Goal: Task Accomplishment & Management: Manage account settings

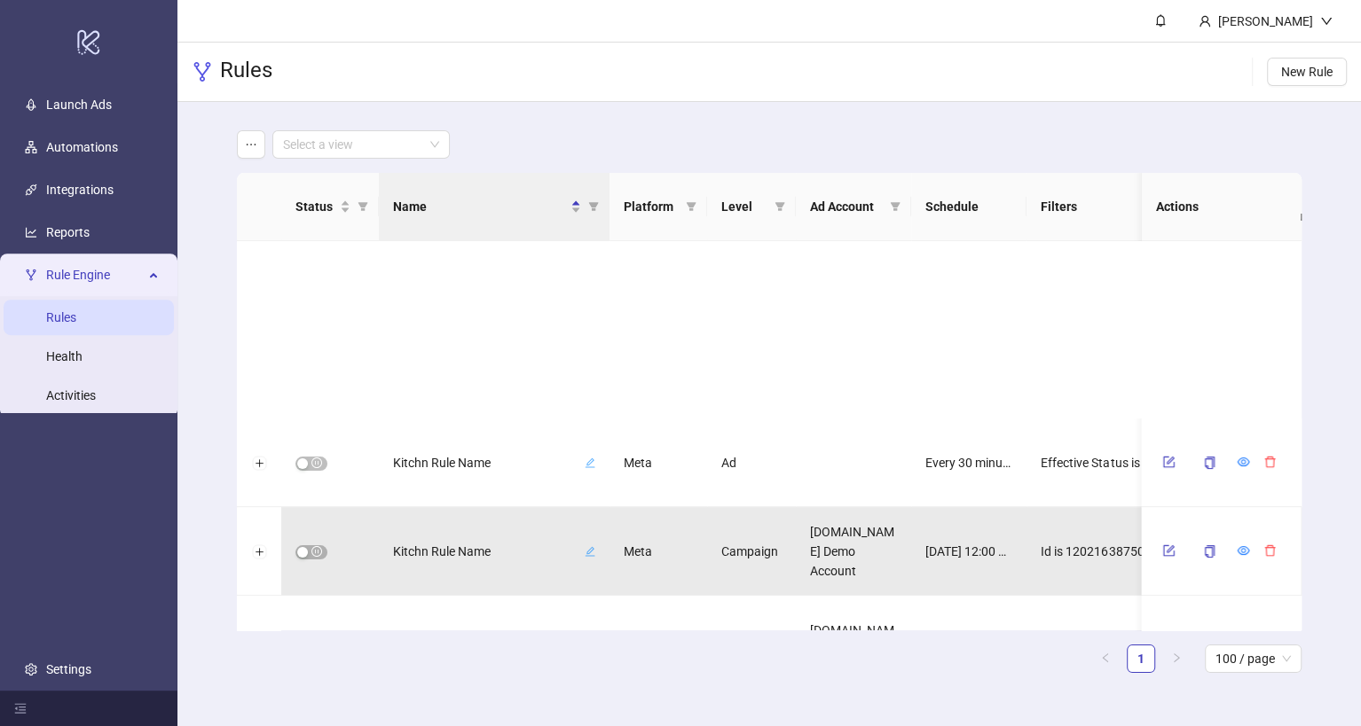
scroll to position [236, 0]
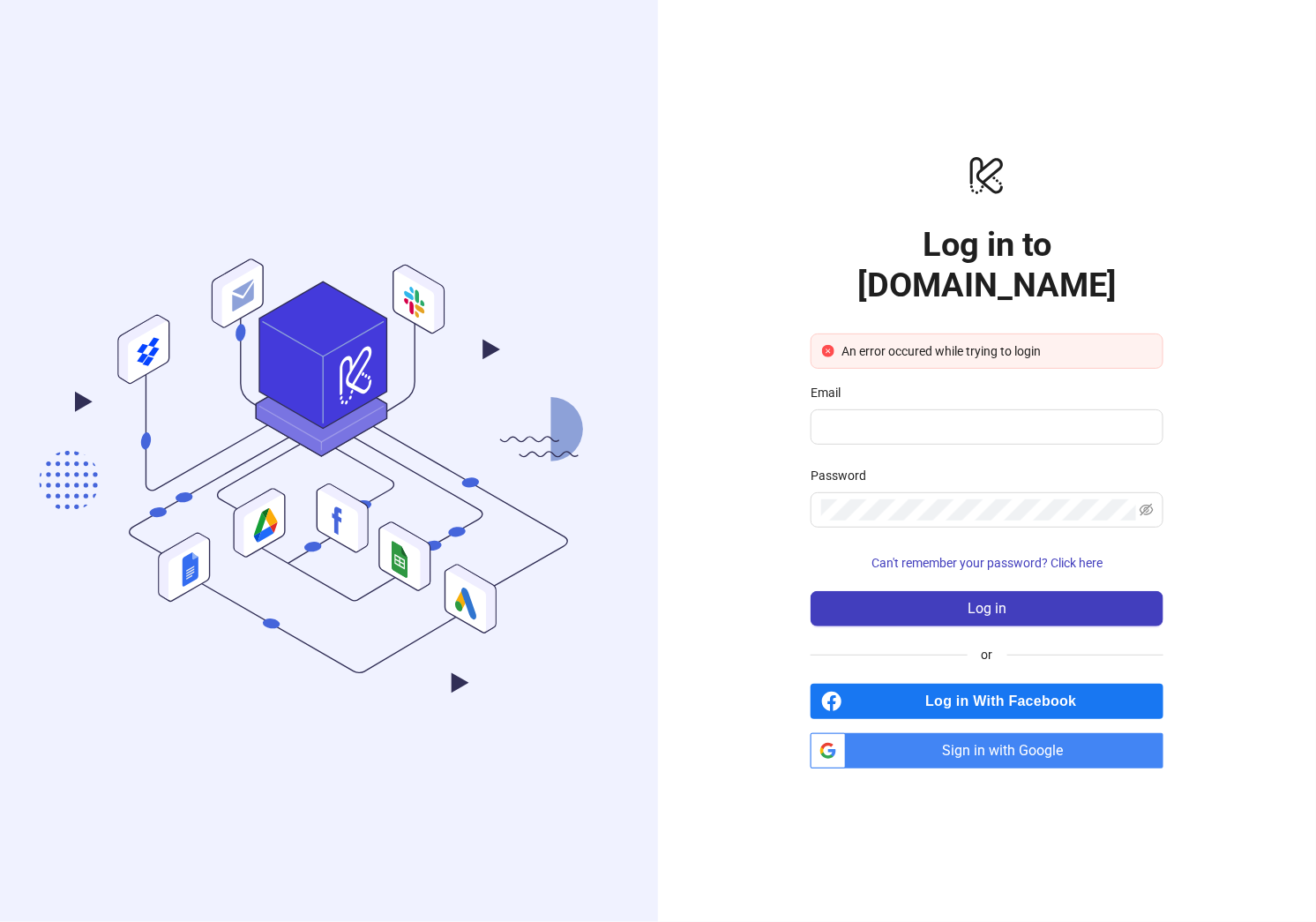
click at [1009, 683] on span "Log in With Facebook" at bounding box center [1007, 700] width 314 height 35
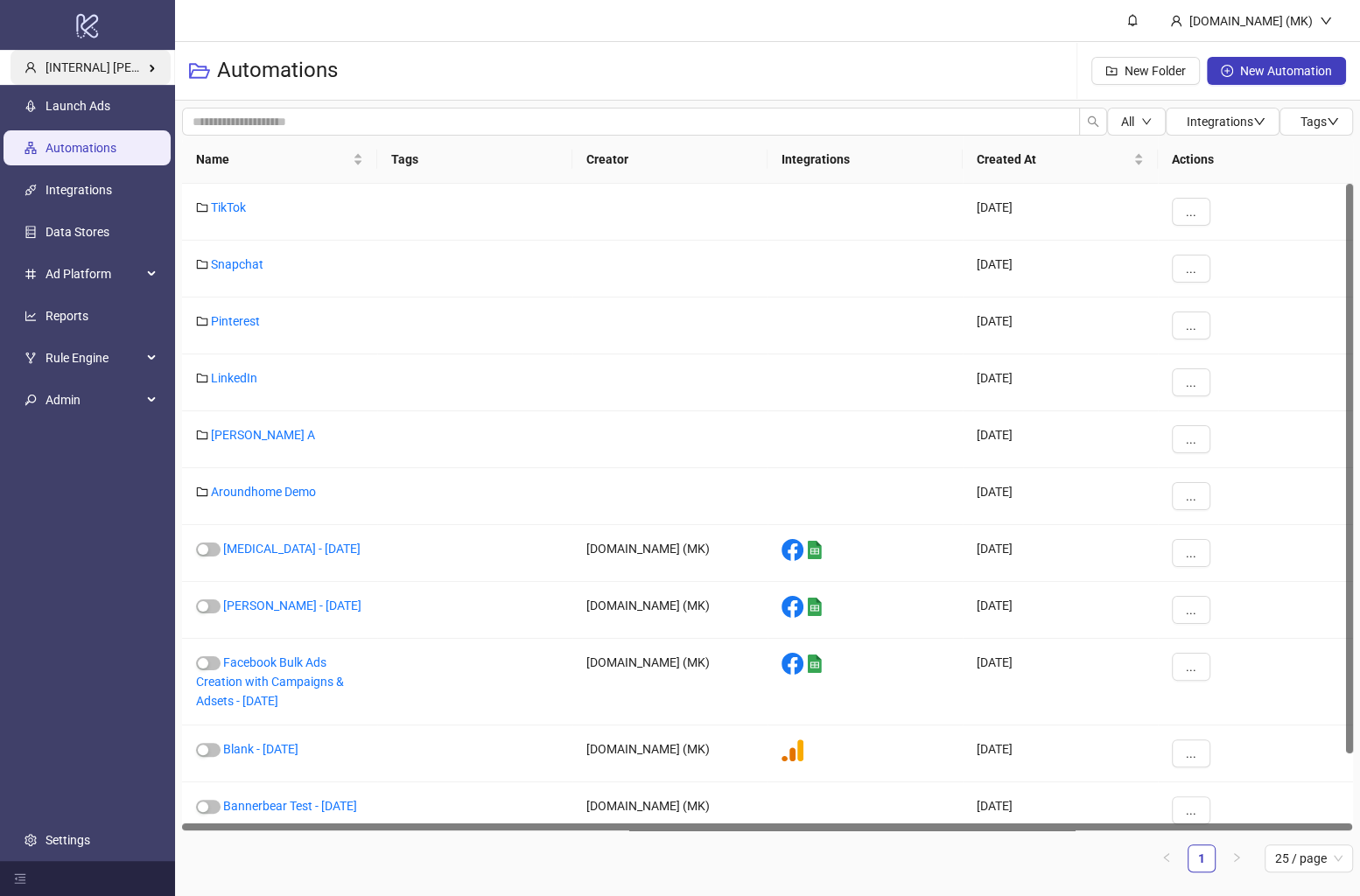
click at [96, 57] on div "[INTERNAL] Martin Kreienbaum's Kitchn" at bounding box center [91, 67] width 160 height 35
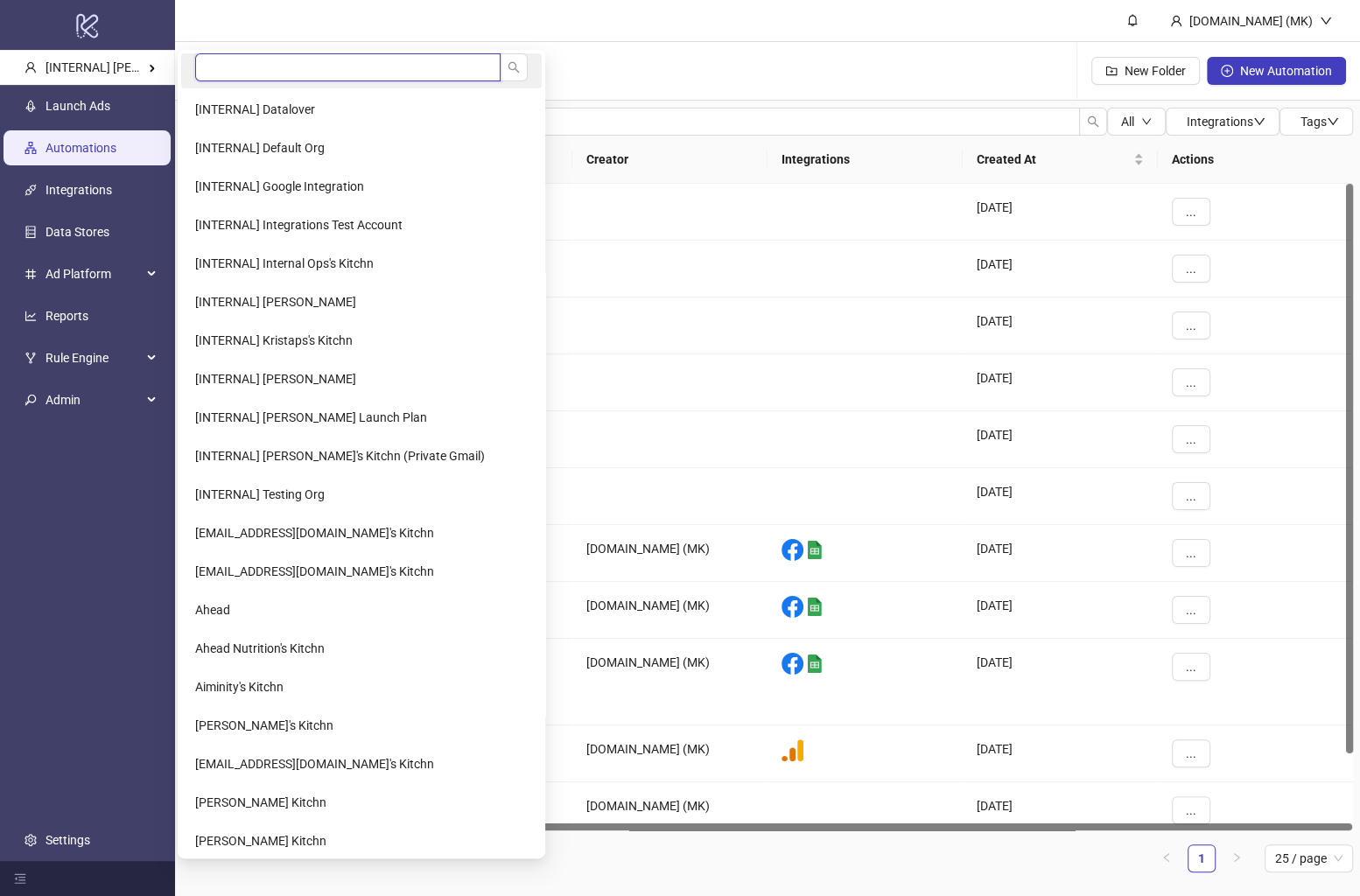
click at [290, 64] on input "search" at bounding box center [348, 67] width 306 height 28
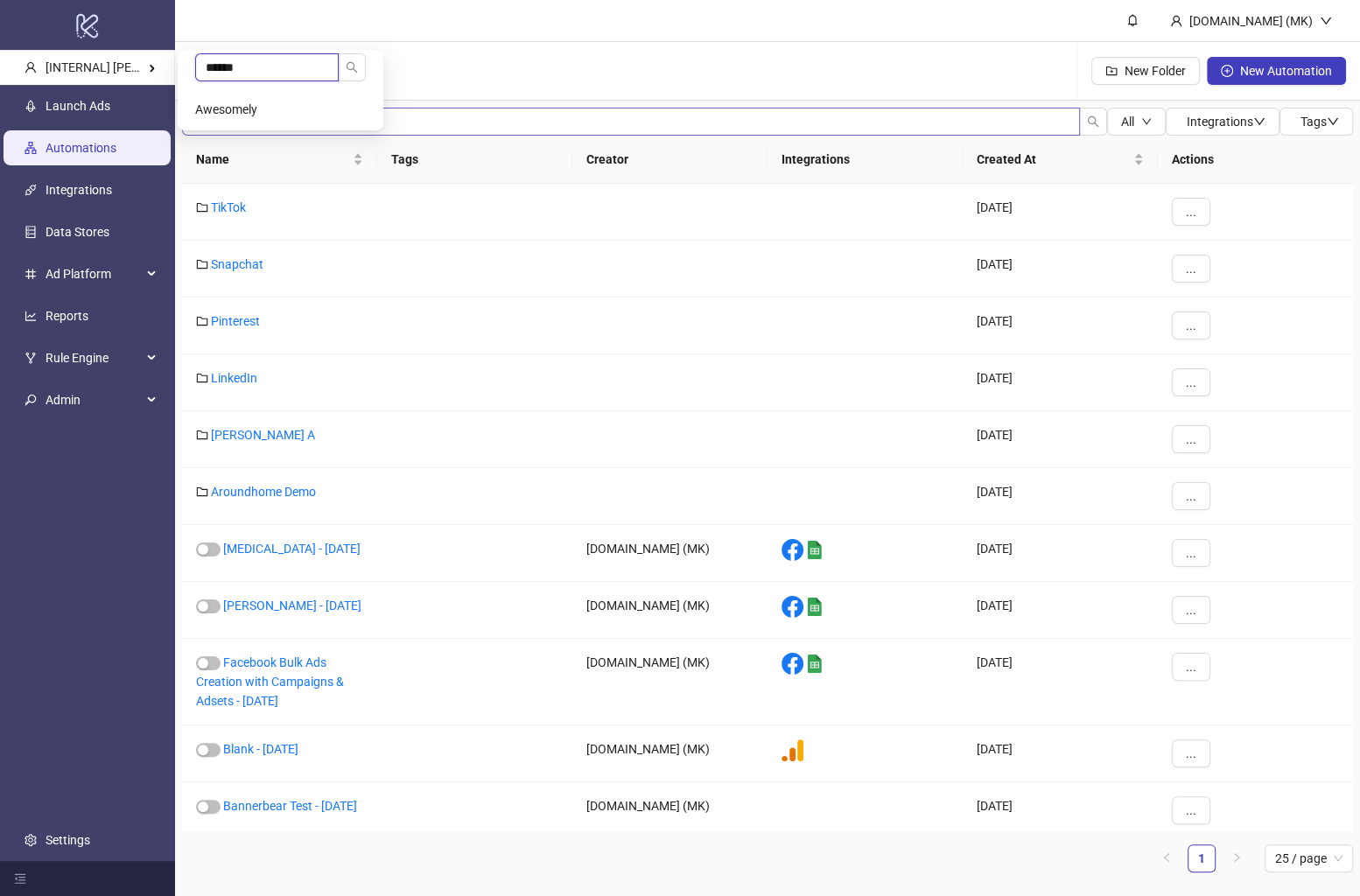
type input "******"
click at [273, 124] on li "Awesomely" at bounding box center [280, 109] width 198 height 35
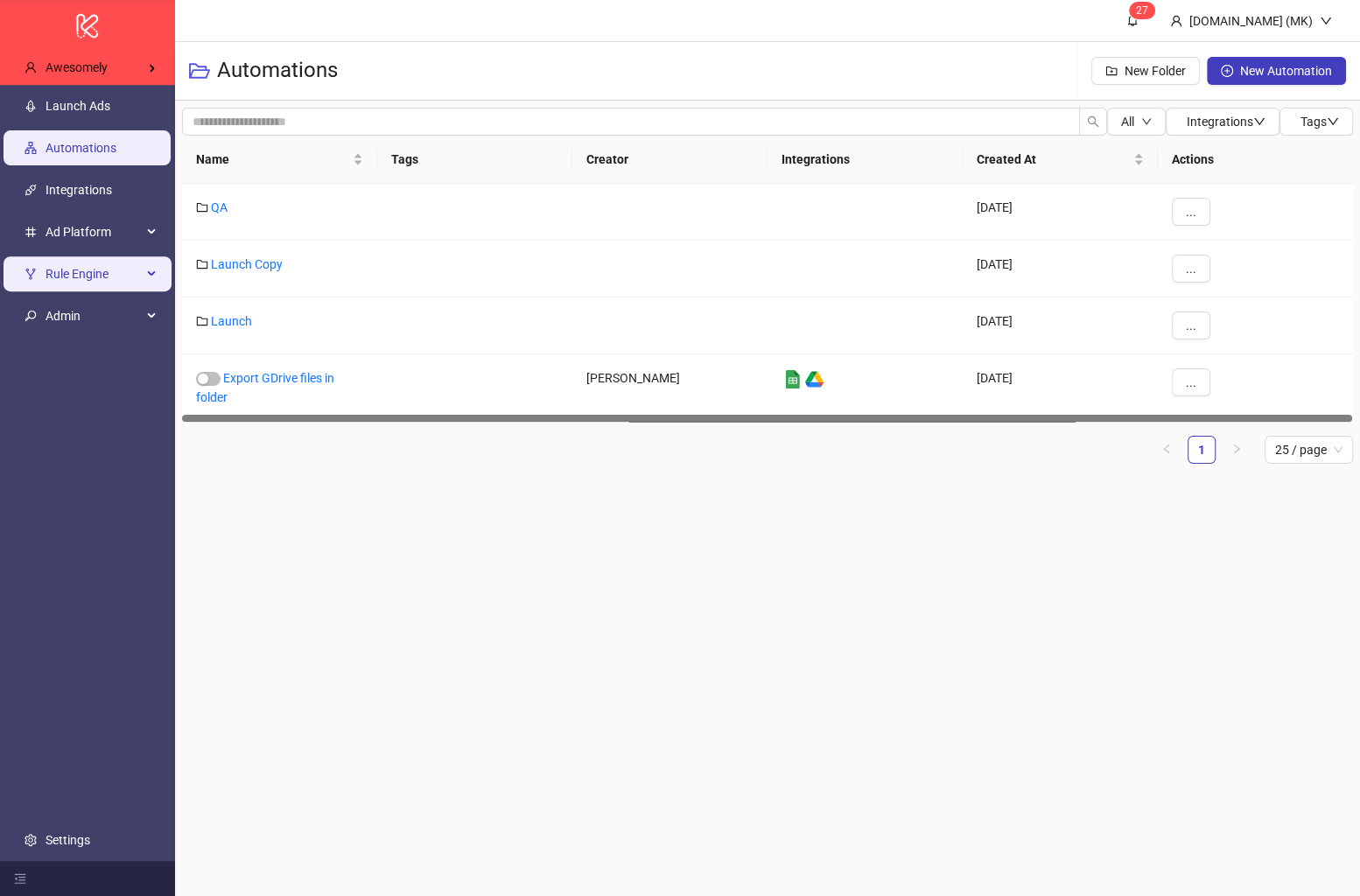
click at [81, 273] on span "Rule Engine" at bounding box center [94, 273] width 97 height 35
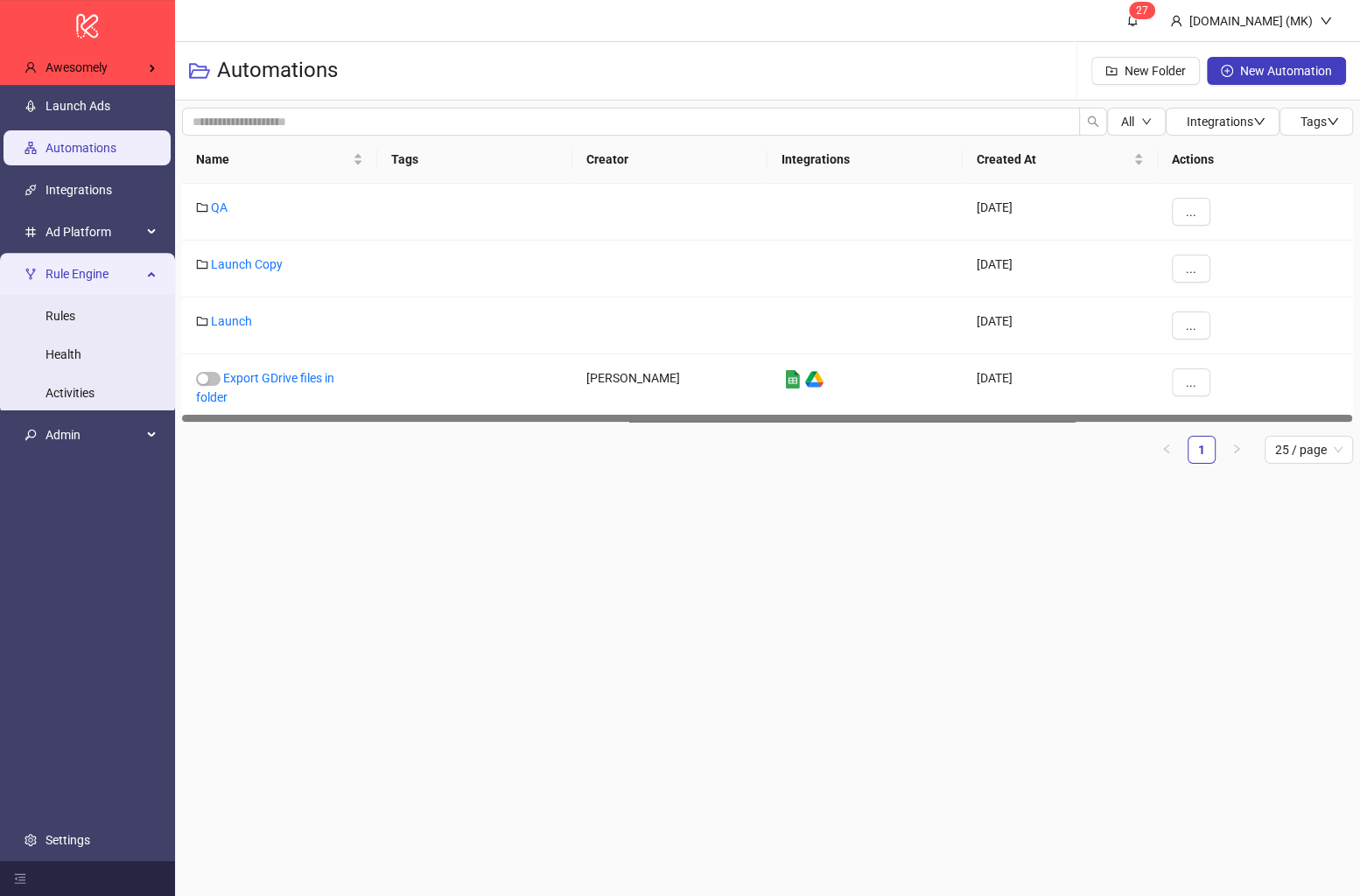
click at [87, 297] on ul "Rules Health Activities" at bounding box center [87, 354] width 175 height 119
click at [75, 316] on link "Rules" at bounding box center [60, 316] width 30 height 14
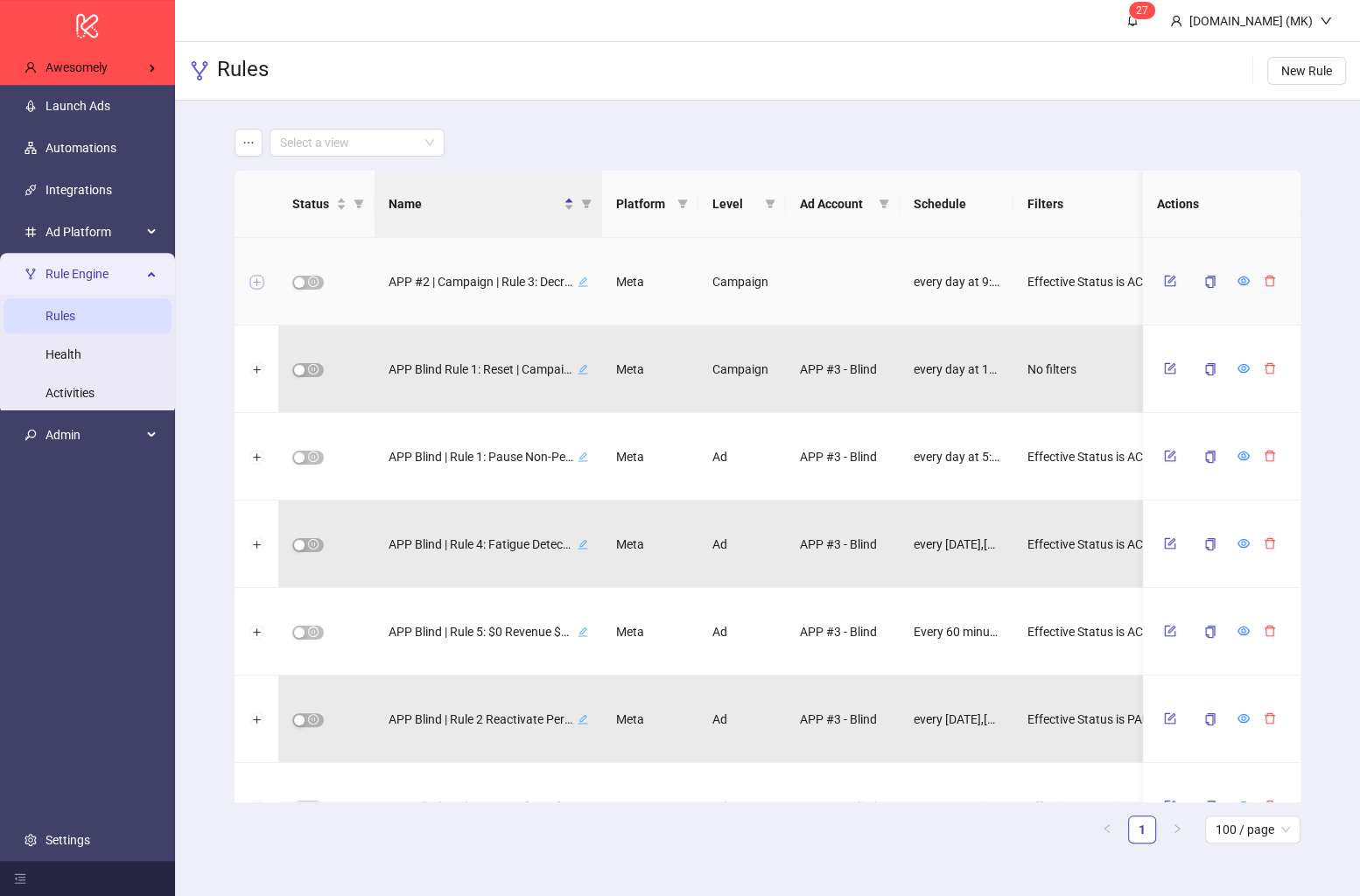
click at [261, 285] on button "Expand row" at bounding box center [257, 282] width 14 height 14
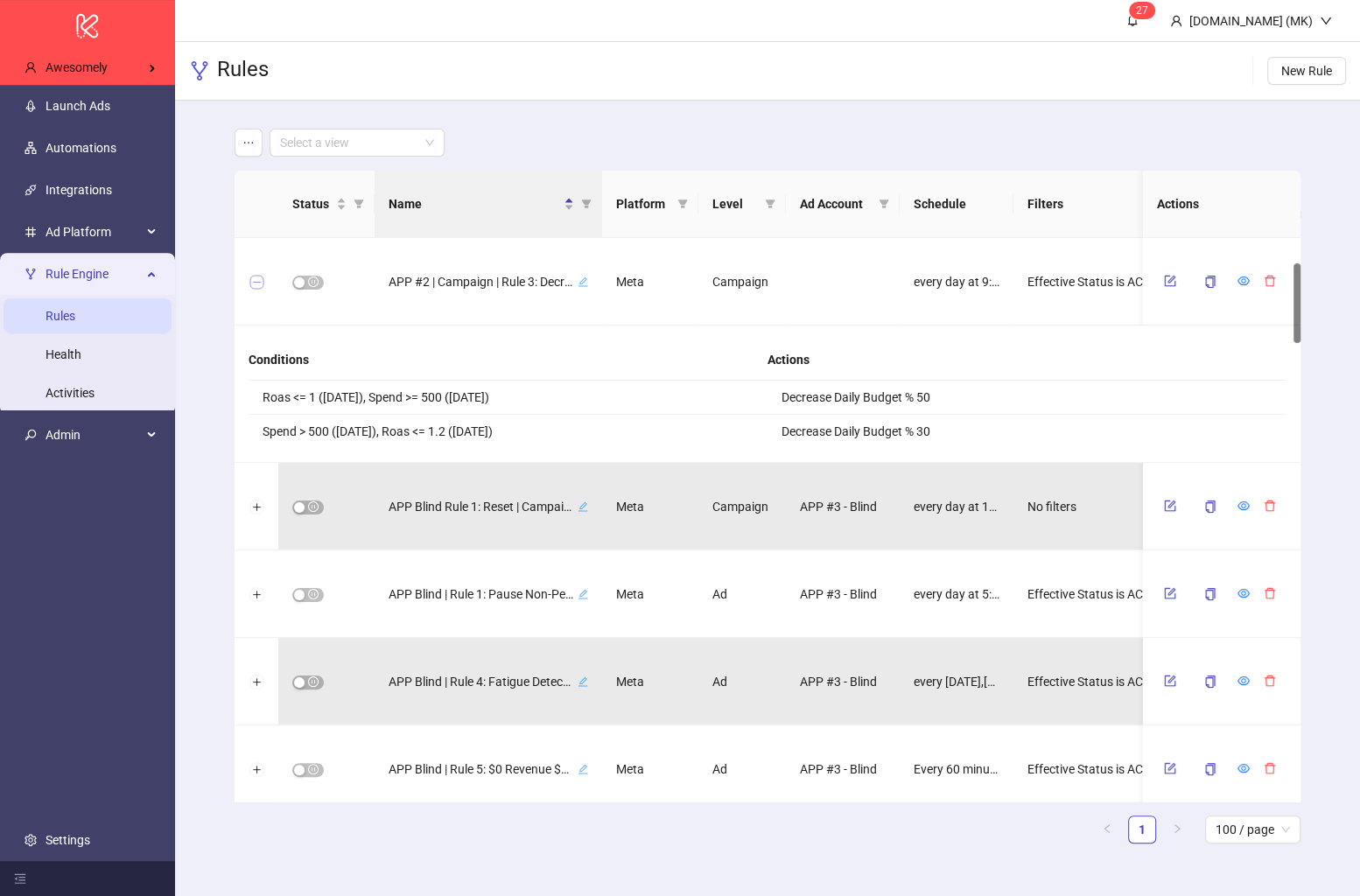
scroll to position [176, 0]
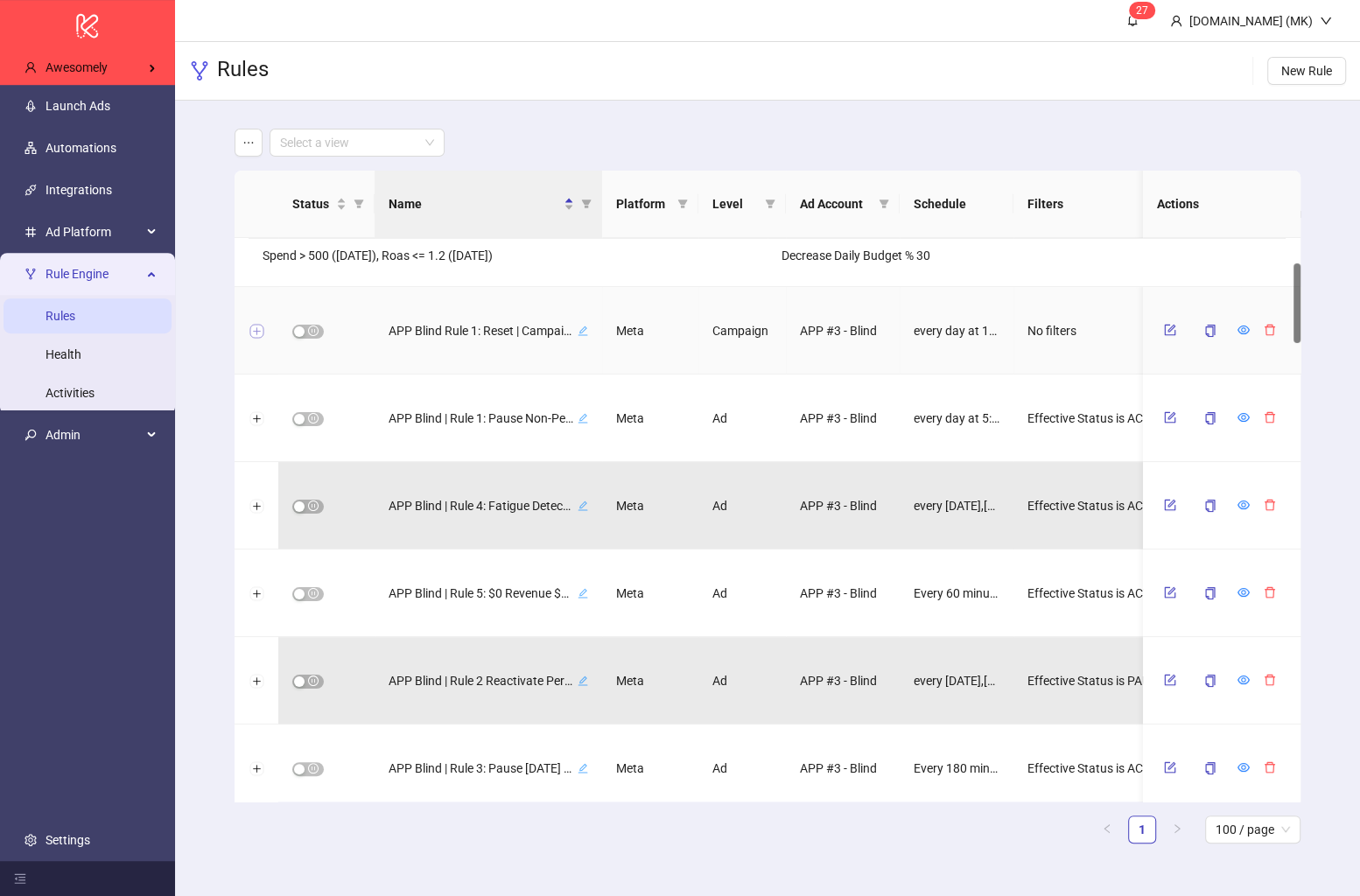
click at [257, 331] on button "Expand row" at bounding box center [257, 332] width 14 height 14
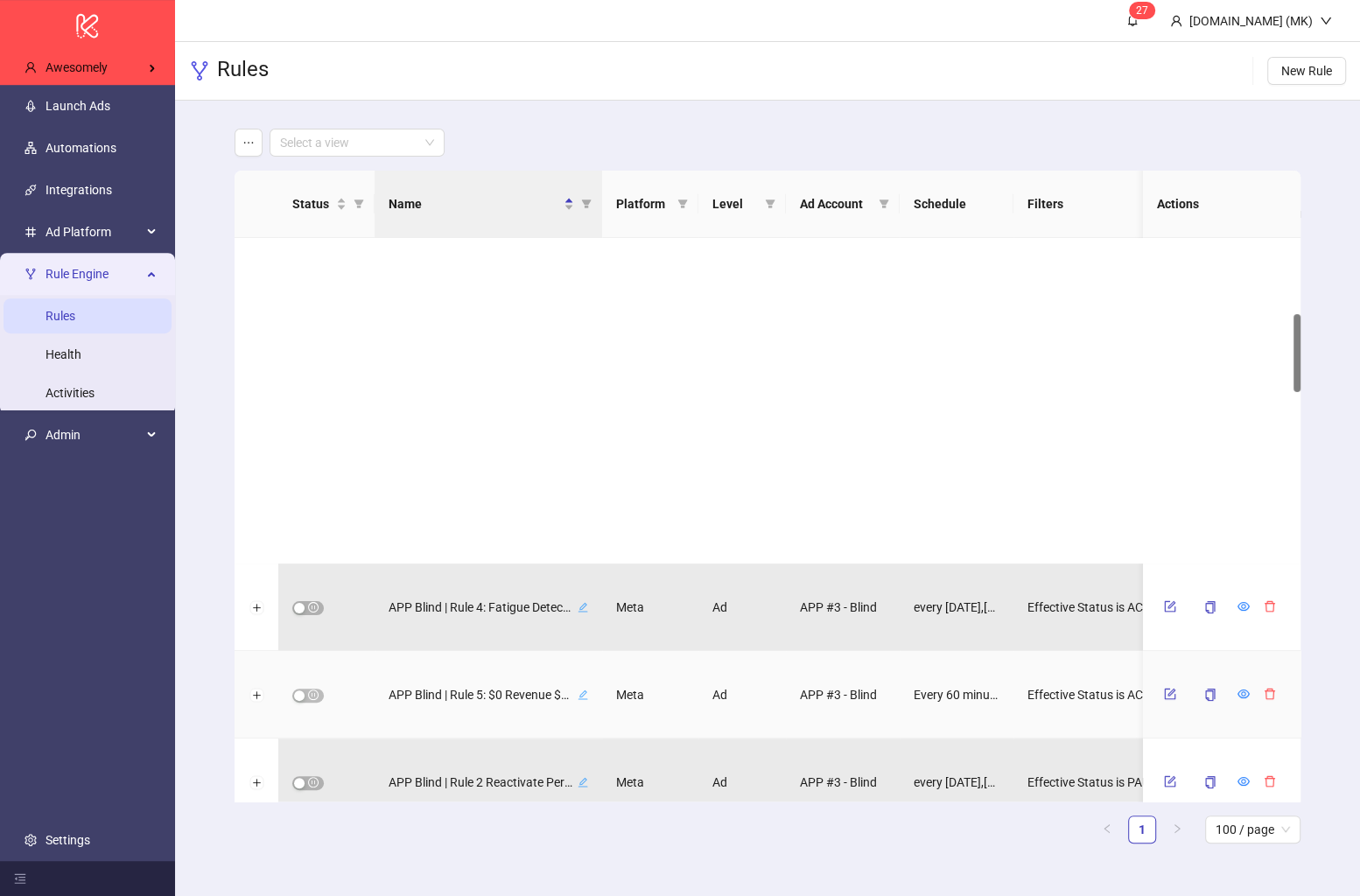
scroll to position [552, 0]
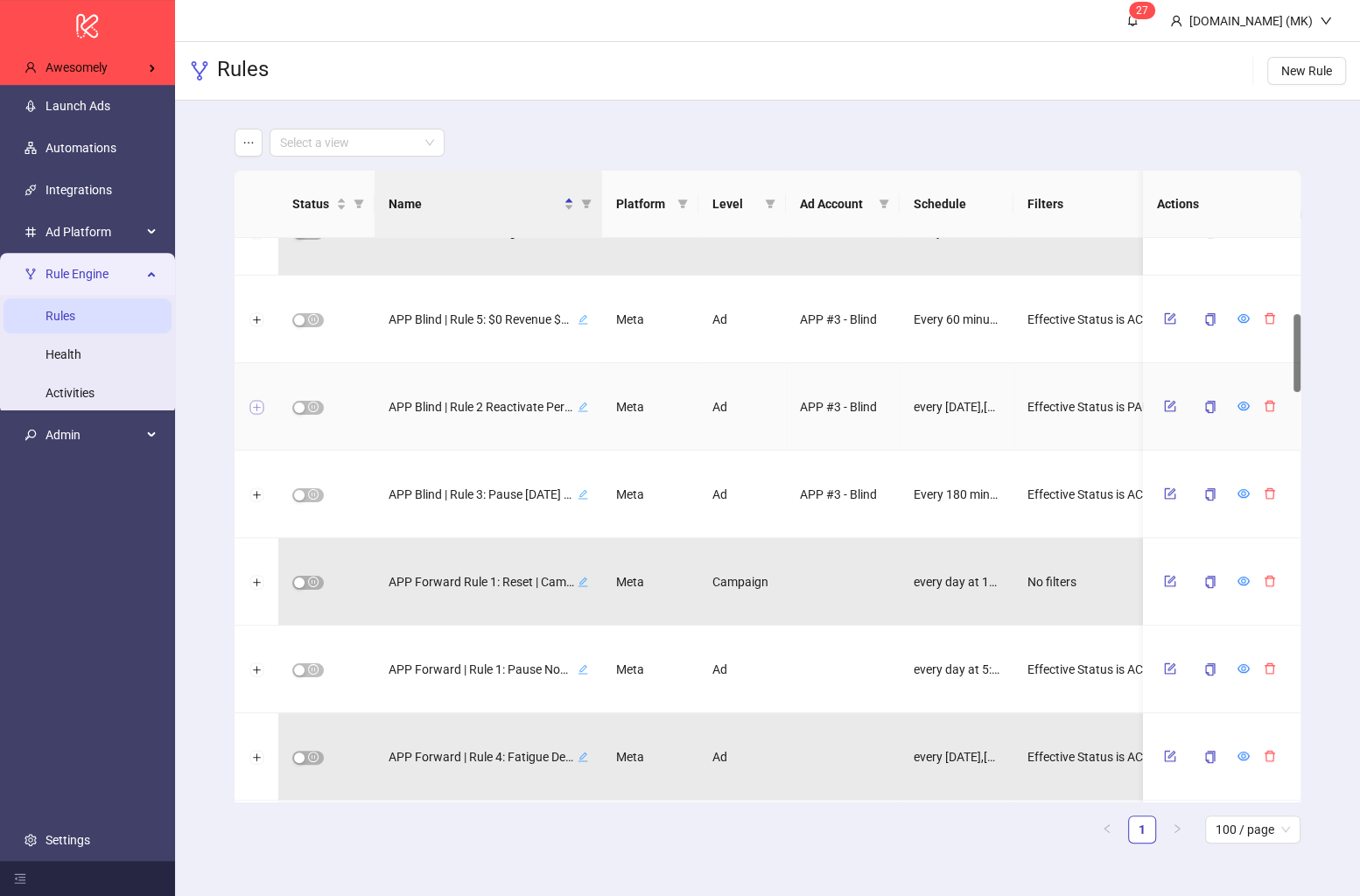
click at [260, 406] on button "Expand row" at bounding box center [257, 408] width 14 height 14
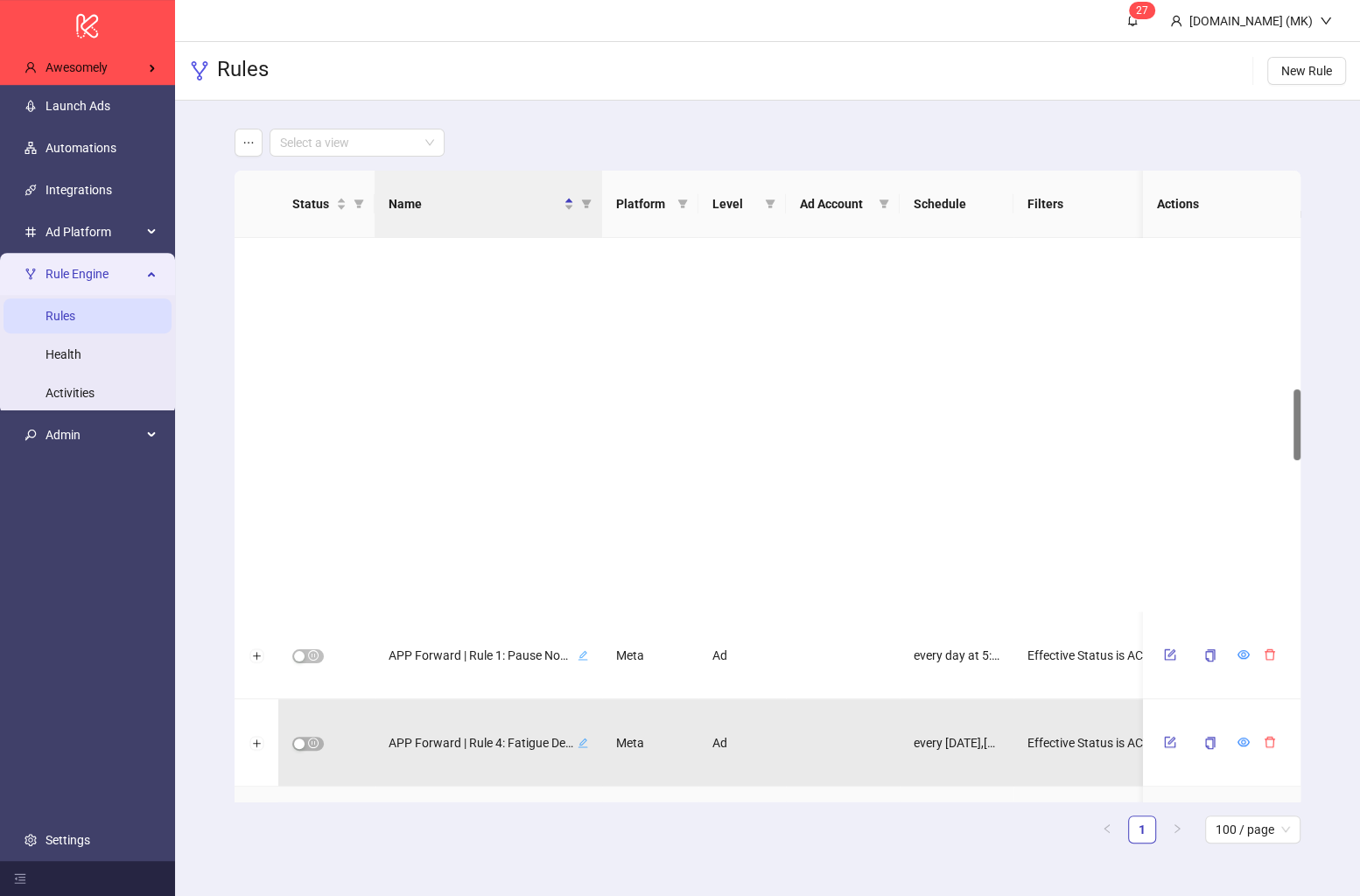
scroll to position [1199, 0]
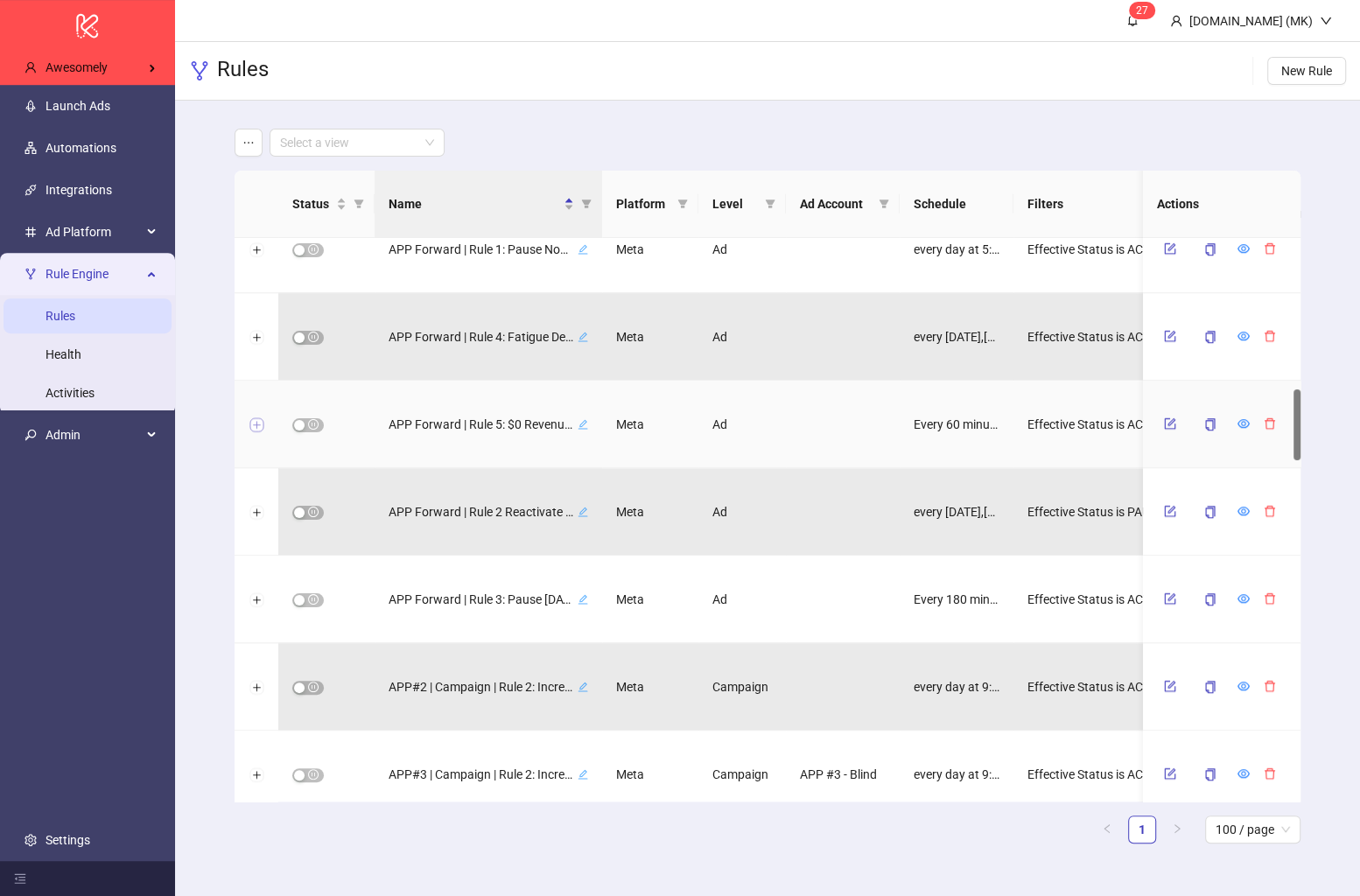
click at [255, 419] on button "Expand row" at bounding box center [257, 425] width 14 height 14
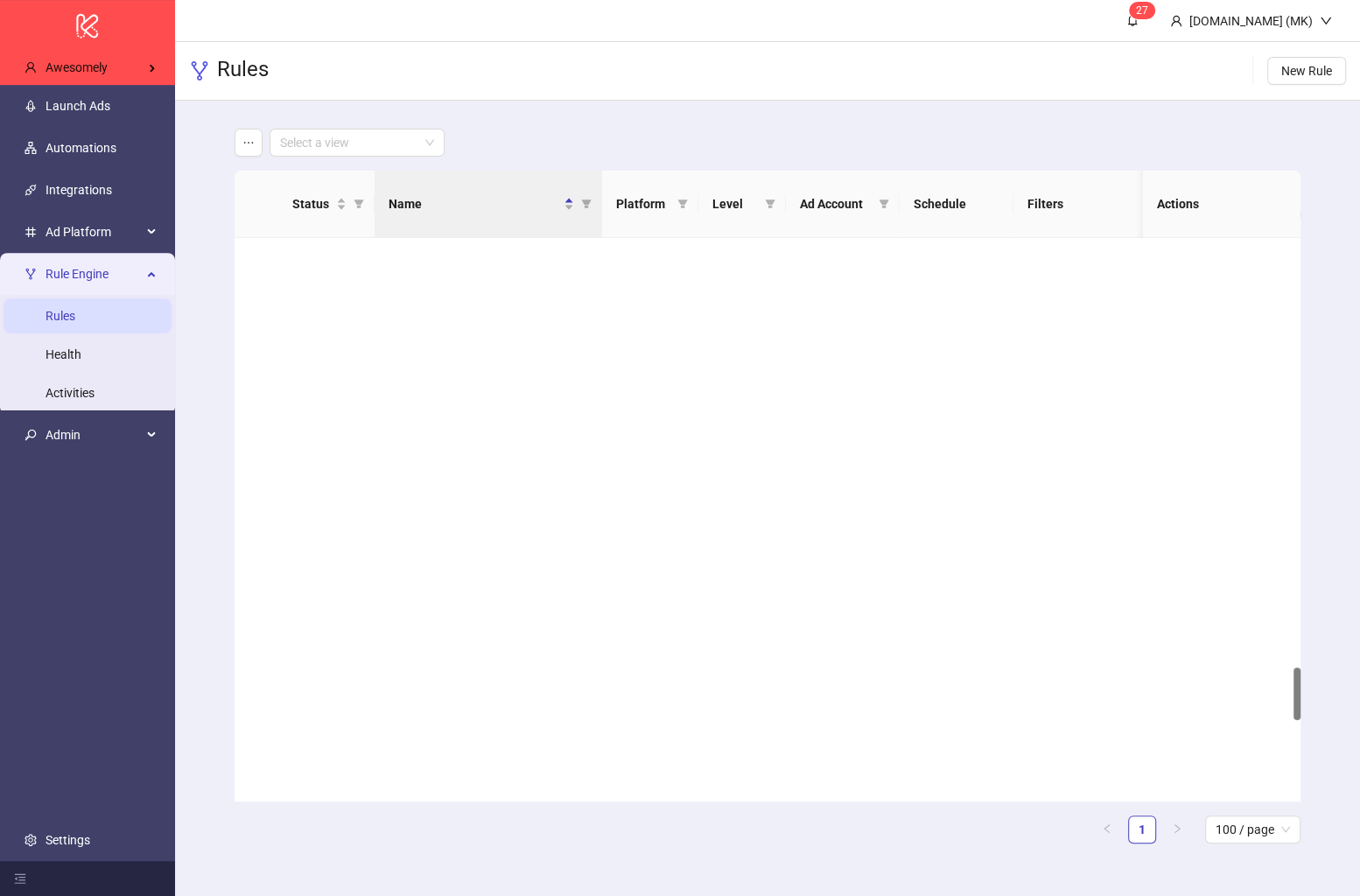
scroll to position [4589, 0]
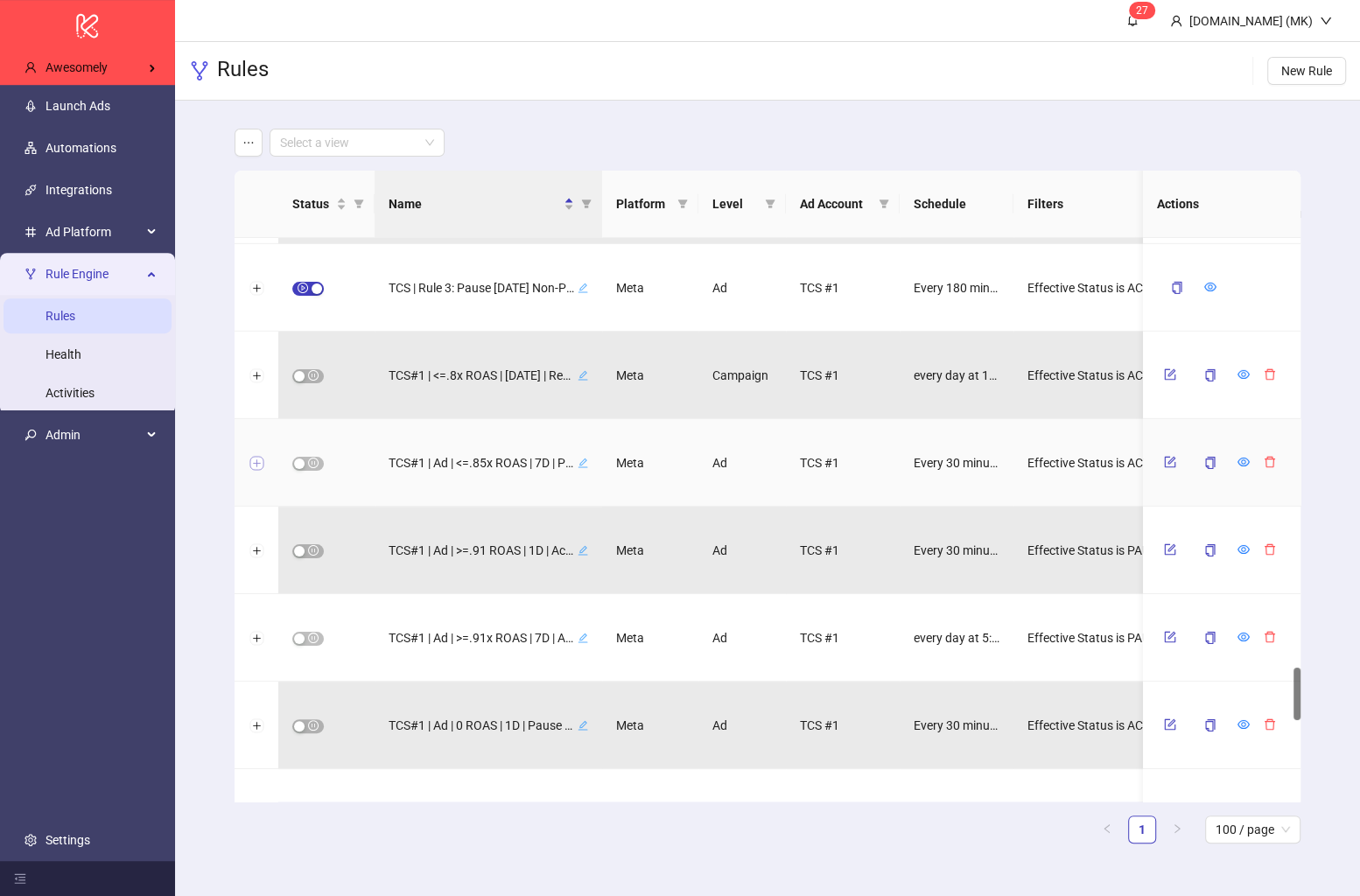
click at [255, 460] on button "Expand row" at bounding box center [257, 464] width 14 height 14
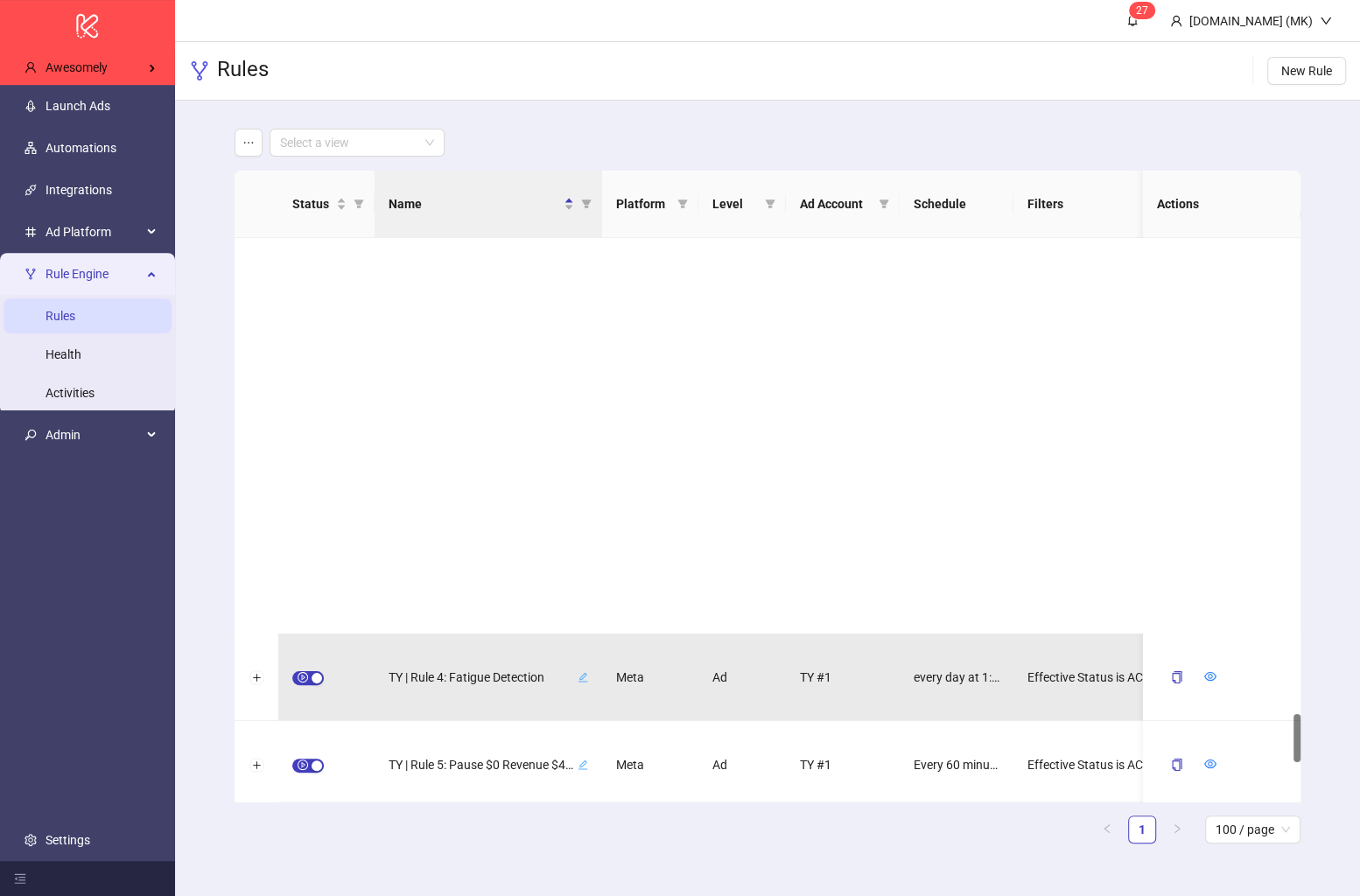
scroll to position [5494, 0]
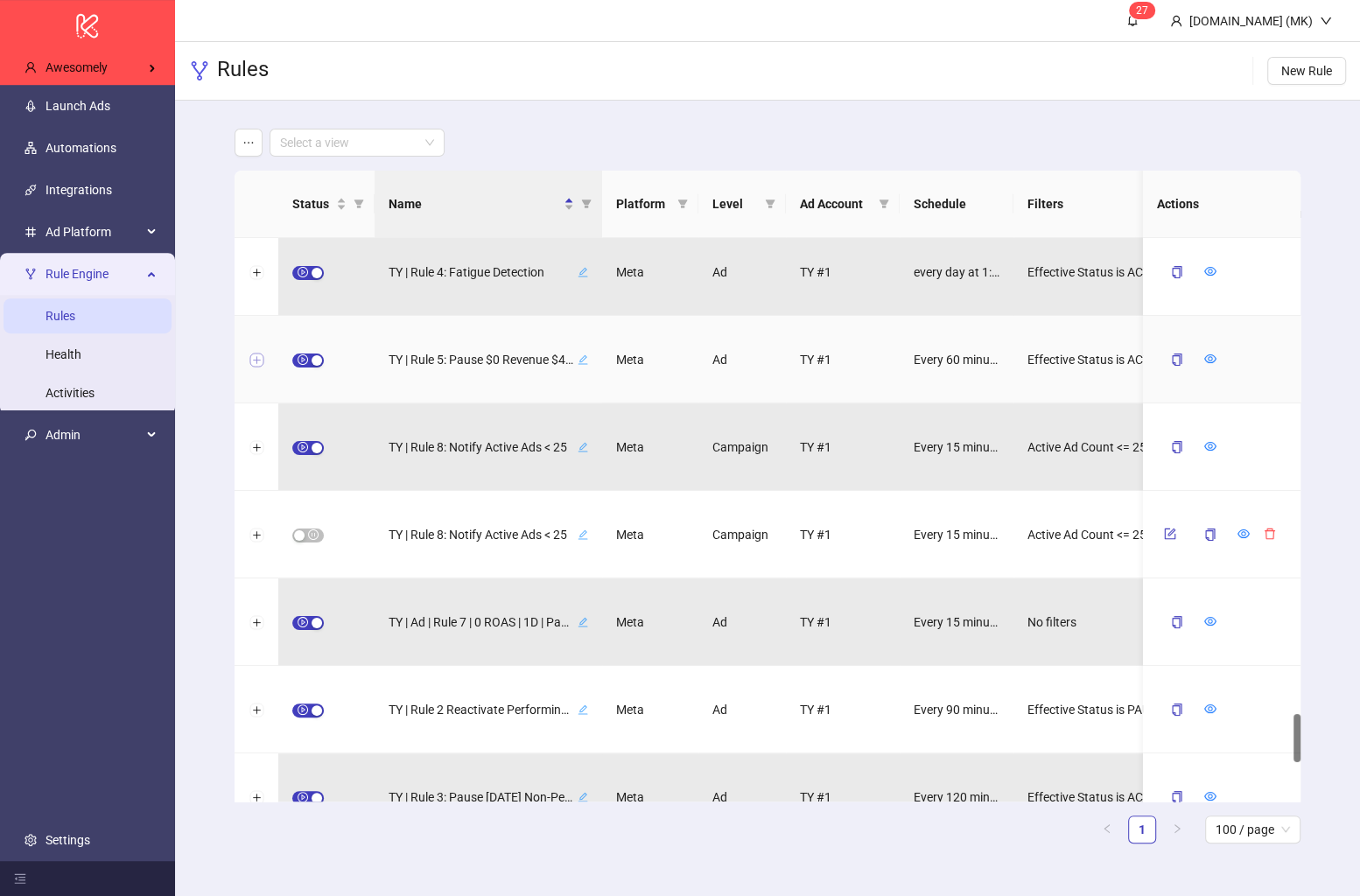
click at [256, 359] on button "Expand row" at bounding box center [257, 360] width 14 height 14
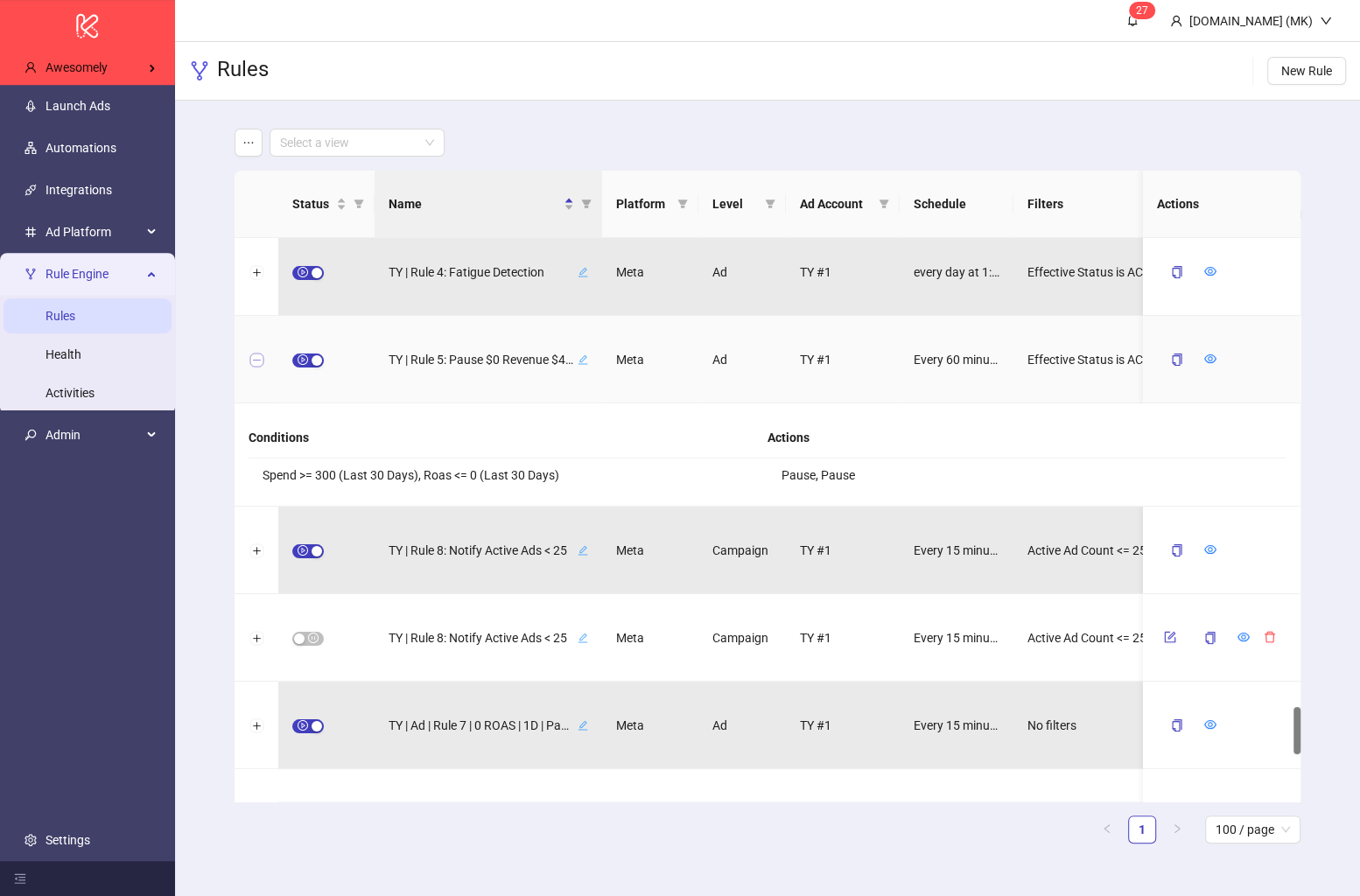
click at [256, 360] on button "Collapse row" at bounding box center [257, 360] width 14 height 14
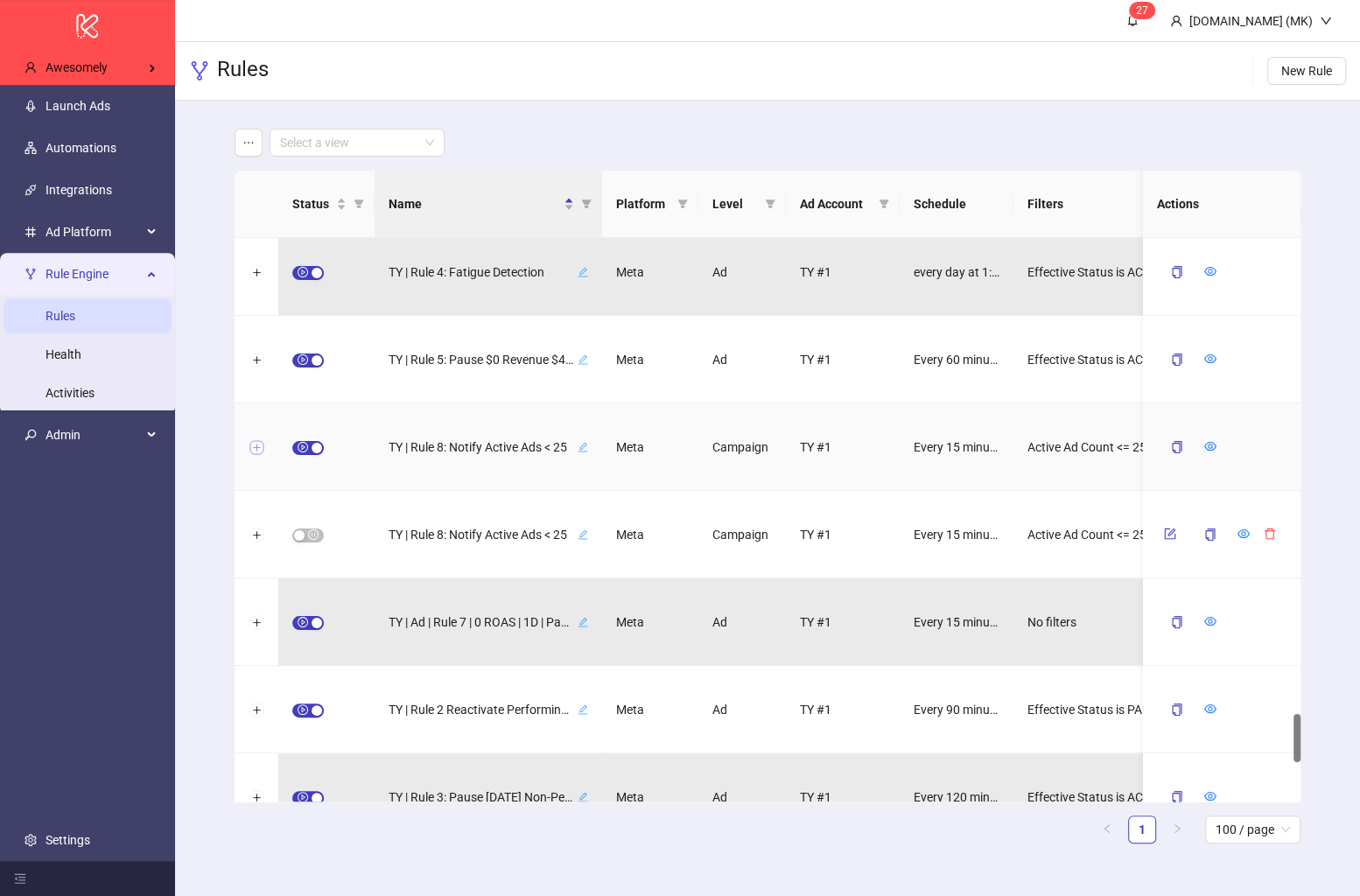
click at [252, 445] on button "Expand row" at bounding box center [257, 448] width 14 height 14
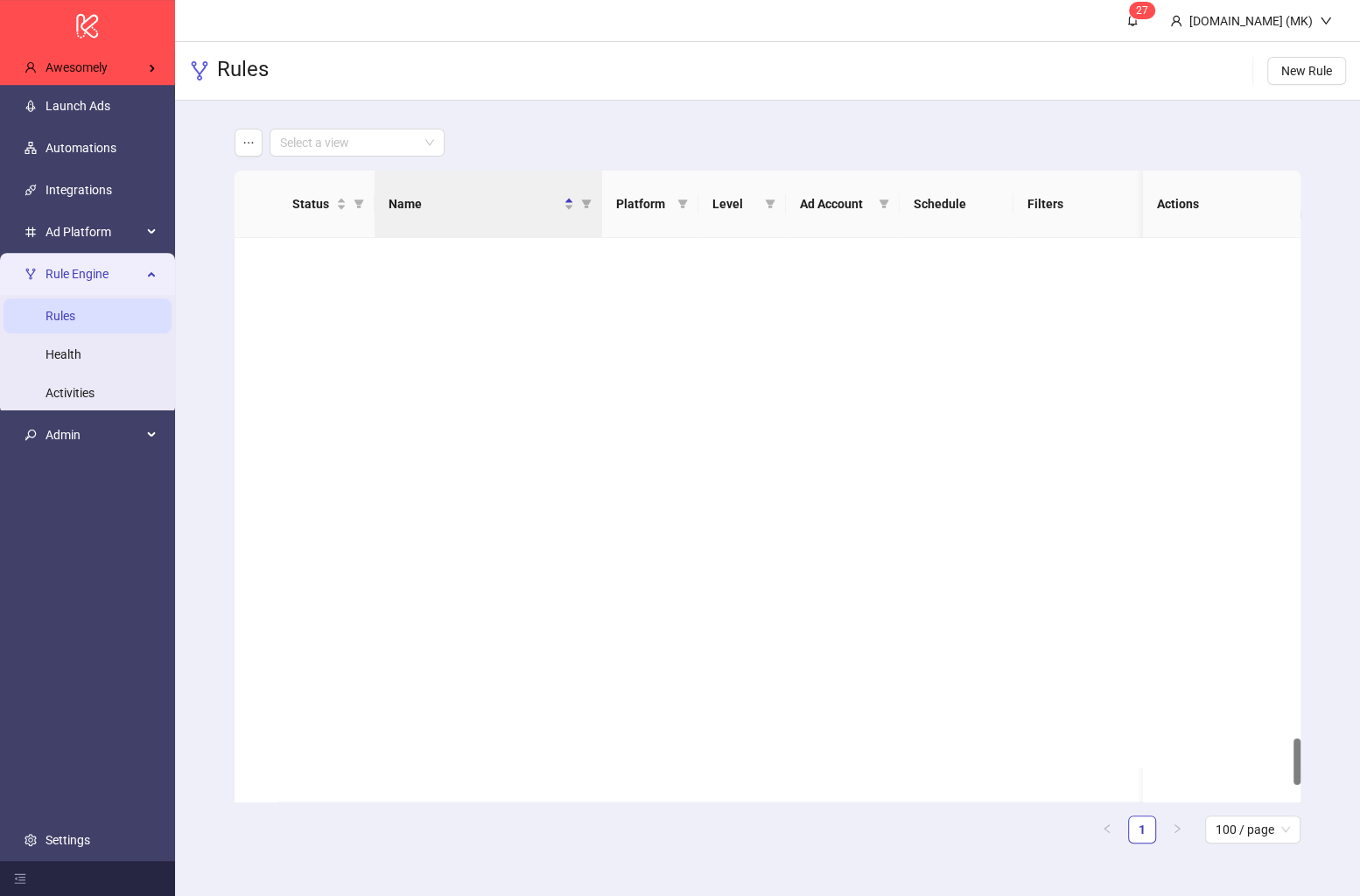
scroll to position [6052, 0]
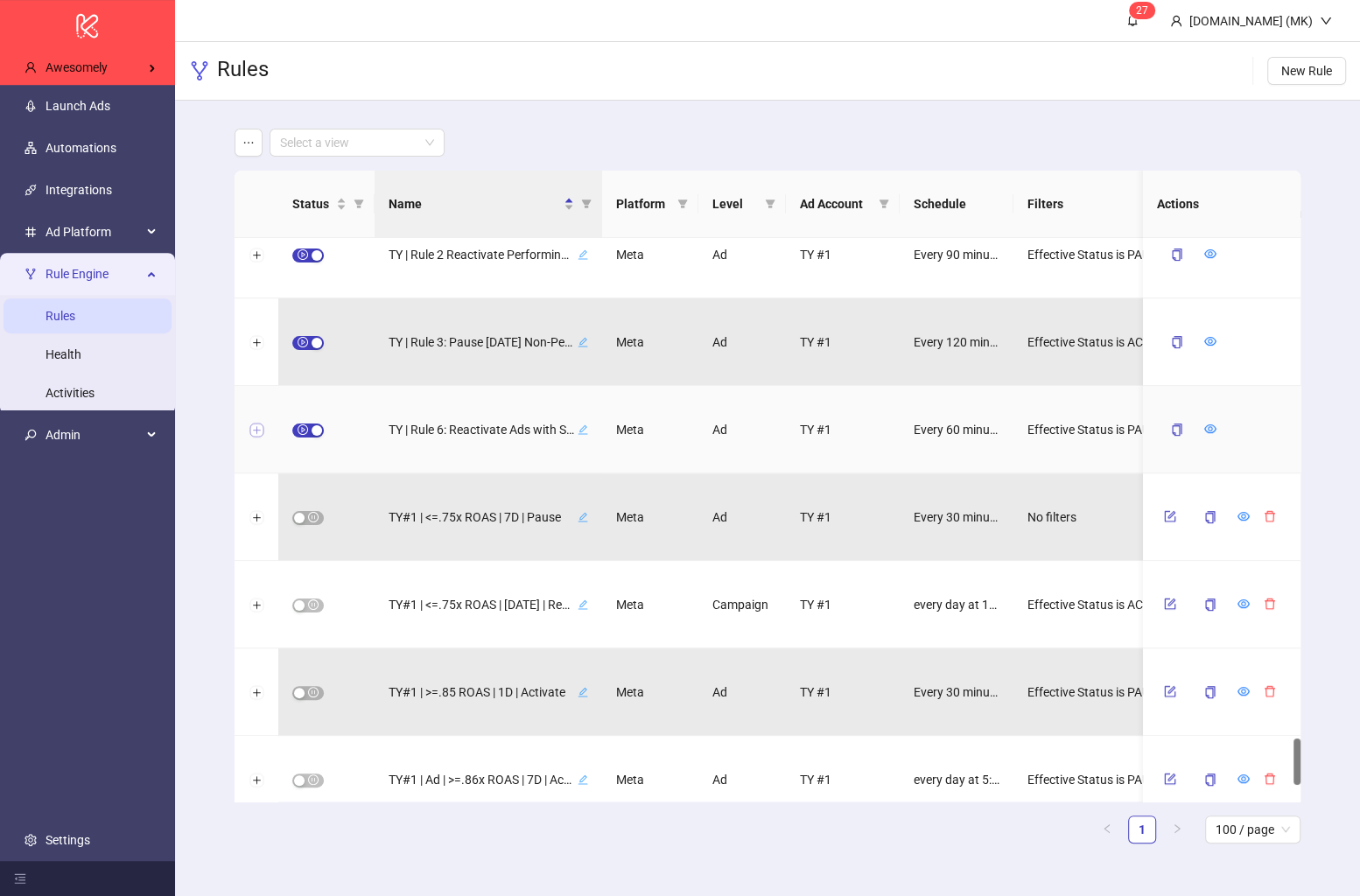
click at [252, 436] on button "Expand row" at bounding box center [257, 430] width 14 height 14
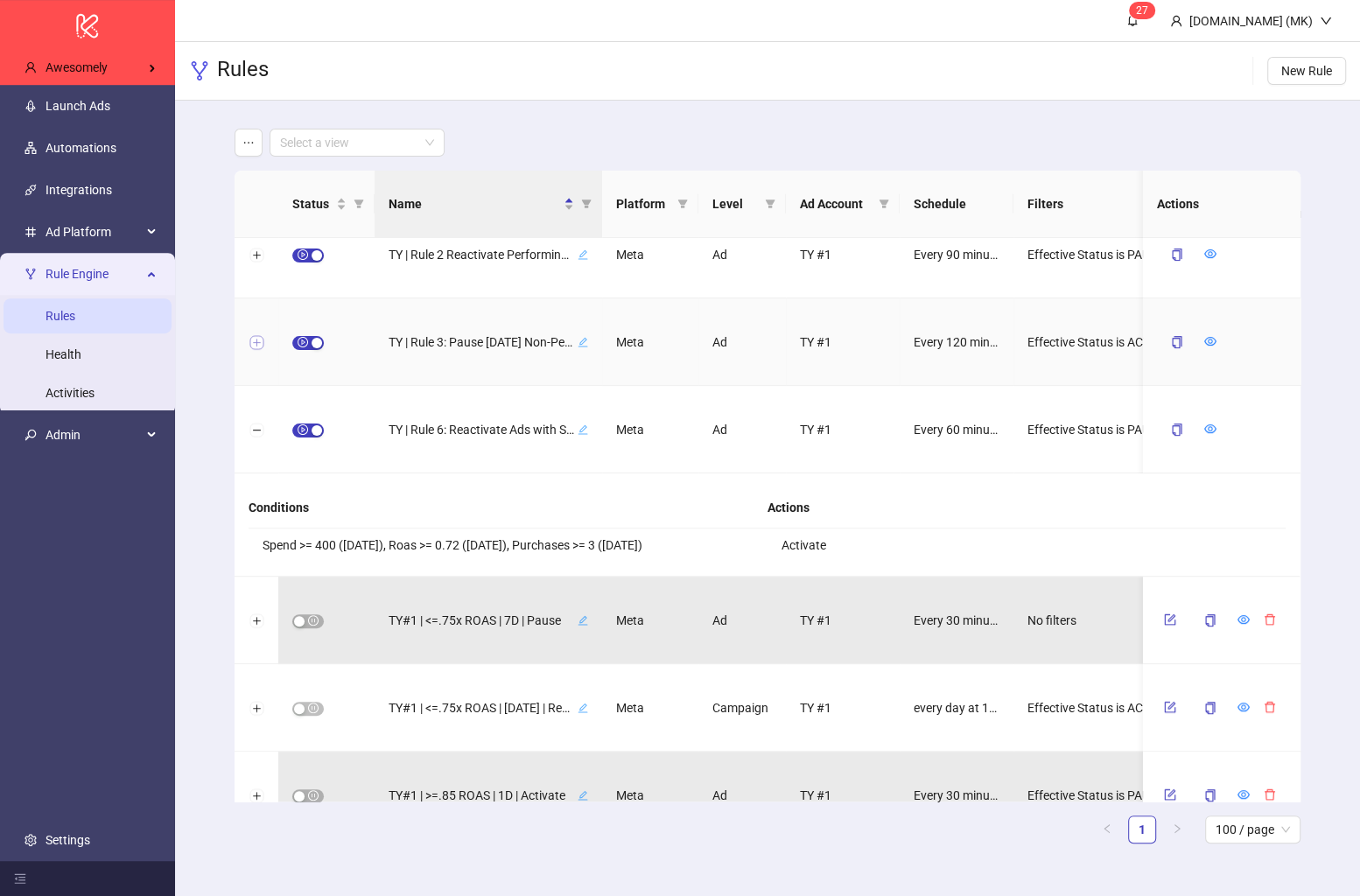
click at [254, 338] on button "Expand row" at bounding box center [257, 343] width 14 height 14
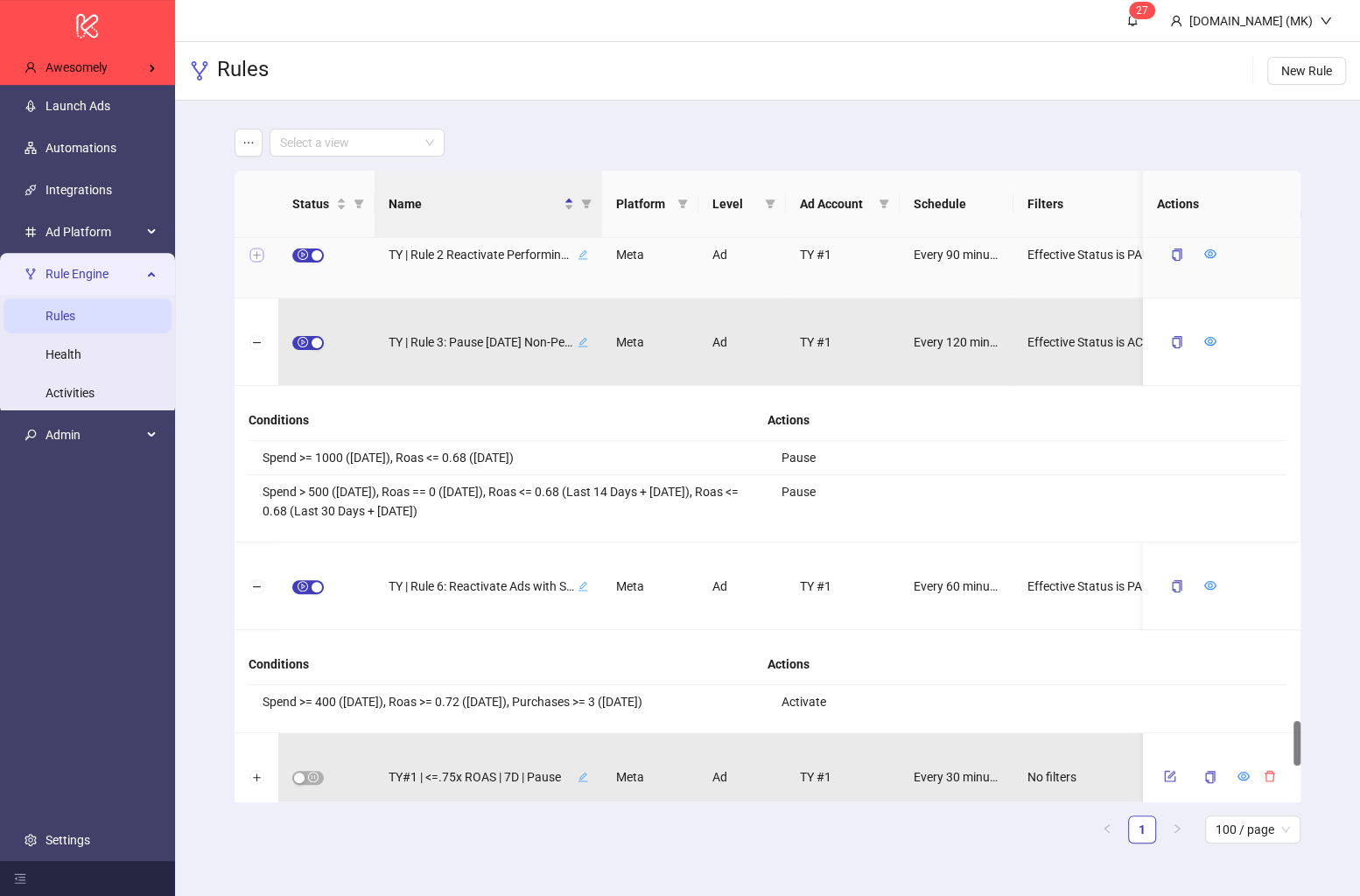
click at [253, 249] on button "Expand row" at bounding box center [257, 256] width 14 height 14
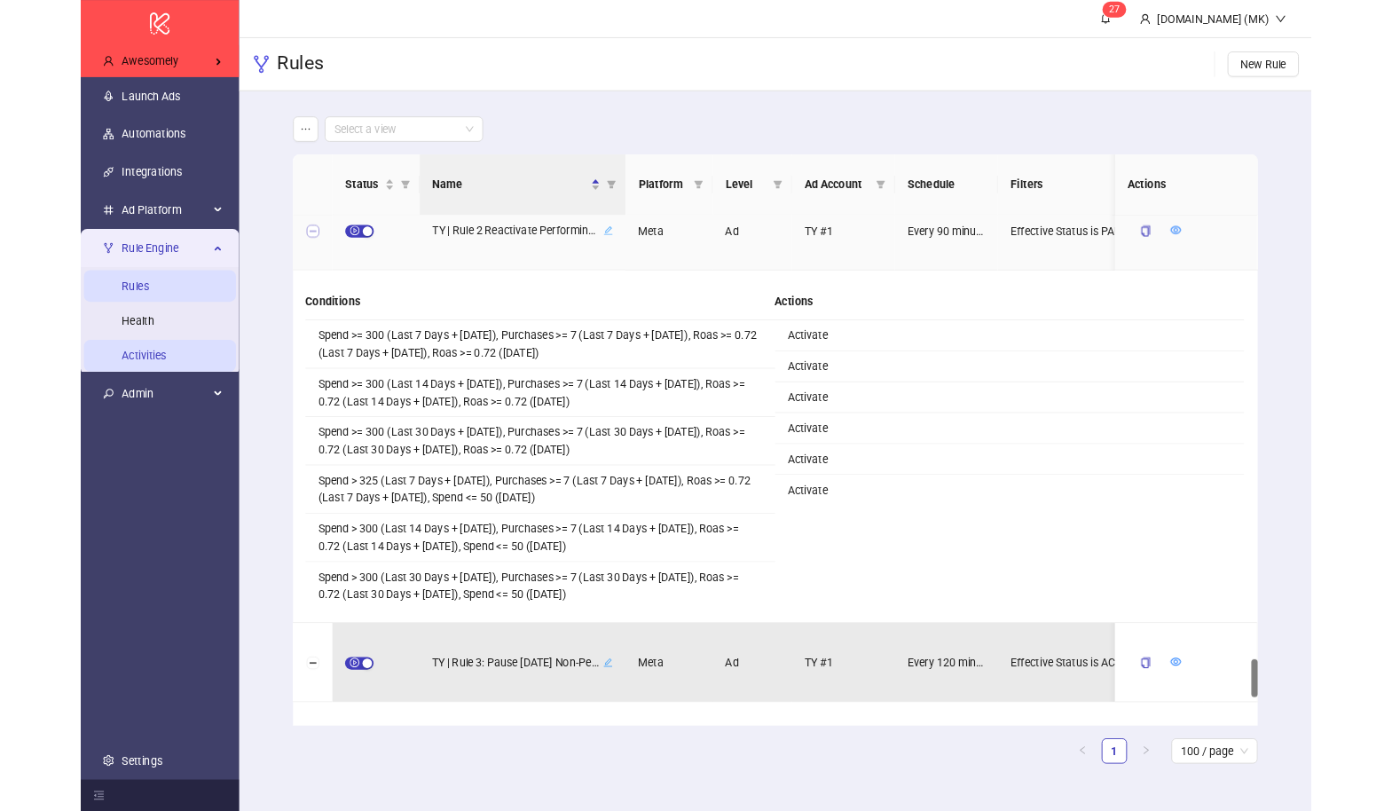
scroll to position [6564, 0]
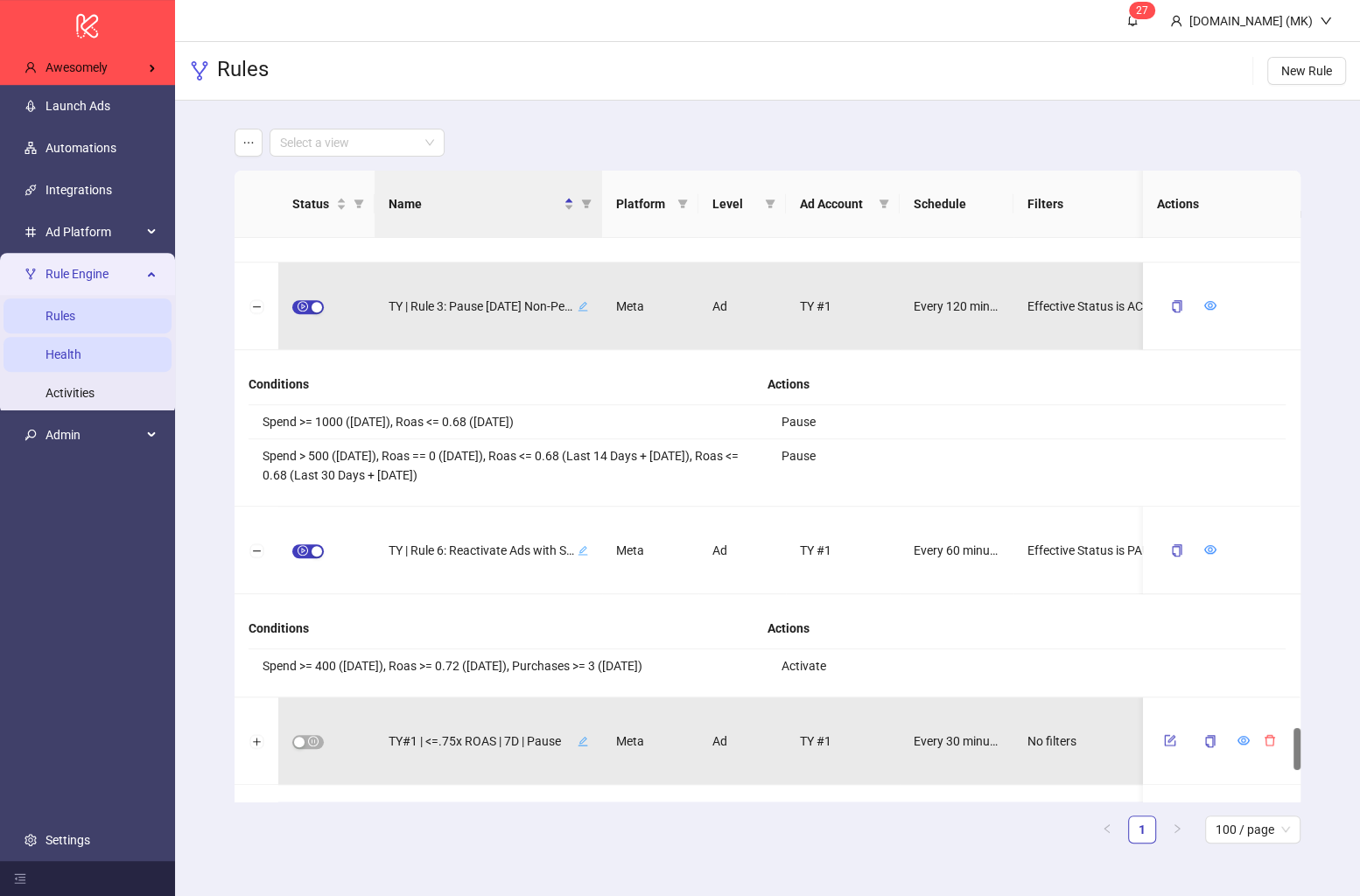
click at [81, 360] on link "Health" at bounding box center [63, 354] width 36 height 14
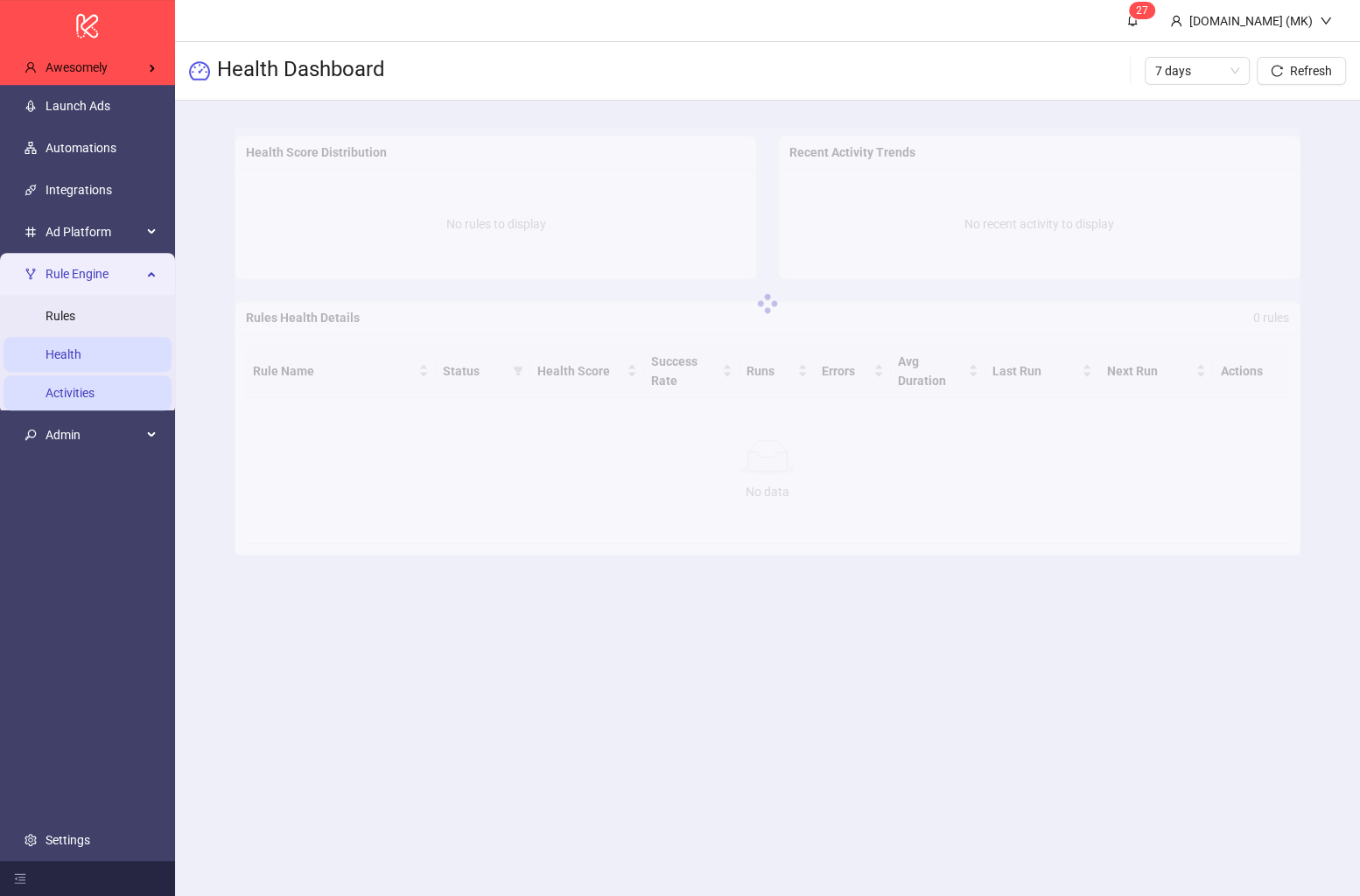
click at [110, 410] on ul "Rules Health Activities" at bounding box center [87, 354] width 175 height 119
click at [95, 397] on link "Activities" at bounding box center [70, 393] width 49 height 14
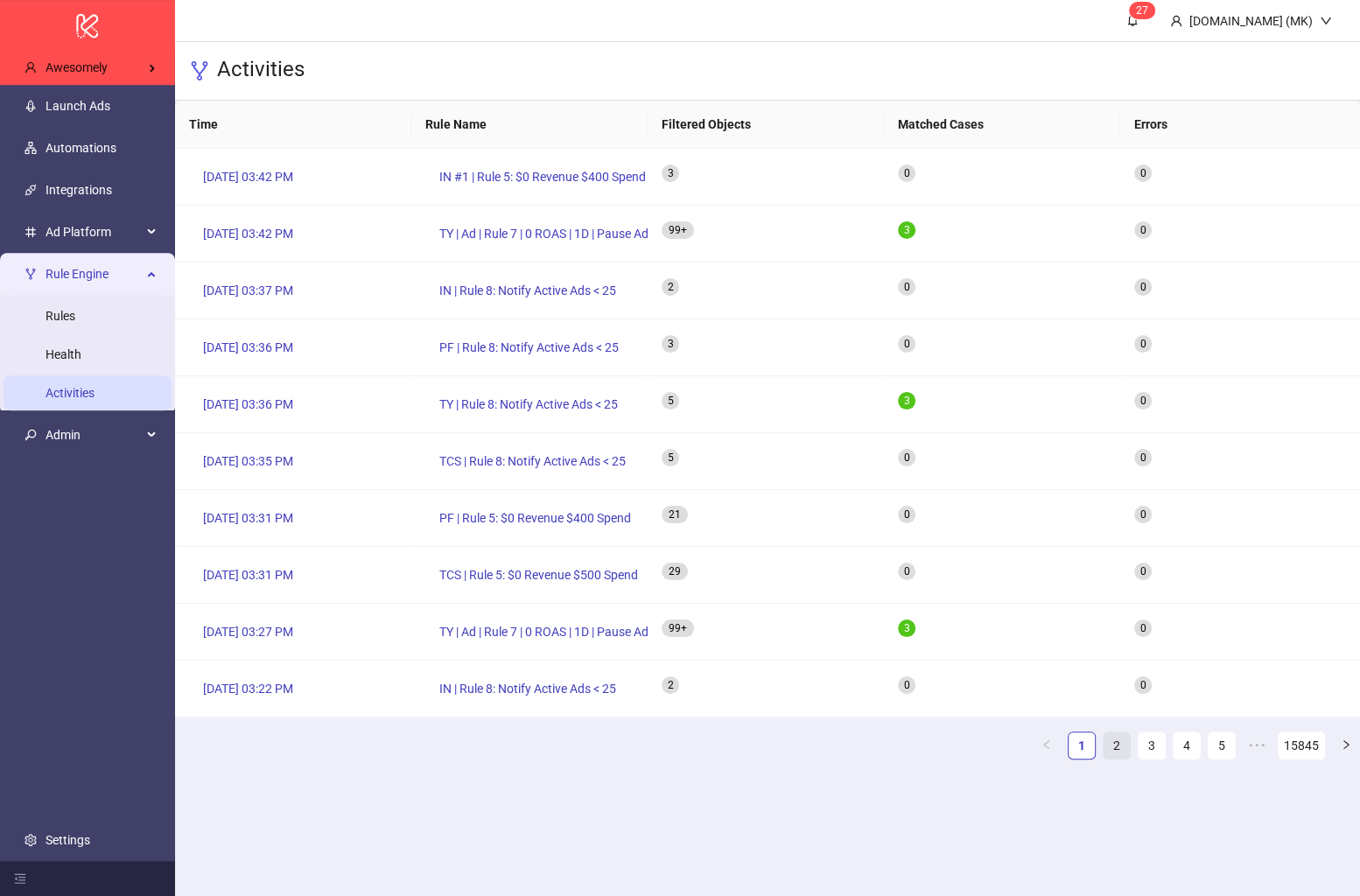
click at [1120, 739] on link "2" at bounding box center [1116, 745] width 27 height 27
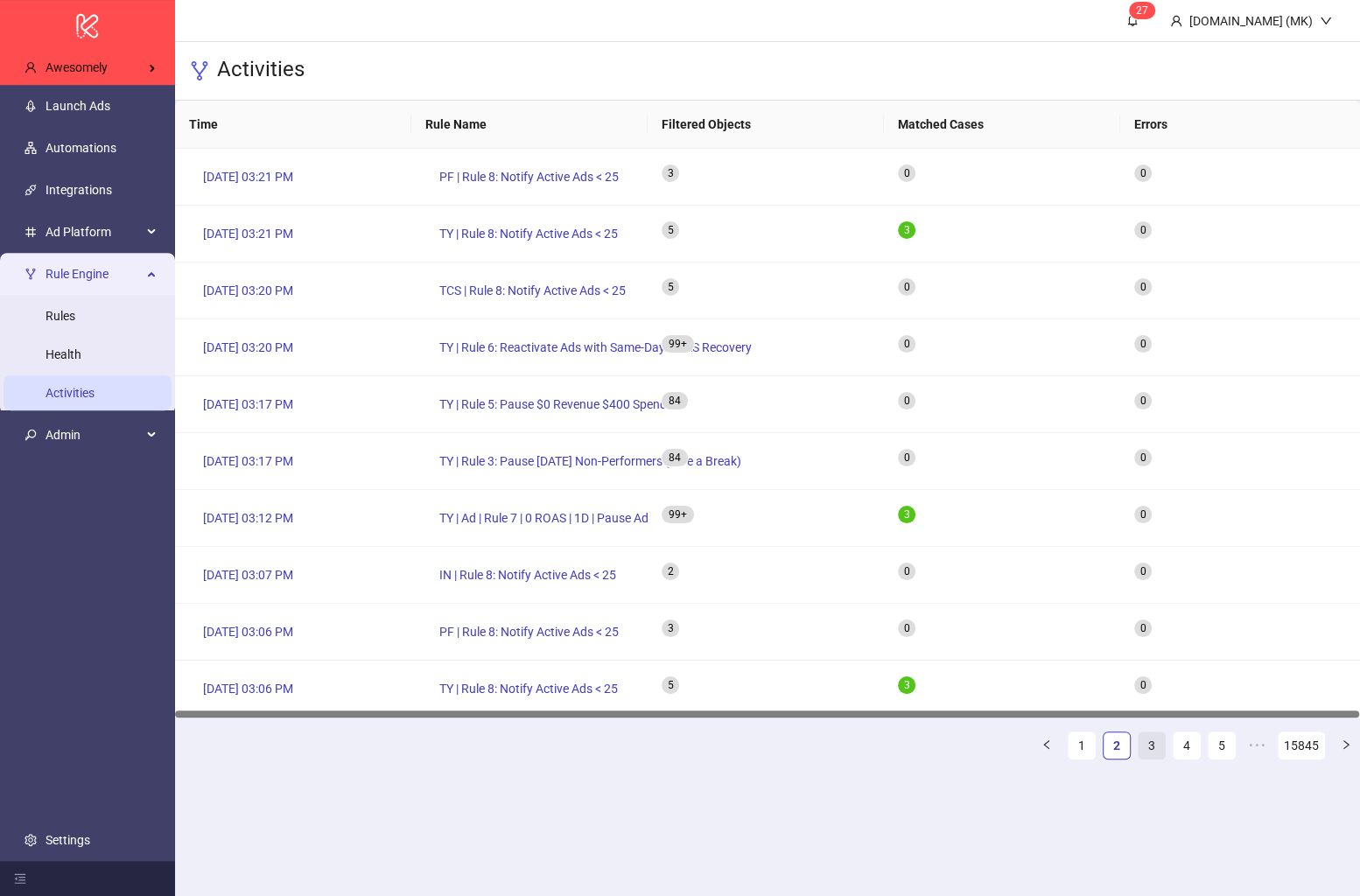
click at [1150, 751] on link "3" at bounding box center [1152, 745] width 27 height 27
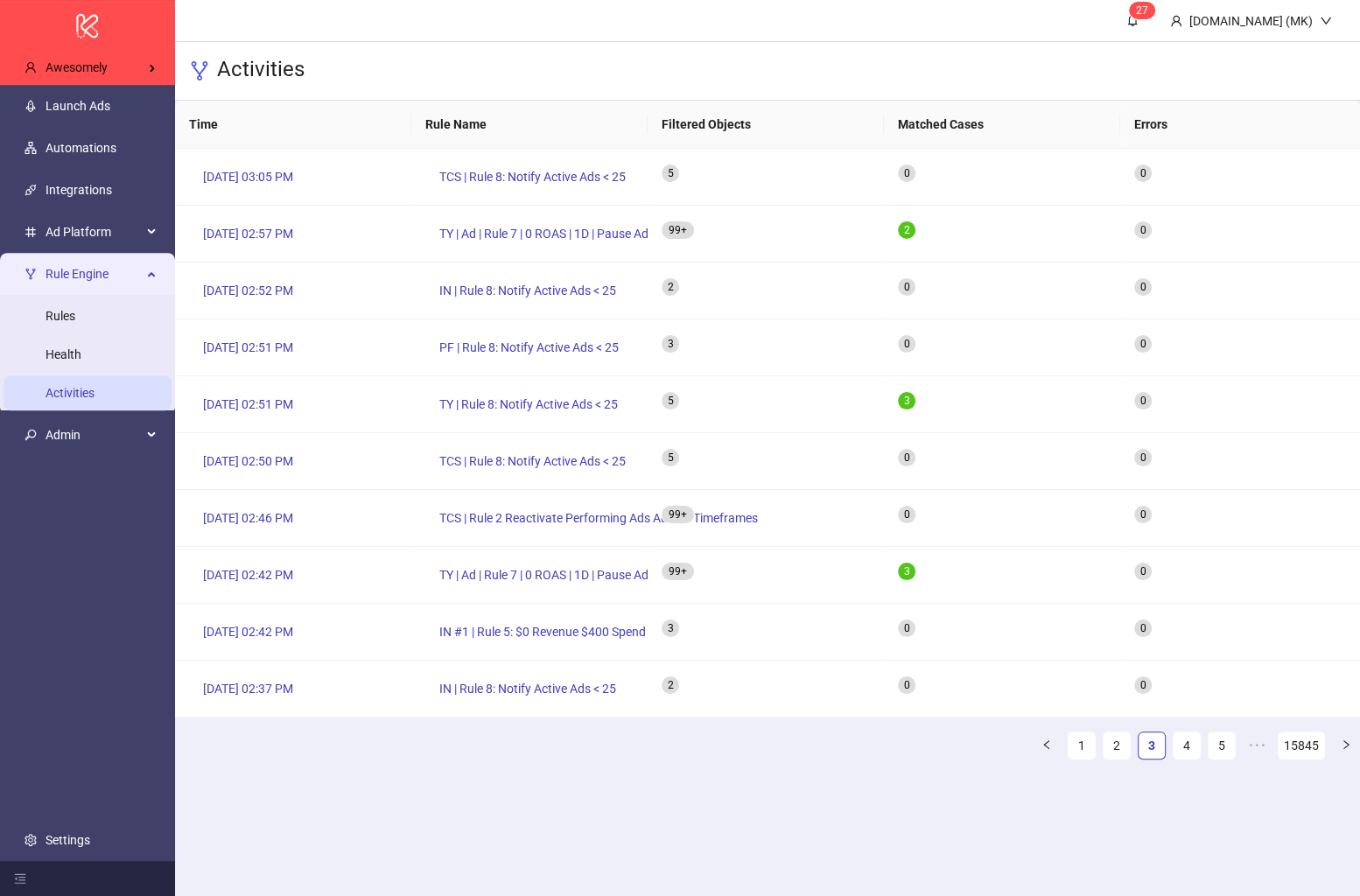
click at [78, 412] on ul "Rules Health Activities" at bounding box center [87, 354] width 175 height 119
click at [77, 400] on link "Activities" at bounding box center [70, 393] width 49 height 14
click at [75, 321] on link "Rules" at bounding box center [60, 316] width 30 height 14
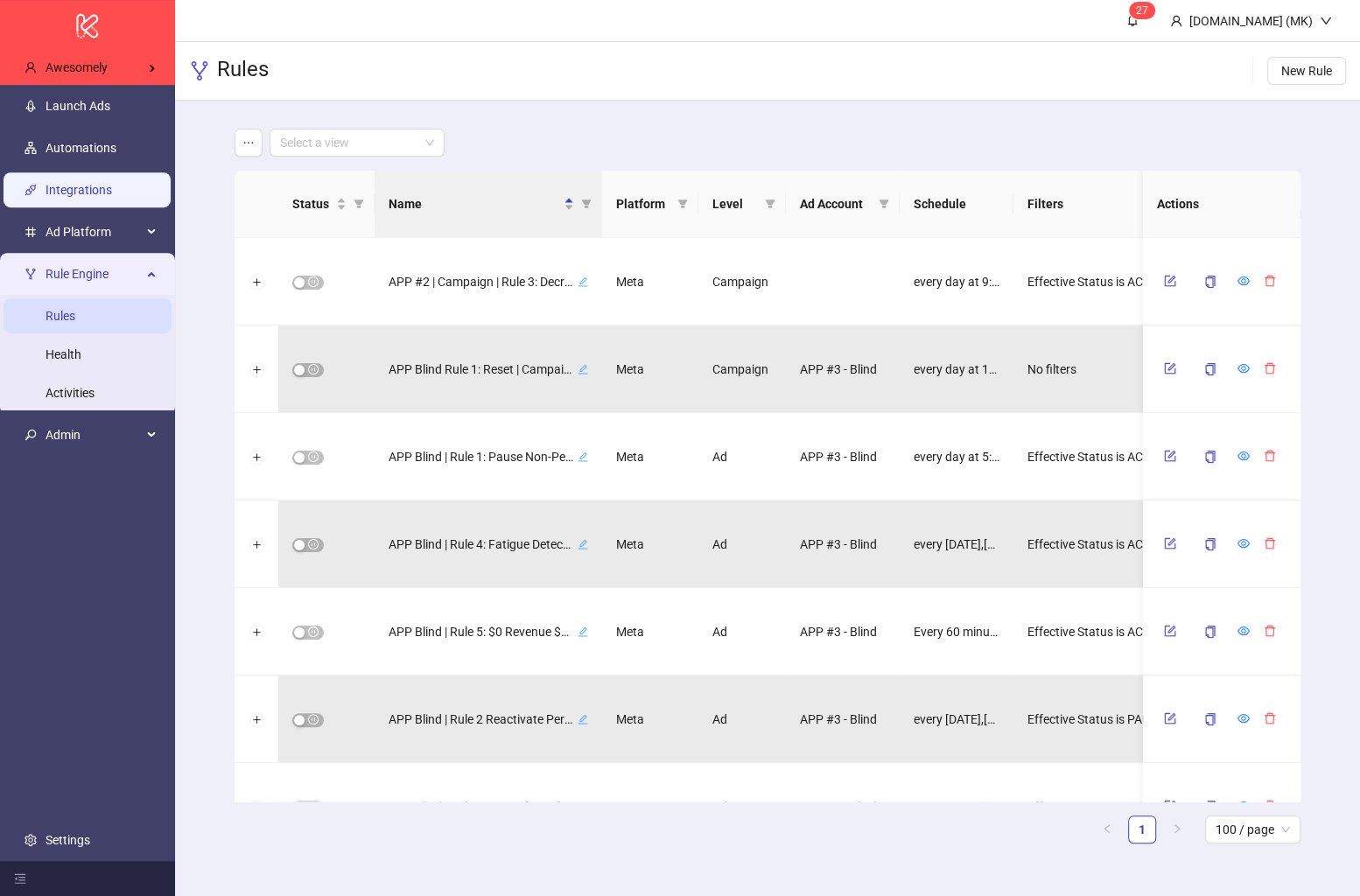
click at [86, 197] on link "Integrations" at bounding box center [78, 189] width 66 height 14
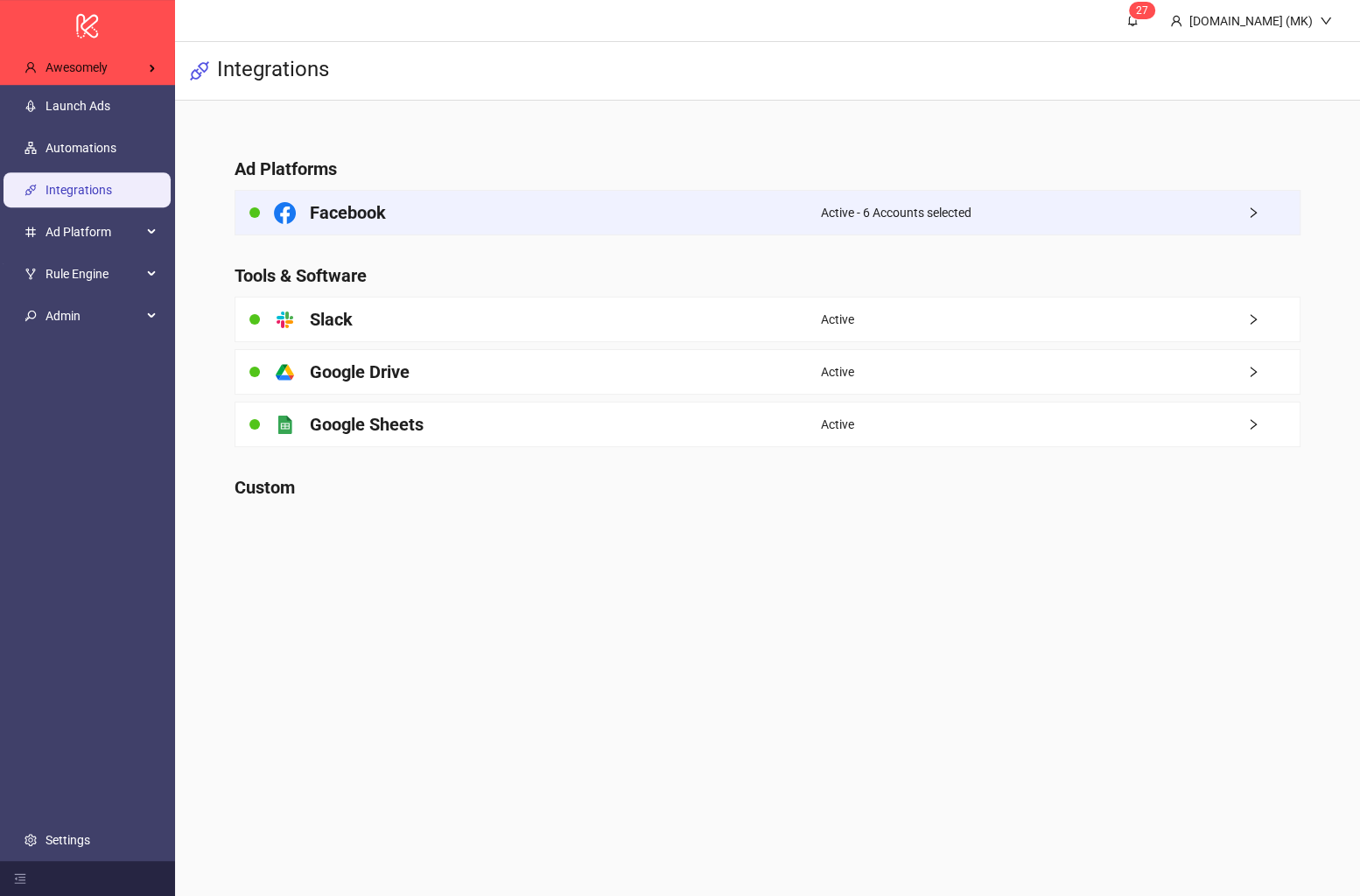
click at [463, 220] on div "Facebook" at bounding box center [528, 212] width 585 height 43
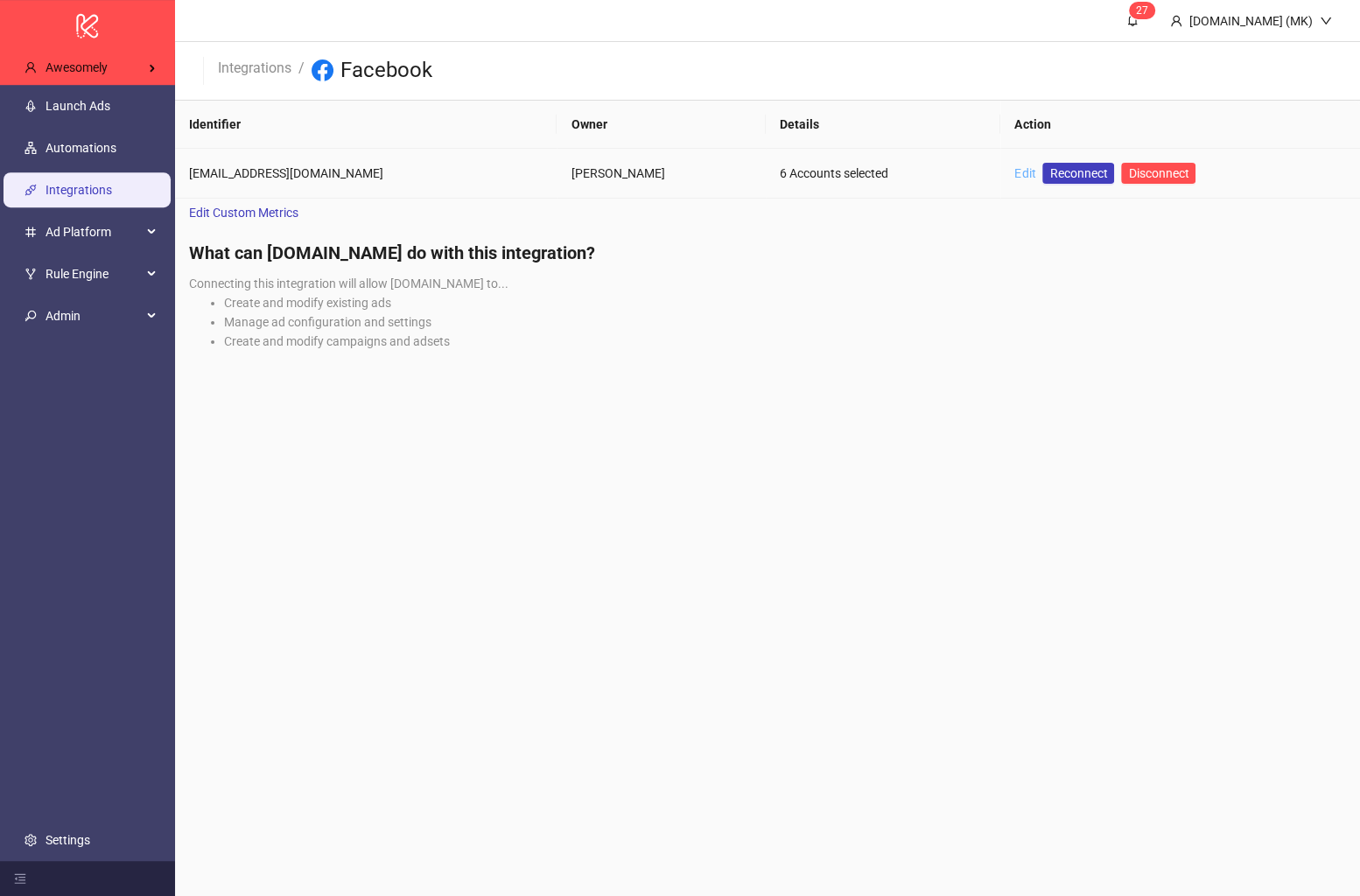
click at [1001, 169] on td "Edit Reconnect Disconnect" at bounding box center [1180, 174] width 360 height 50
click at [1015, 168] on link "Edit" at bounding box center [1024, 174] width 21 height 14
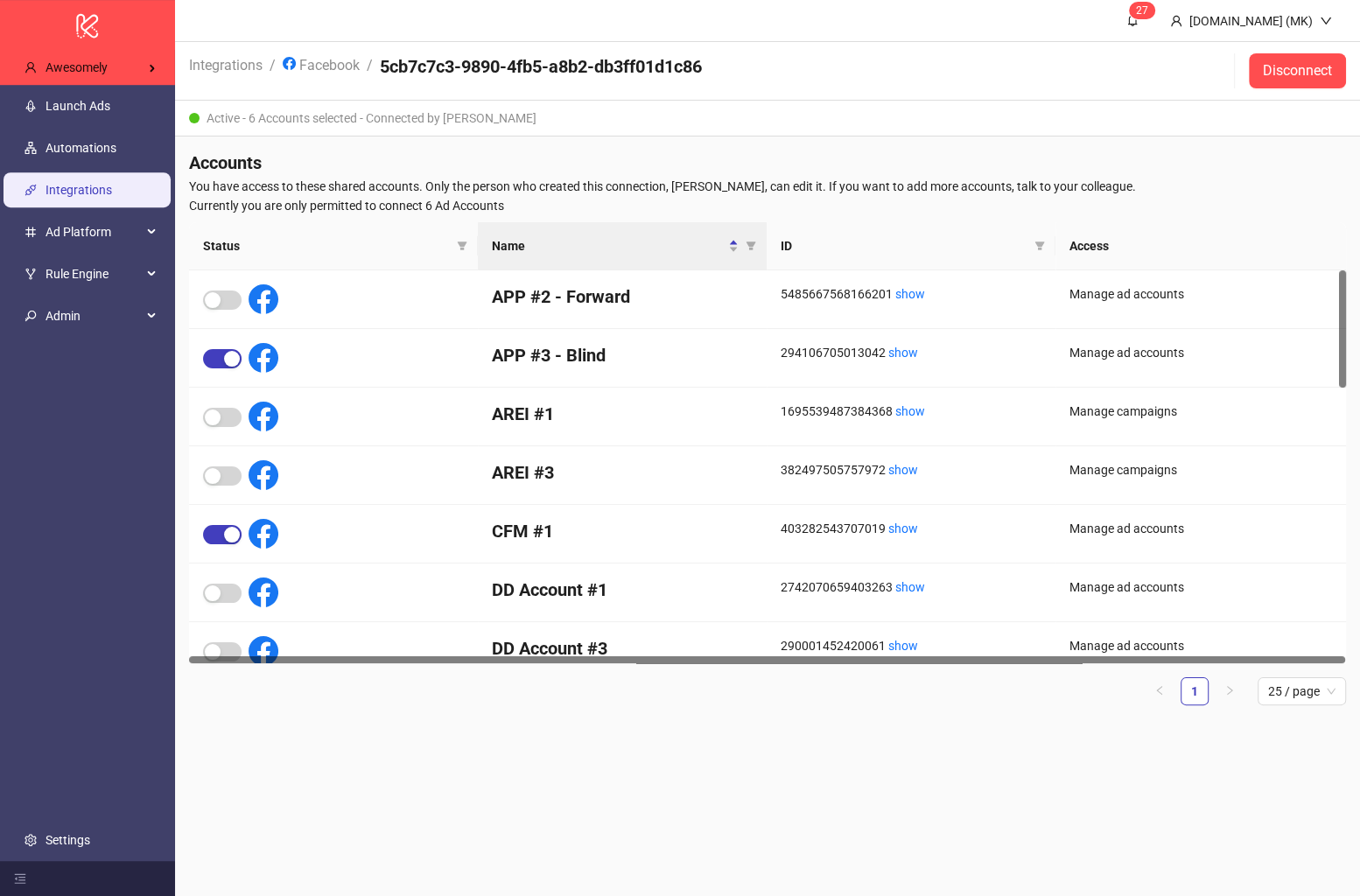
click at [322, 246] on span "Status" at bounding box center [327, 246] width 247 height 20
click at [459, 242] on icon "filter" at bounding box center [463, 246] width 10 height 9
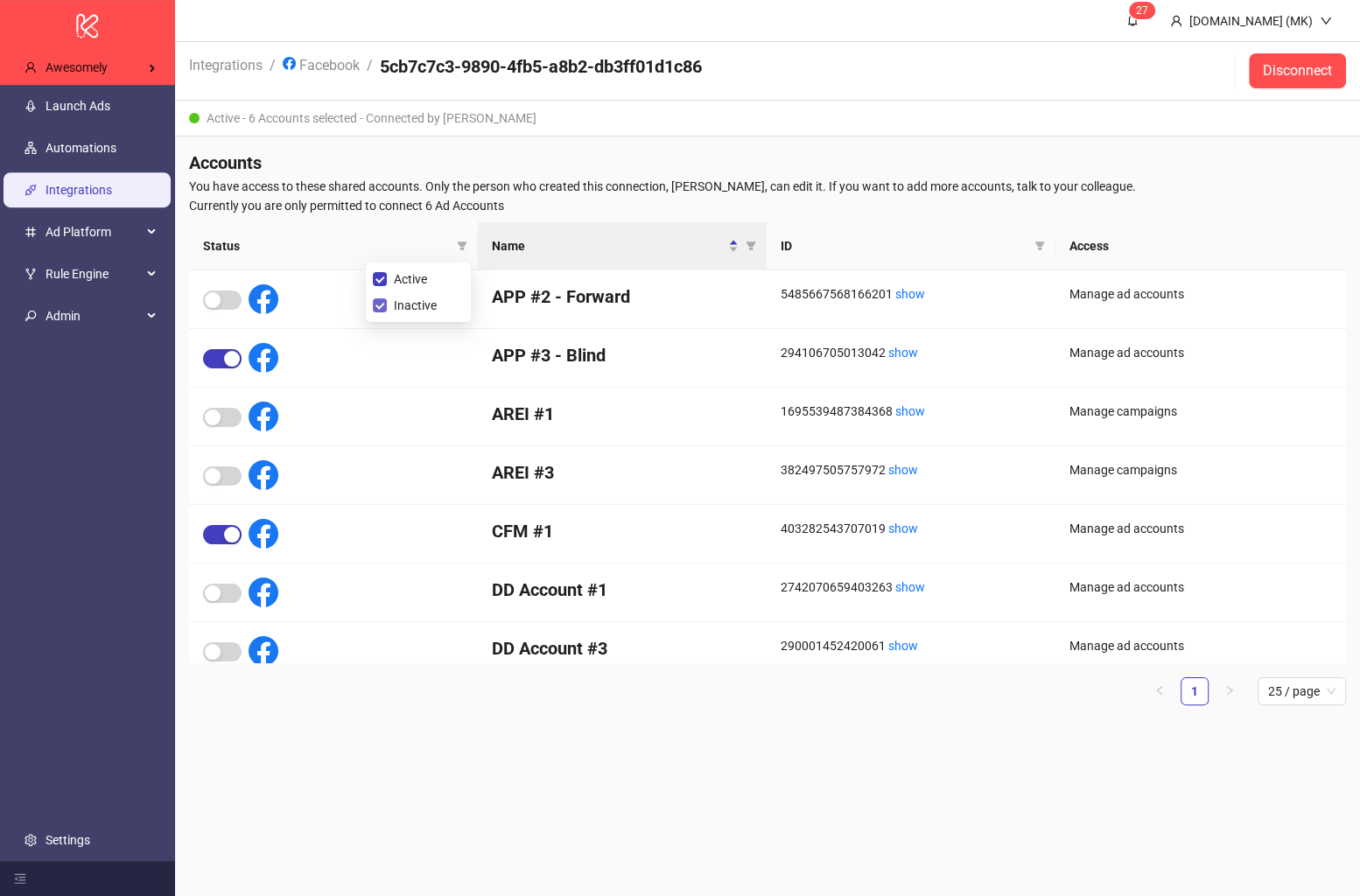
click at [421, 299] on span "Inactive" at bounding box center [416, 306] width 57 height 20
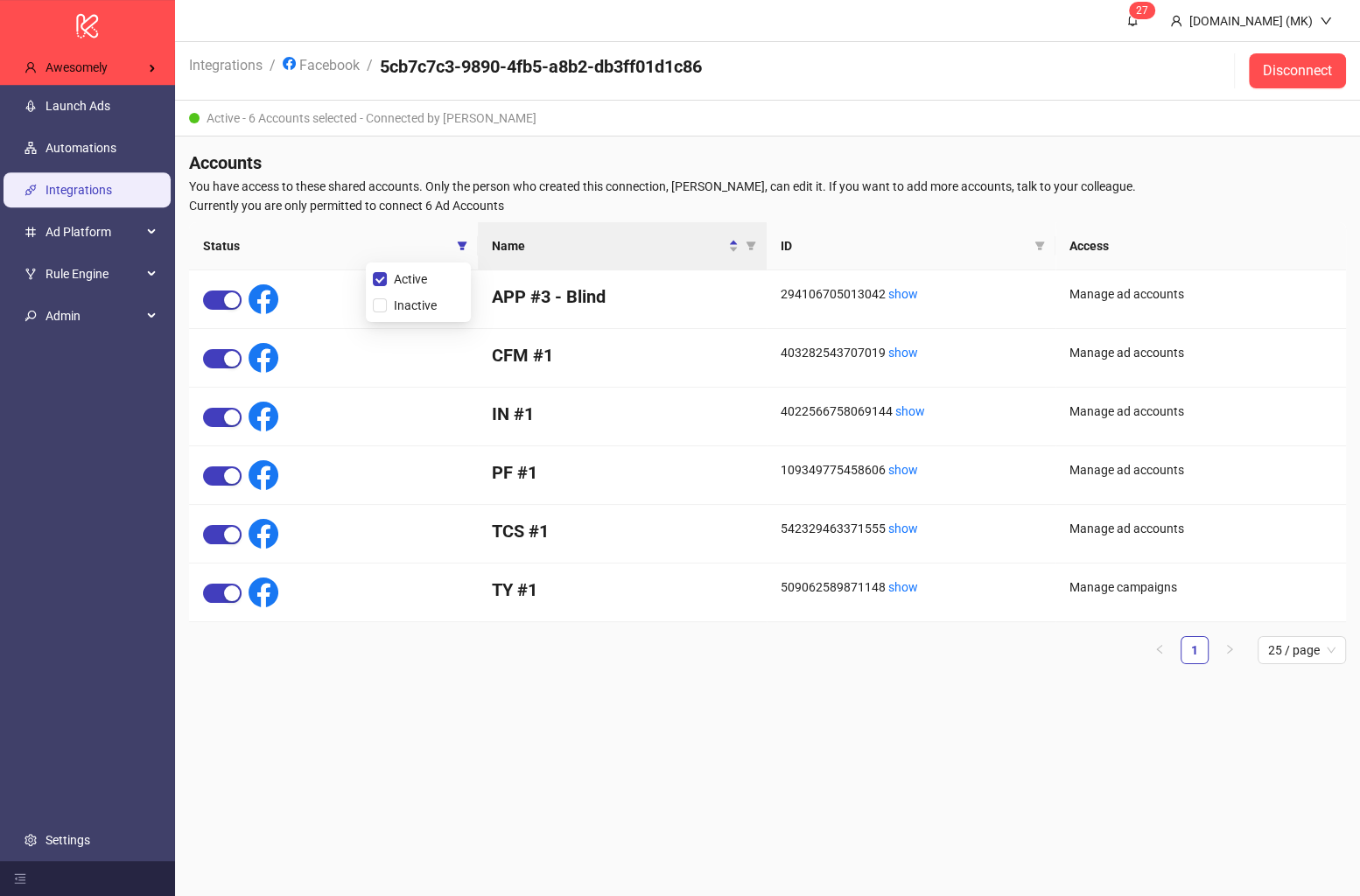
click at [446, 211] on span "Currently you are only permitted to connect 6 Ad Accounts" at bounding box center [768, 206] width 1158 height 20
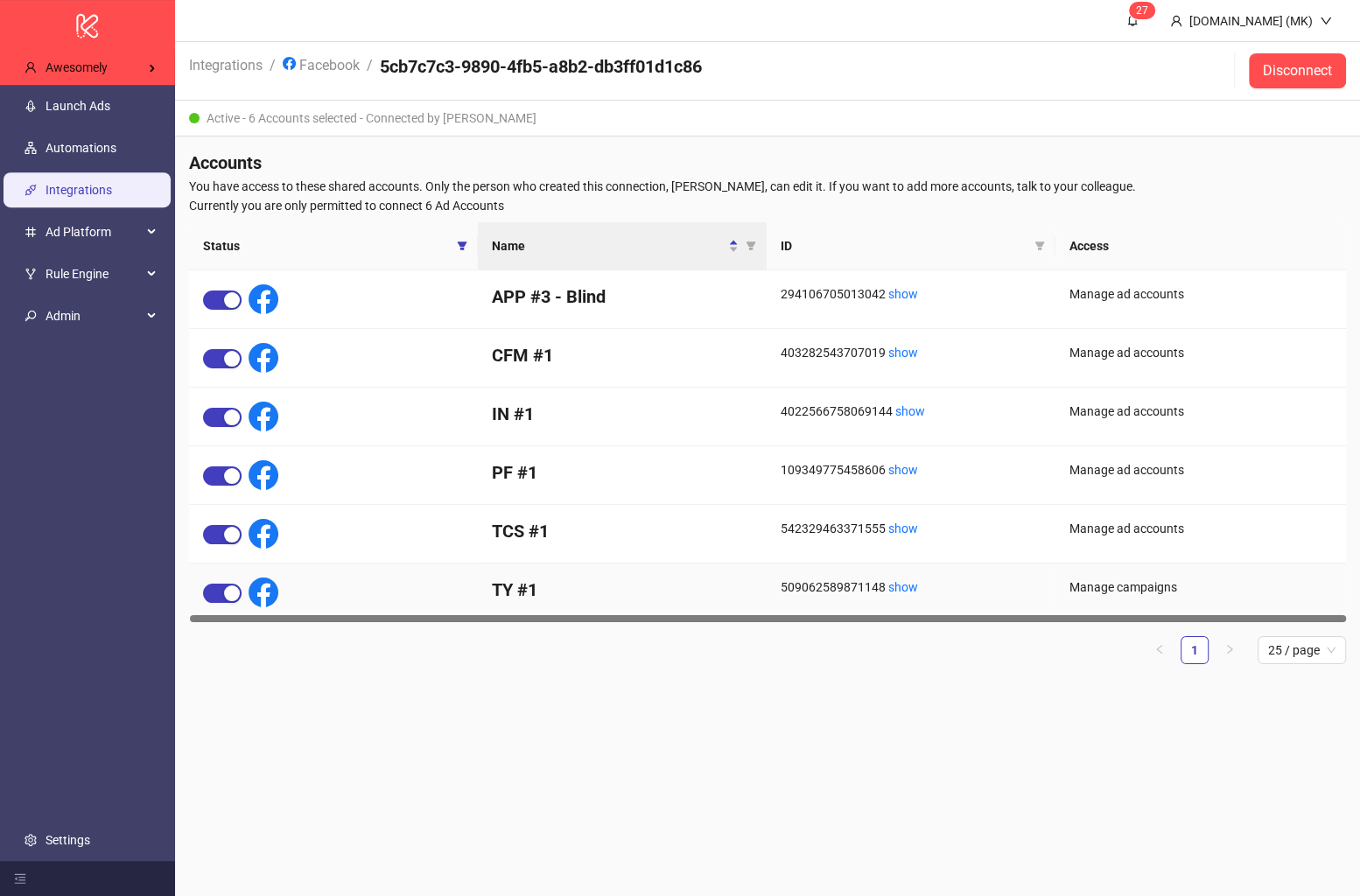
drag, startPoint x: 612, startPoint y: 617, endPoint x: 700, endPoint y: 590, distance: 92.0
click at [770, 607] on div "APP #3 - Blind 294106705013042 show Manage ad accounts CFM #1 403282543707019 s…" at bounding box center [768, 446] width 1158 height 352
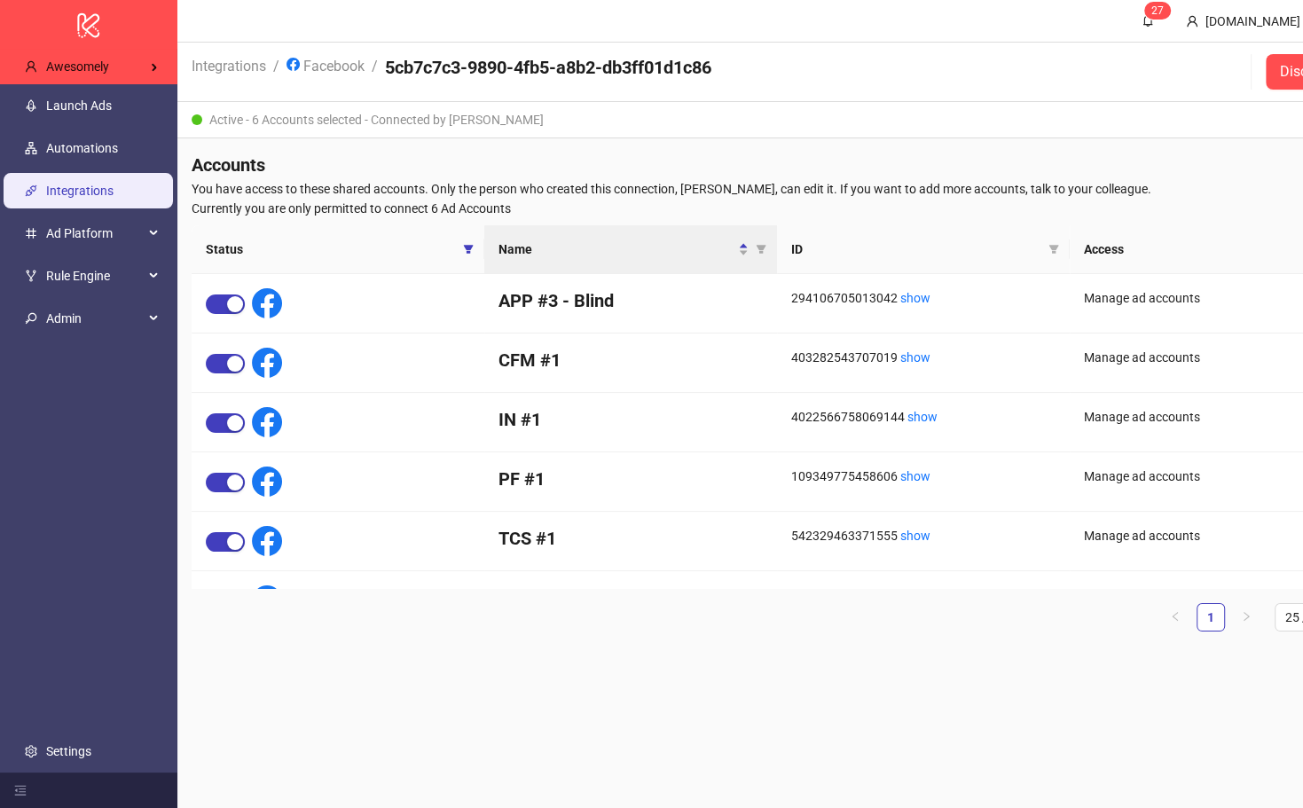
click at [579, 727] on main "2 7 Kitchn.io (MK) Integrations / Facebook / 5cb7c7c3-9890-4fb5-a8b2-db3ff01d1c…" at bounding box center [777, 404] width 1201 height 808
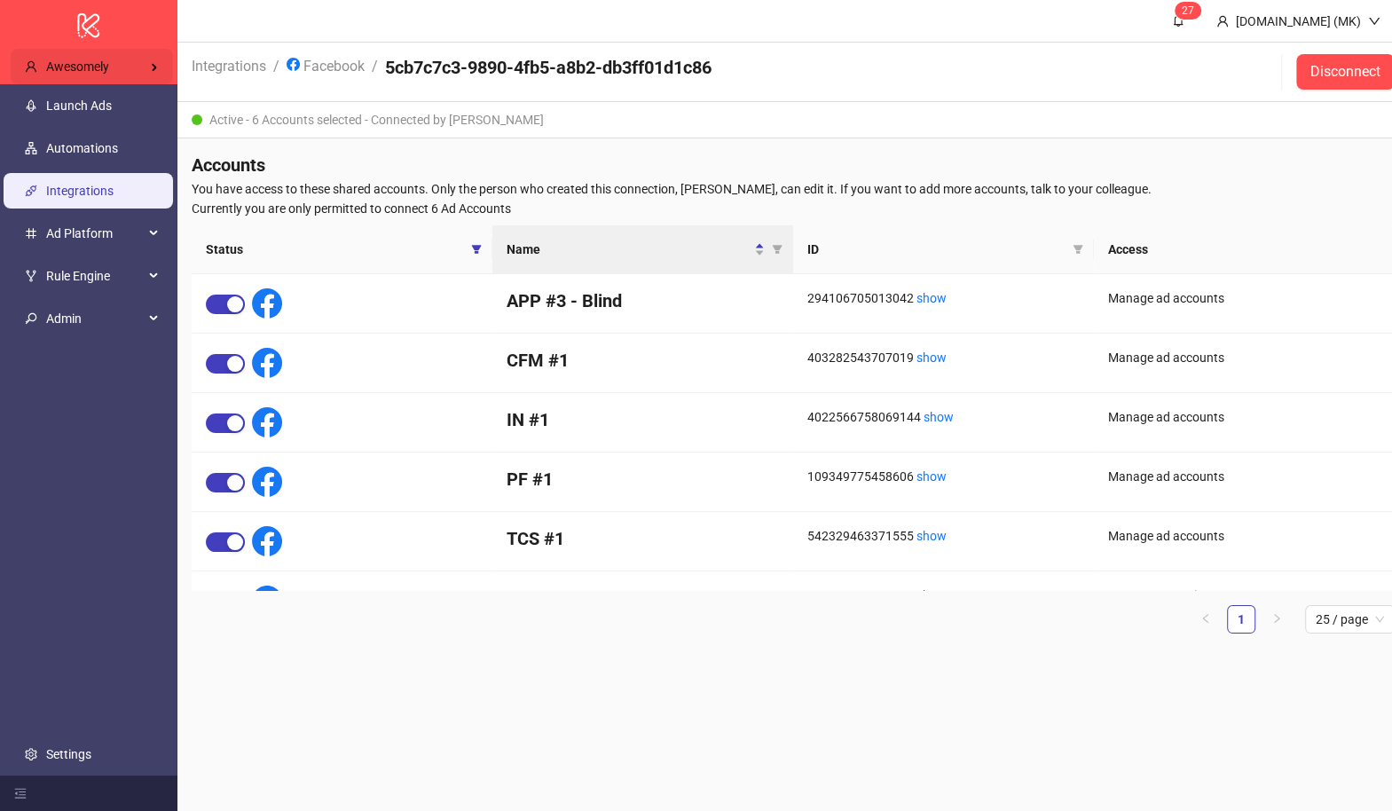
click at [102, 55] on div "Awesomely" at bounding box center [92, 67] width 162 height 35
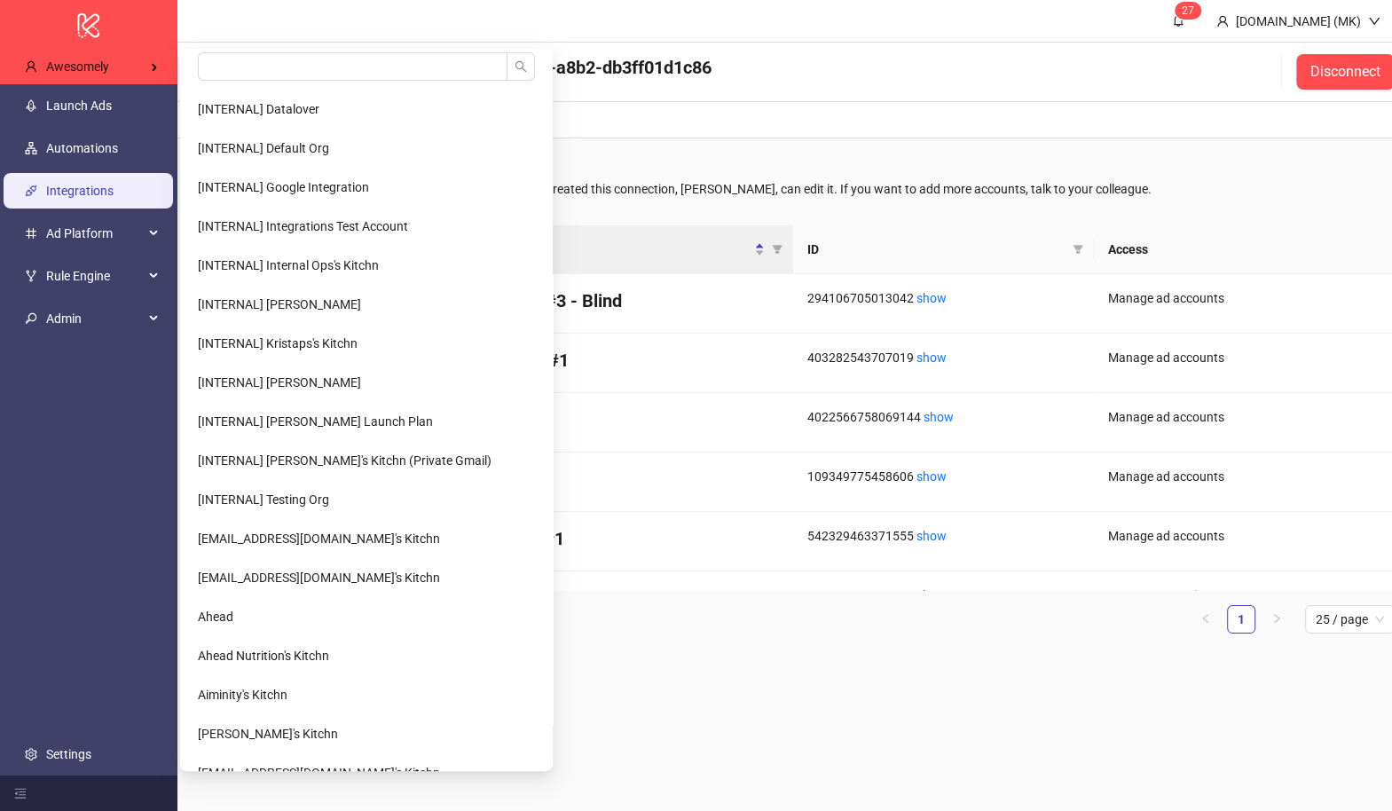
click at [640, 32] on header "2 7 Kitchn.io (MK)" at bounding box center [792, 21] width 1231 height 43
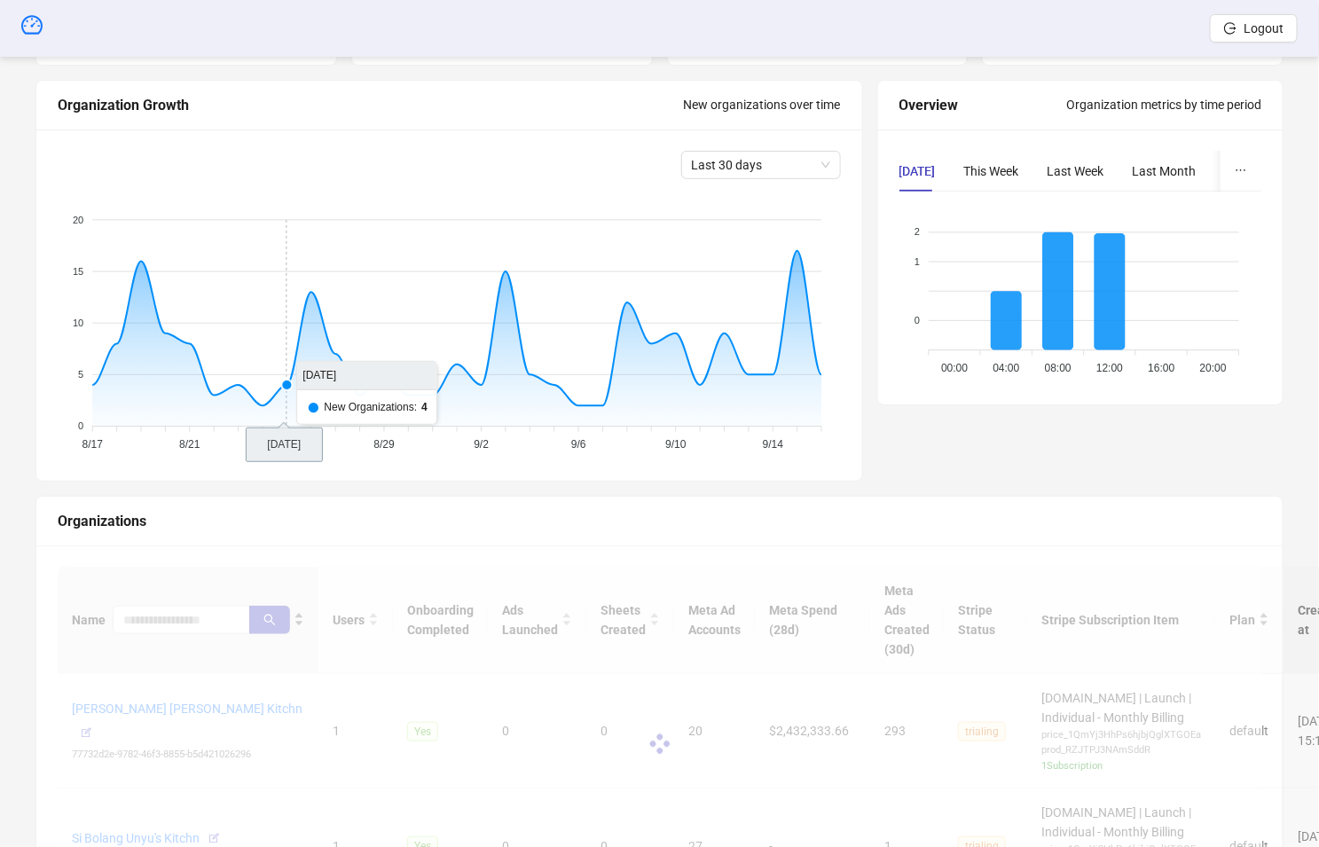
scroll to position [177, 0]
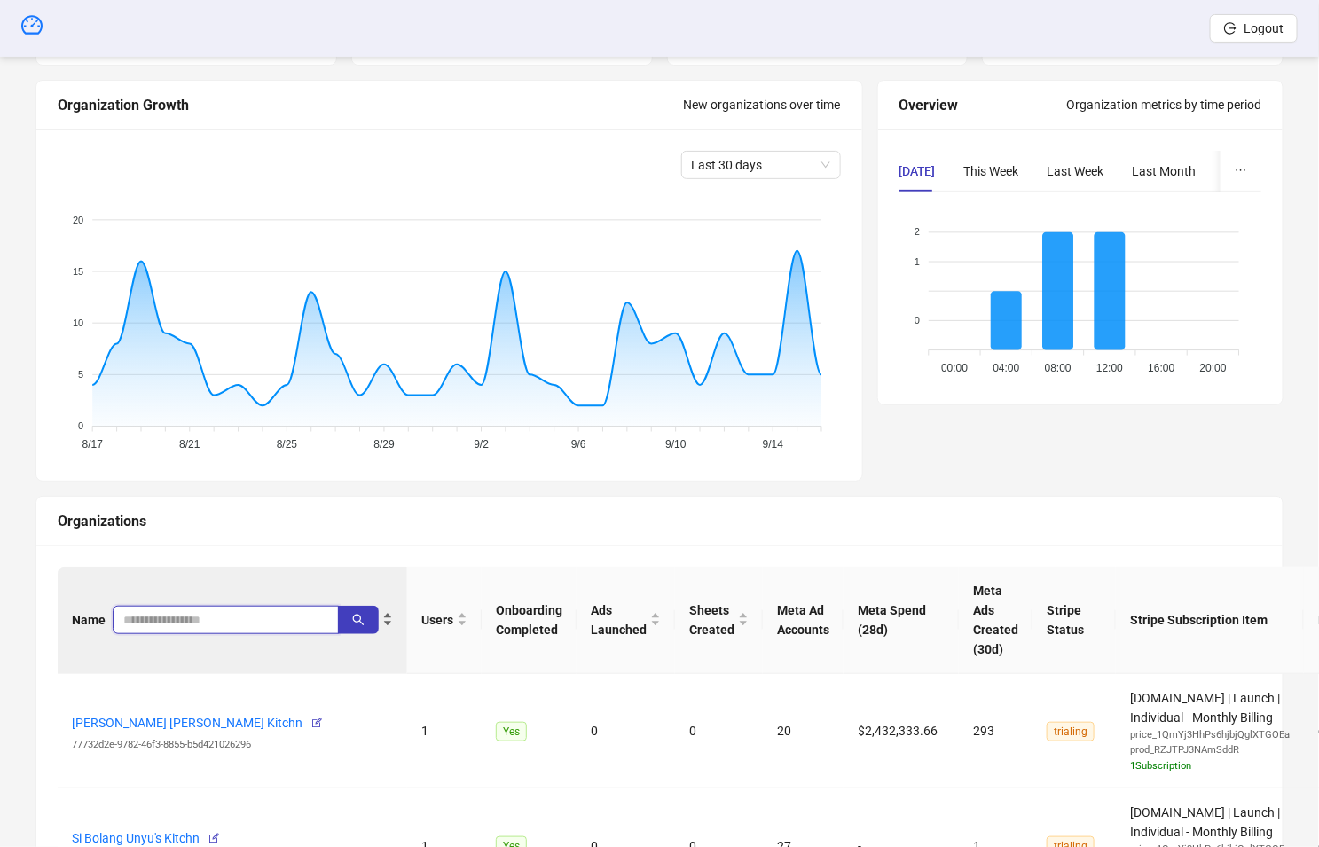
click at [175, 619] on input "search" at bounding box center [218, 620] width 191 height 20
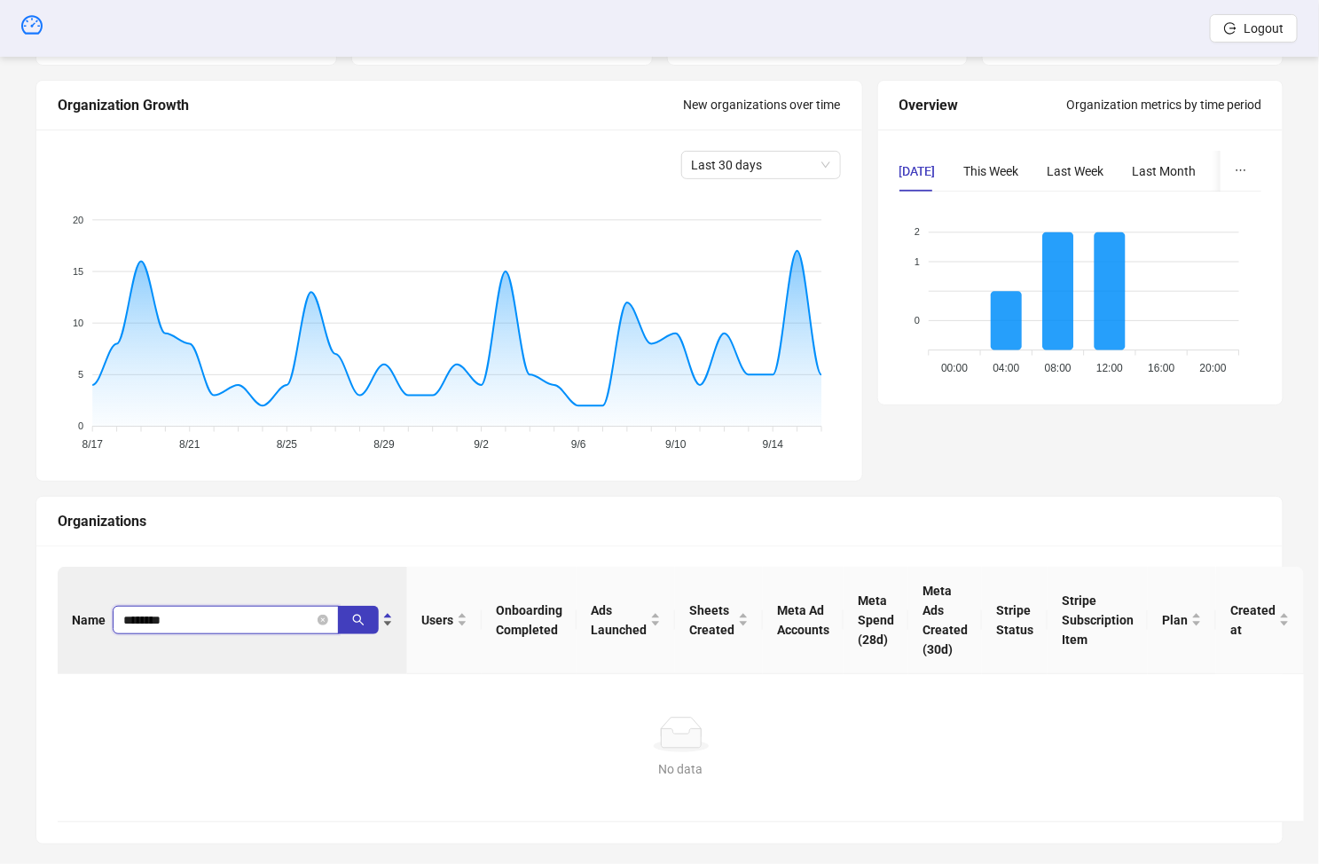
click at [220, 616] on input "********" at bounding box center [218, 620] width 191 height 20
drag, startPoint x: 175, startPoint y: 618, endPoint x: 284, endPoint y: 615, distance: 109.2
click at [280, 616] on input "********" at bounding box center [218, 620] width 191 height 20
type input "******"
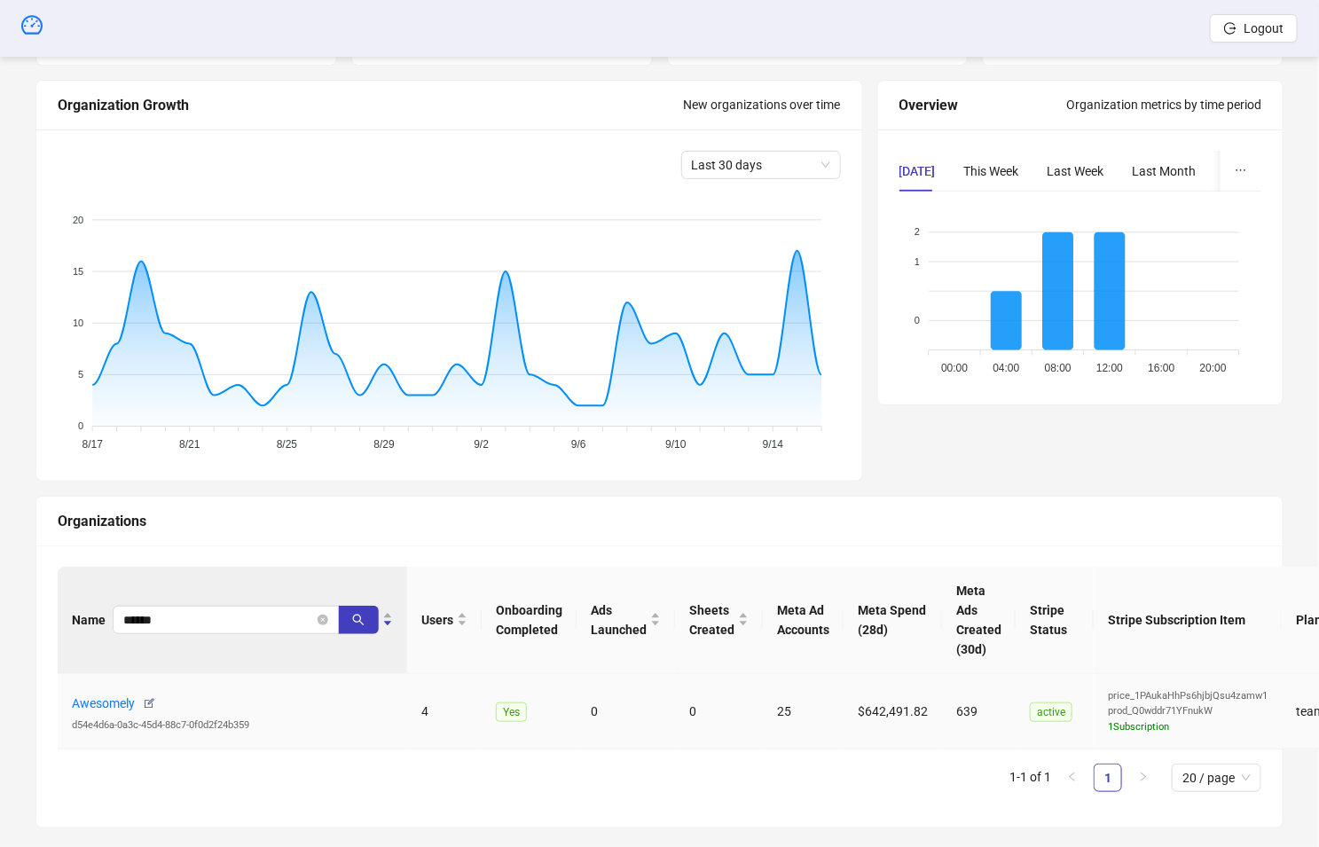
click at [111, 702] on link "Awesomely" at bounding box center [103, 703] width 63 height 14
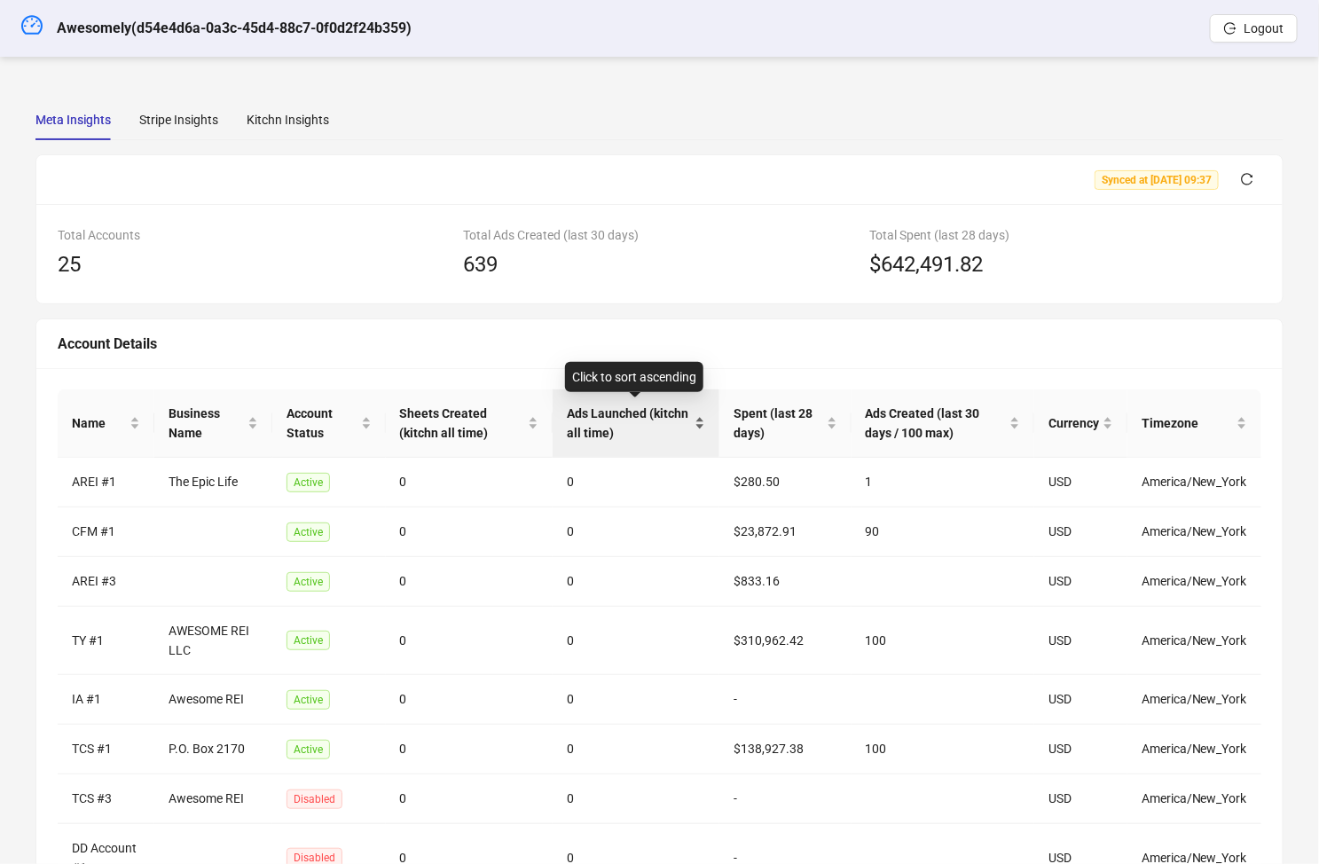
click at [647, 422] on span "Ads Launched (kitchn all time)" at bounding box center [629, 423] width 124 height 39
click at [647, 423] on span "Ads Launched (kitchn all time)" at bounding box center [629, 423] width 124 height 39
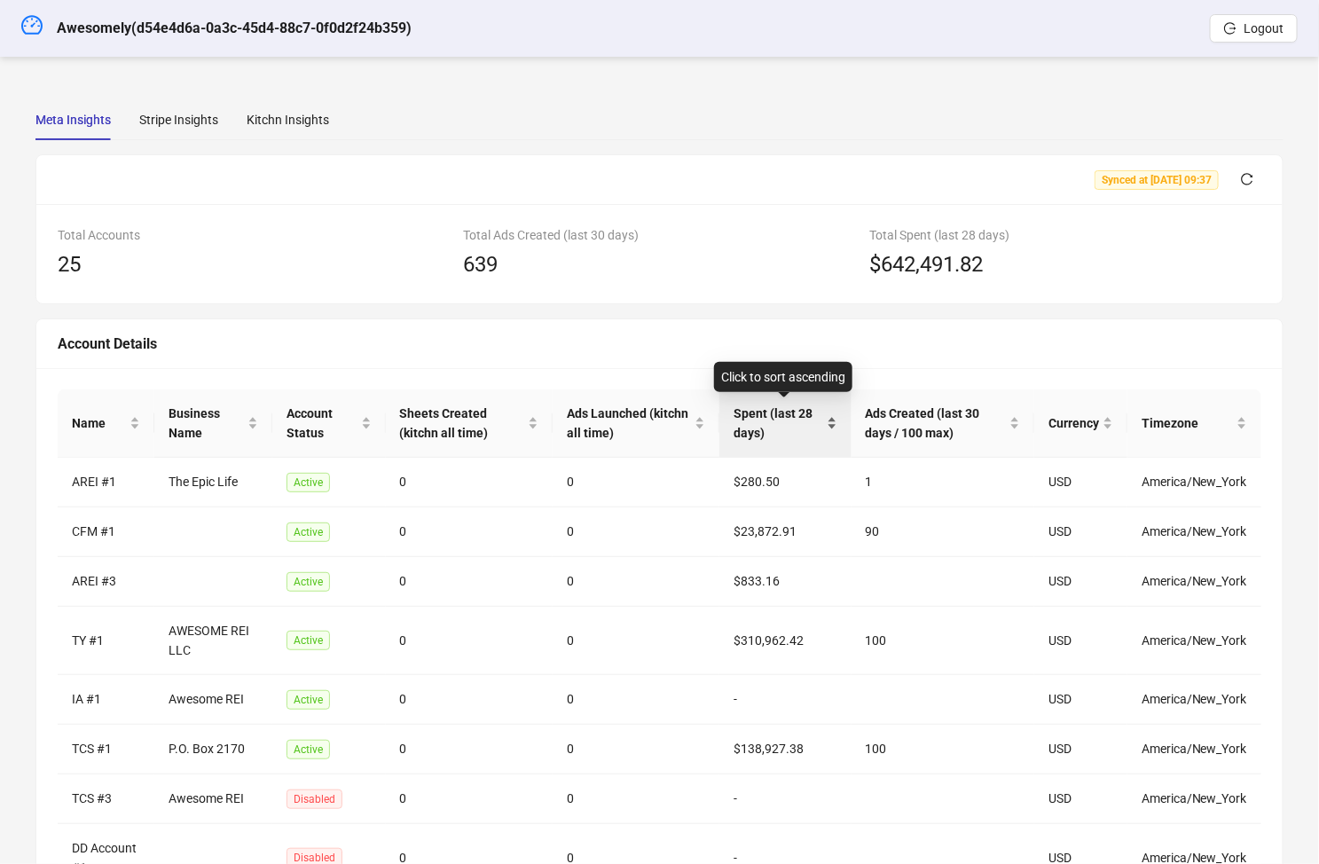
click at [741, 422] on span "Spent (last 28 days)" at bounding box center [779, 423] width 90 height 39
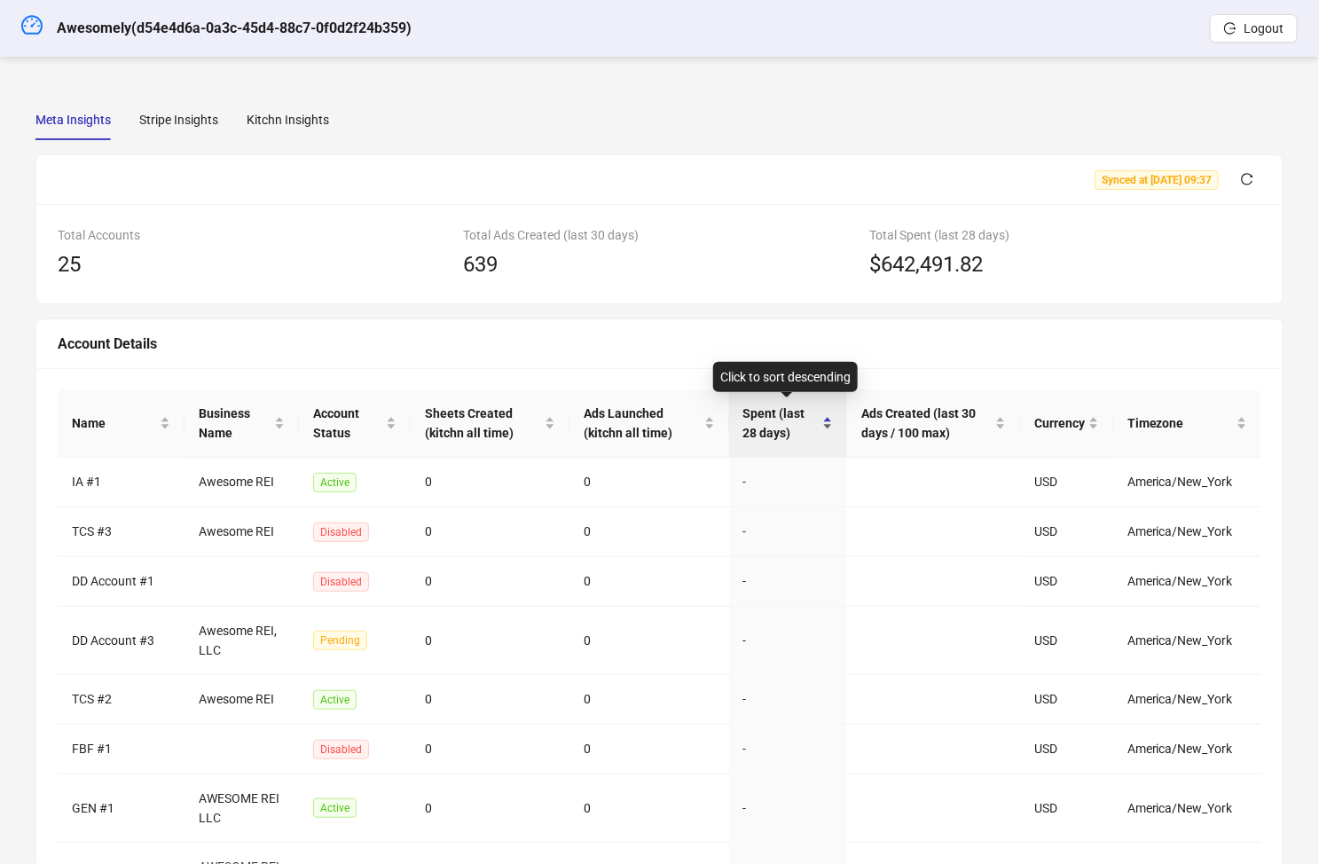
click at [825, 430] on div "Spent (last 28 days)" at bounding box center [788, 423] width 90 height 39
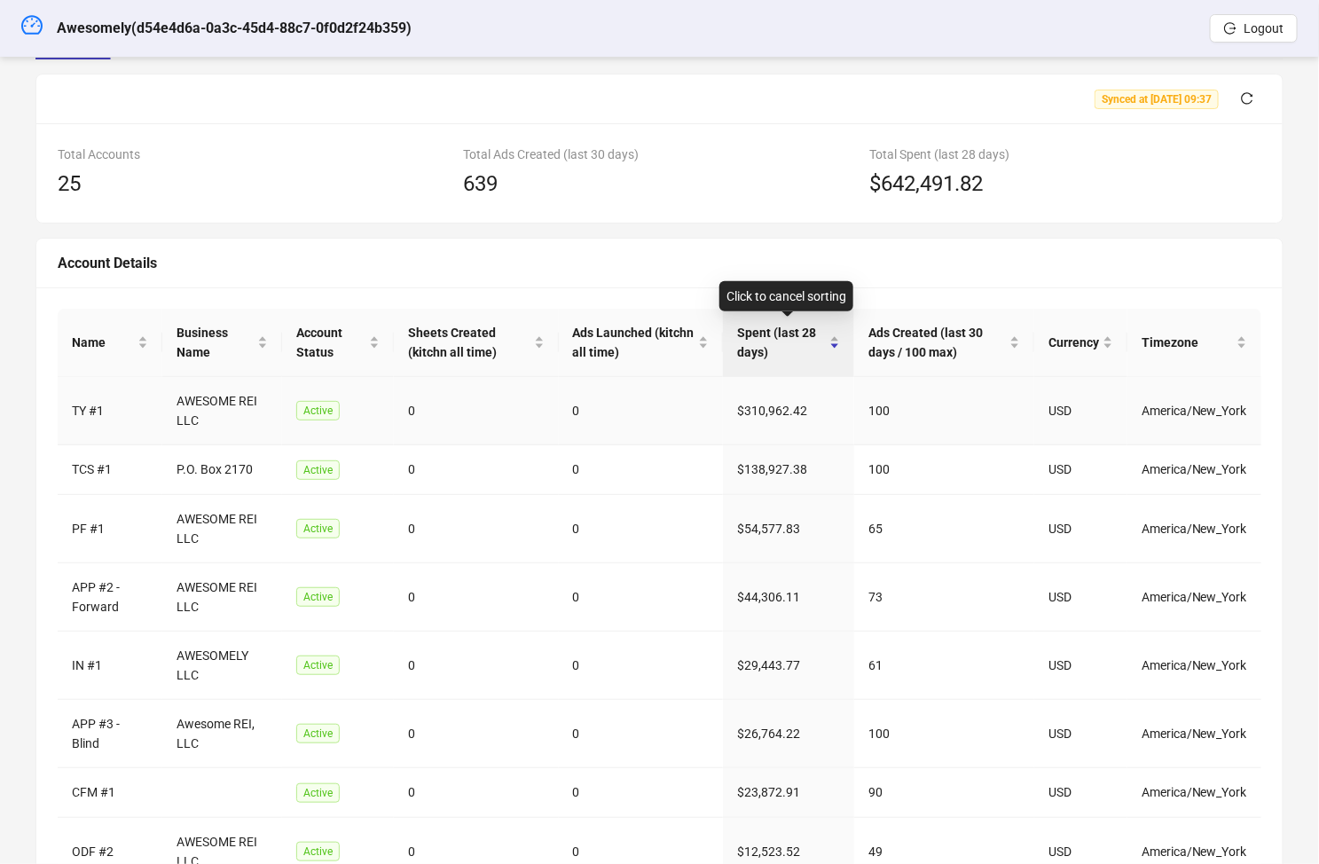
scroll to position [176, 0]
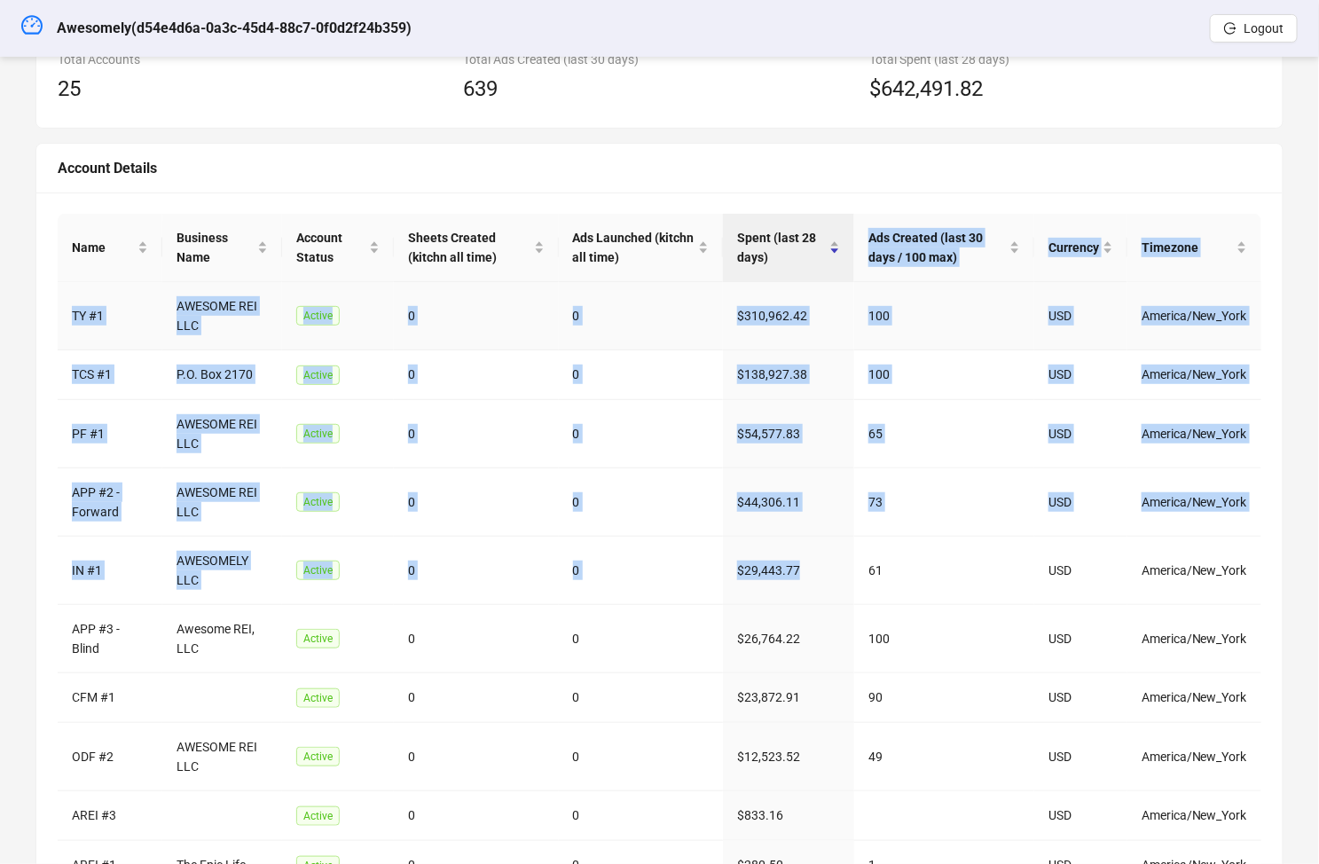
drag, startPoint x: 714, startPoint y: 390, endPoint x: 739, endPoint y: 279, distance: 114.5
click at [739, 282] on tbody "TY #1 AWESOME REI LLC Active 0 0 $310,962.42 100 USD America/New_York TCS #1 P.…" at bounding box center [660, 586] width 1204 height 608
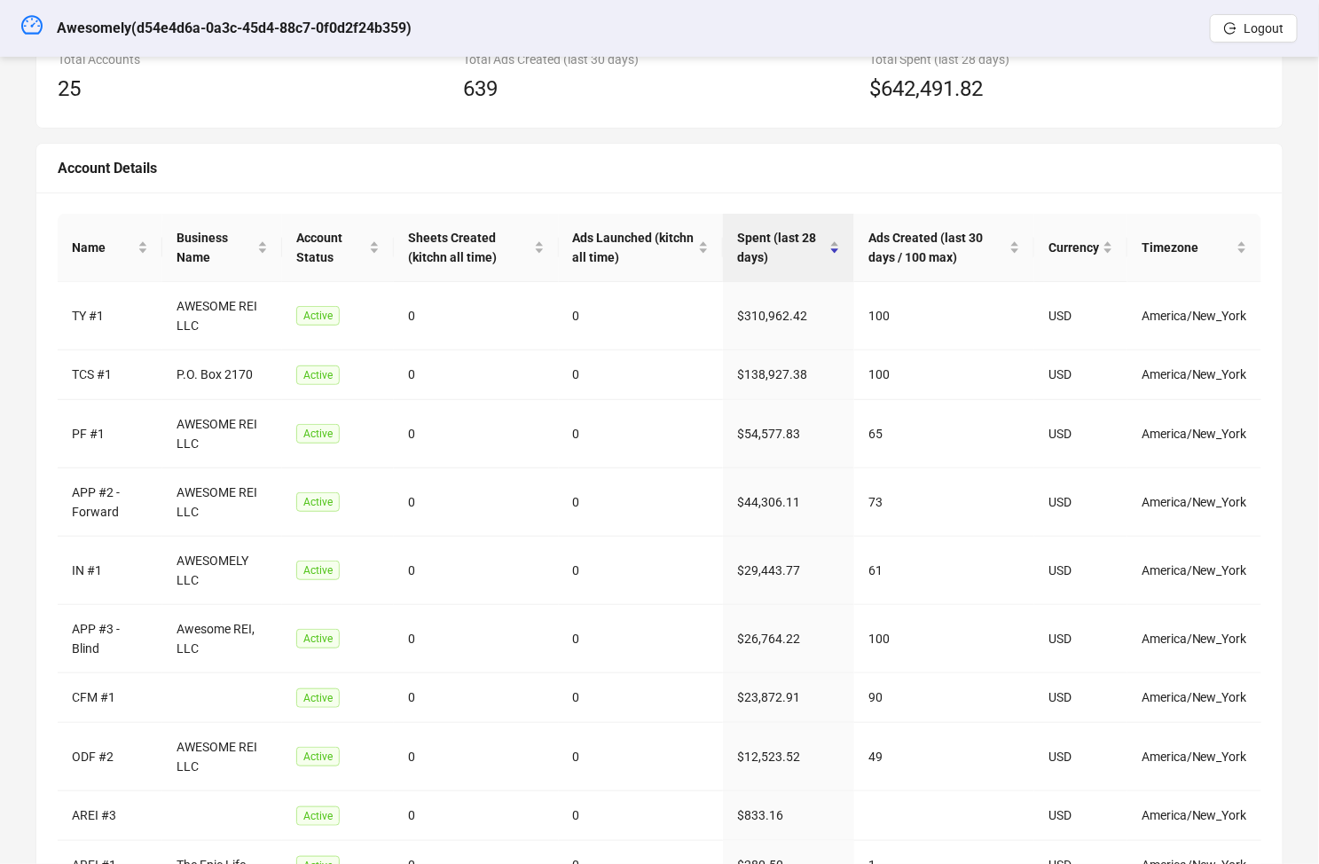
click at [642, 148] on div "Account Details" at bounding box center [659, 169] width 1246 height 50
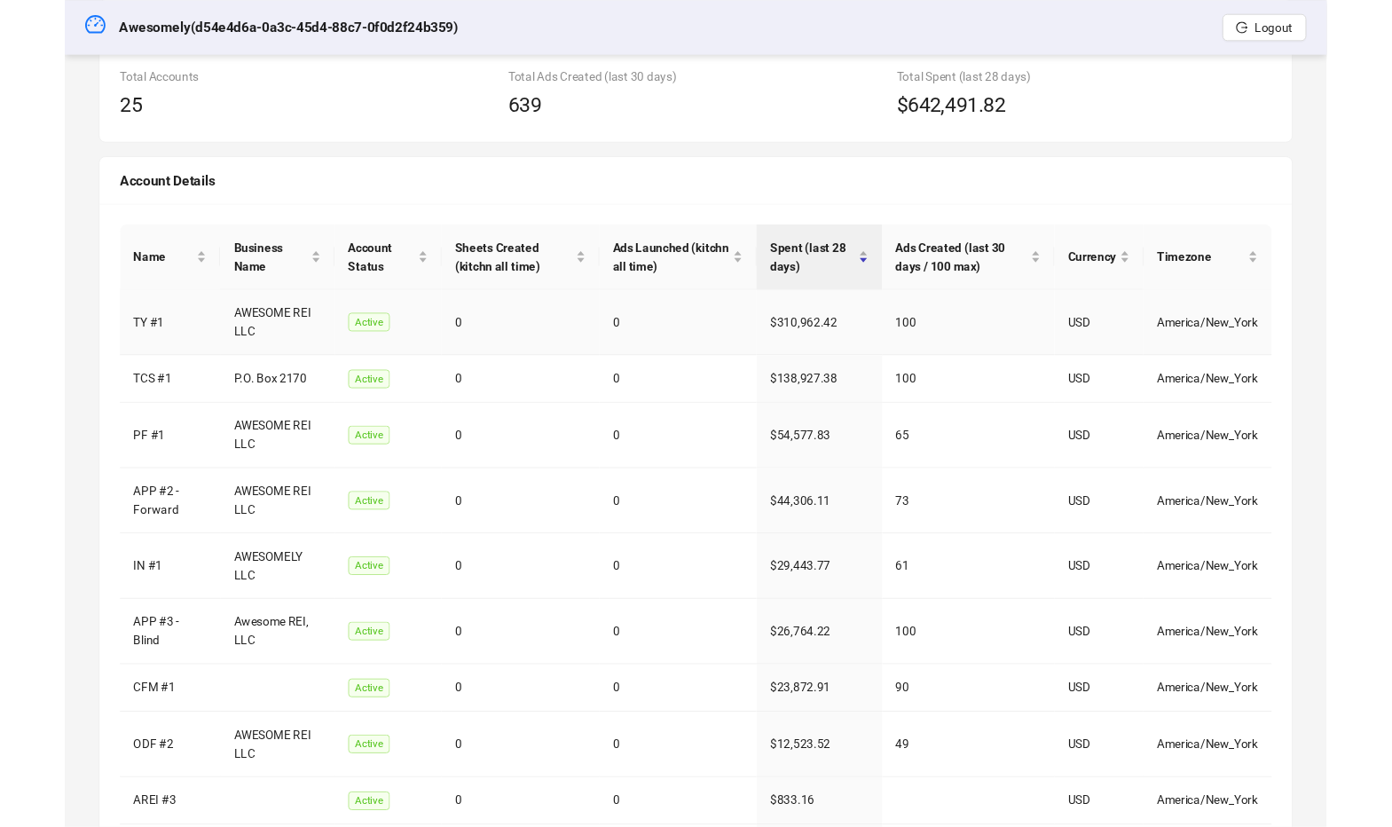
scroll to position [139, 0]
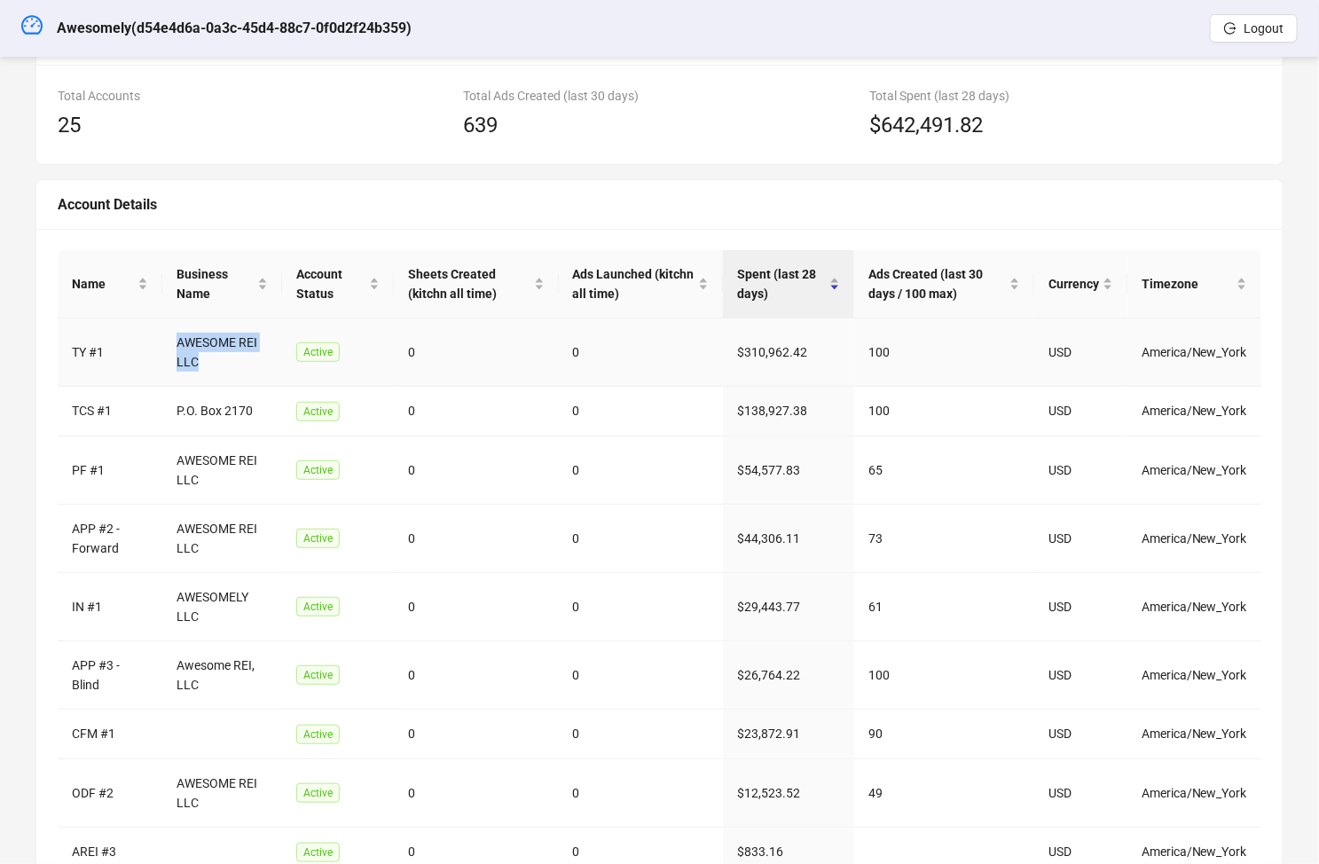
drag, startPoint x: 177, startPoint y: 342, endPoint x: 198, endPoint y: 355, distance: 24.6
click at [198, 355] on td "AWESOME REI LLC" at bounding box center [222, 352] width 120 height 68
copy td "AWESOME REI LLC"
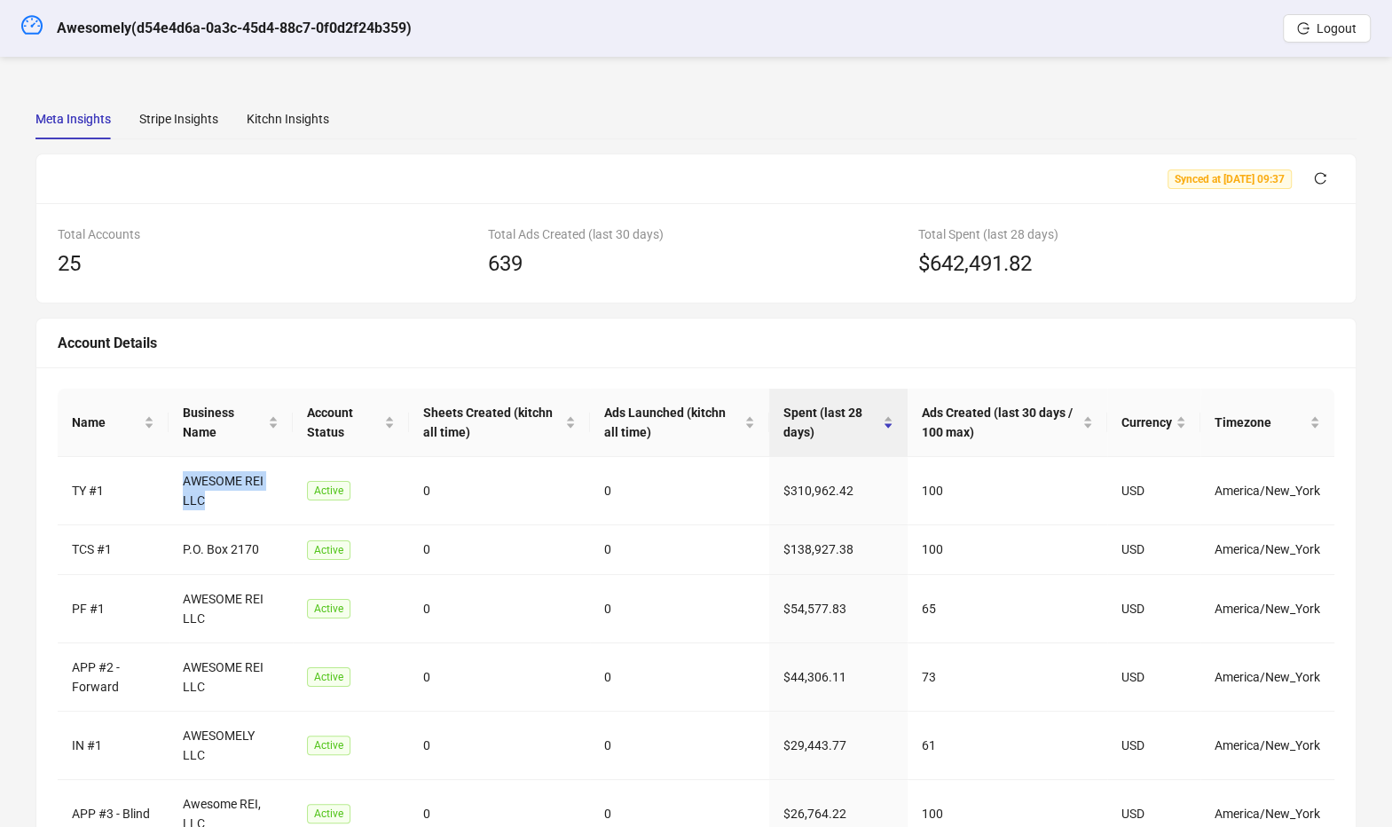
scroll to position [0, 0]
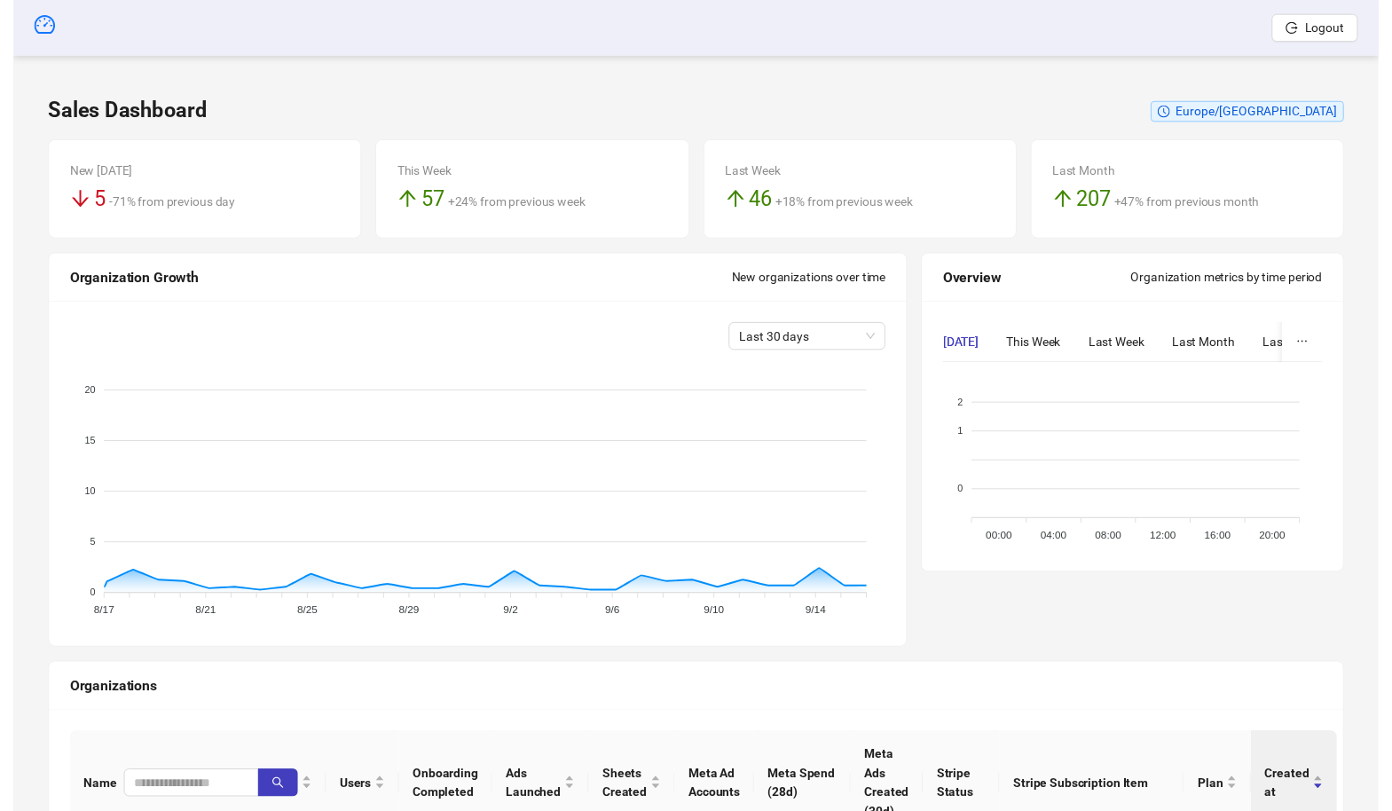
scroll to position [177, 0]
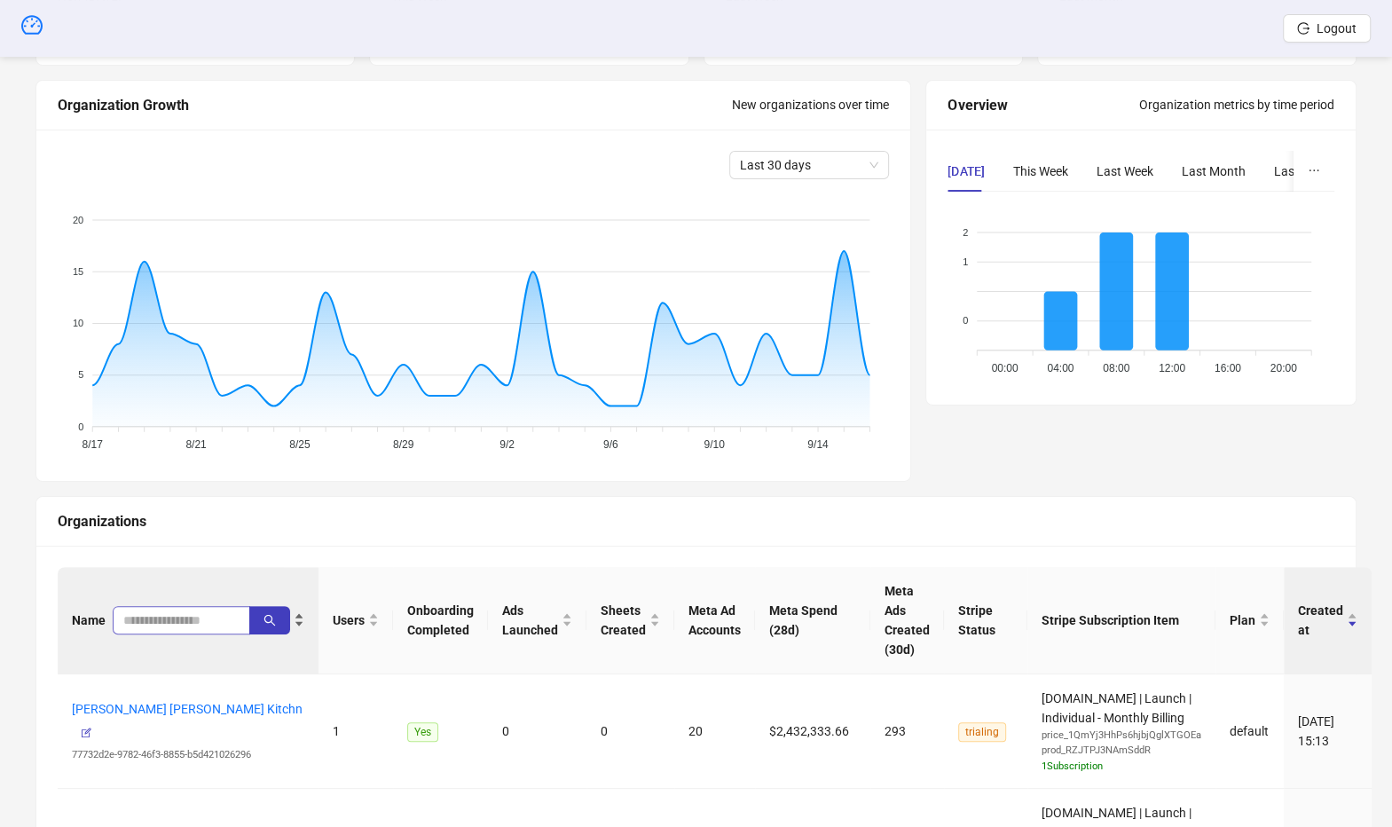
click at [154, 606] on span at bounding box center [181, 620] width 137 height 28
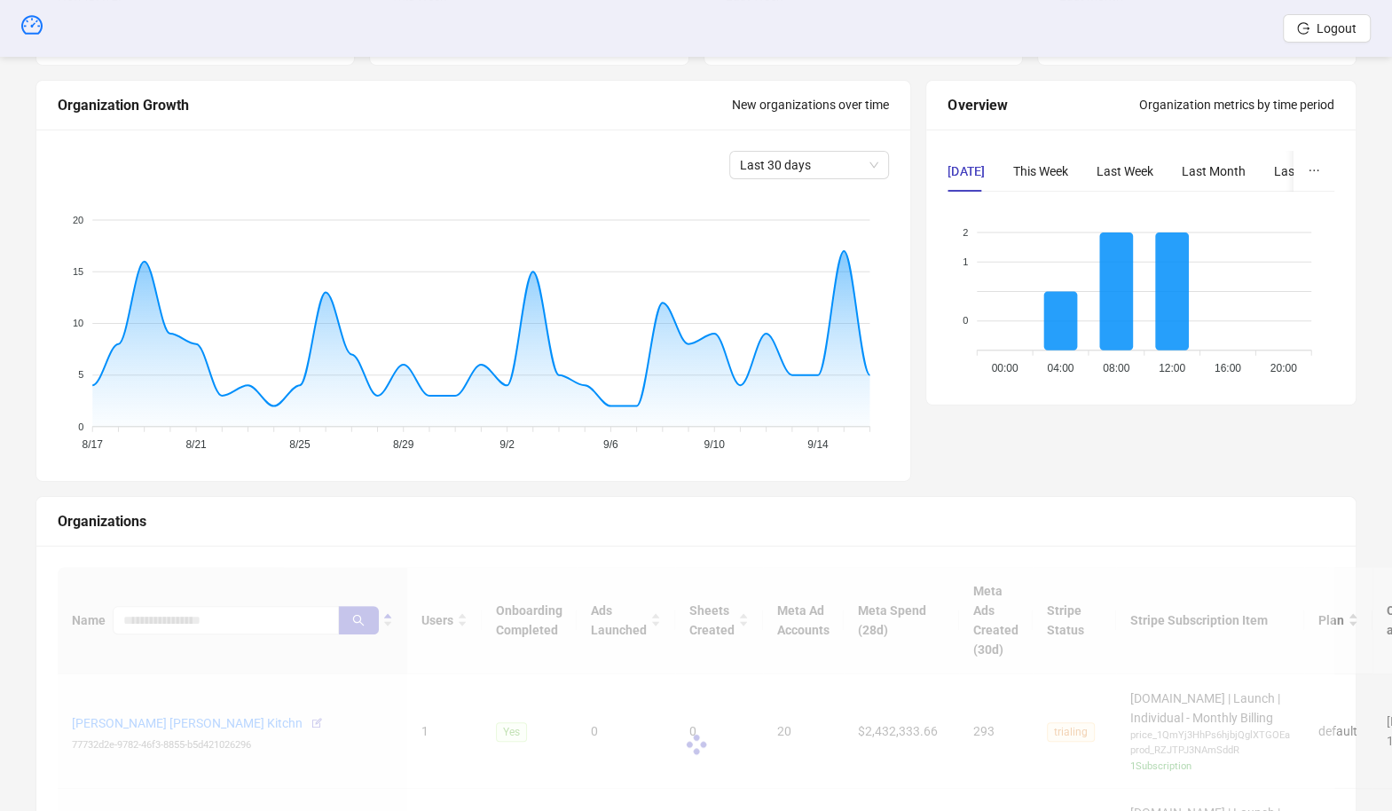
click at [158, 615] on div at bounding box center [696, 744] width 1276 height 355
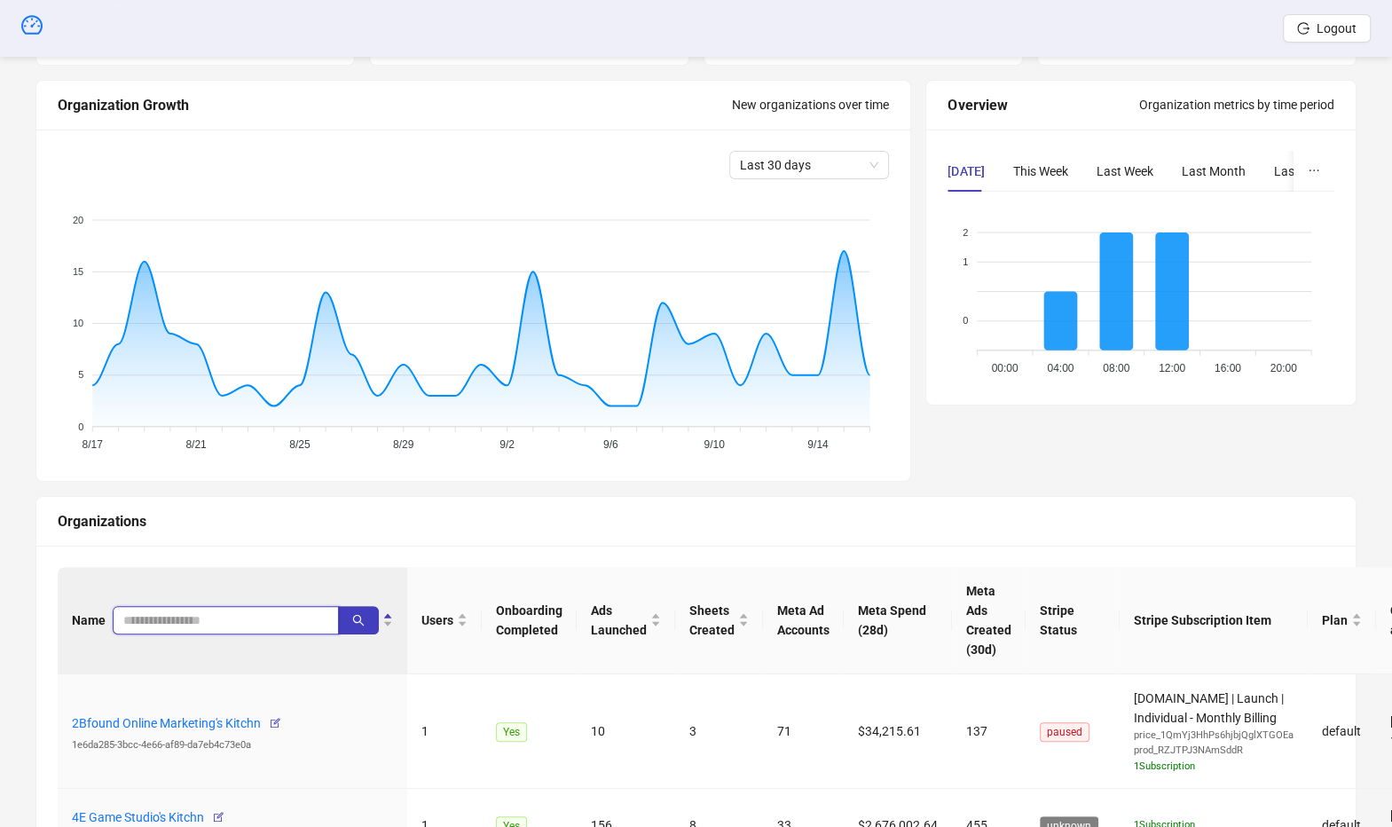
click at [154, 610] on input "search" at bounding box center [218, 620] width 191 height 20
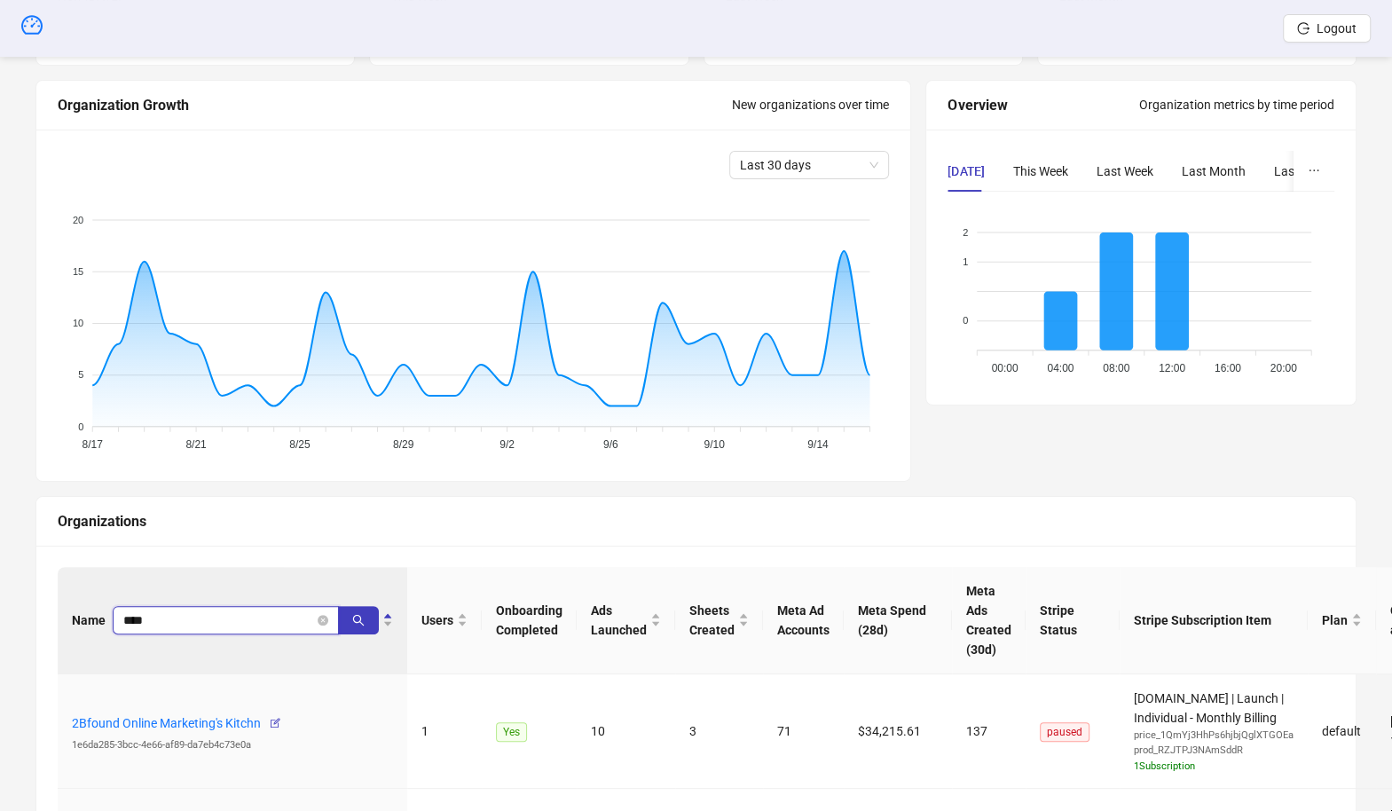
type input "****"
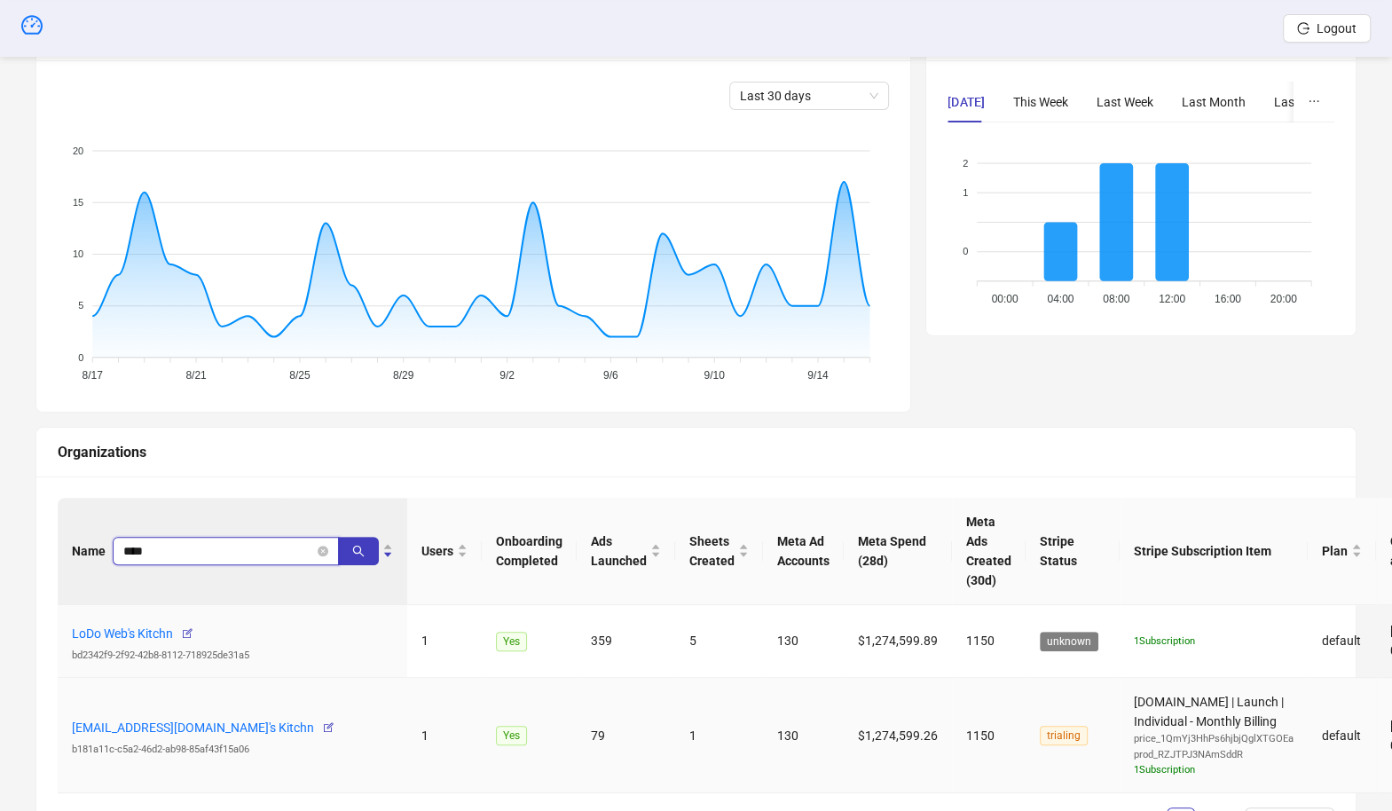
scroll to position [260, 0]
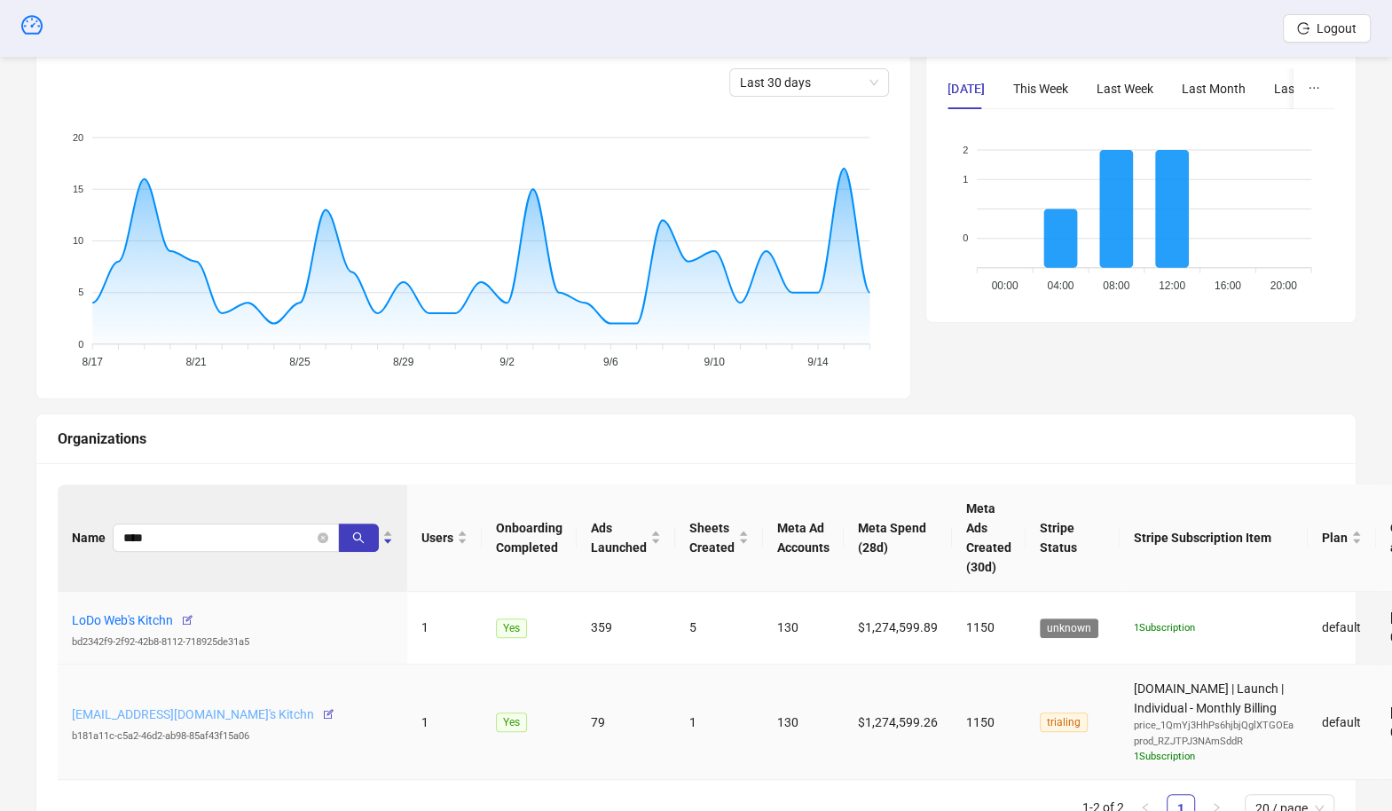
click at [134, 711] on link "kitchen@lodoweb.com's Kitchn" at bounding box center [193, 714] width 242 height 14
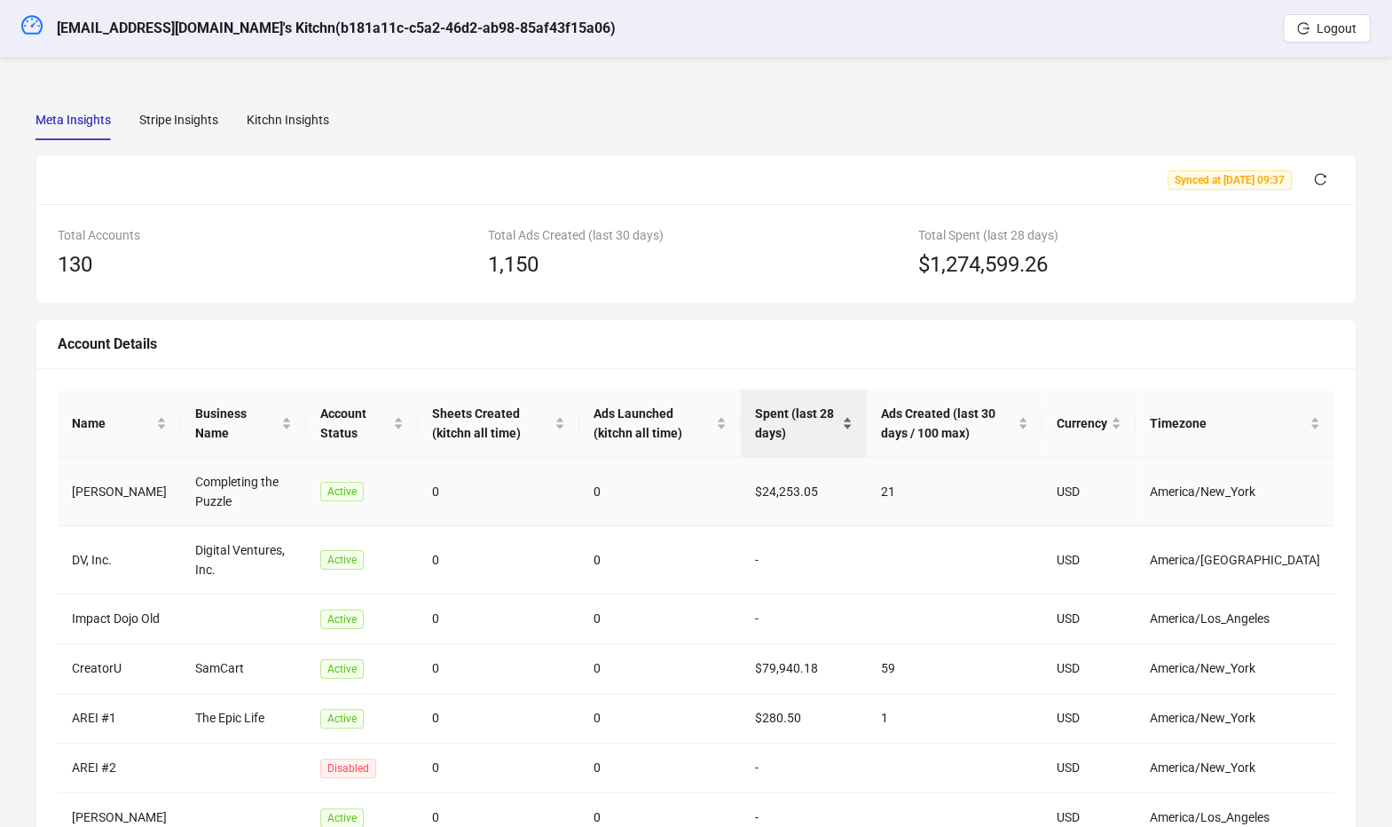
click at [804, 442] on div "Spent (last 28 days)" at bounding box center [804, 423] width 98 height 39
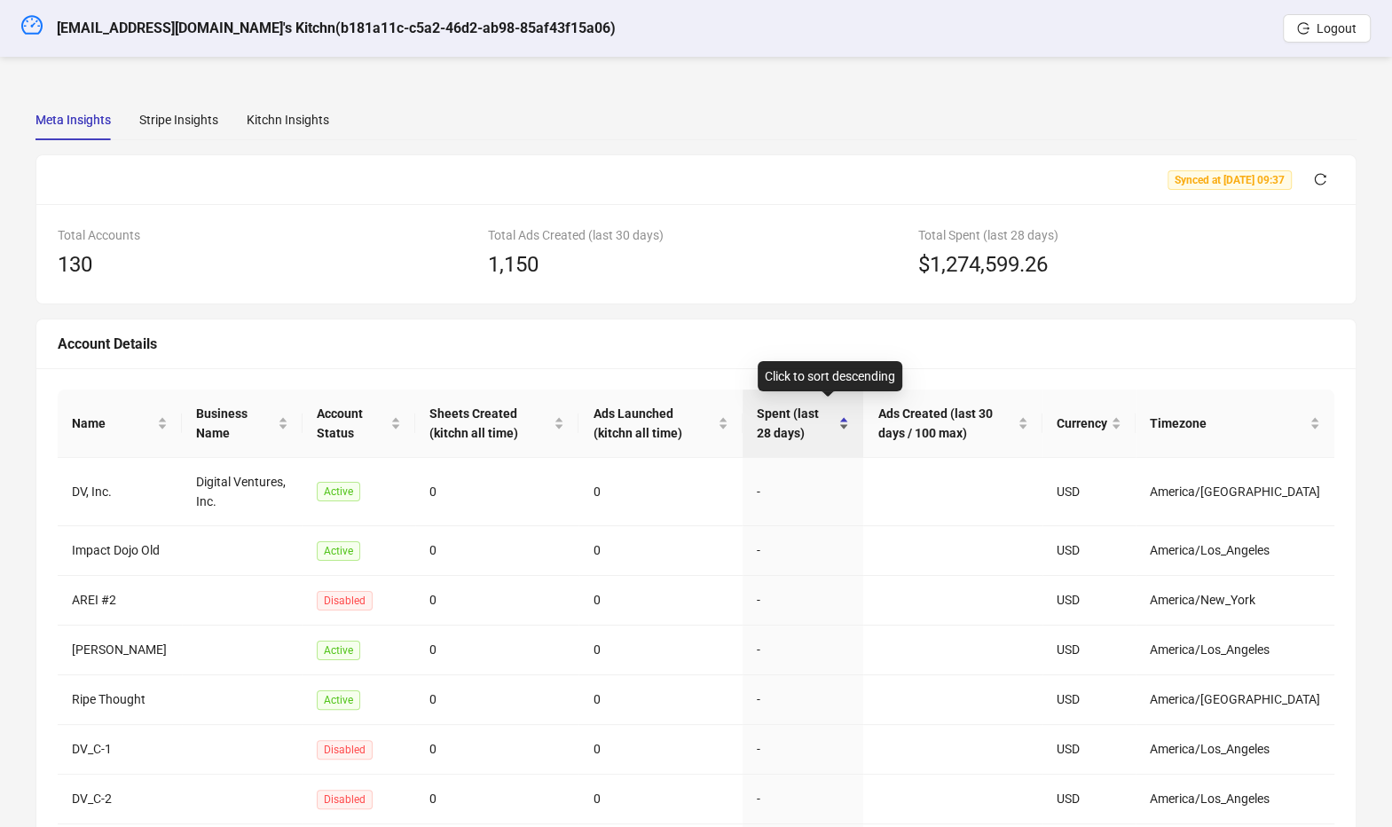
click at [806, 439] on span "Spent (last 28 days)" at bounding box center [796, 423] width 78 height 39
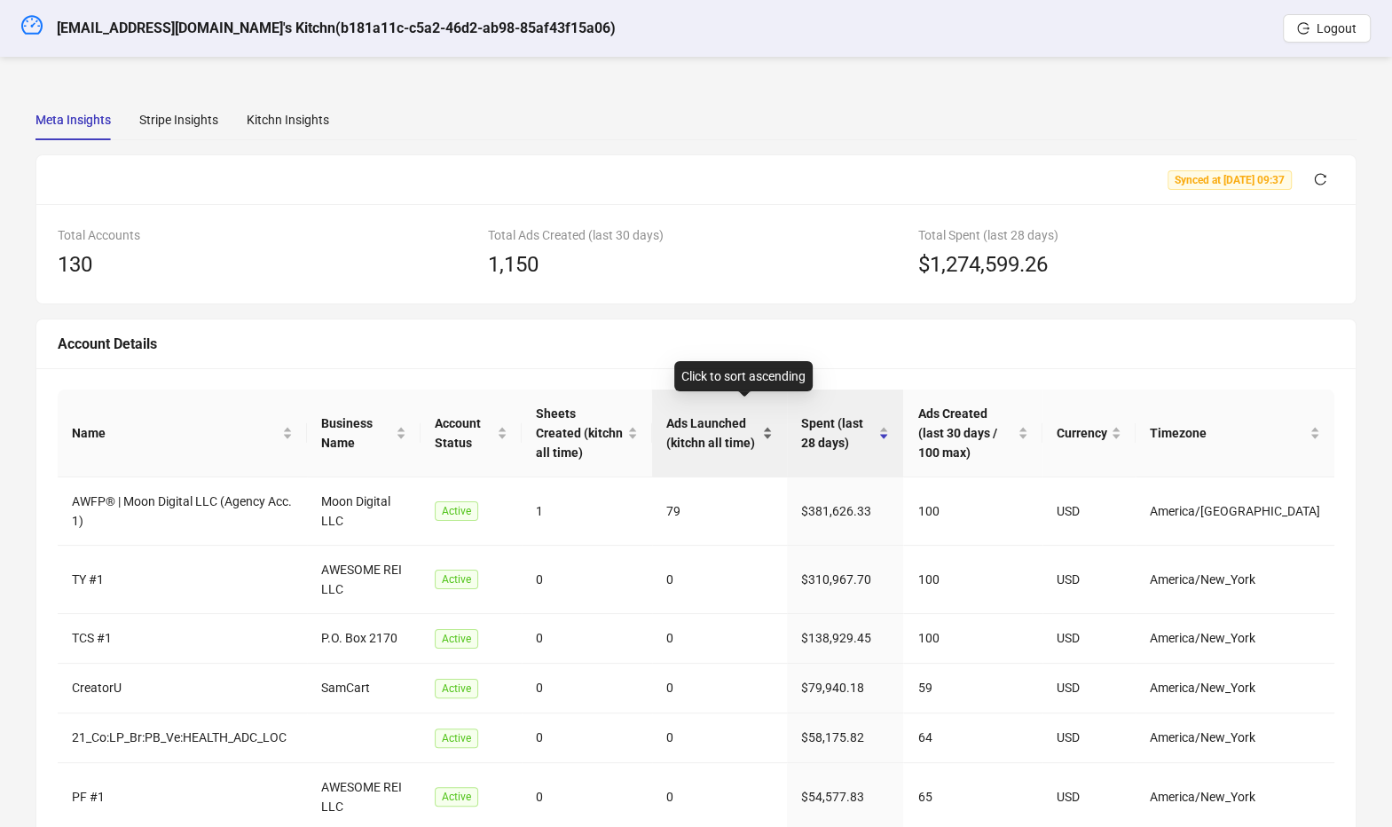
click at [750, 438] on span "Ads Launched (kitchn all time)" at bounding box center [712, 432] width 92 height 39
click at [749, 433] on div "Ads Launched (kitchn all time)" at bounding box center [719, 432] width 106 height 39
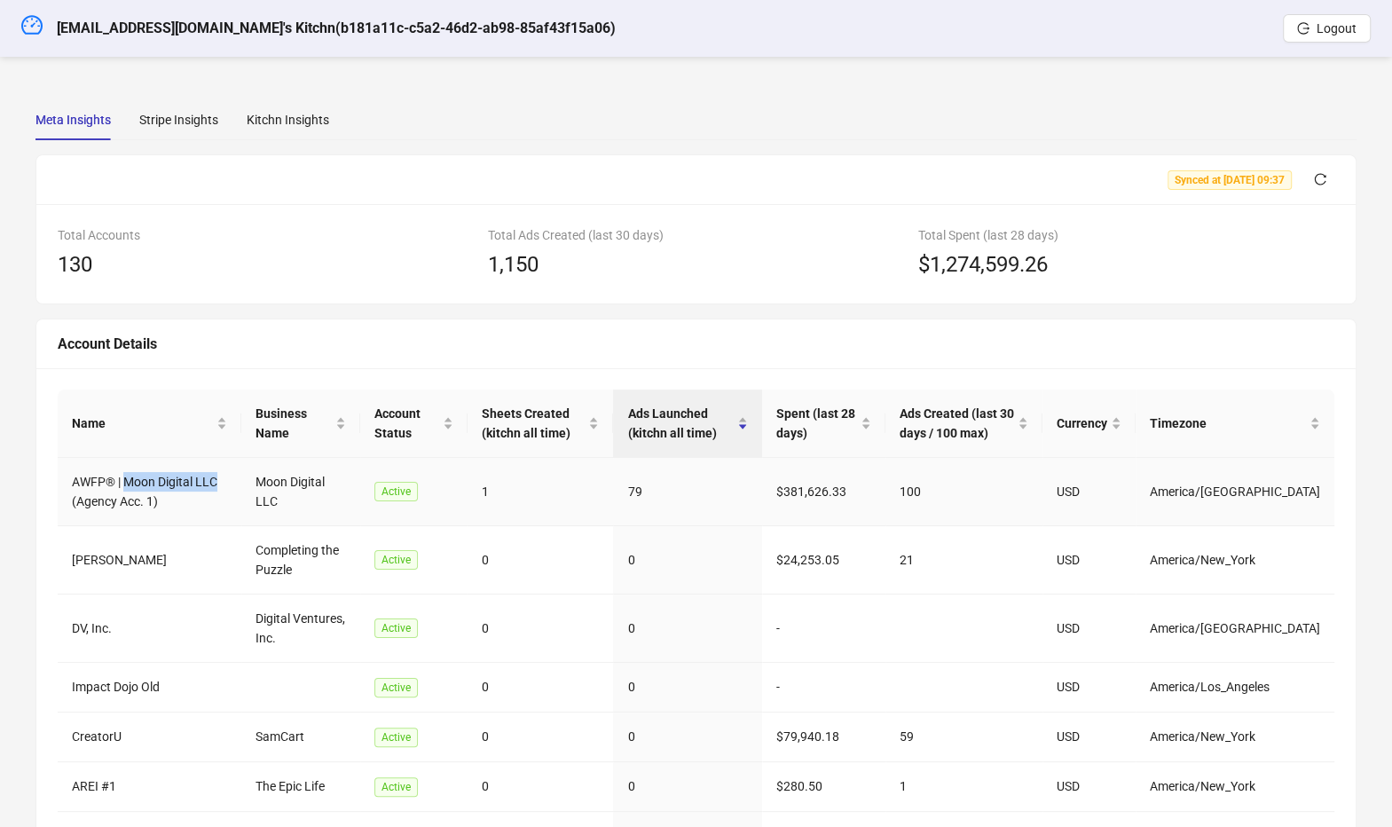
drag, startPoint x: 123, startPoint y: 478, endPoint x: 219, endPoint y: 481, distance: 95.8
click at [219, 481] on td "AWFP® | Moon Digital LLC (Agency Acc. 1)" at bounding box center [150, 492] width 184 height 68
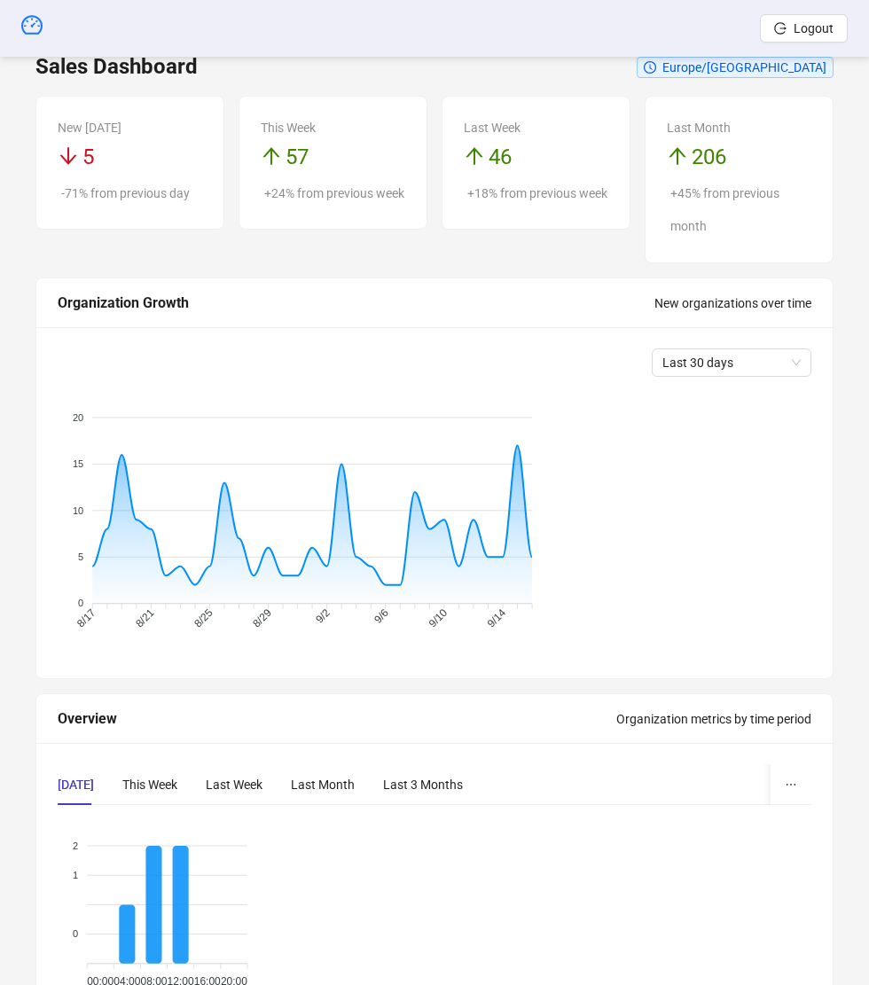
scroll to position [142, 0]
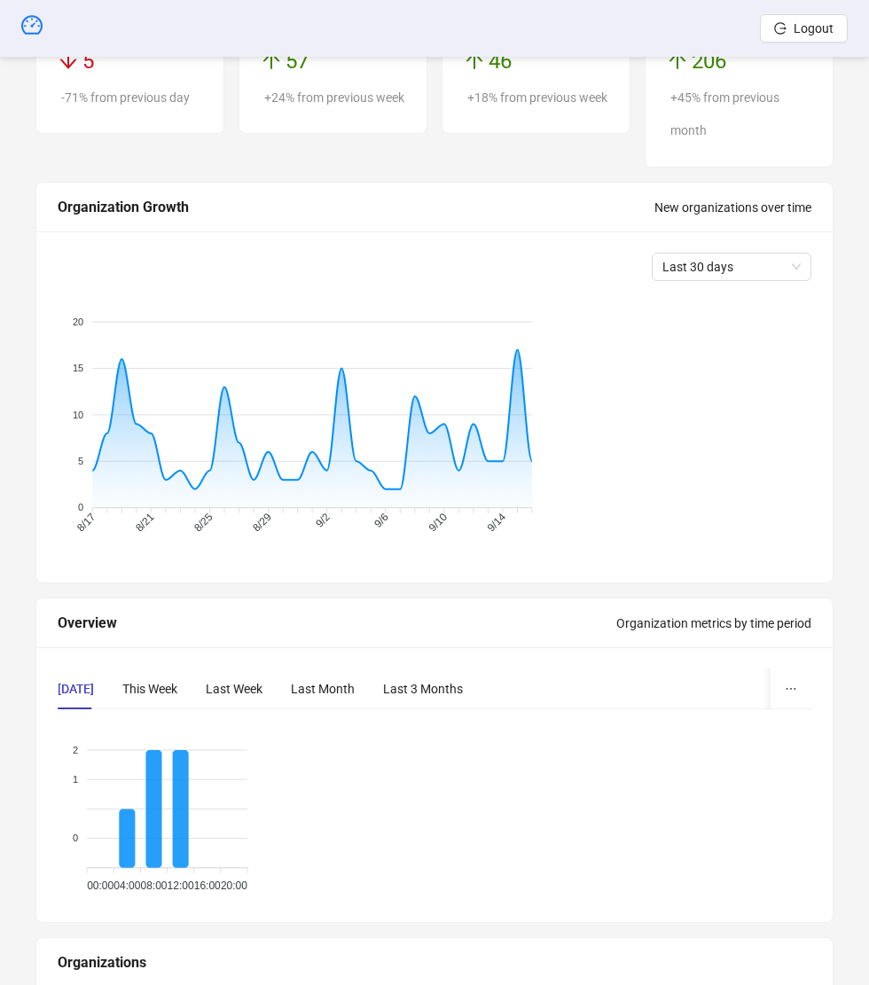
type input "*********"
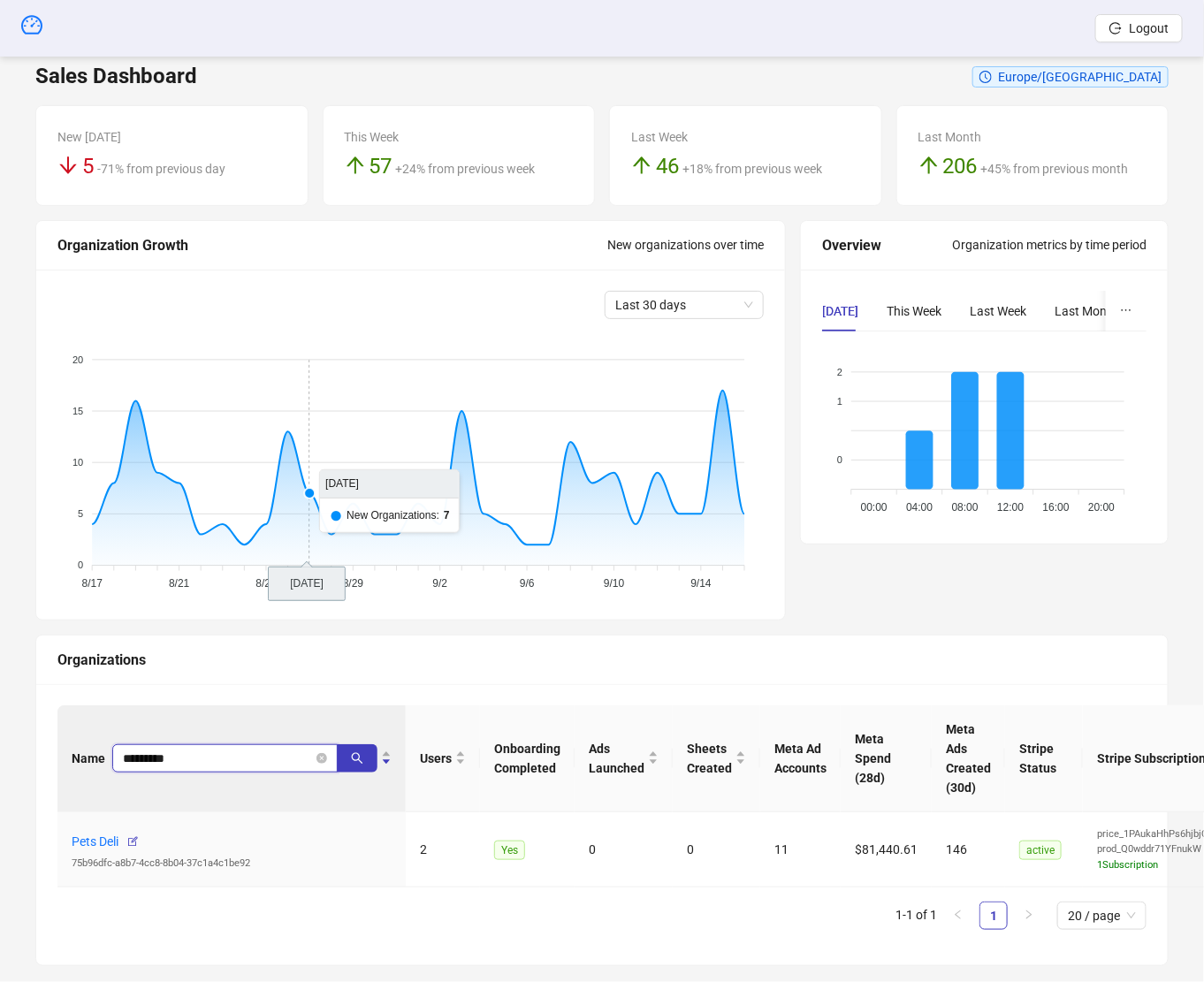
scroll to position [0, 0]
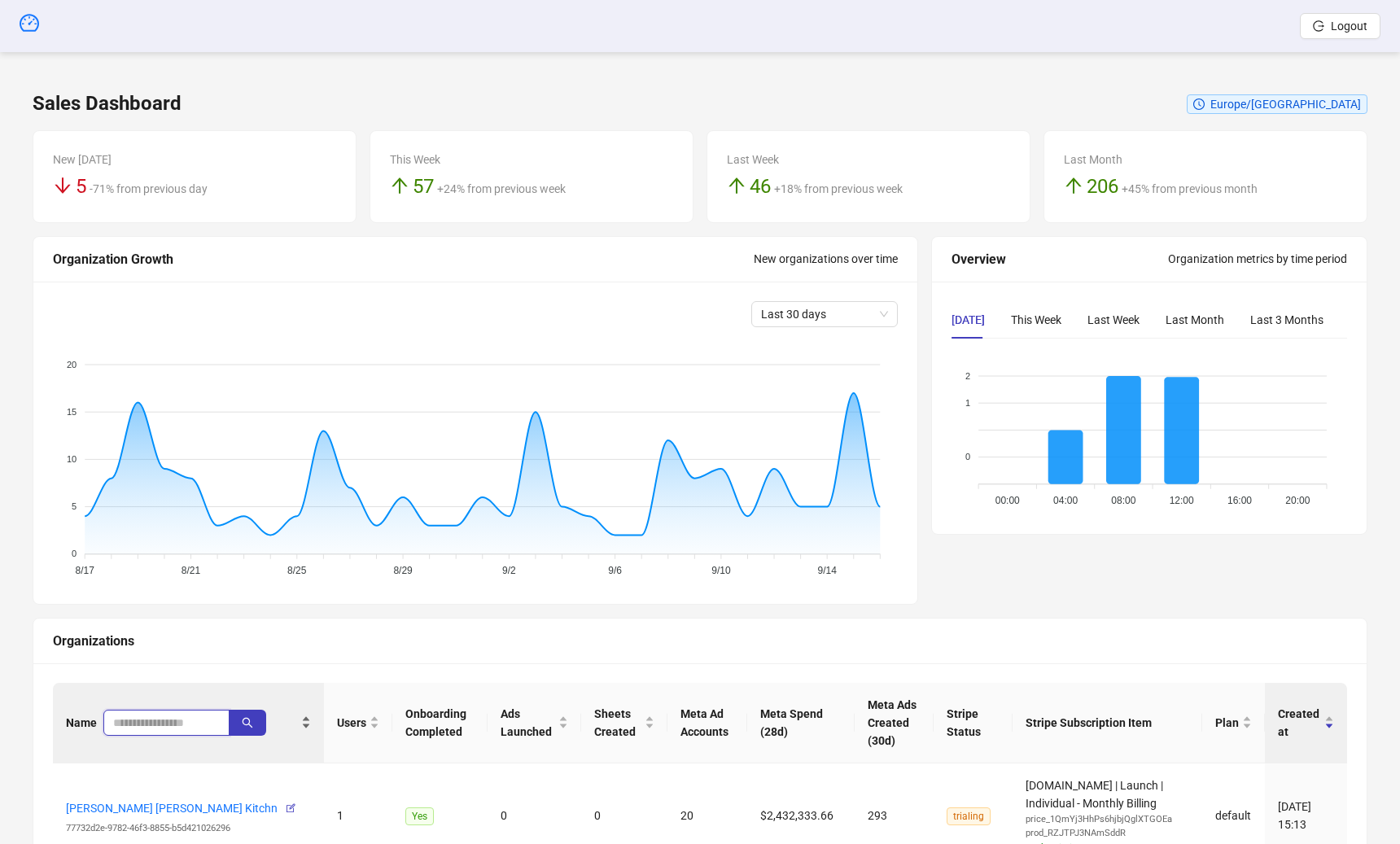
click at [203, 726] on input "search" at bounding box center [160, 723] width 94 height 18
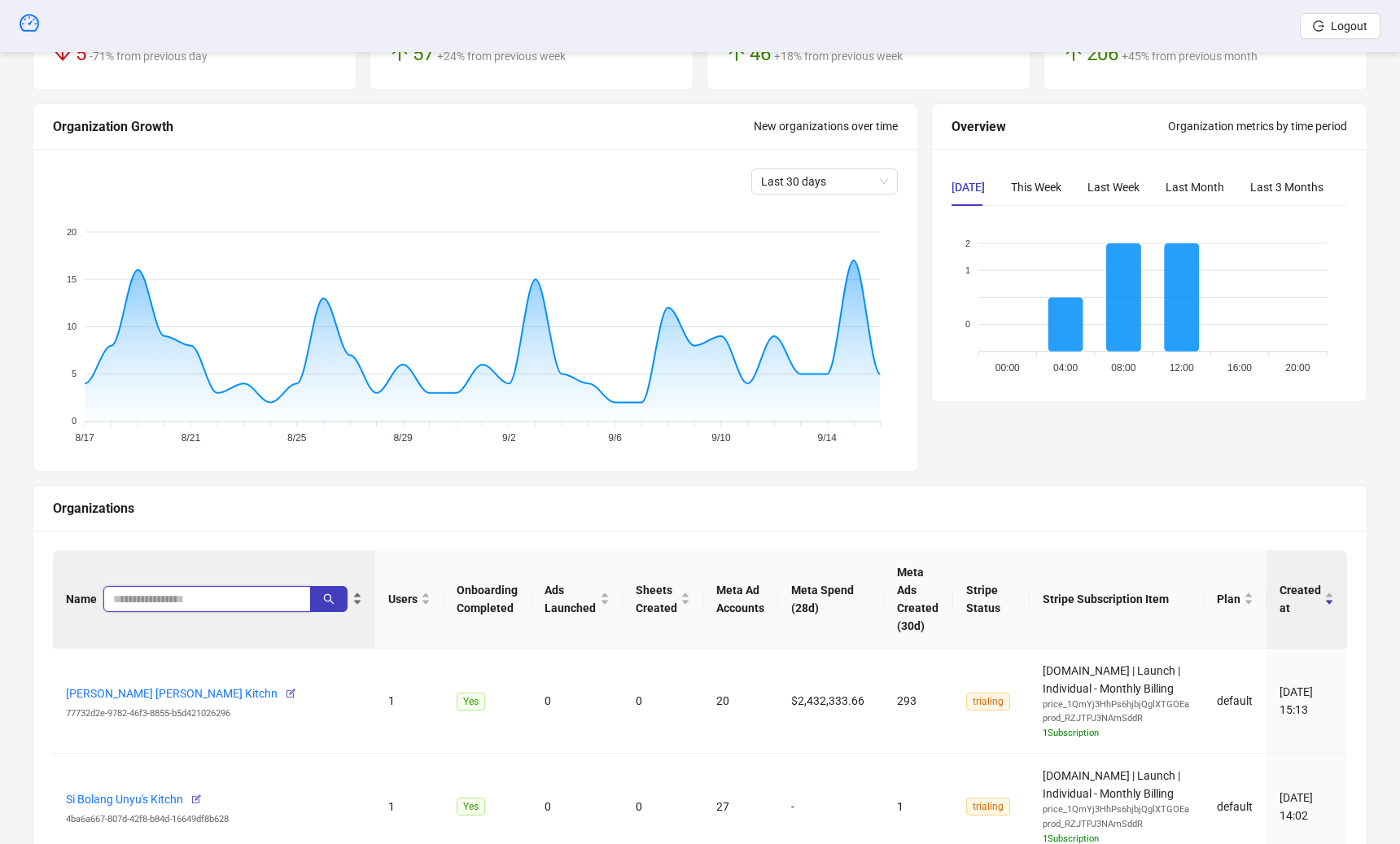
scroll to position [183, 0]
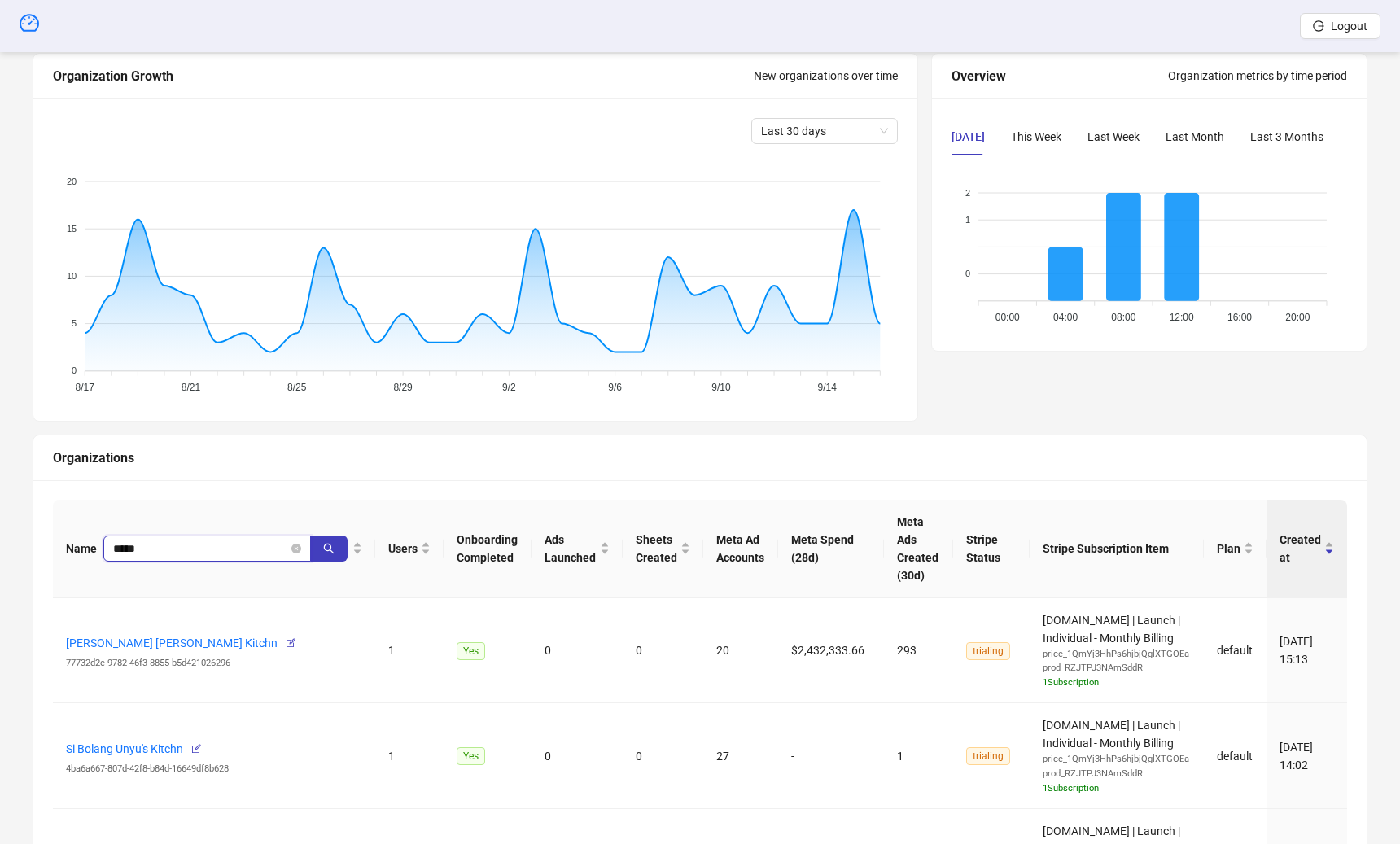
type input "*****"
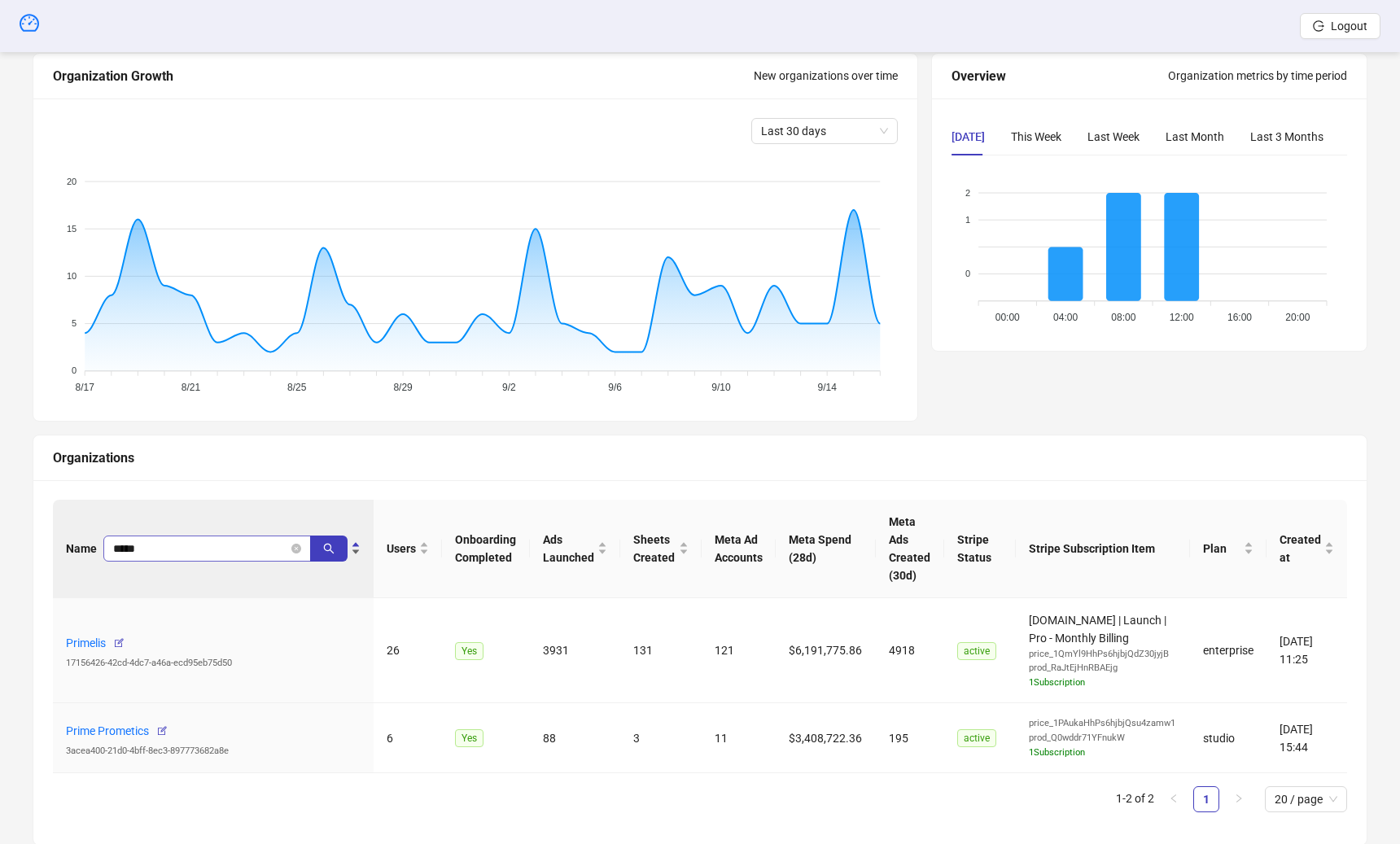
click at [190, 536] on span "*****" at bounding box center [207, 549] width 207 height 26
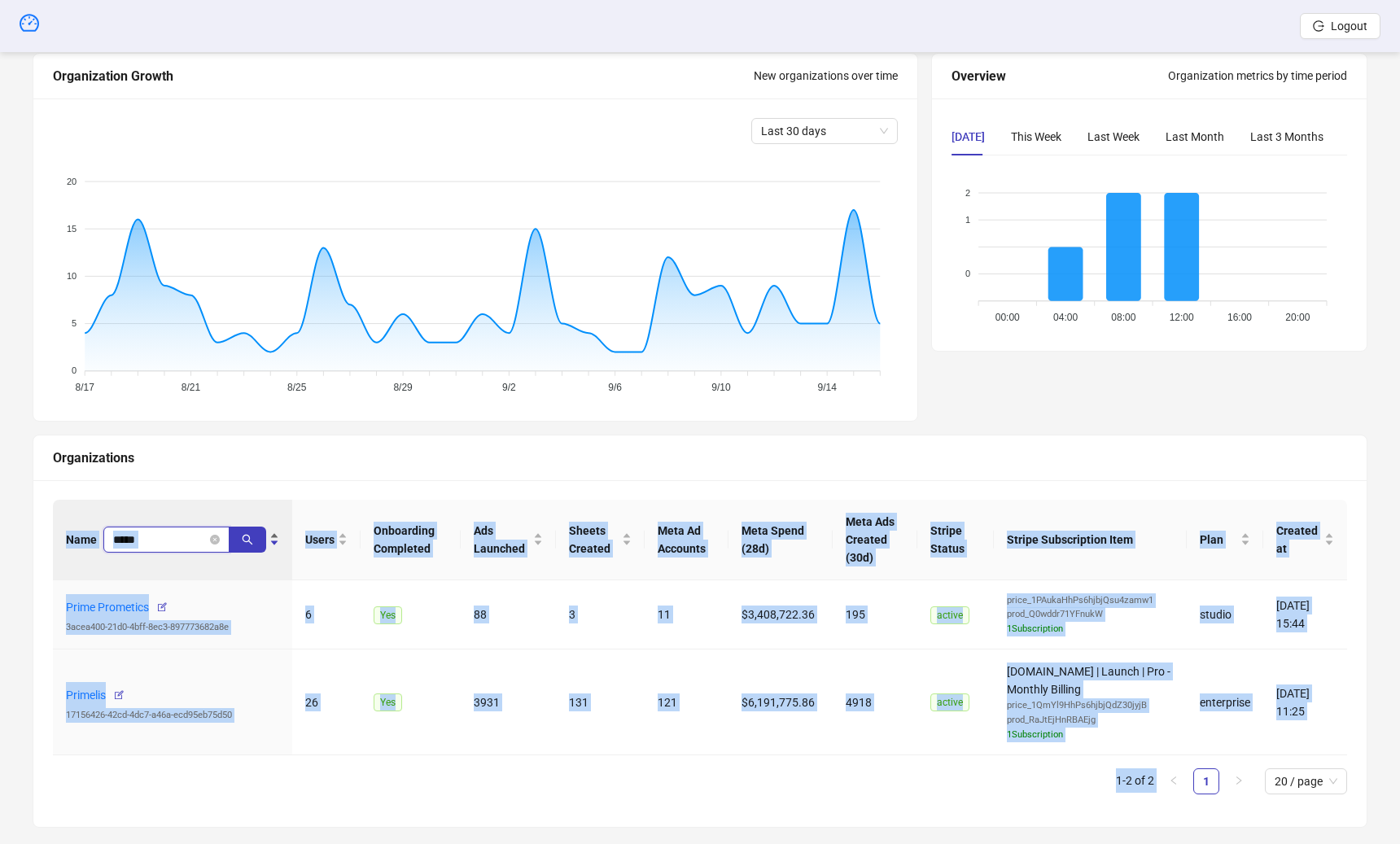
click at [182, 541] on input "*****" at bounding box center [160, 539] width 94 height 18
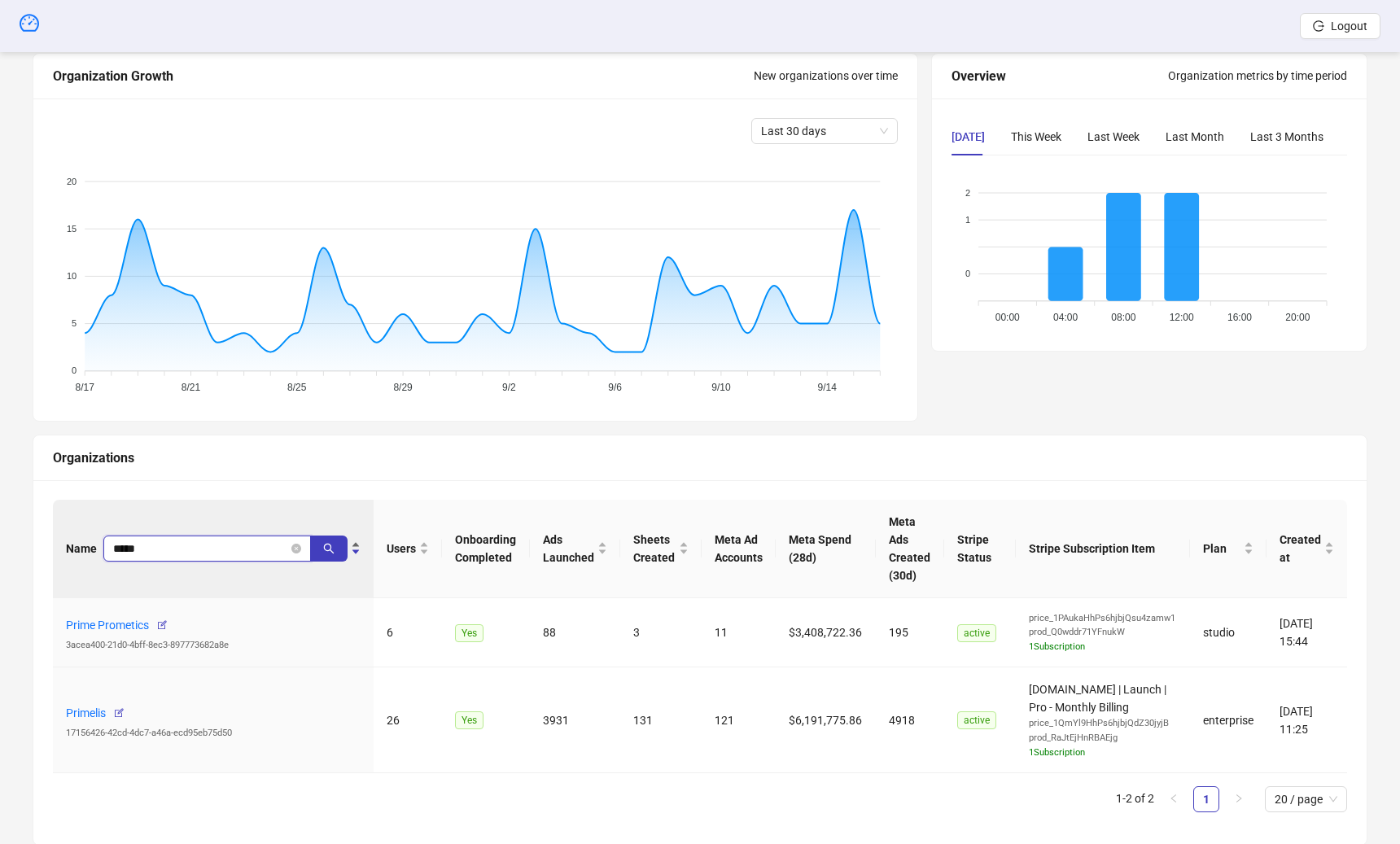
click at [182, 541] on input "*****" at bounding box center [200, 549] width 175 height 18
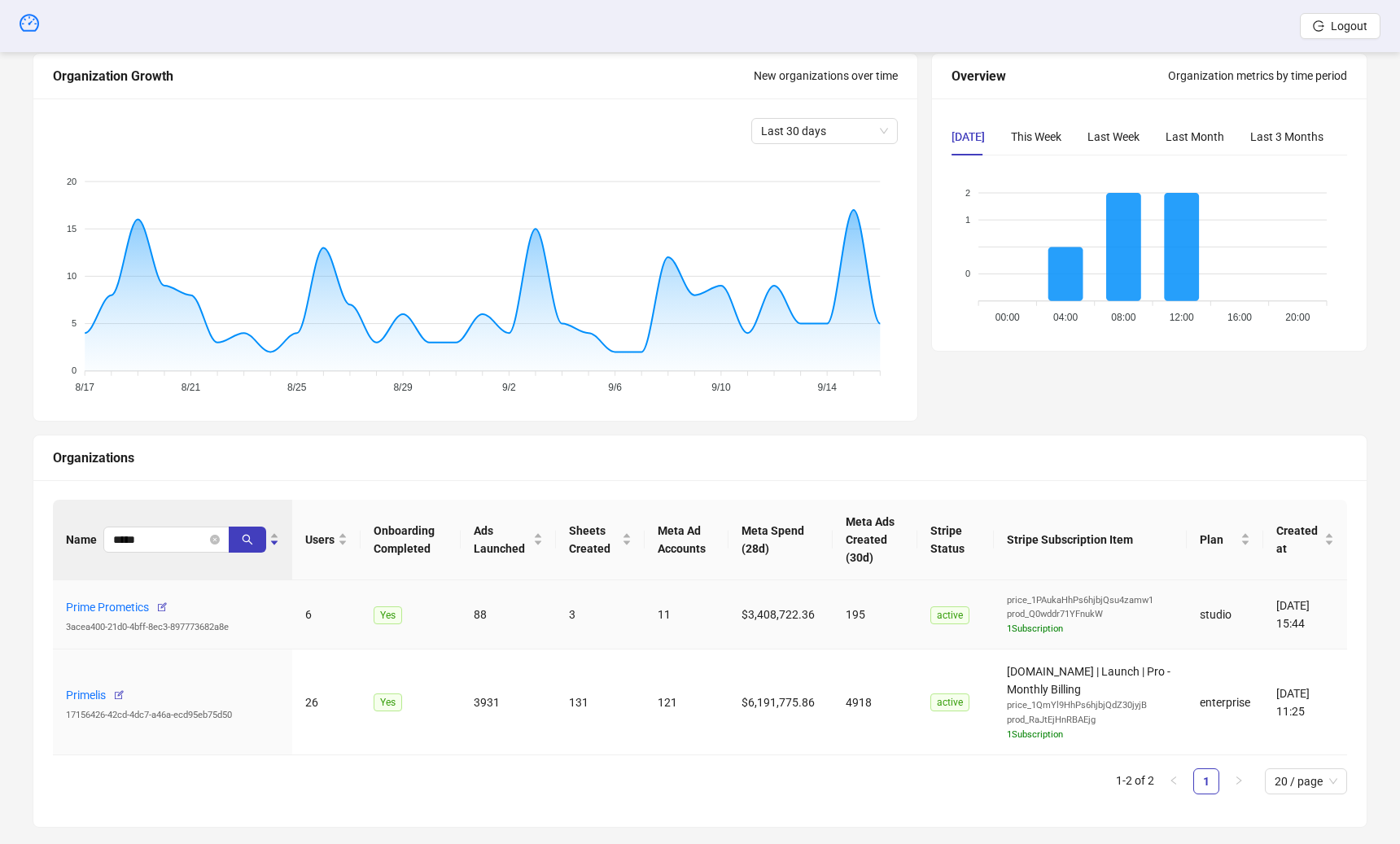
drag, startPoint x: 561, startPoint y: 630, endPoint x: 517, endPoint y: 630, distance: 44.0
click at [517, 630] on td "88" at bounding box center [508, 615] width 95 height 70
click at [93, 601] on link "Prime Prometics" at bounding box center [107, 607] width 83 height 13
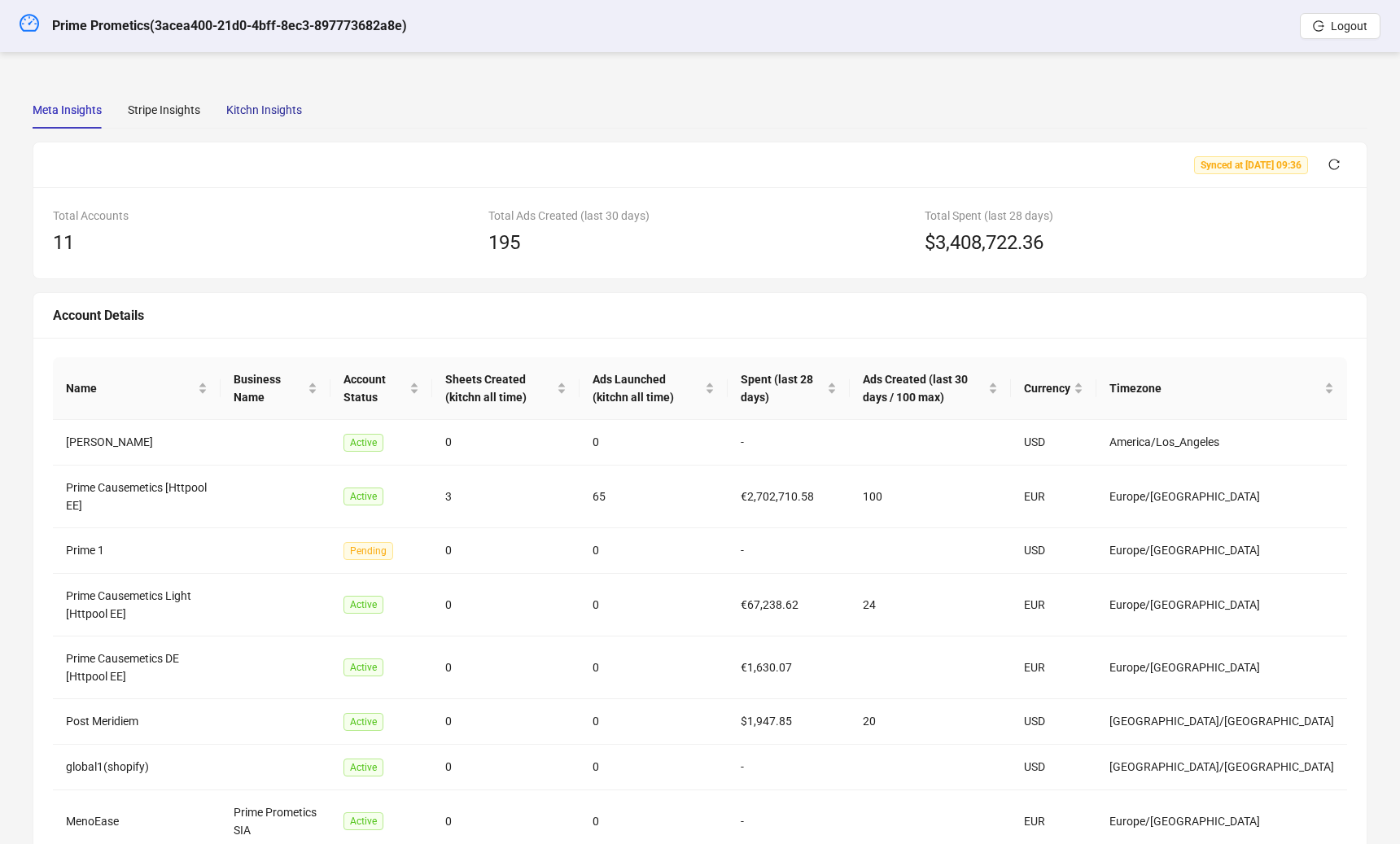
click at [272, 116] on div "Kitchn Insights" at bounding box center [264, 110] width 75 height 18
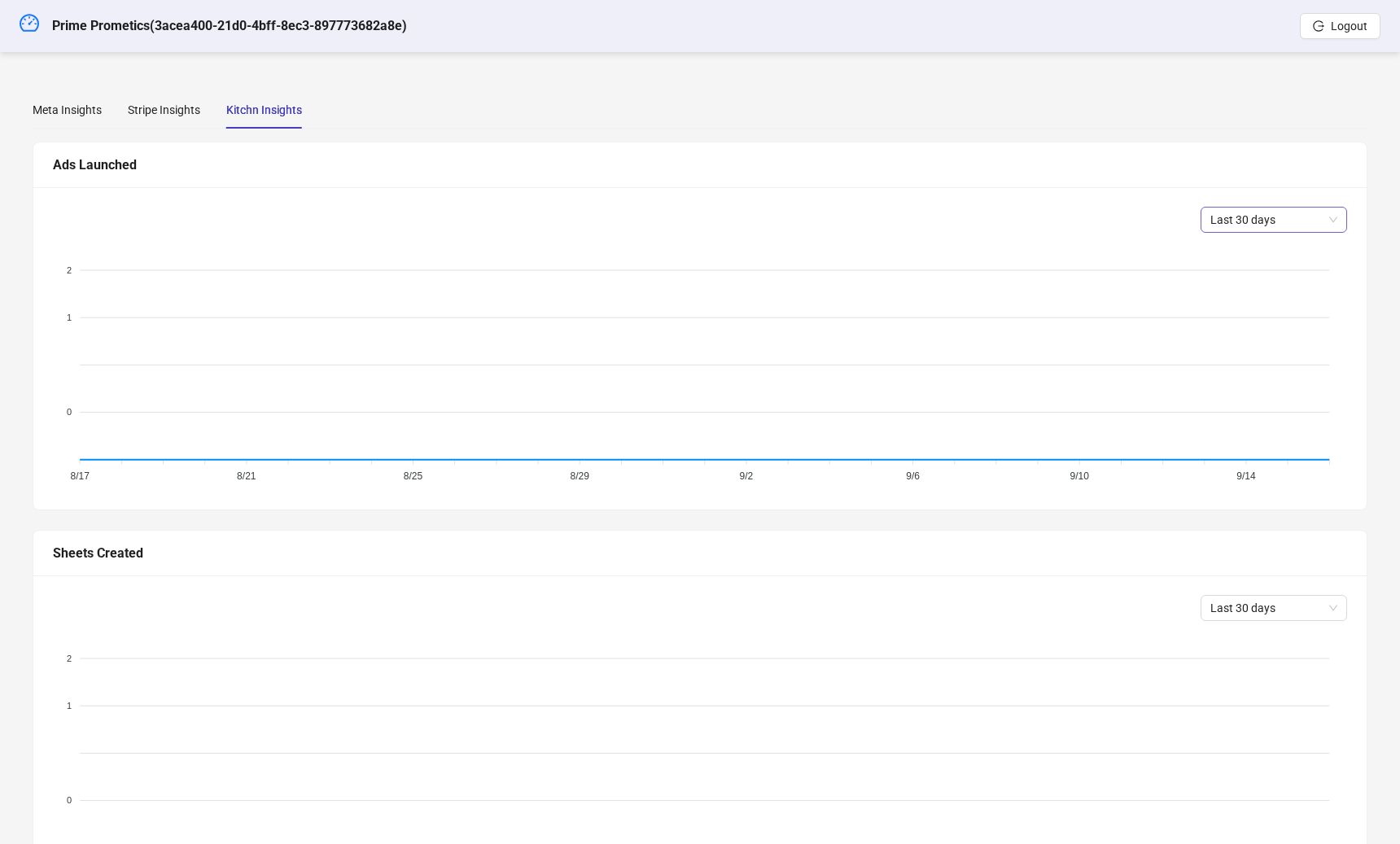
click at [1263, 219] on span "Last 30 days" at bounding box center [1273, 219] width 127 height 25
click at [1263, 322] on div "Last 90 days" at bounding box center [1272, 330] width 120 height 18
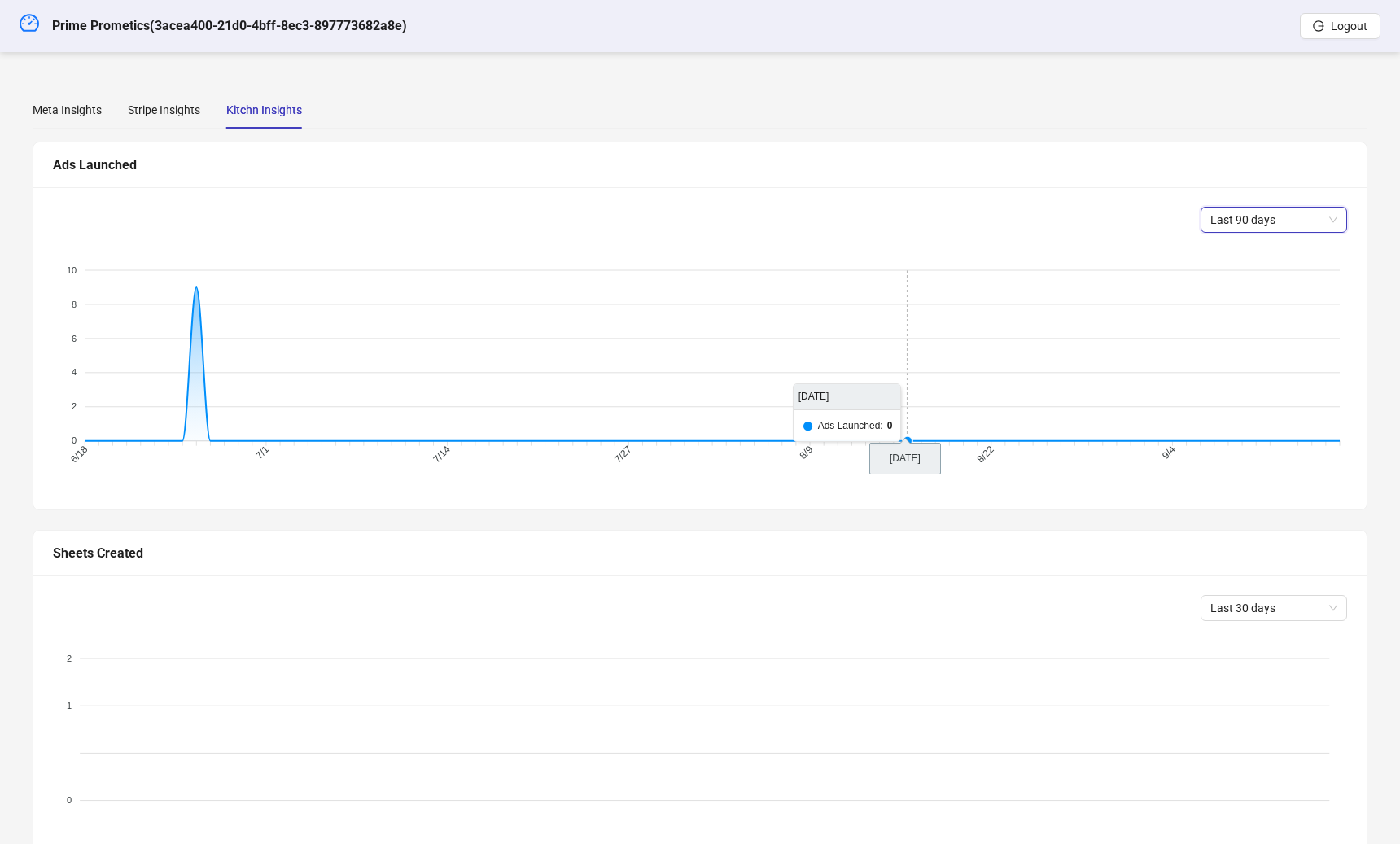
click at [1265, 218] on span "Last 90 days" at bounding box center [1273, 219] width 127 height 25
click at [883, 183] on div "Ads Launched" at bounding box center [699, 165] width 1333 height 46
click at [37, 20] on icon "dashboard" at bounding box center [28, 22] width 19 height 17
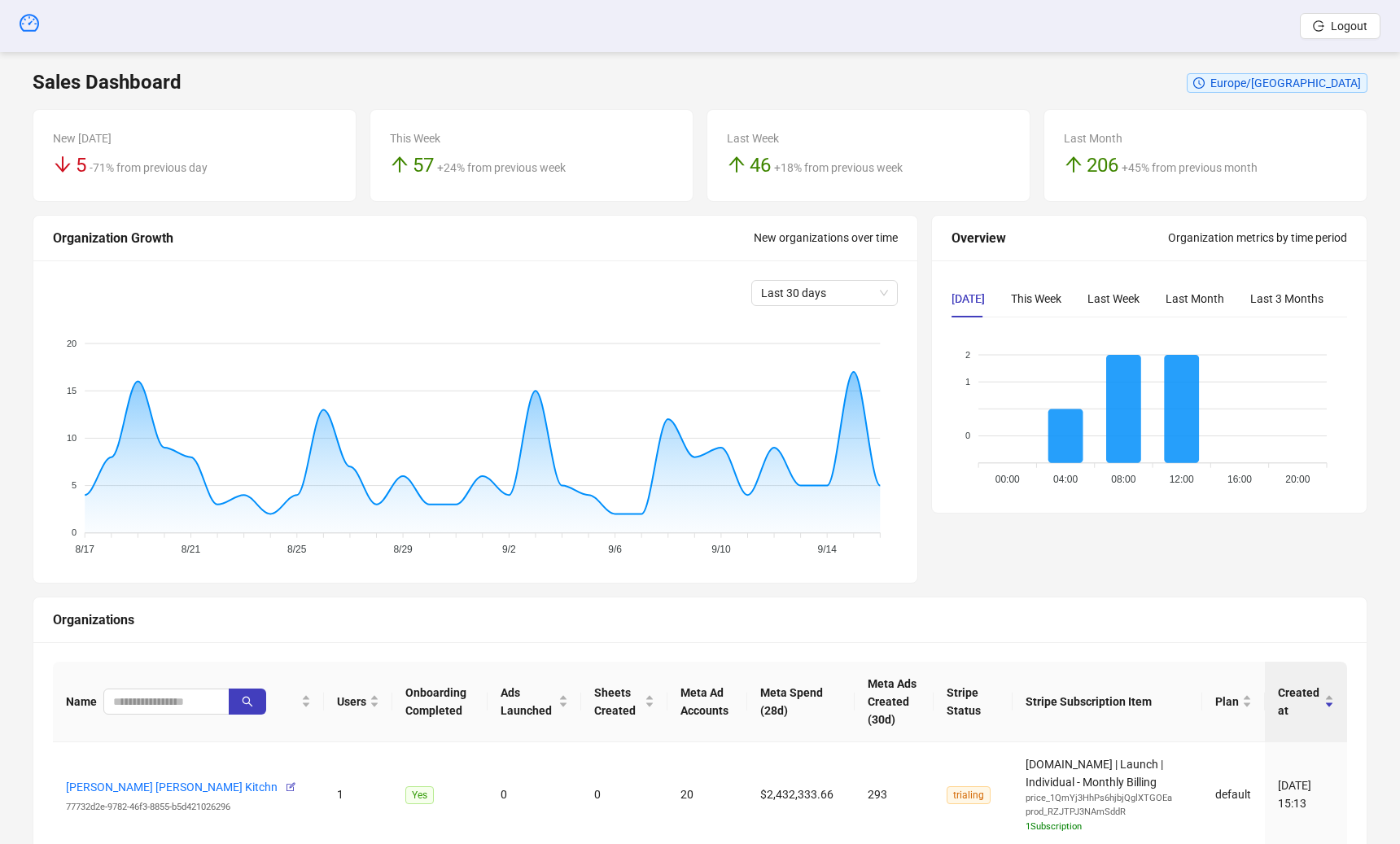
scroll to position [38, 0]
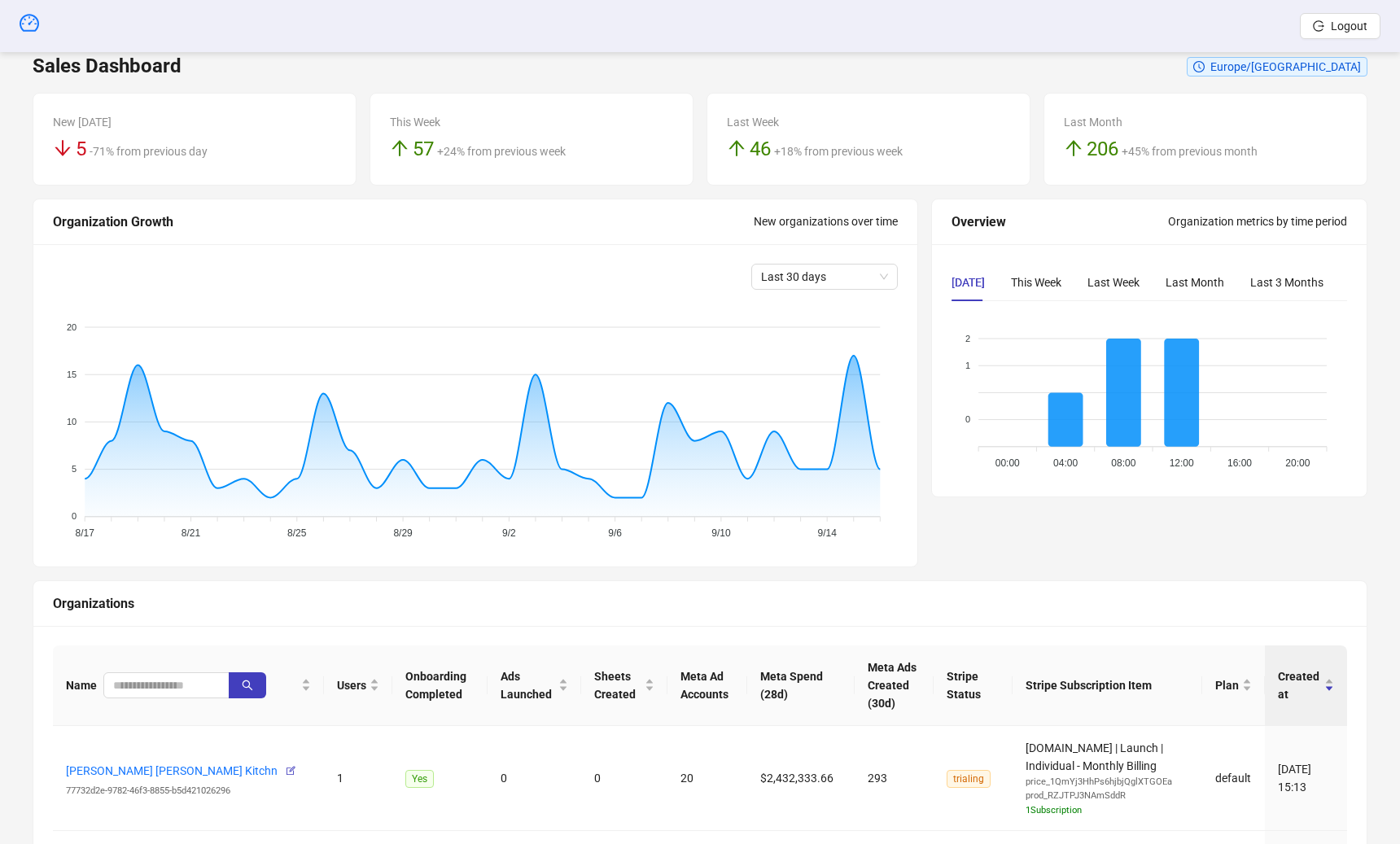
click at [168, 673] on span at bounding box center [166, 685] width 126 height 26
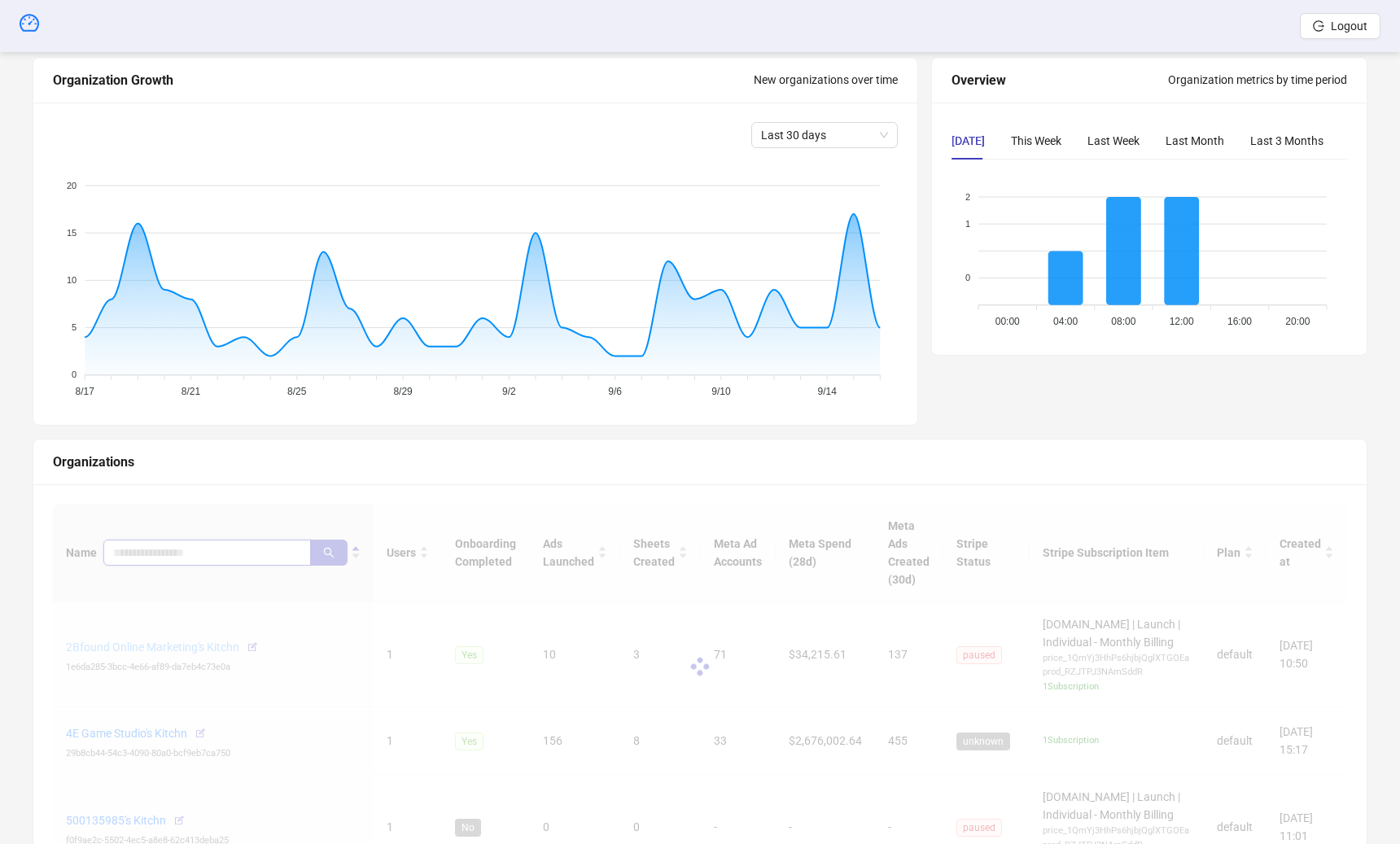
scroll to position [199, 0]
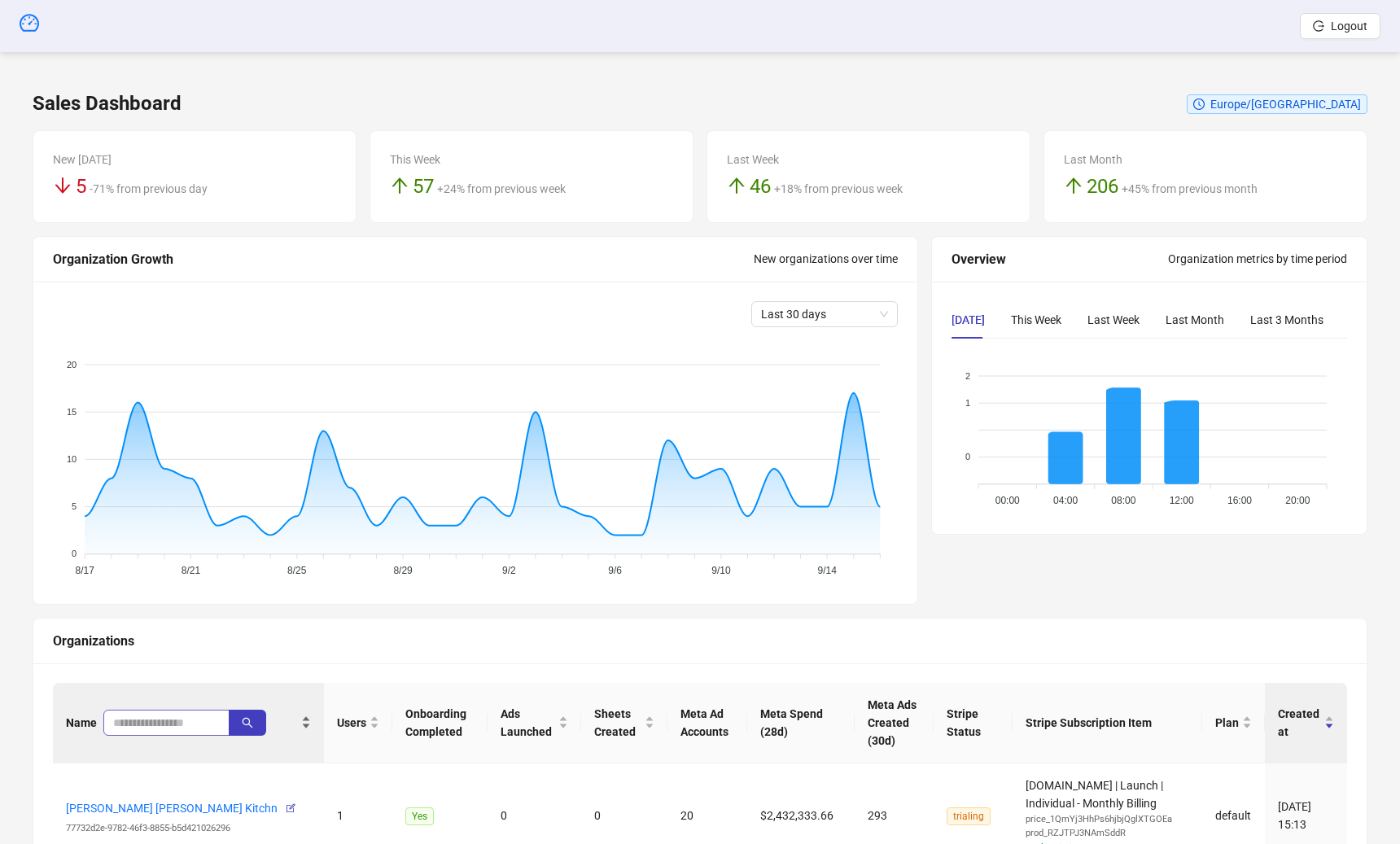
scroll to position [94, 0]
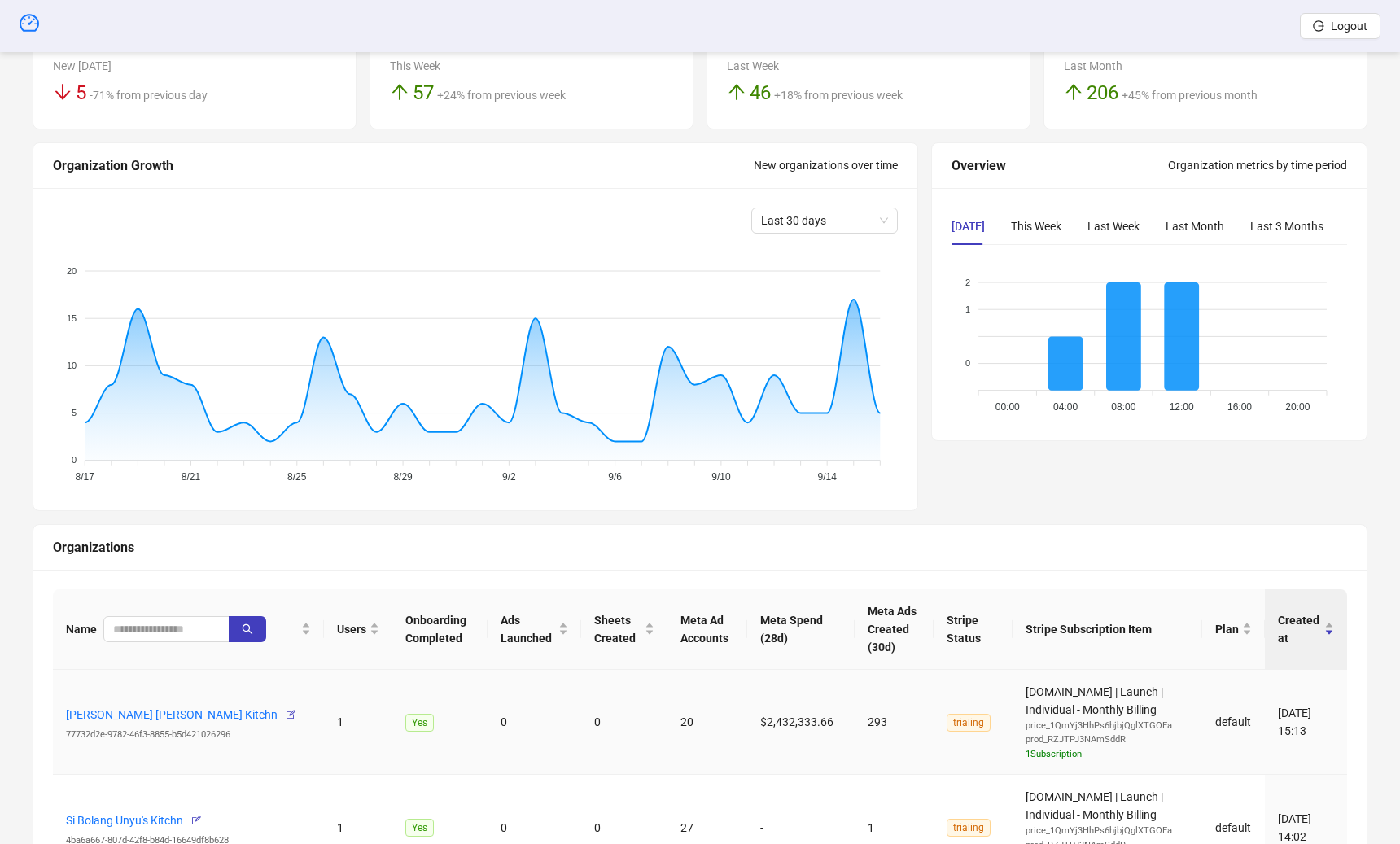
click at [146, 711] on link "[PERSON_NAME] [PERSON_NAME] Kitchn" at bounding box center [172, 715] width 212 height 13
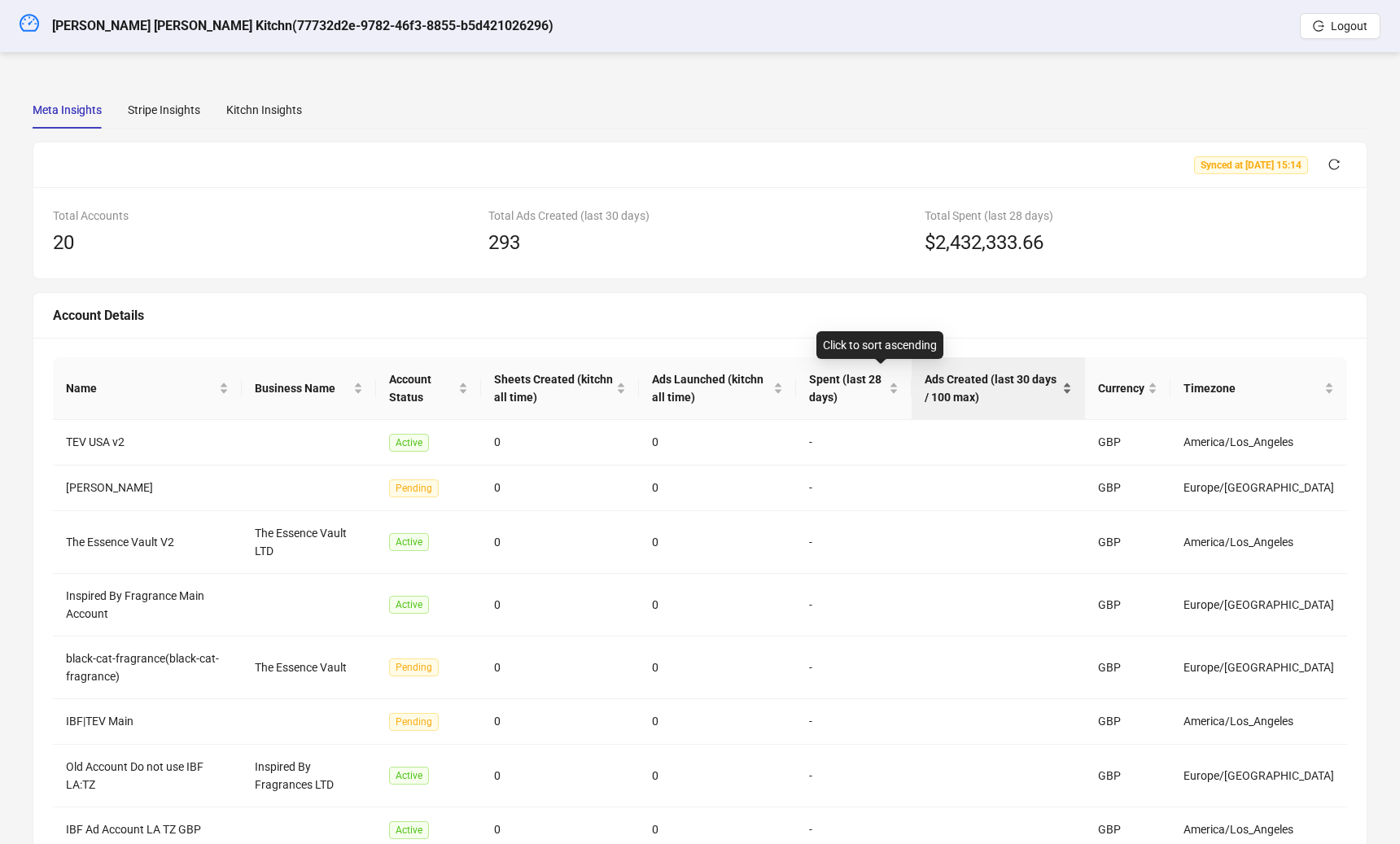
click at [1020, 388] on span "Ads Created (last 30 days / 100 max)" at bounding box center [992, 388] width 134 height 36
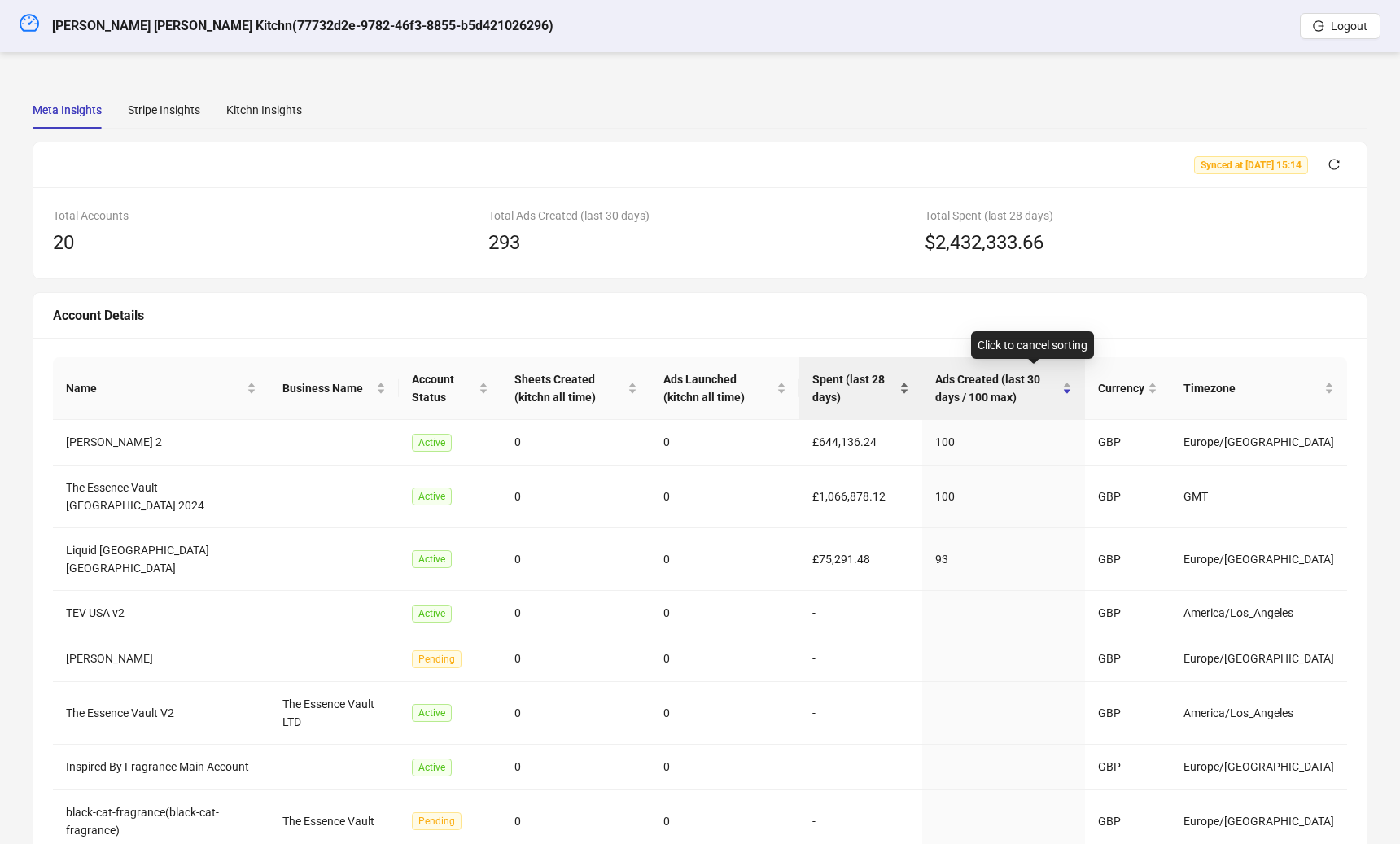
click at [880, 376] on span "Spent (last 28 days)" at bounding box center [853, 388] width 83 height 36
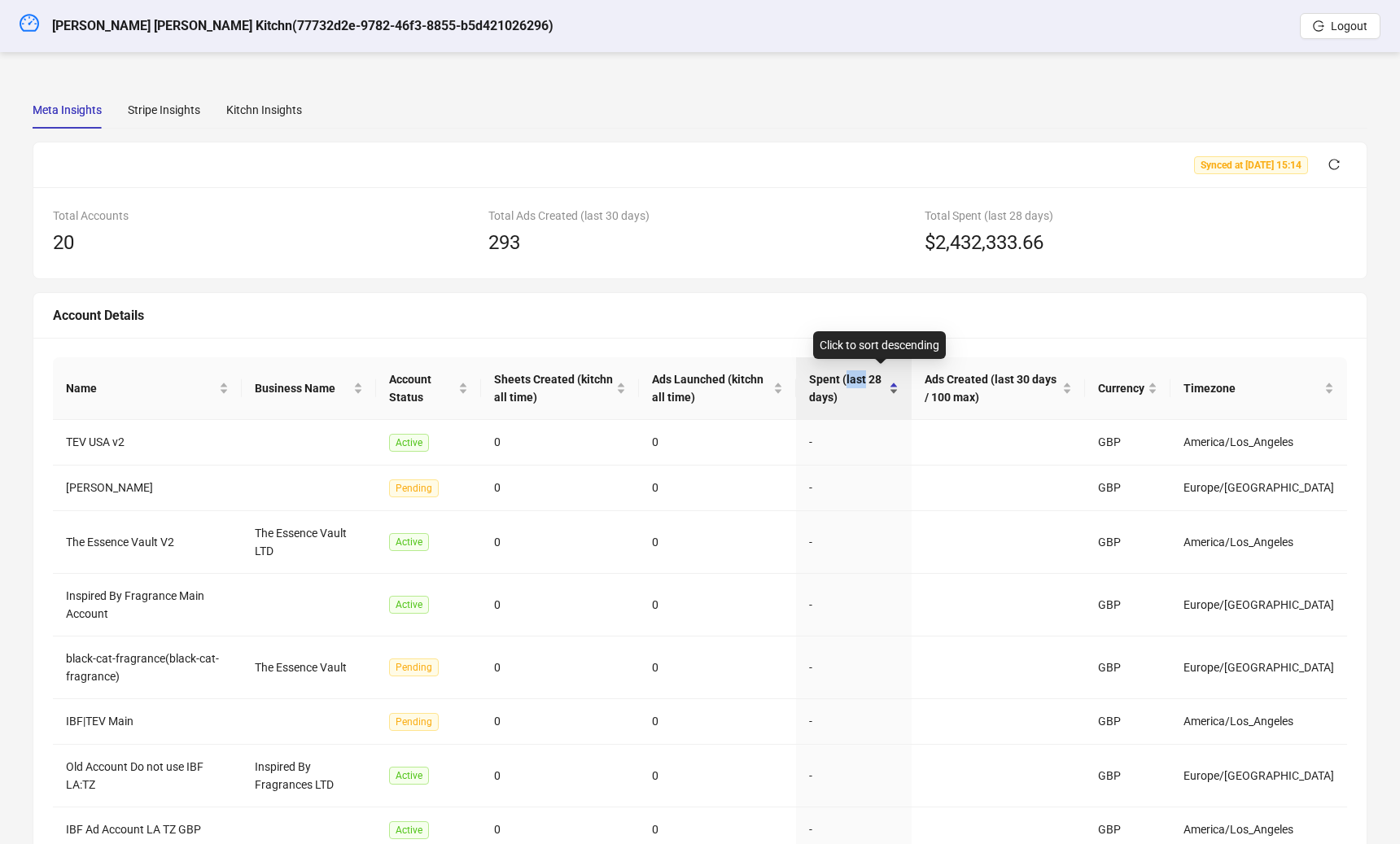
click at [880, 375] on span "Spent (last 28 days)" at bounding box center [847, 388] width 76 height 36
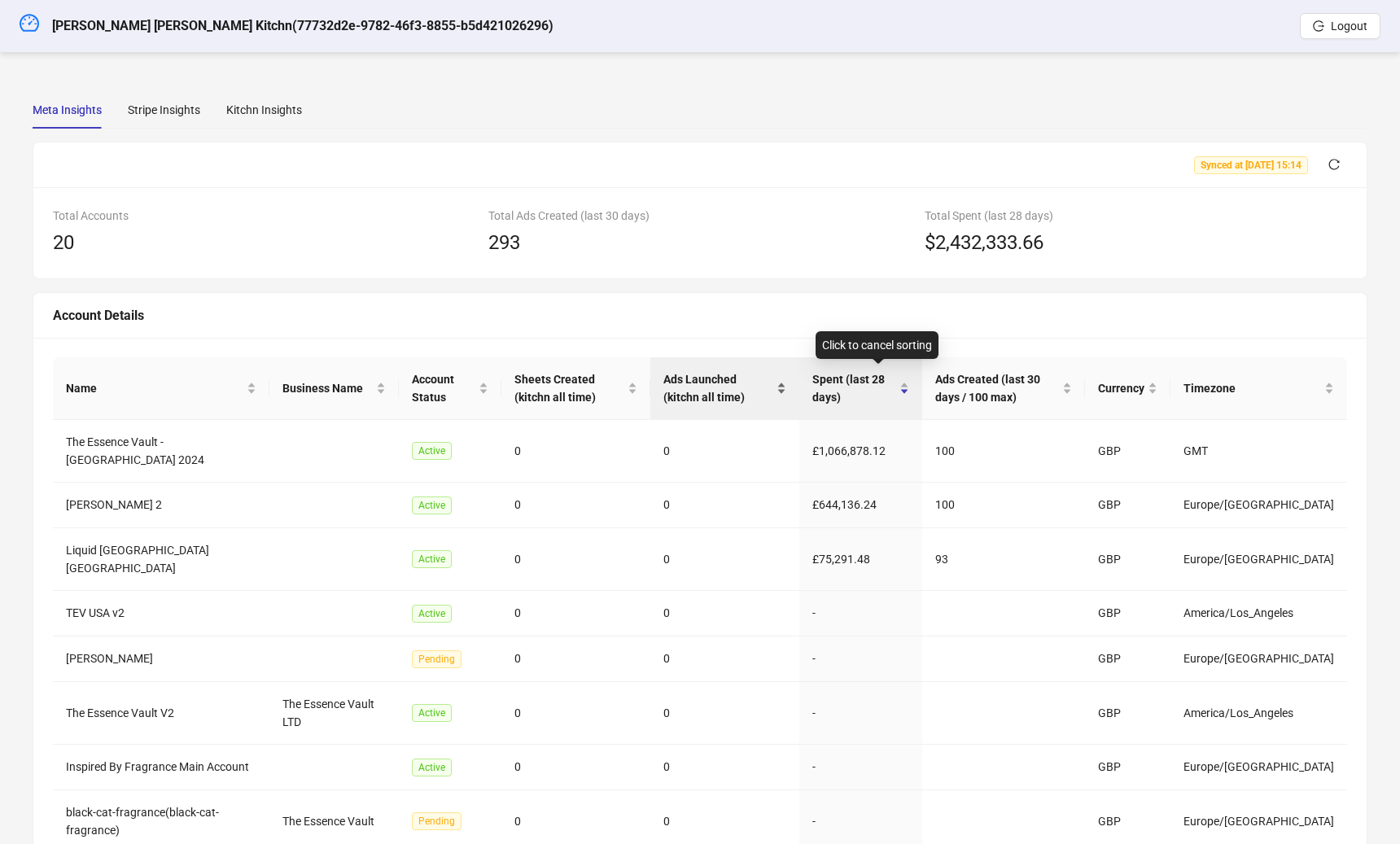
click at [760, 383] on span "Ads Launched (kitchn all time)" at bounding box center [718, 388] width 110 height 36
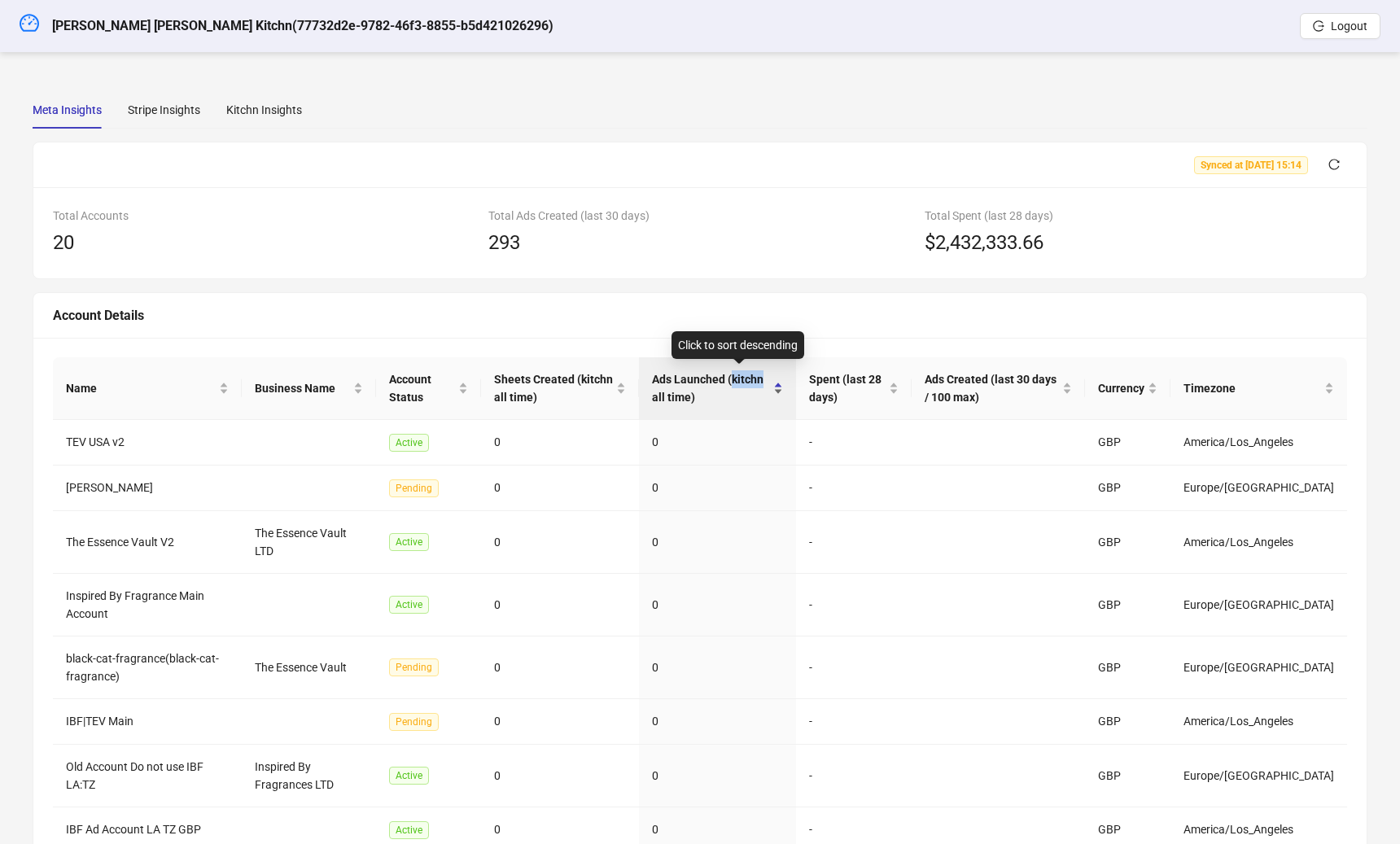
click at [760, 383] on span "Ads Launched (kitchn all time)" at bounding box center [710, 388] width 118 height 36
click at [705, 371] on div "Ads Launched (kitchn all time)" at bounding box center [717, 388] width 131 height 36
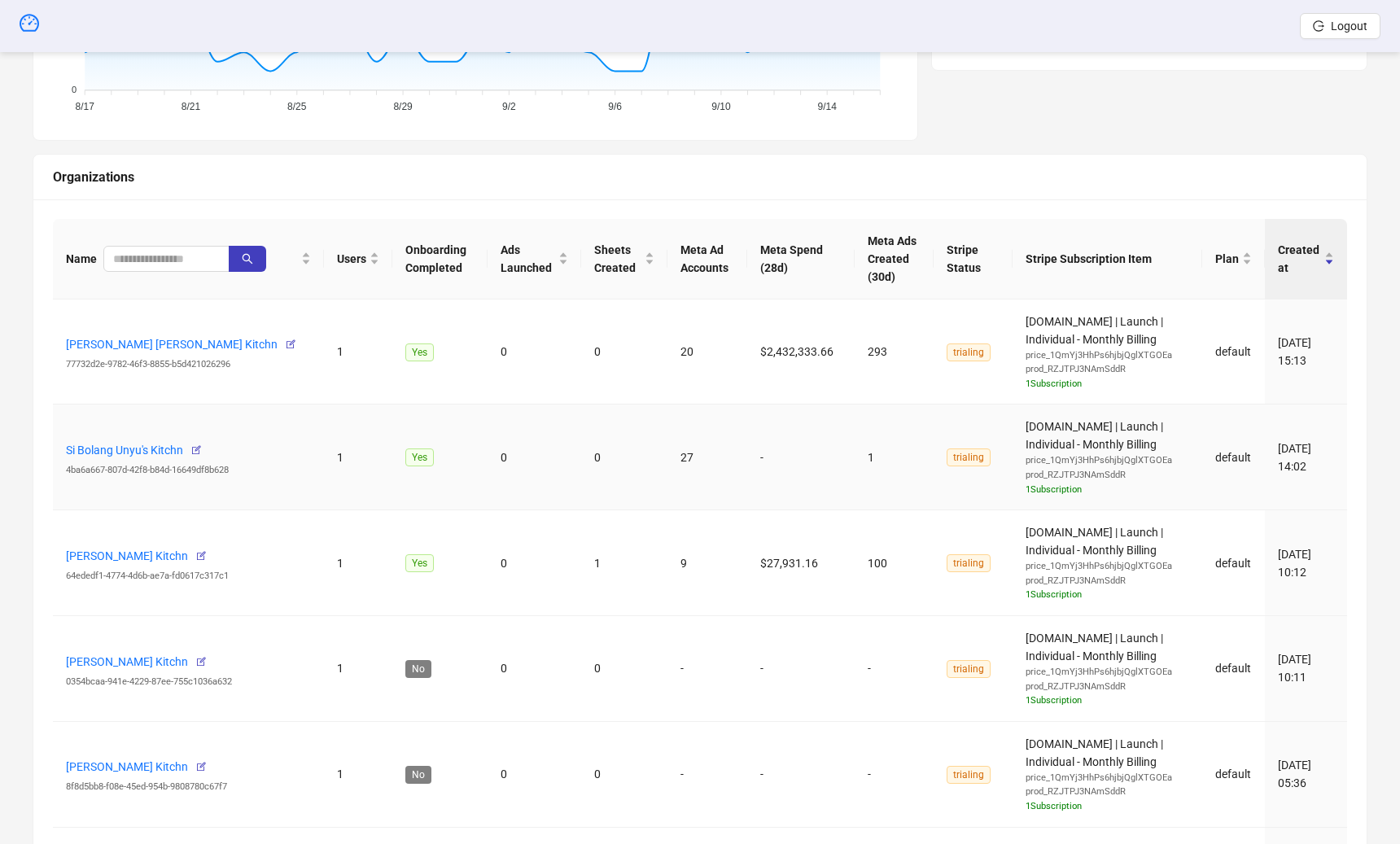
scroll to position [488, 0]
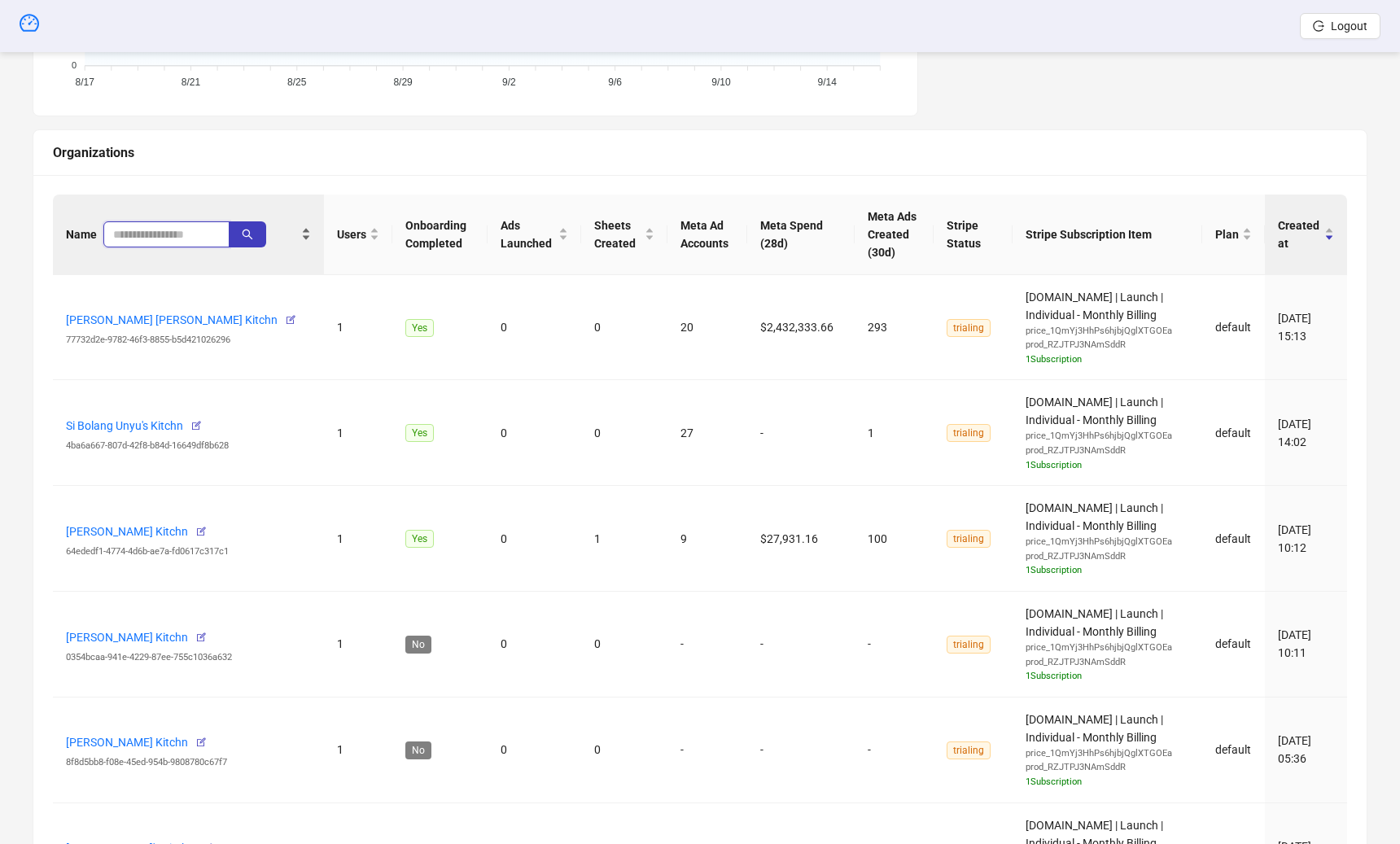
click at [172, 241] on span at bounding box center [166, 234] width 126 height 26
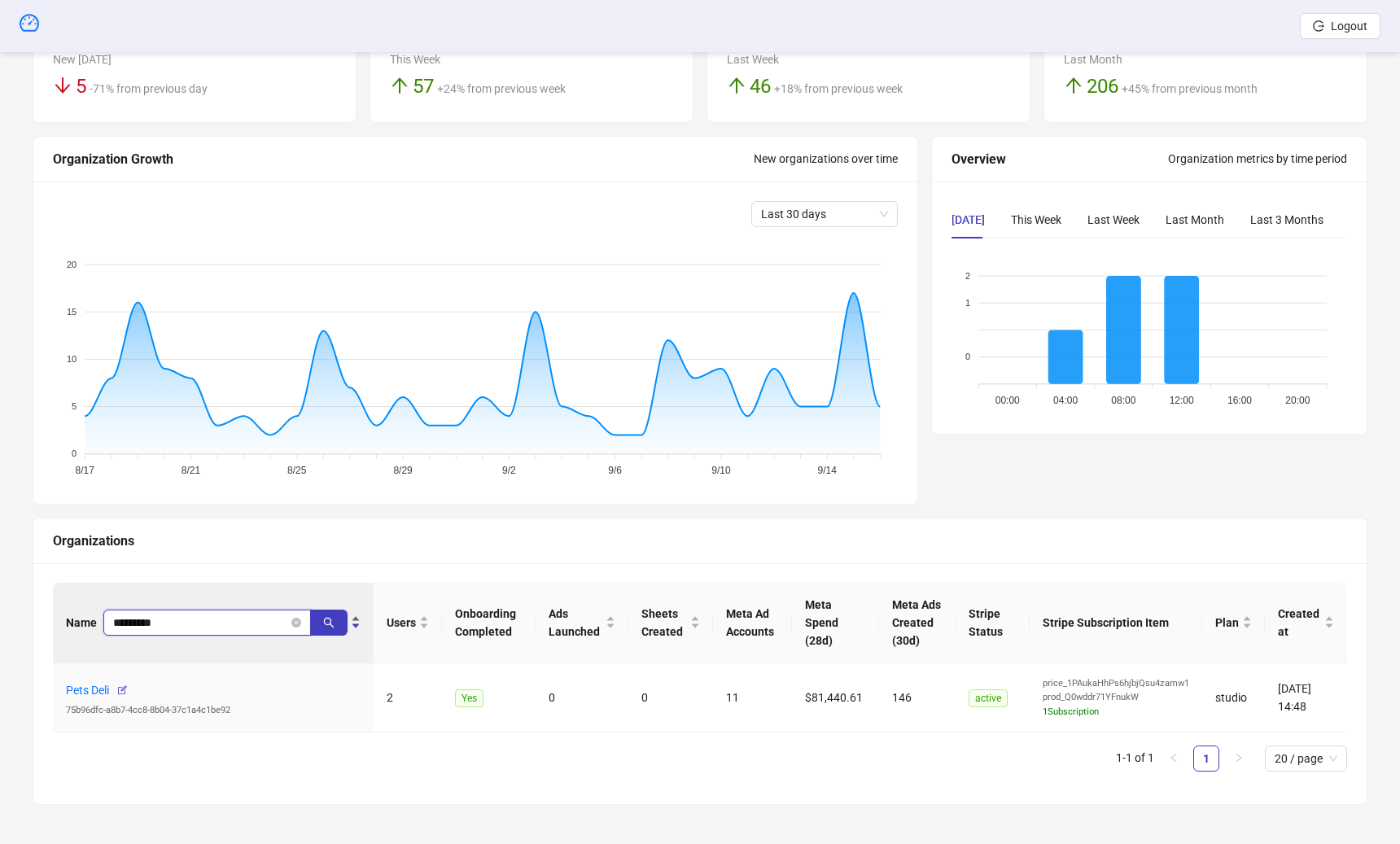
scroll to position [97, 0]
click at [202, 622] on input "*********" at bounding box center [200, 625] width 175 height 18
click at [202, 621] on input "*********" at bounding box center [200, 625] width 175 height 18
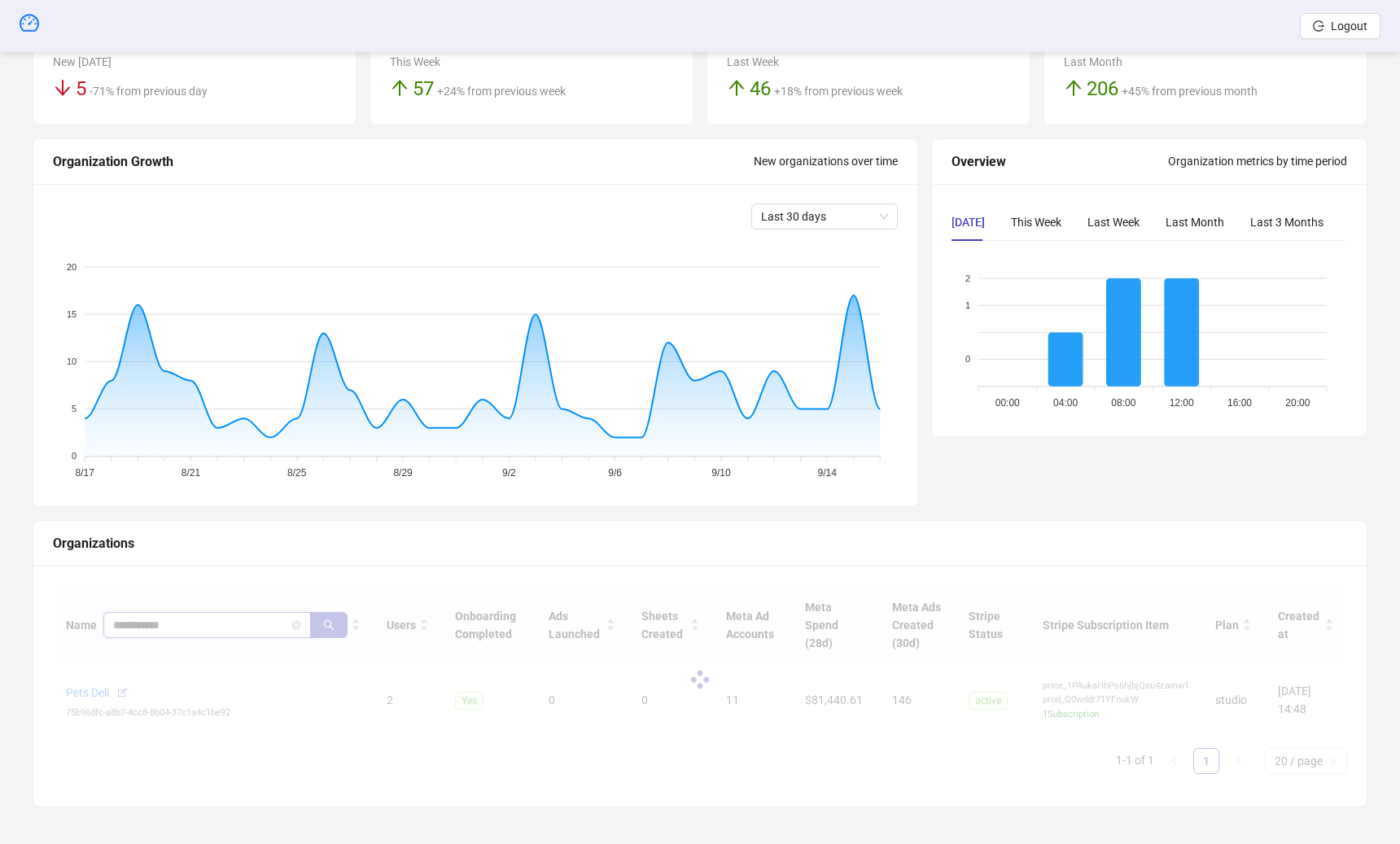
scroll to position [111, 0]
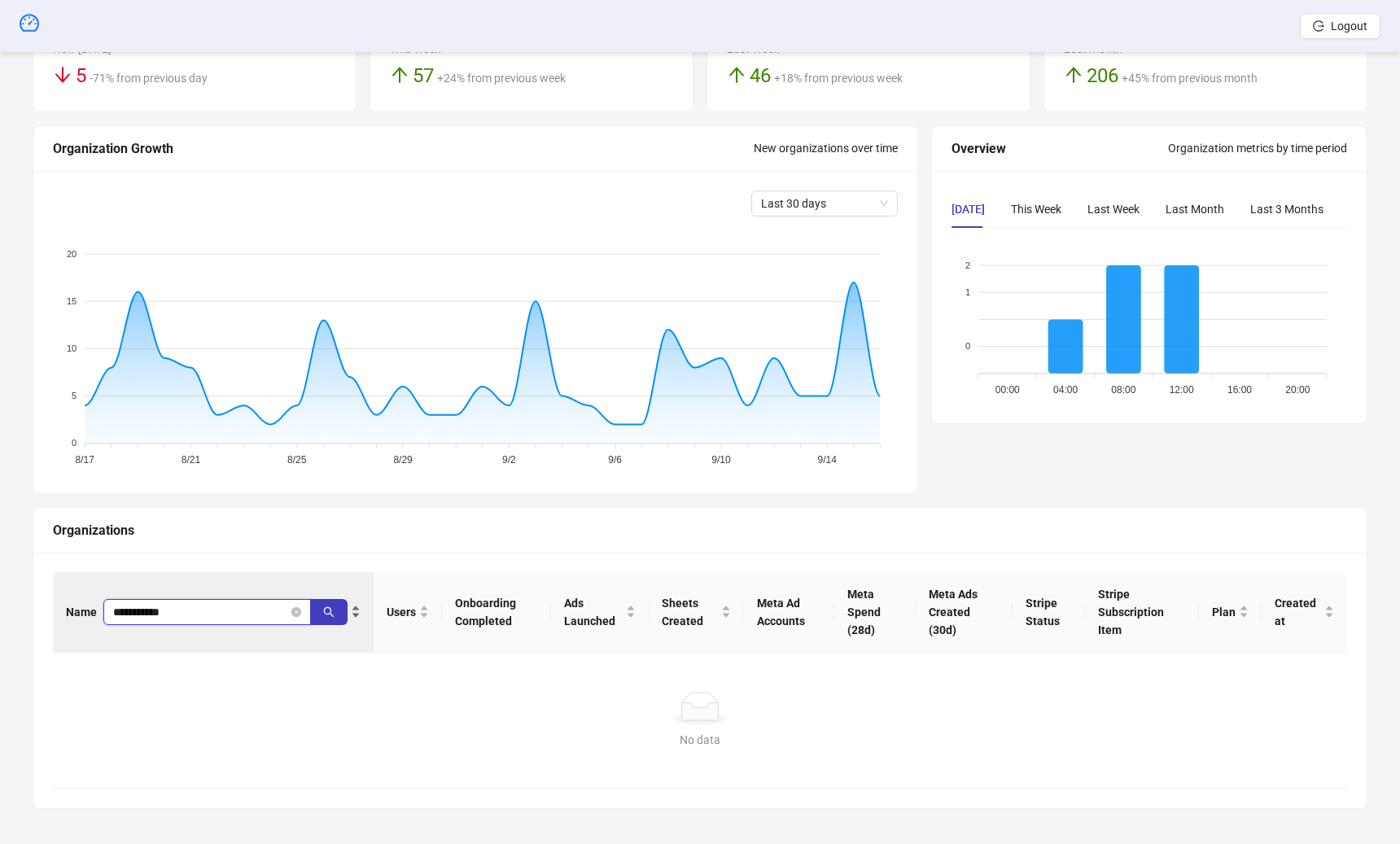
click at [118, 607] on input "**********" at bounding box center [200, 612] width 175 height 18
click at [124, 606] on input "**********" at bounding box center [200, 612] width 175 height 18
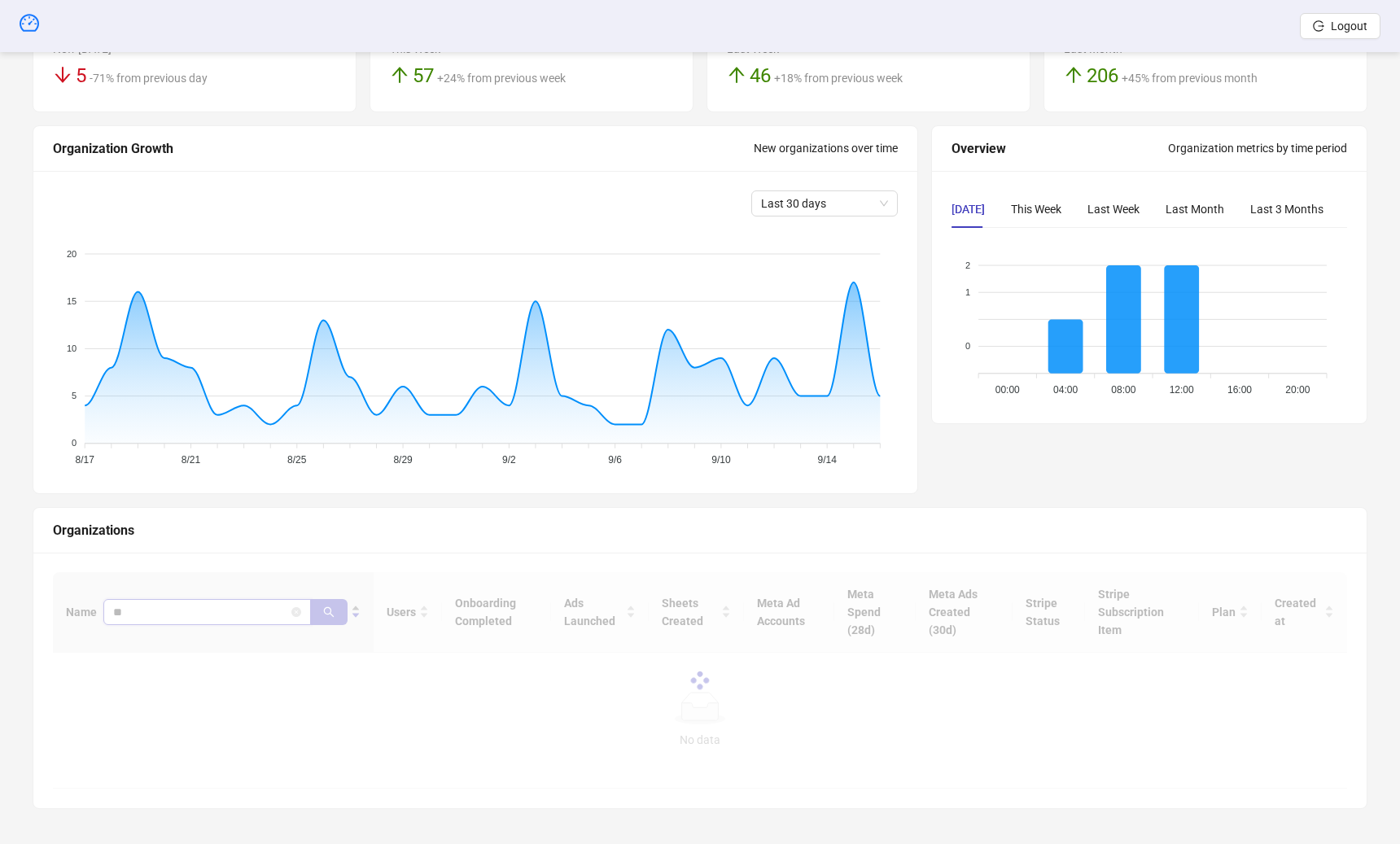
scroll to position [488, 0]
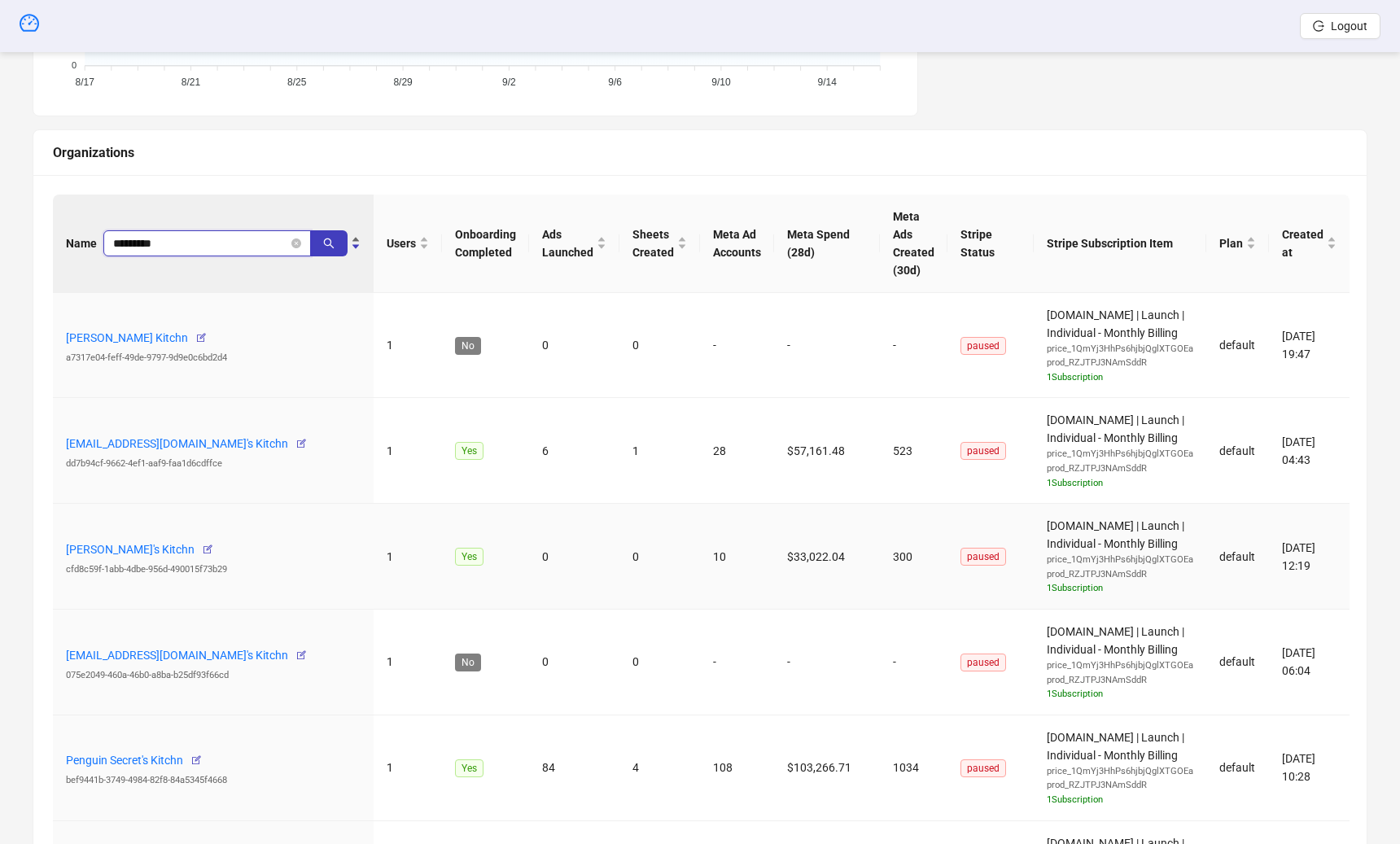
type input "*********"
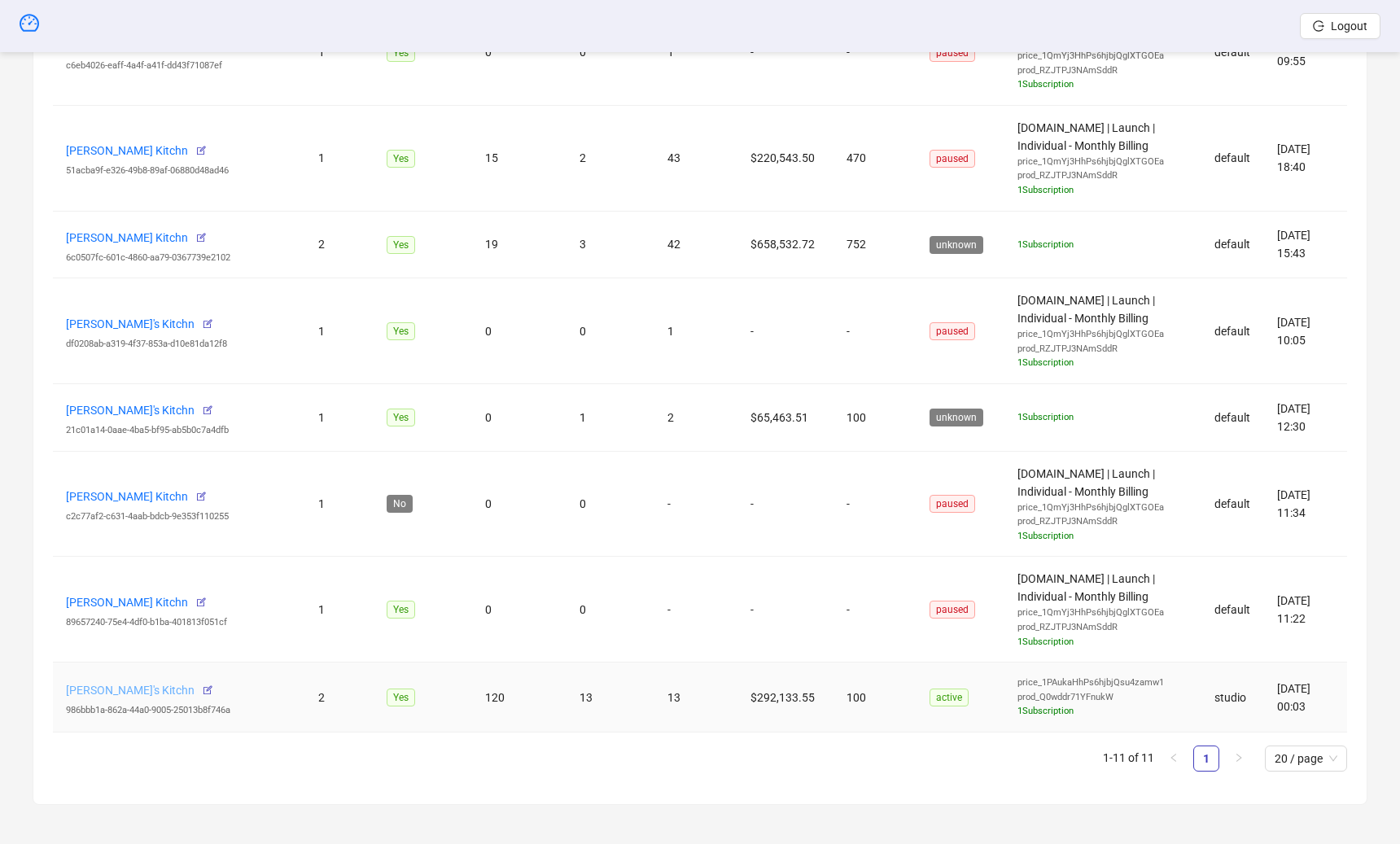
scroll to position [1073, 0]
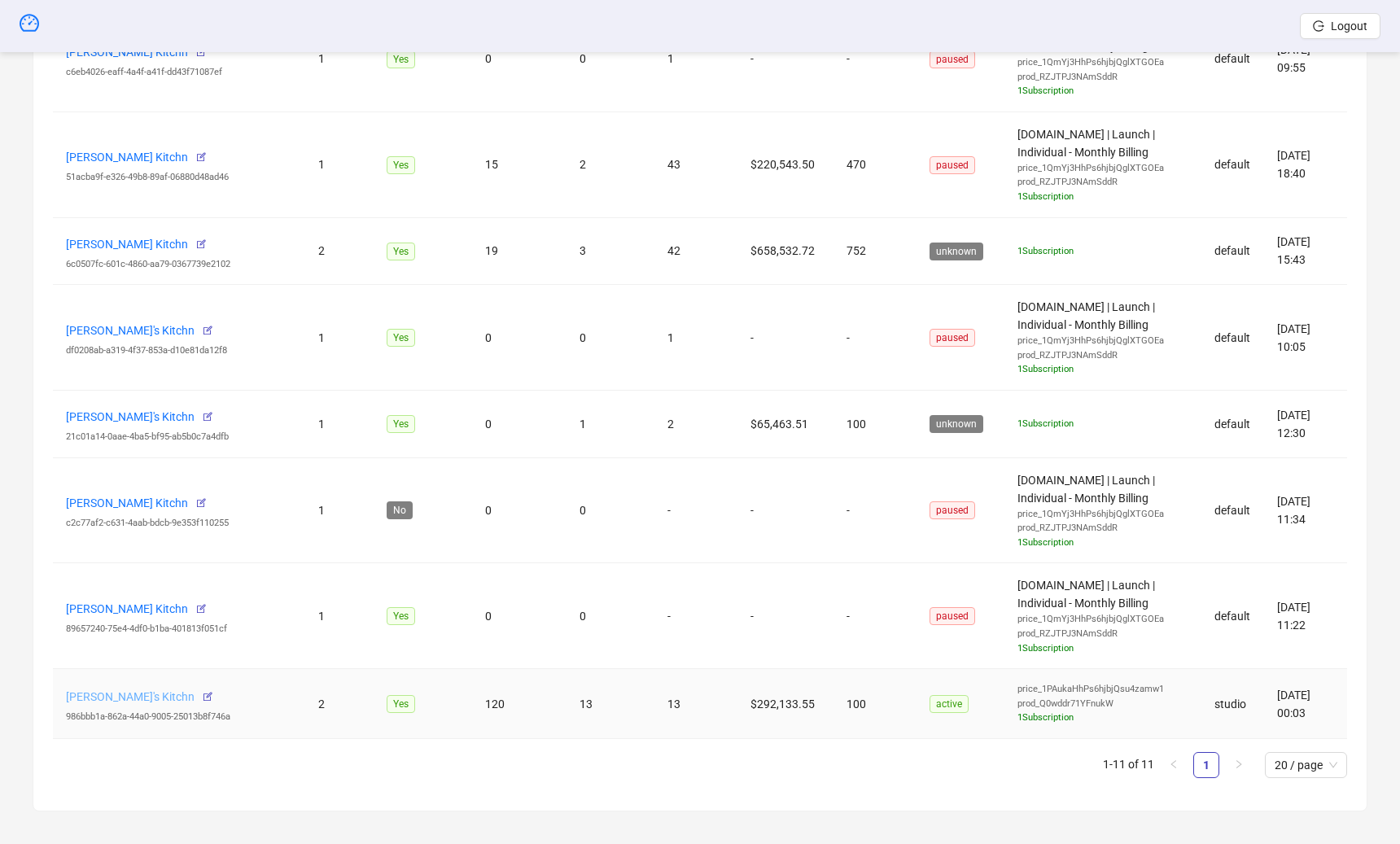
click at [111, 694] on link "Christopher Roelann's Kitchn" at bounding box center [130, 696] width 128 height 13
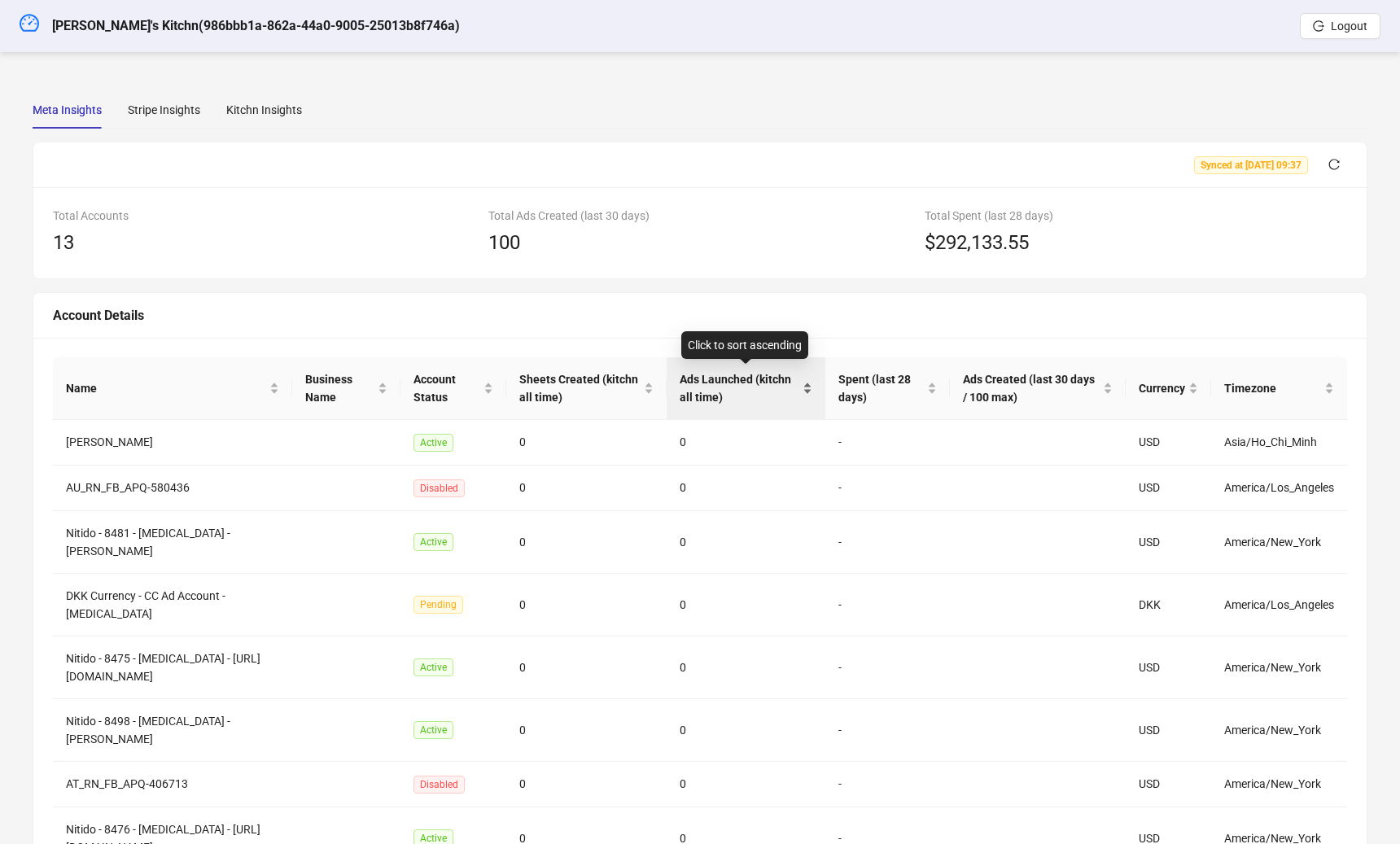
click at [717, 376] on span "Ads Launched (kitchn all time)" at bounding box center [739, 388] width 119 height 36
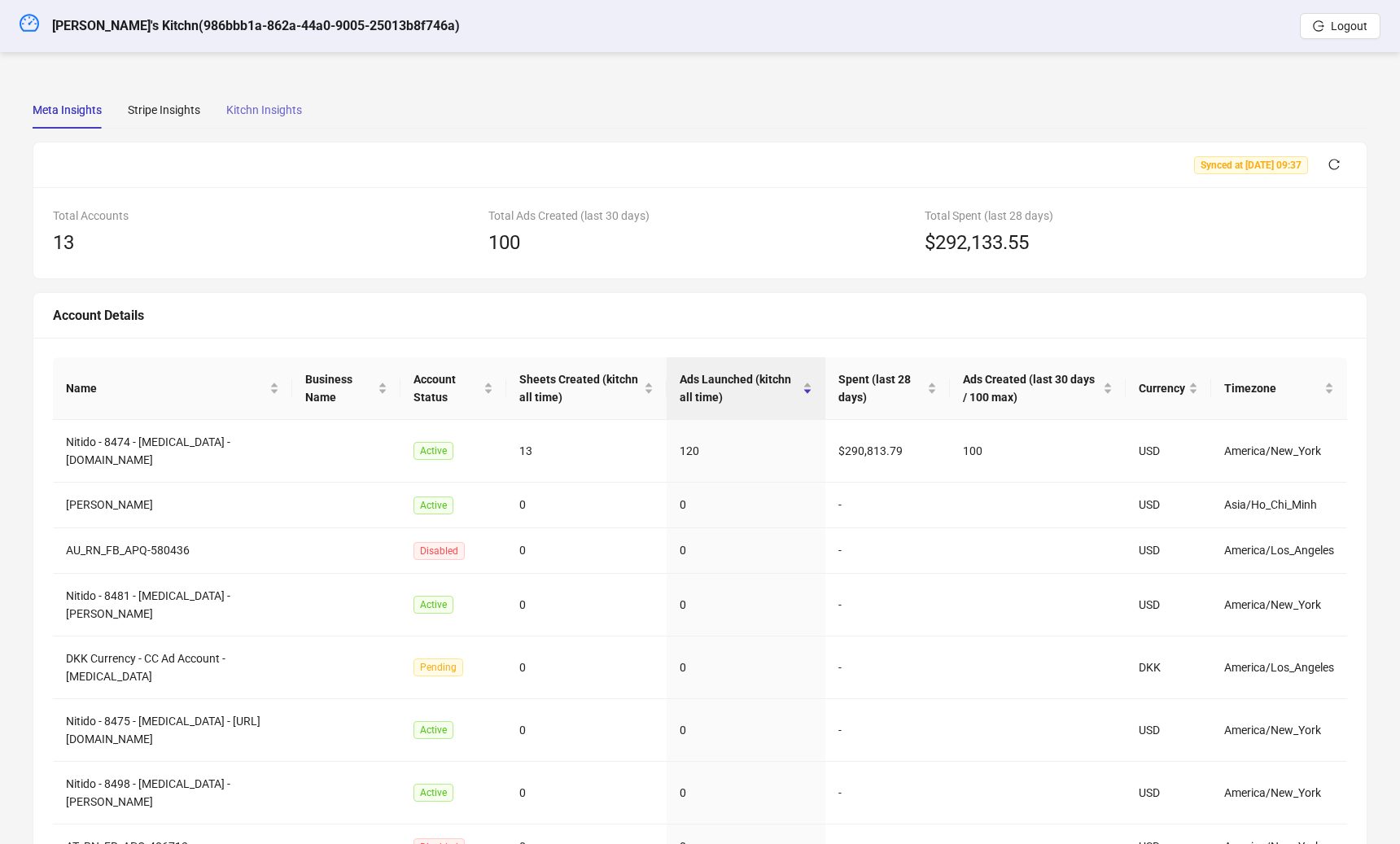
click at [229, 98] on div "Kitchn Insights" at bounding box center [264, 109] width 75 height 38
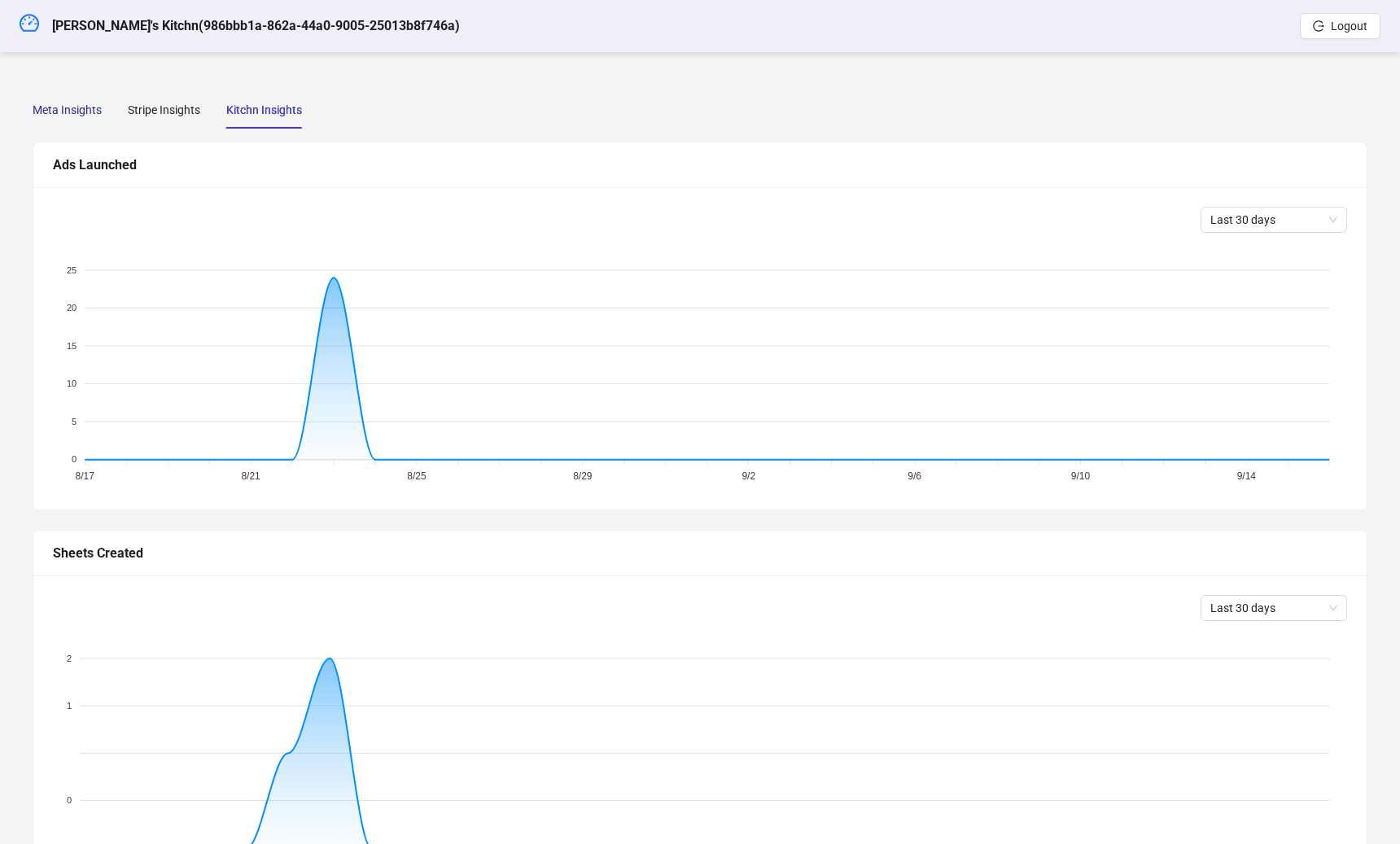
click at [59, 107] on div "Meta Insights" at bounding box center [66, 110] width 69 height 18
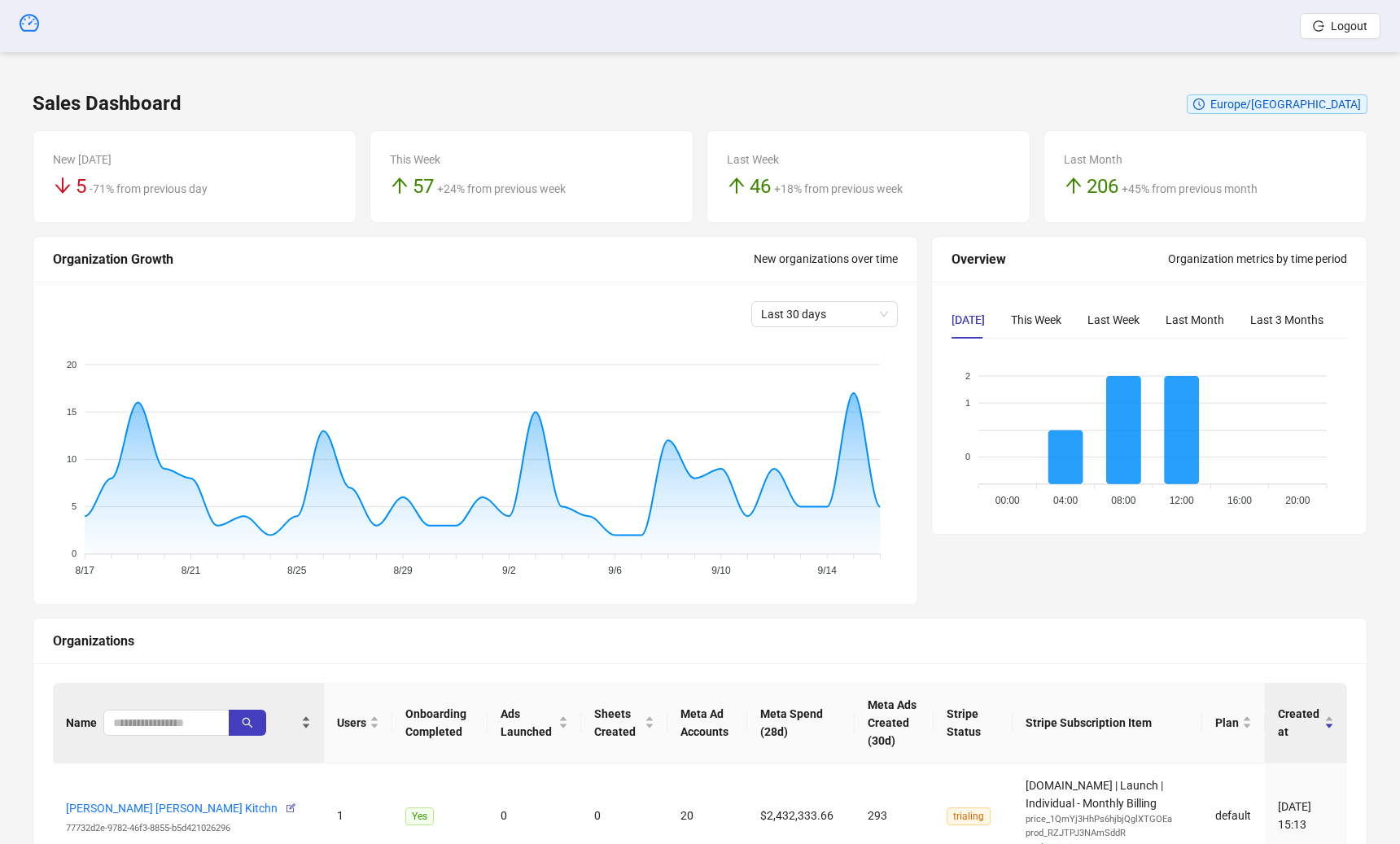
drag, startPoint x: 155, startPoint y: 738, endPoint x: 155, endPoint y: 723, distance: 15.0
click at [155, 736] on div "Name" at bounding box center [188, 722] width 245 height 26
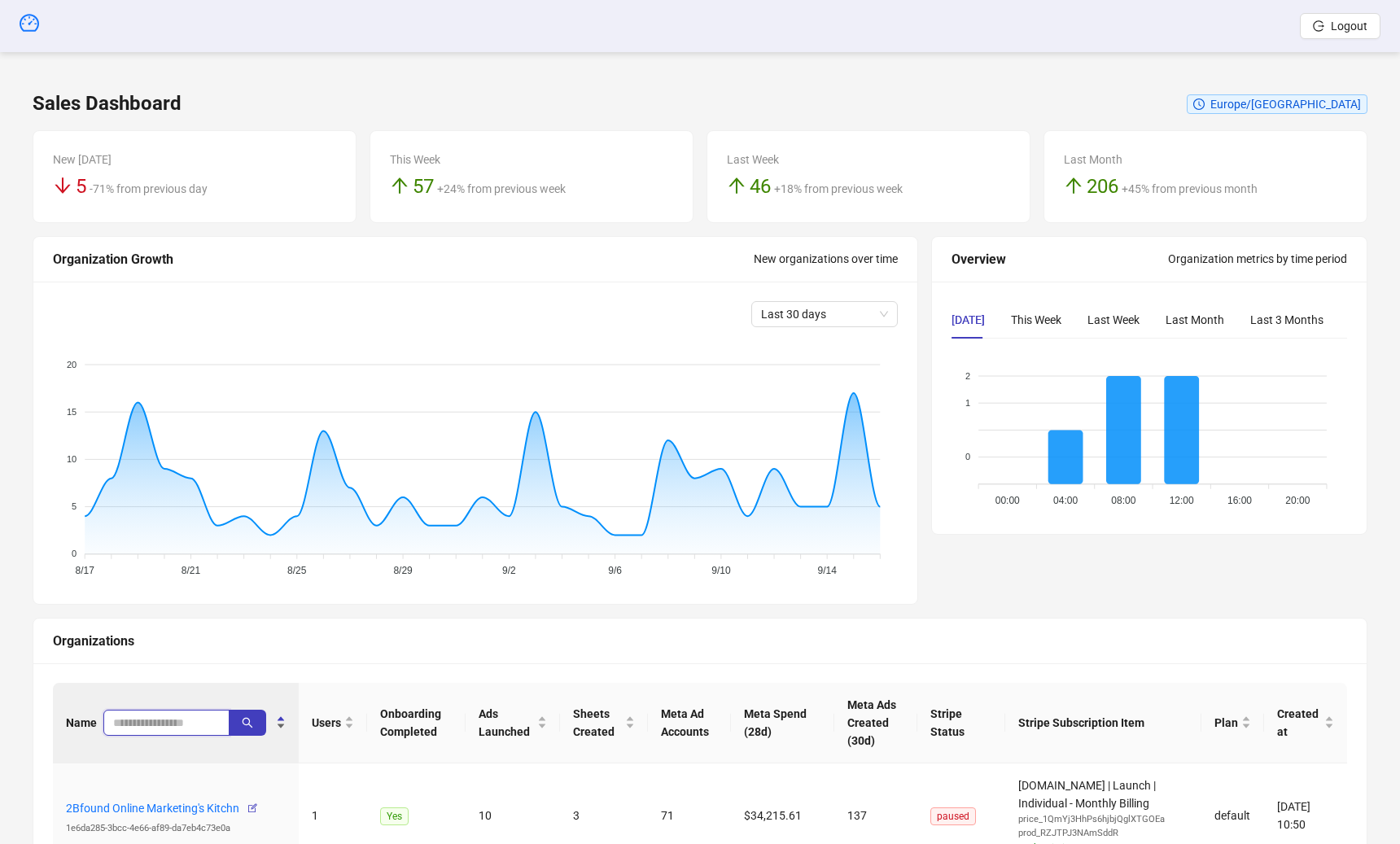
click at [161, 724] on input "search" at bounding box center [160, 723] width 94 height 18
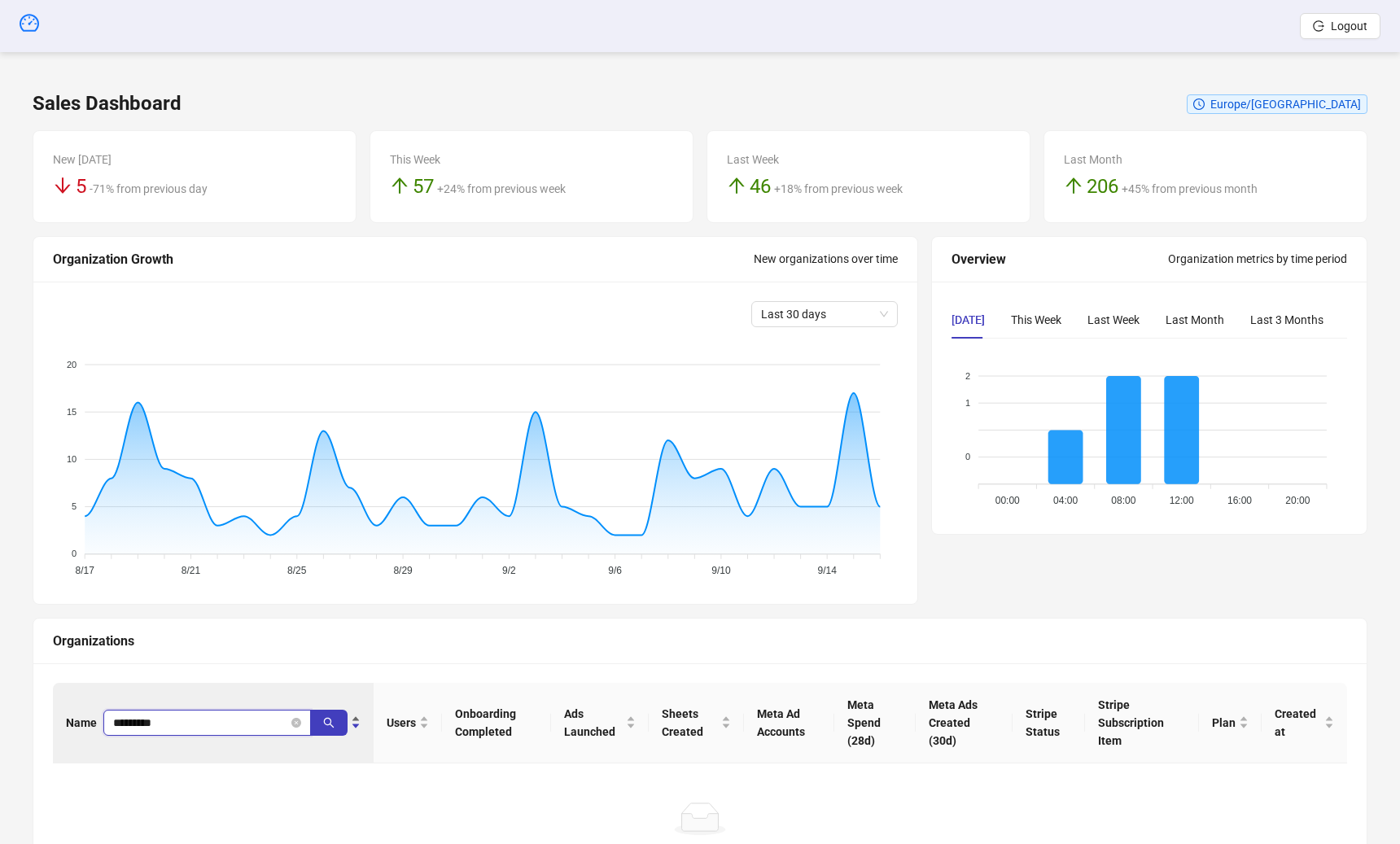
type input "*********"
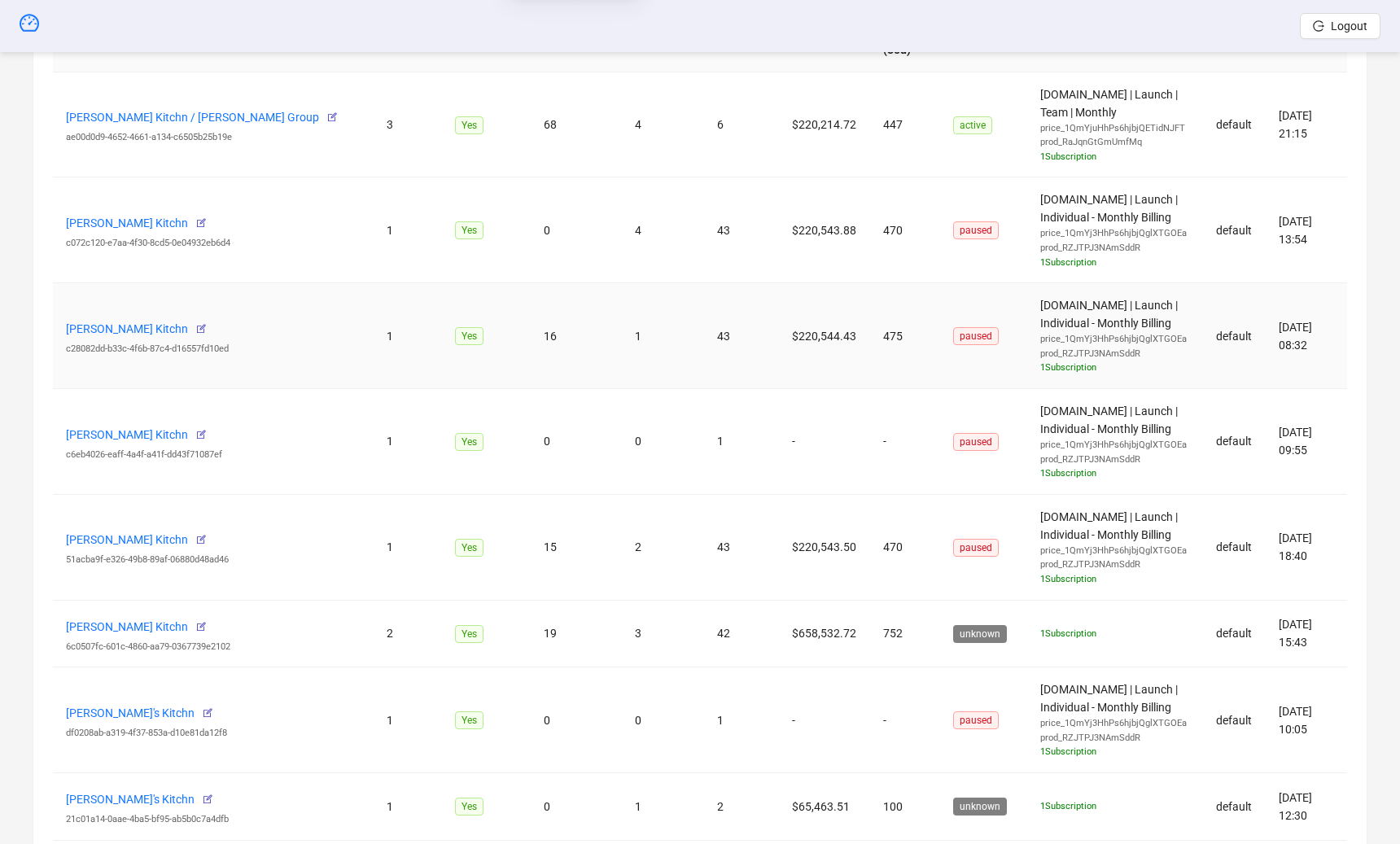
scroll to position [1091, 0]
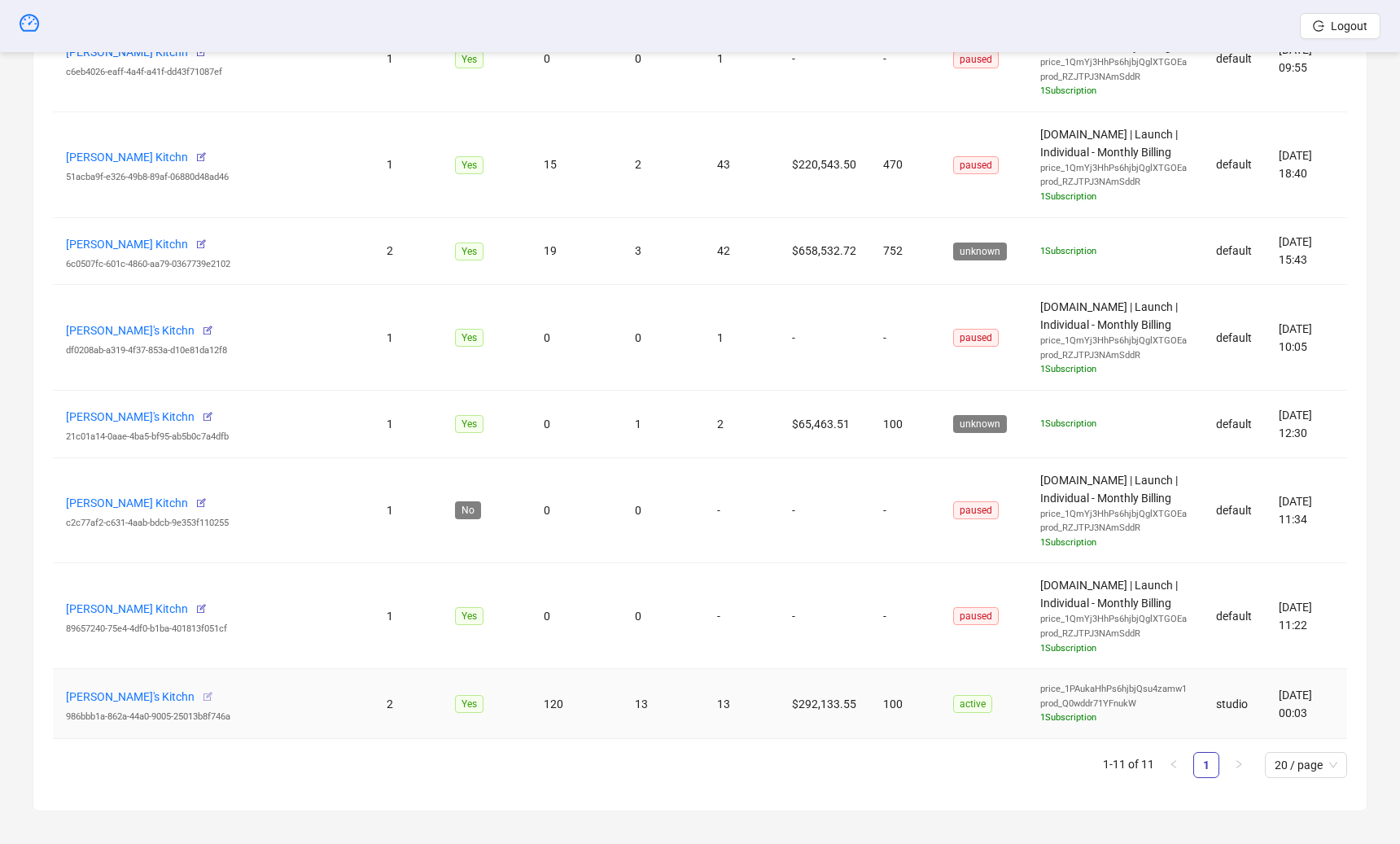
click at [213, 693] on icon "button" at bounding box center [207, 696] width 11 height 11
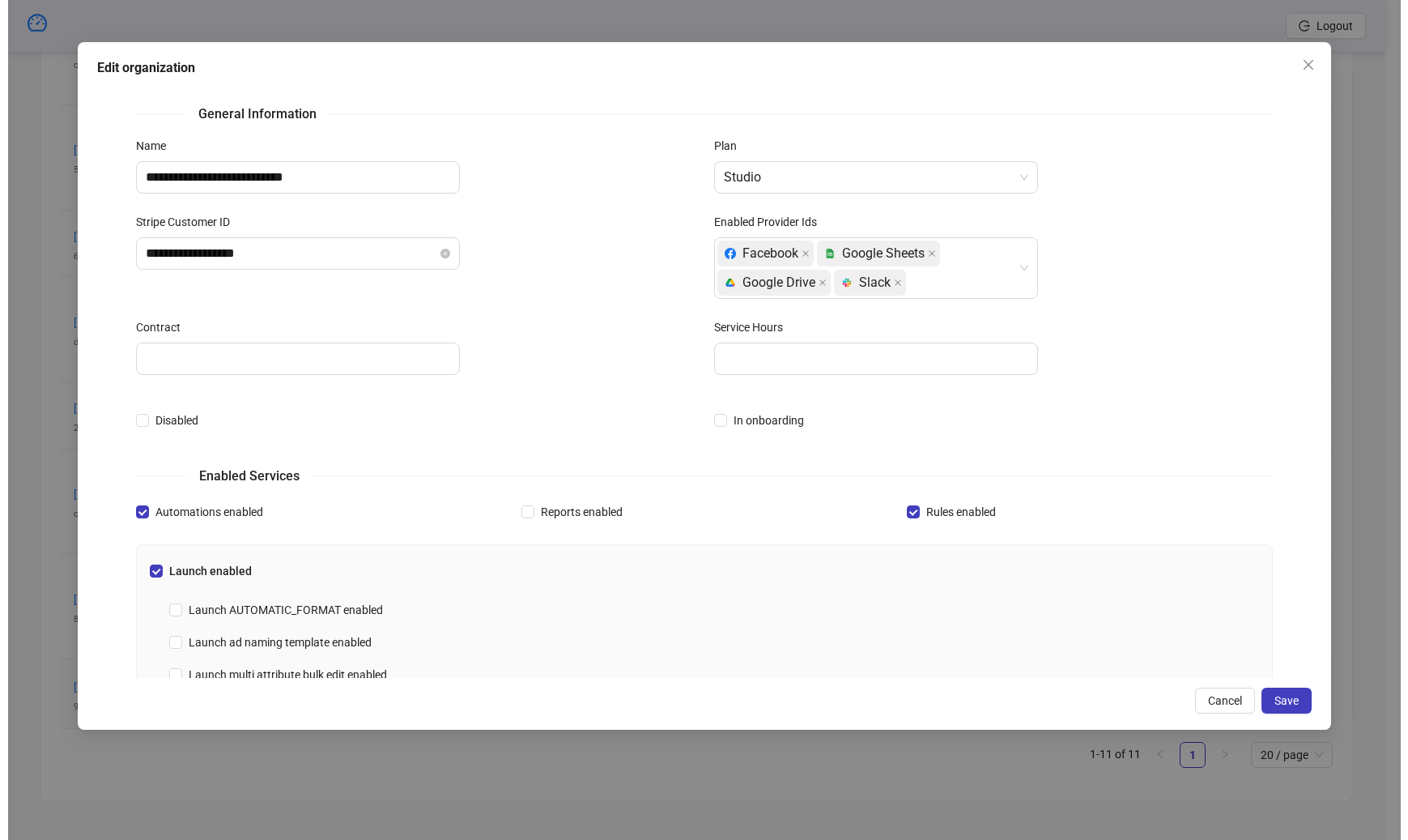
scroll to position [1068, 0]
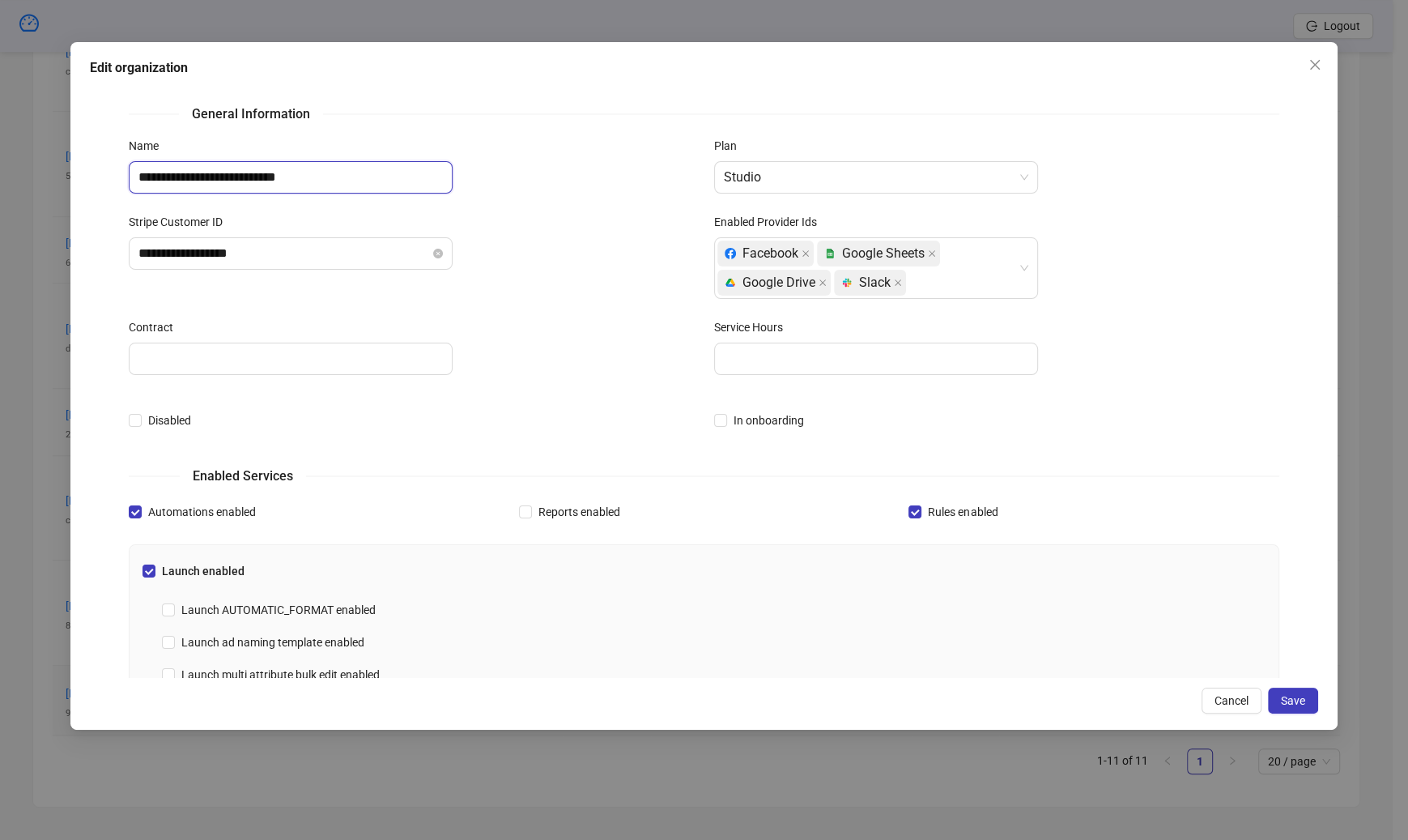
click at [379, 185] on input "**********" at bounding box center [290, 177] width 324 height 32
type input "**********"
click at [610, 282] on div "**********" at bounding box center [411, 265] width 585 height 105
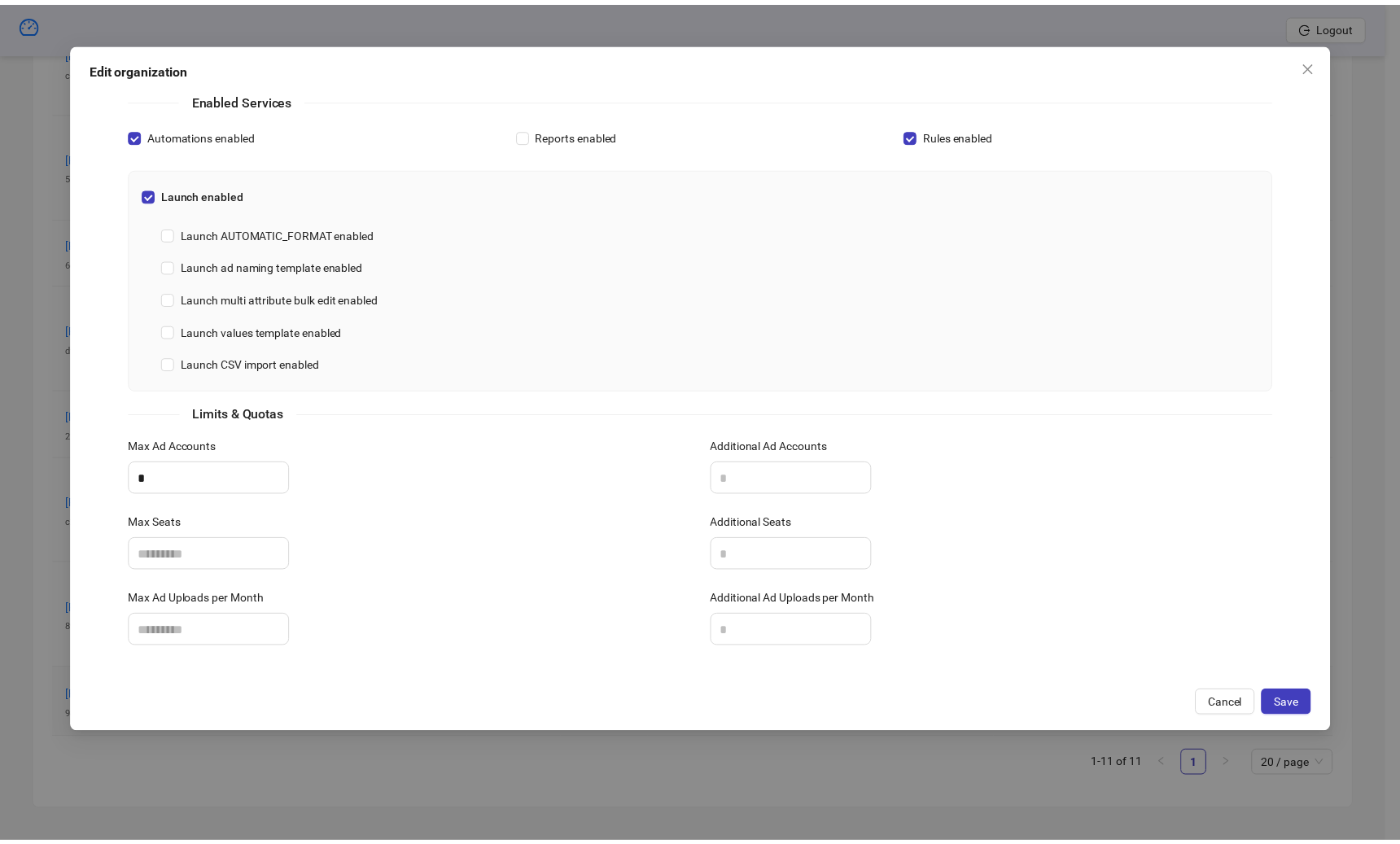
scroll to position [340, 0]
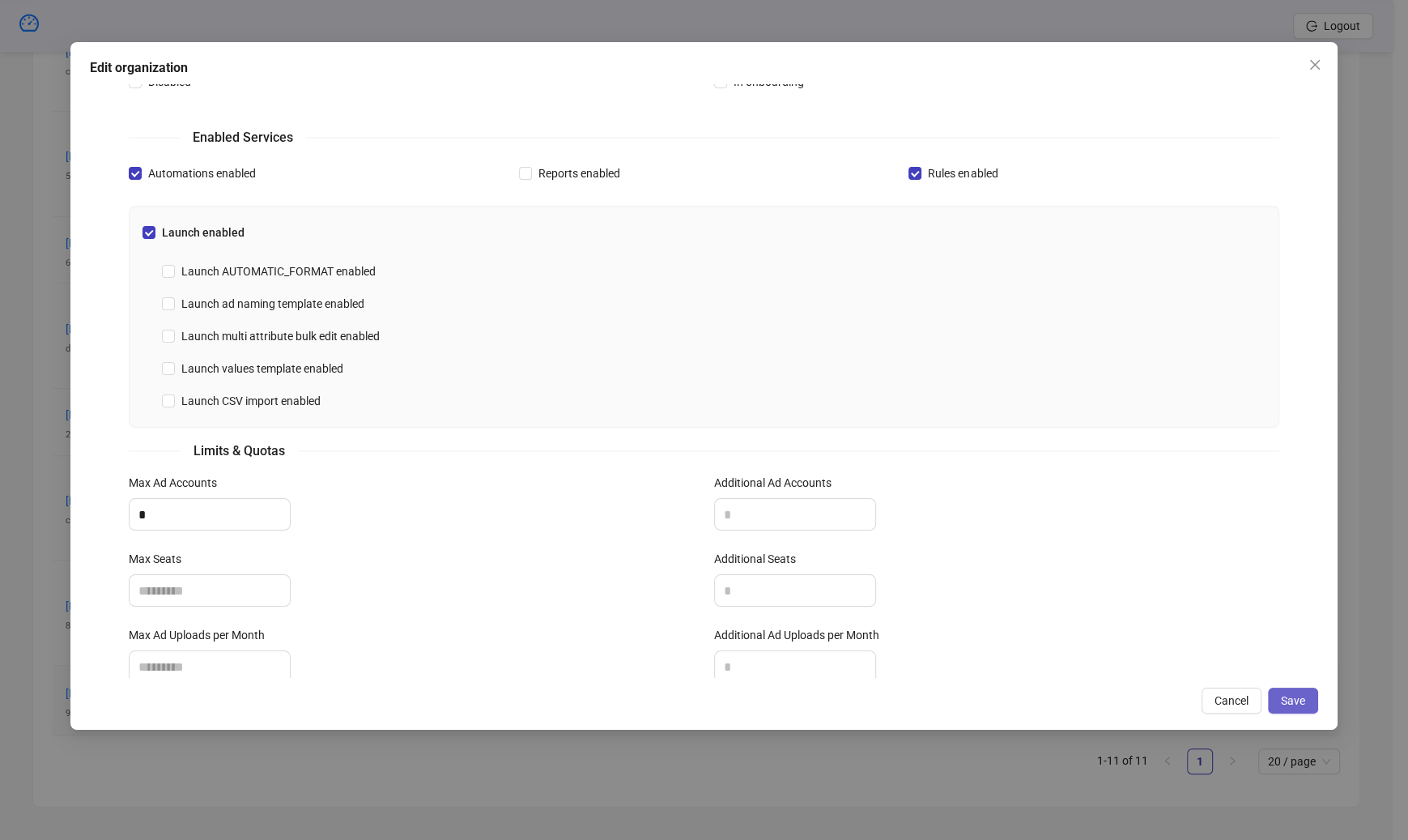
click at [1277, 701] on button "Save" at bounding box center [1293, 700] width 50 height 26
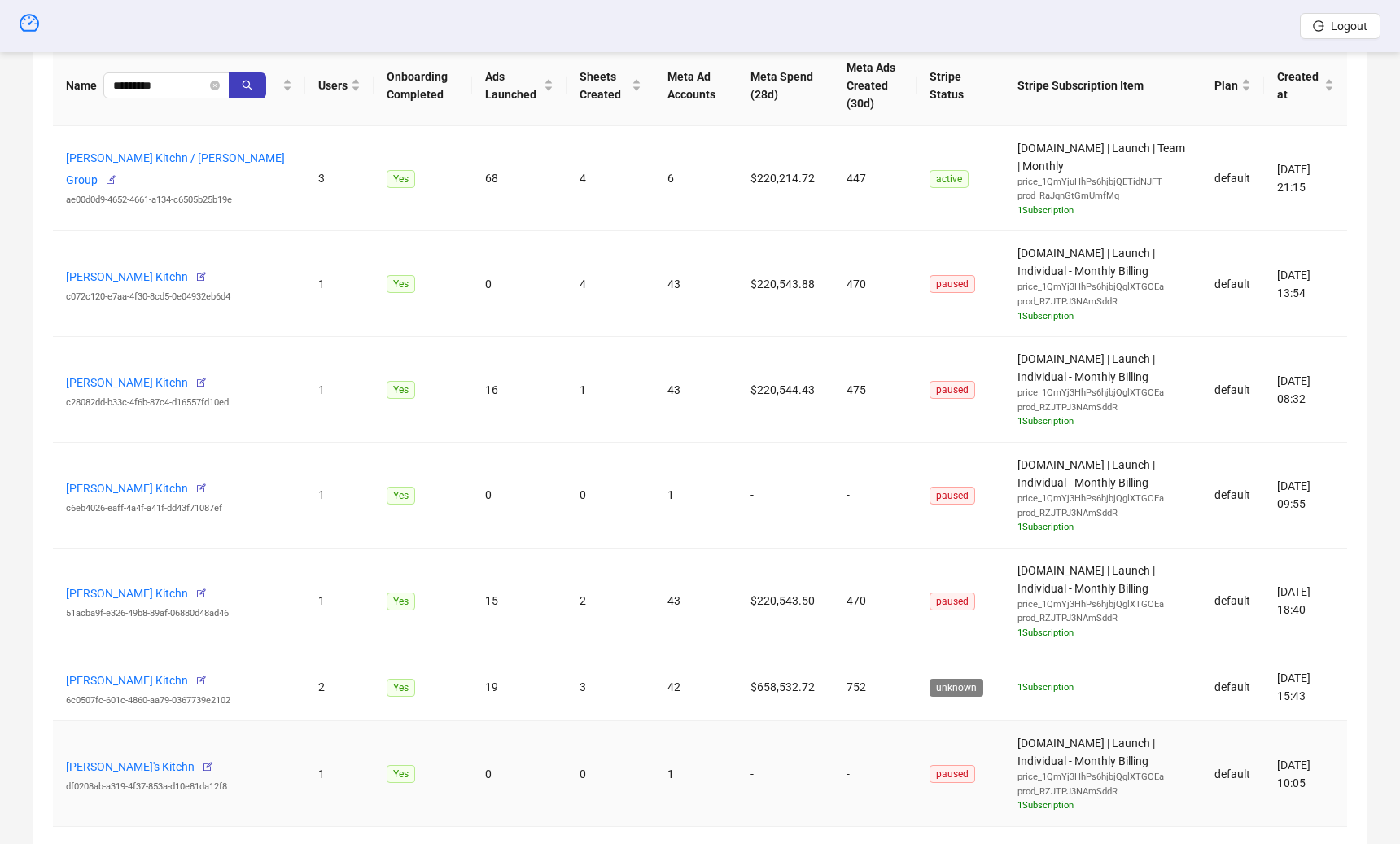
scroll to position [0, 0]
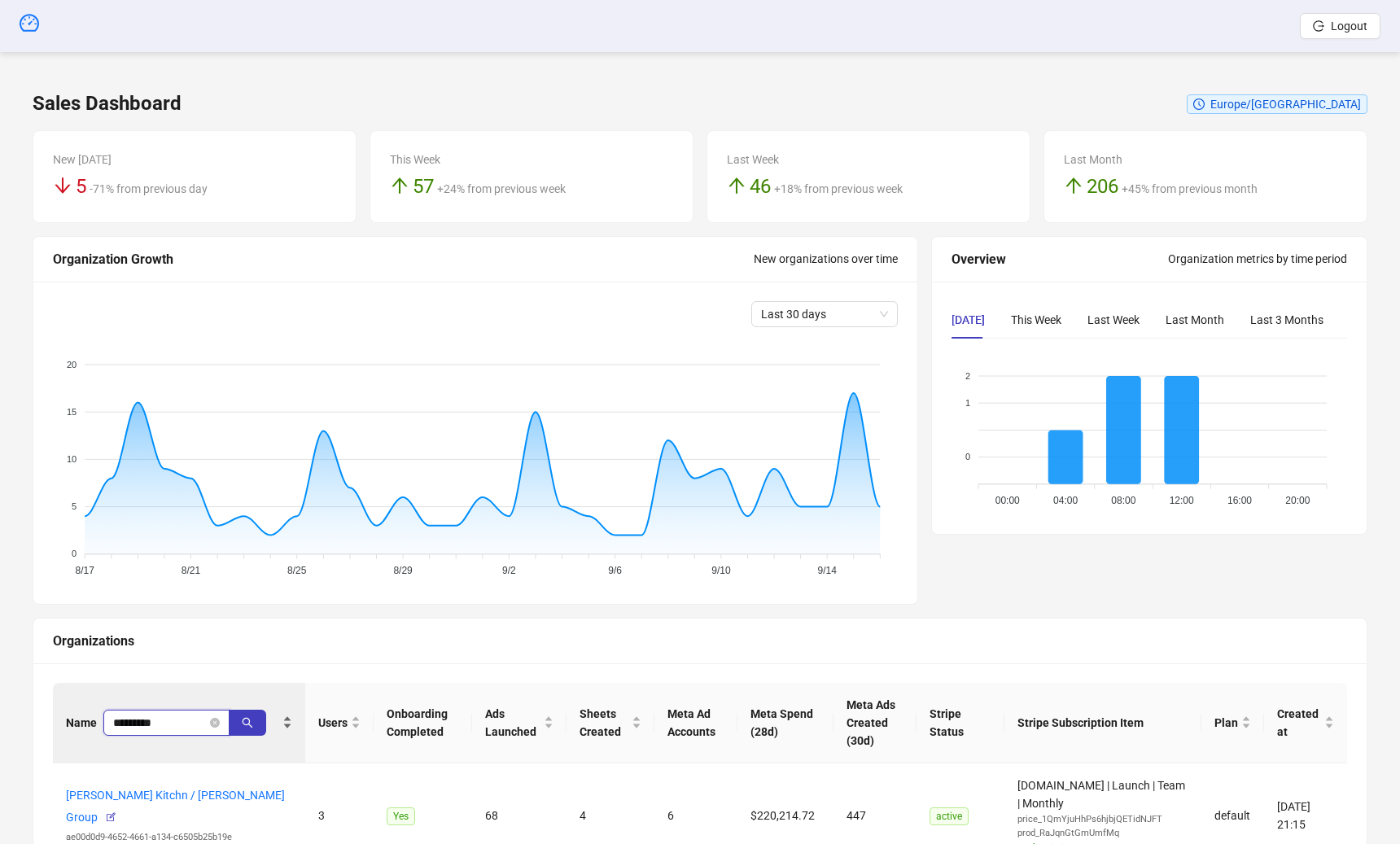
click at [172, 716] on input "*********" at bounding box center [160, 723] width 94 height 18
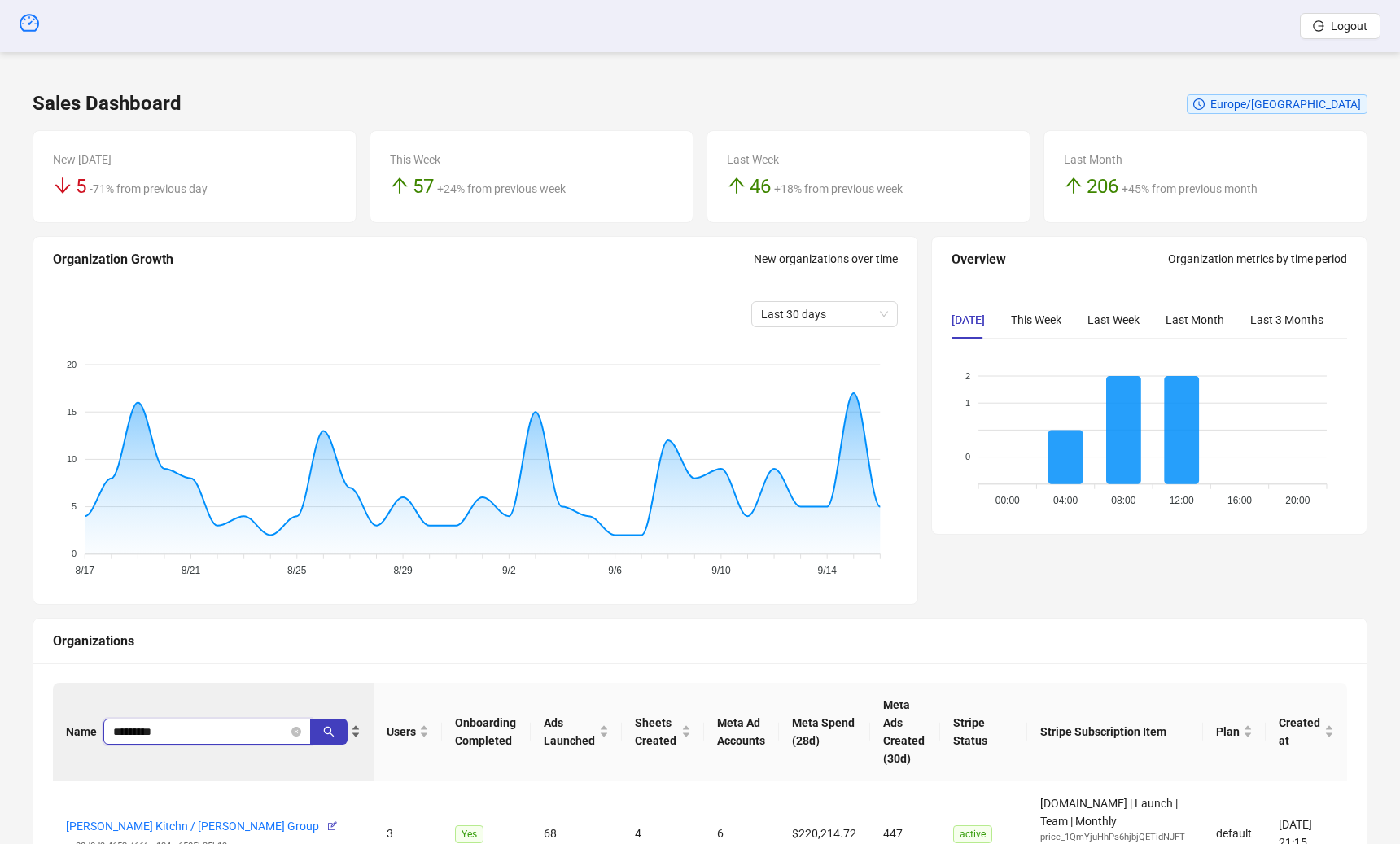
click at [172, 718] on div "Name *********" at bounding box center [213, 731] width 294 height 26
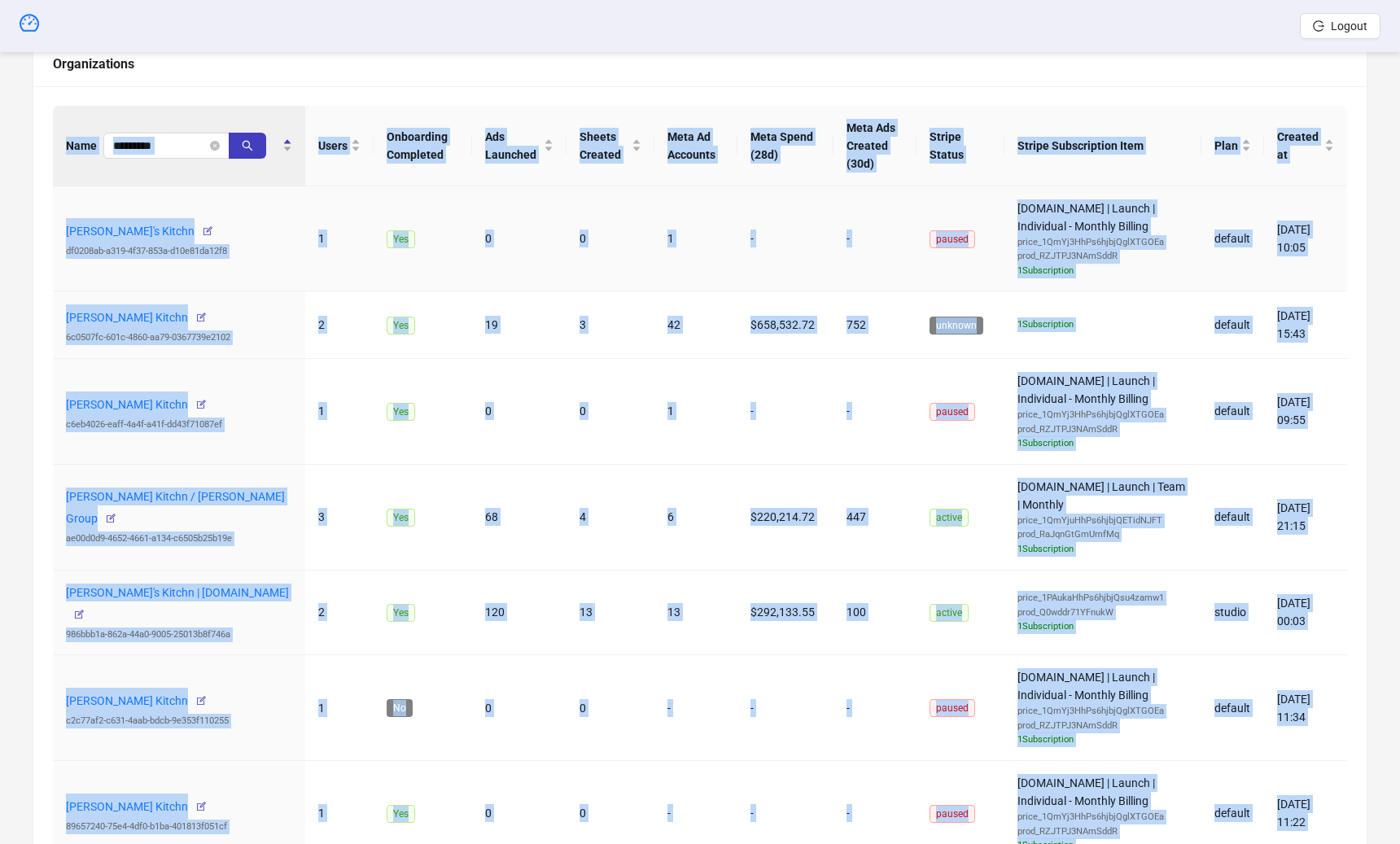
scroll to position [673, 0]
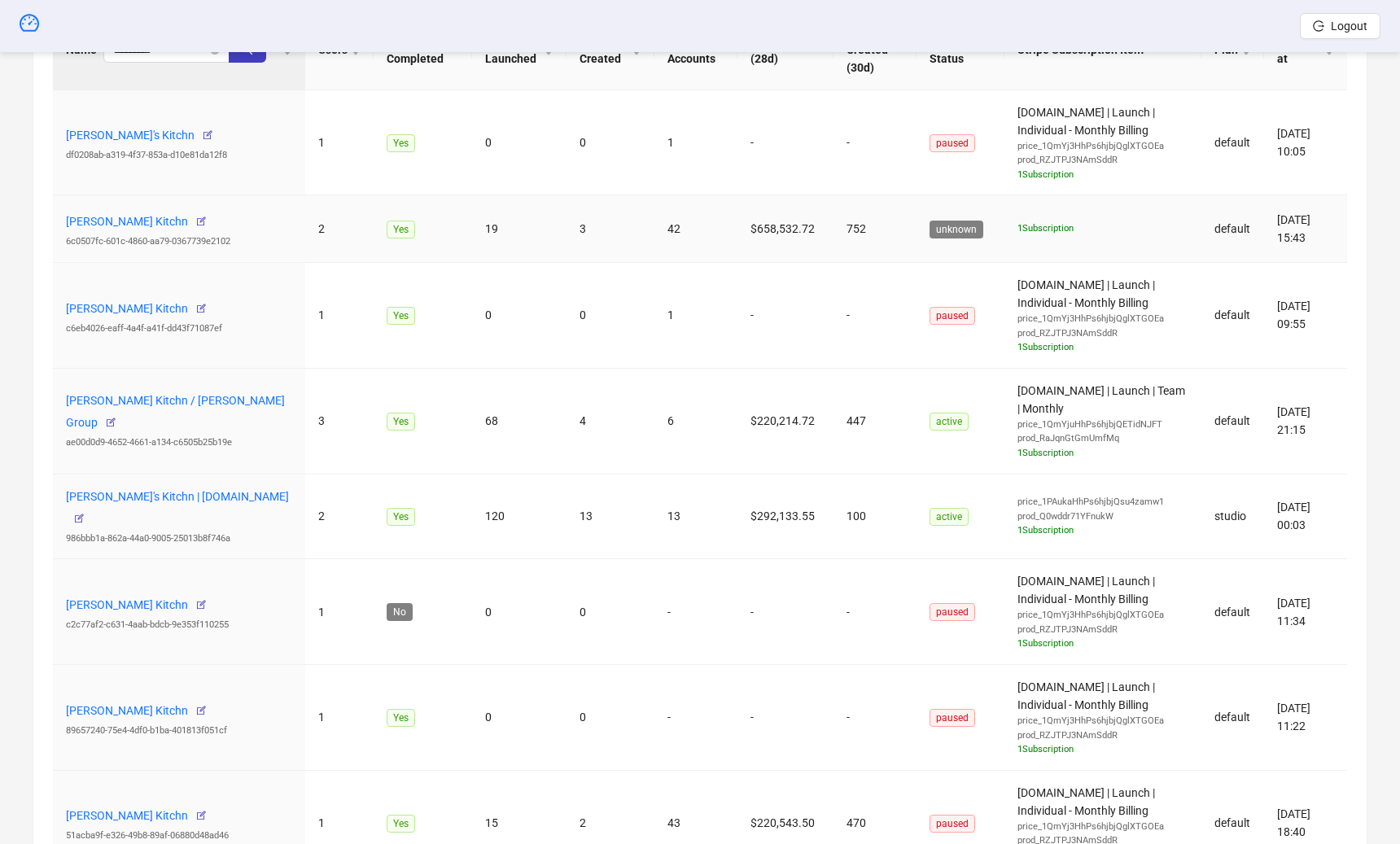
click at [48, 199] on div "Name ********* Users Onboarding Completed Ads Launched Sheets Created Meta Ad A…" at bounding box center [699, 607] width 1333 height 1236
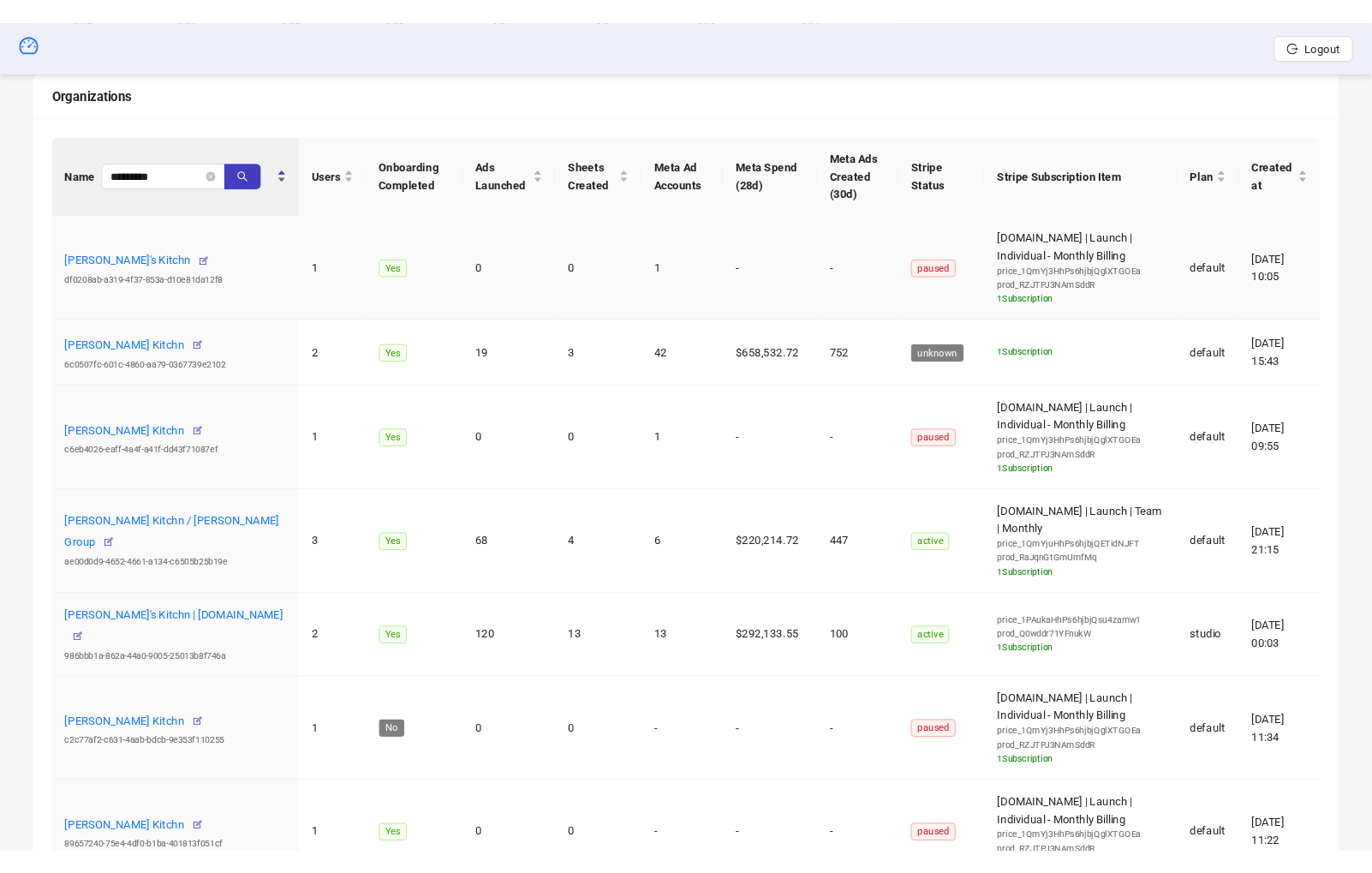
scroll to position [507, 0]
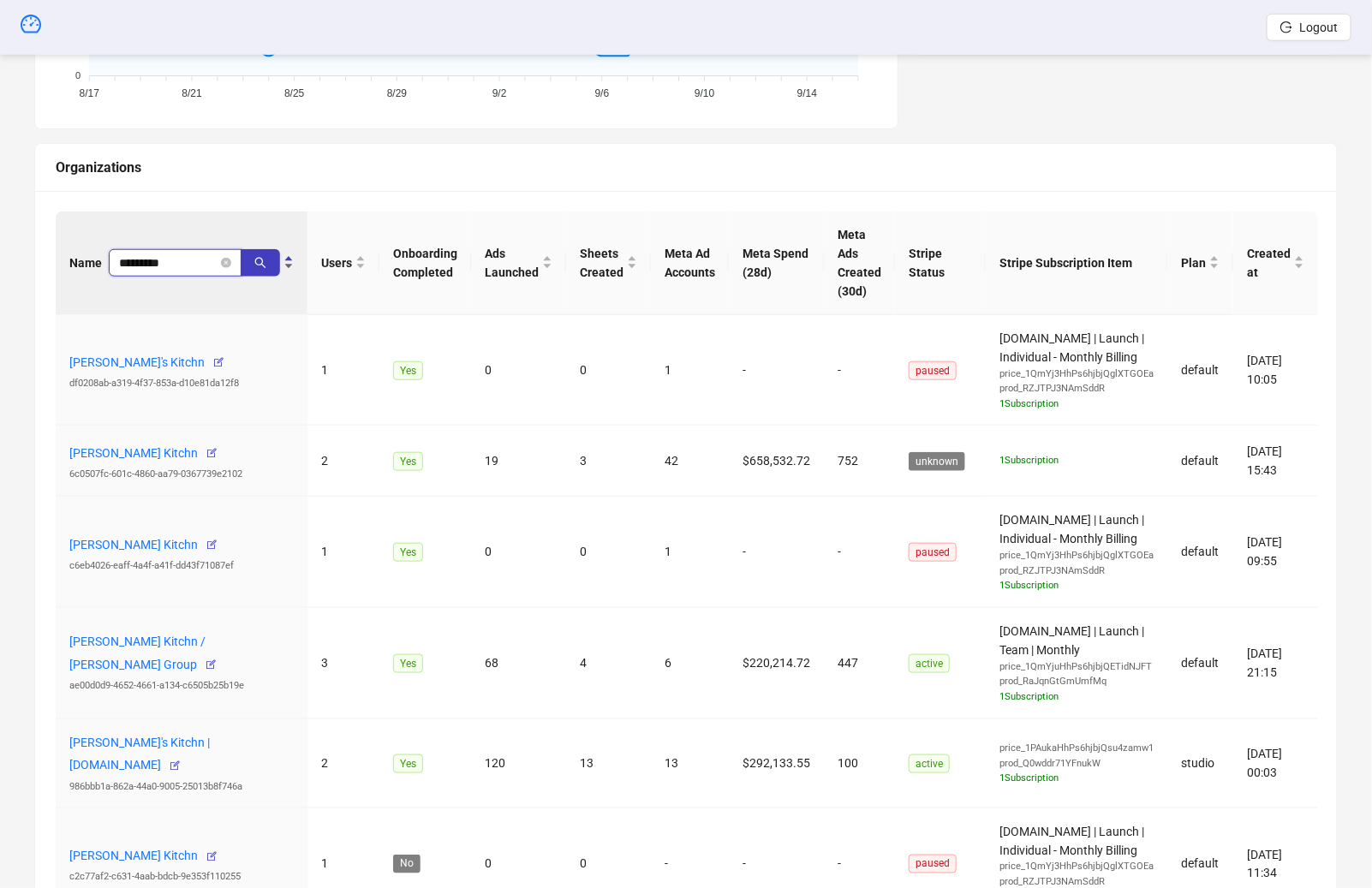
click at [186, 266] on input "*********" at bounding box center [168, 264] width 98 height 19
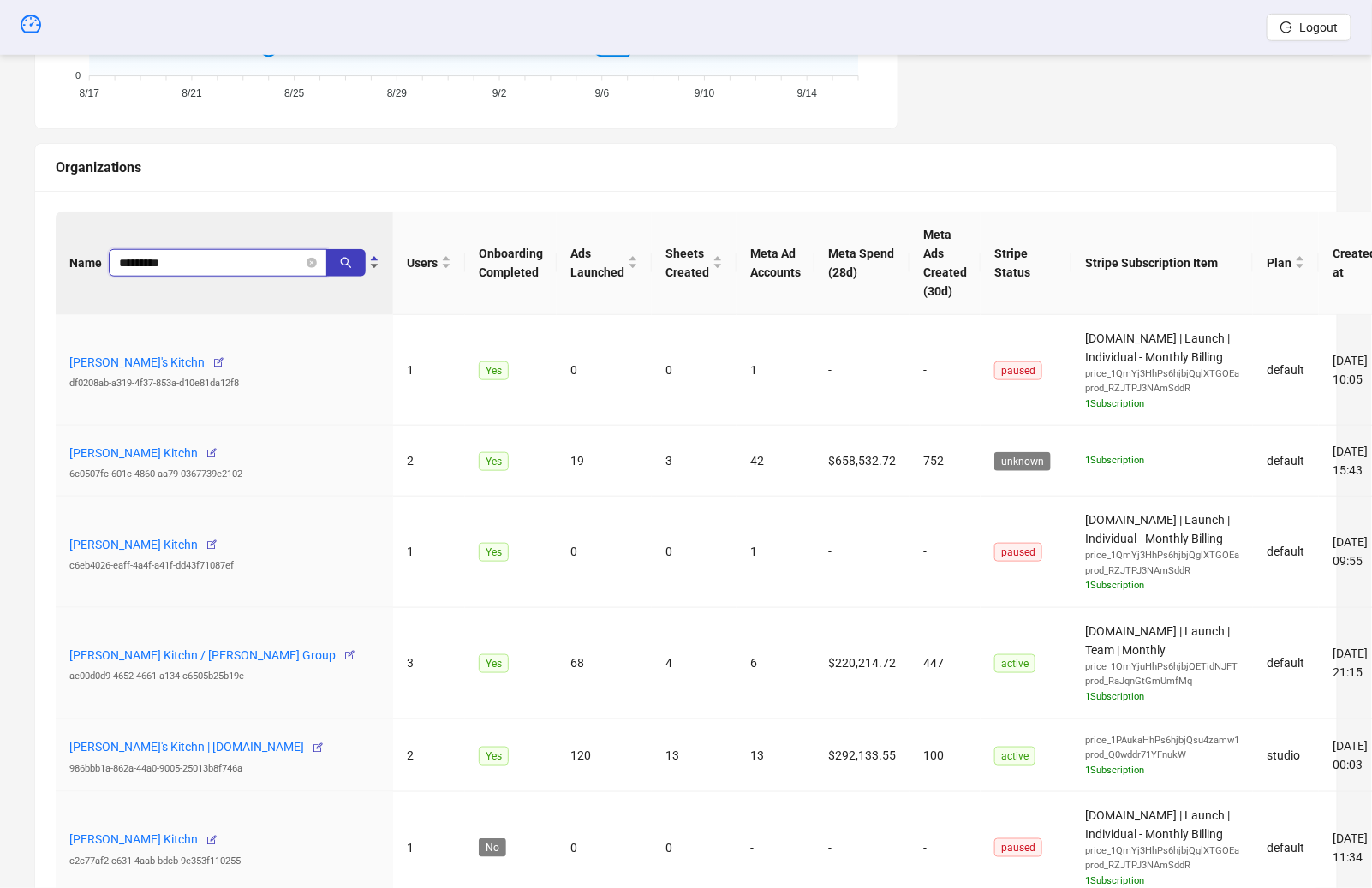
click at [186, 266] on input "*********" at bounding box center [210, 264] width 184 height 19
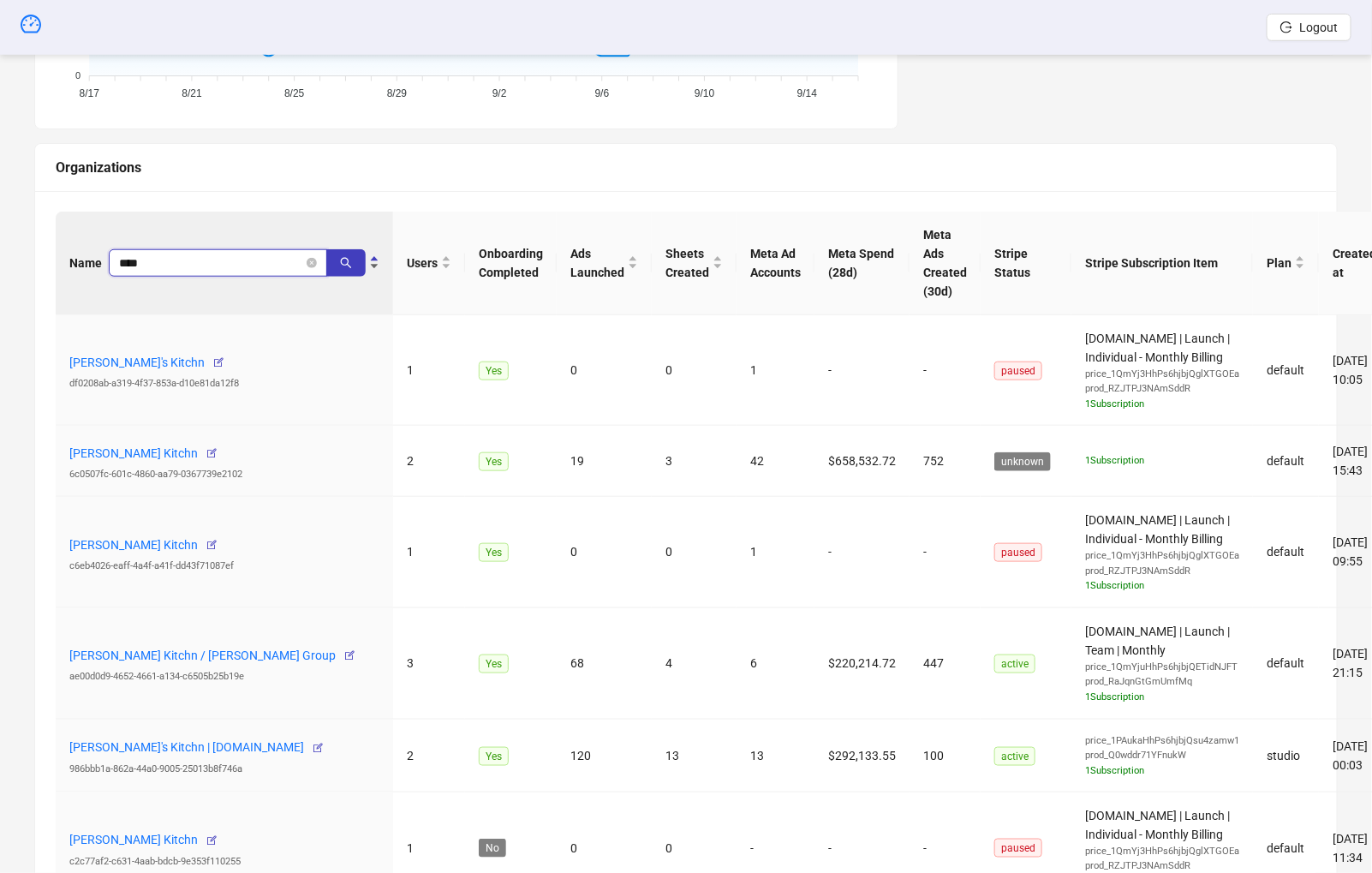
type input "****"
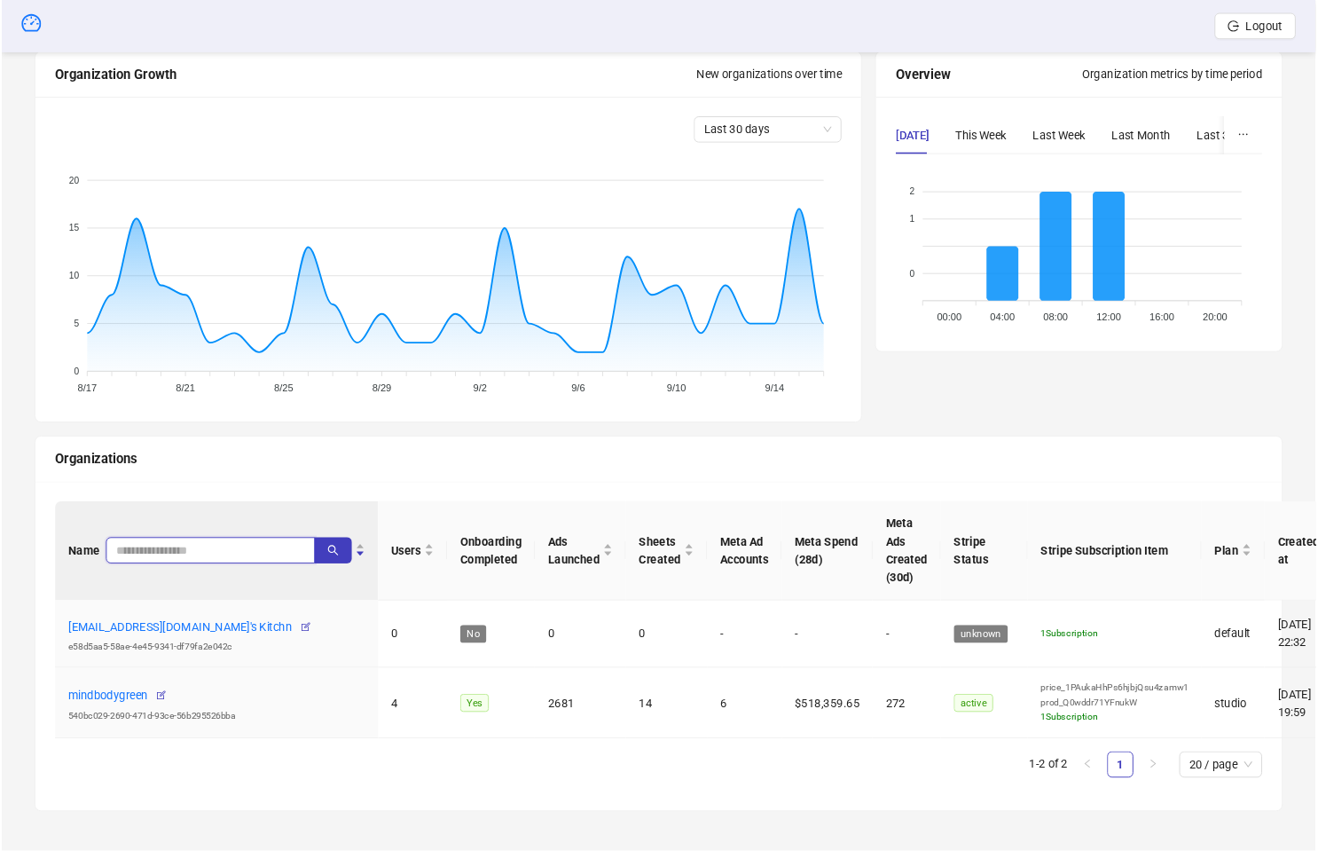
scroll to position [216, 0]
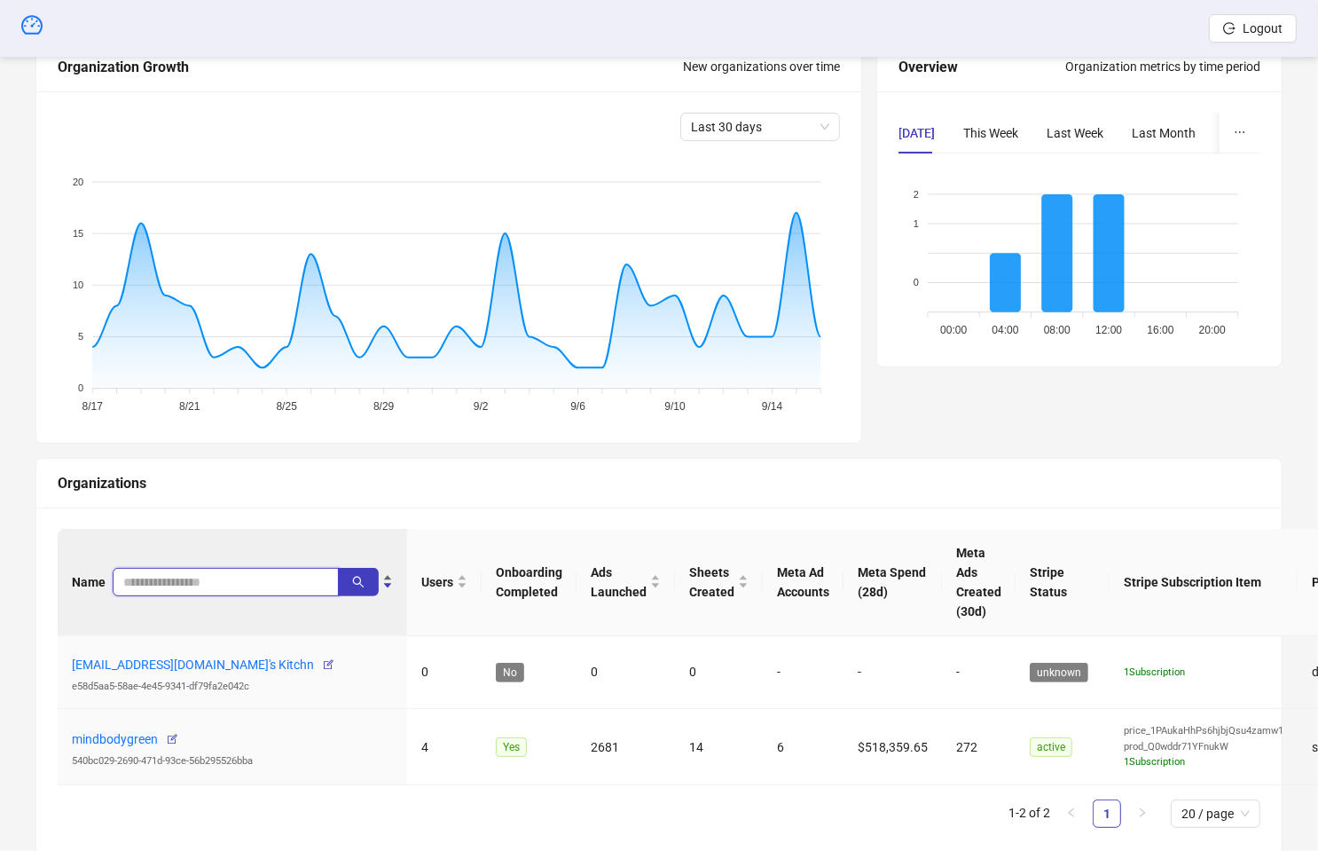
click at [224, 582] on input "search" at bounding box center [218, 582] width 191 height 20
type input "*****"
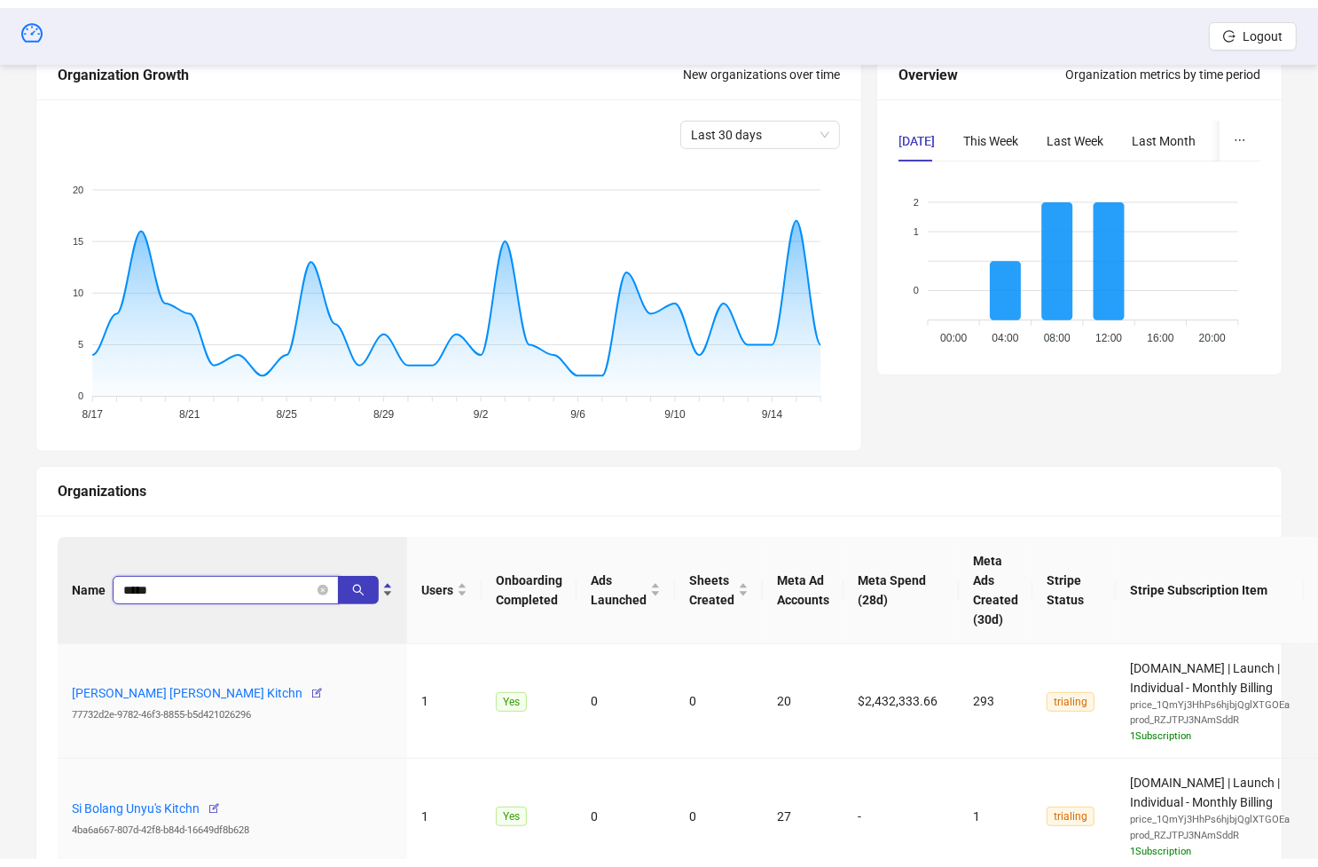
scroll to position [194, 0]
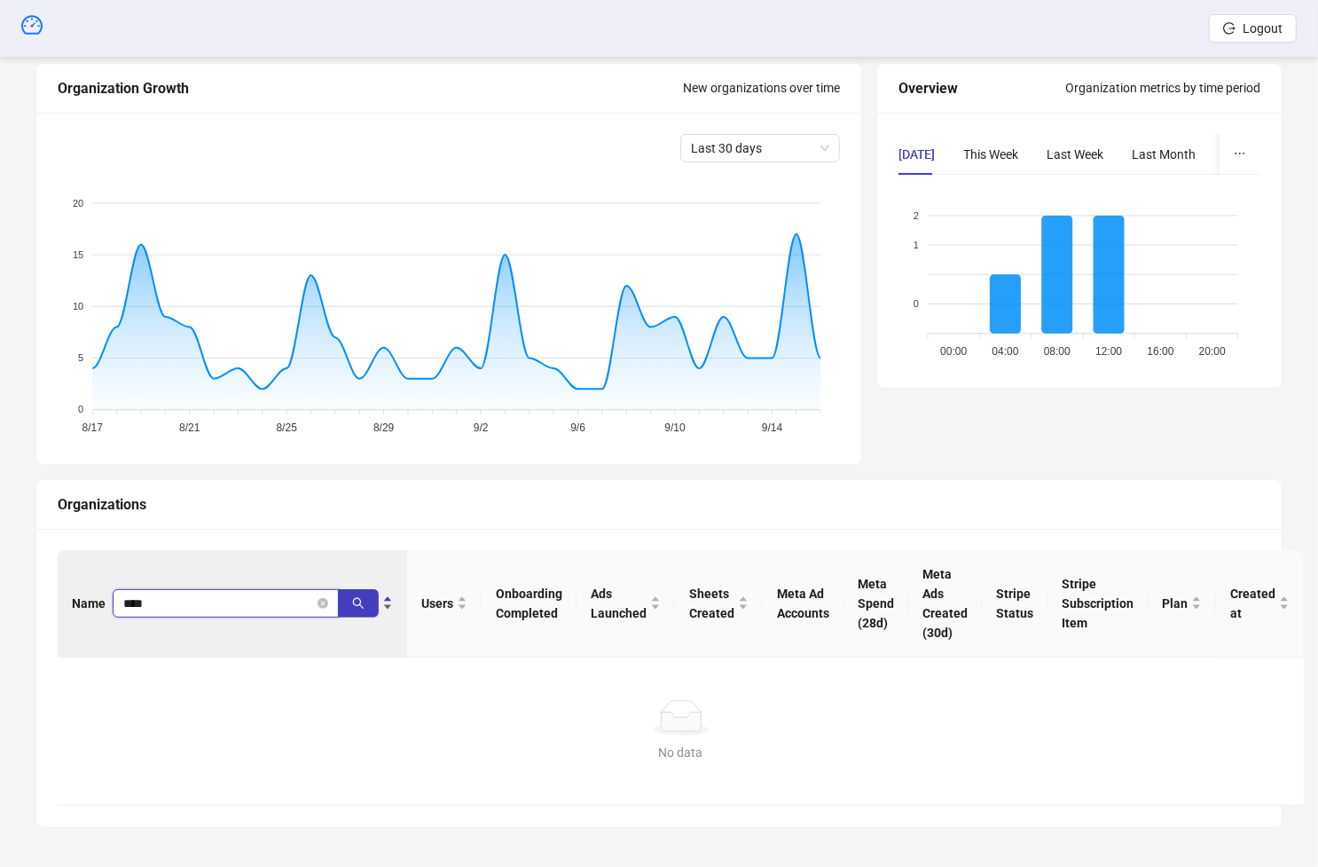
type input "****"
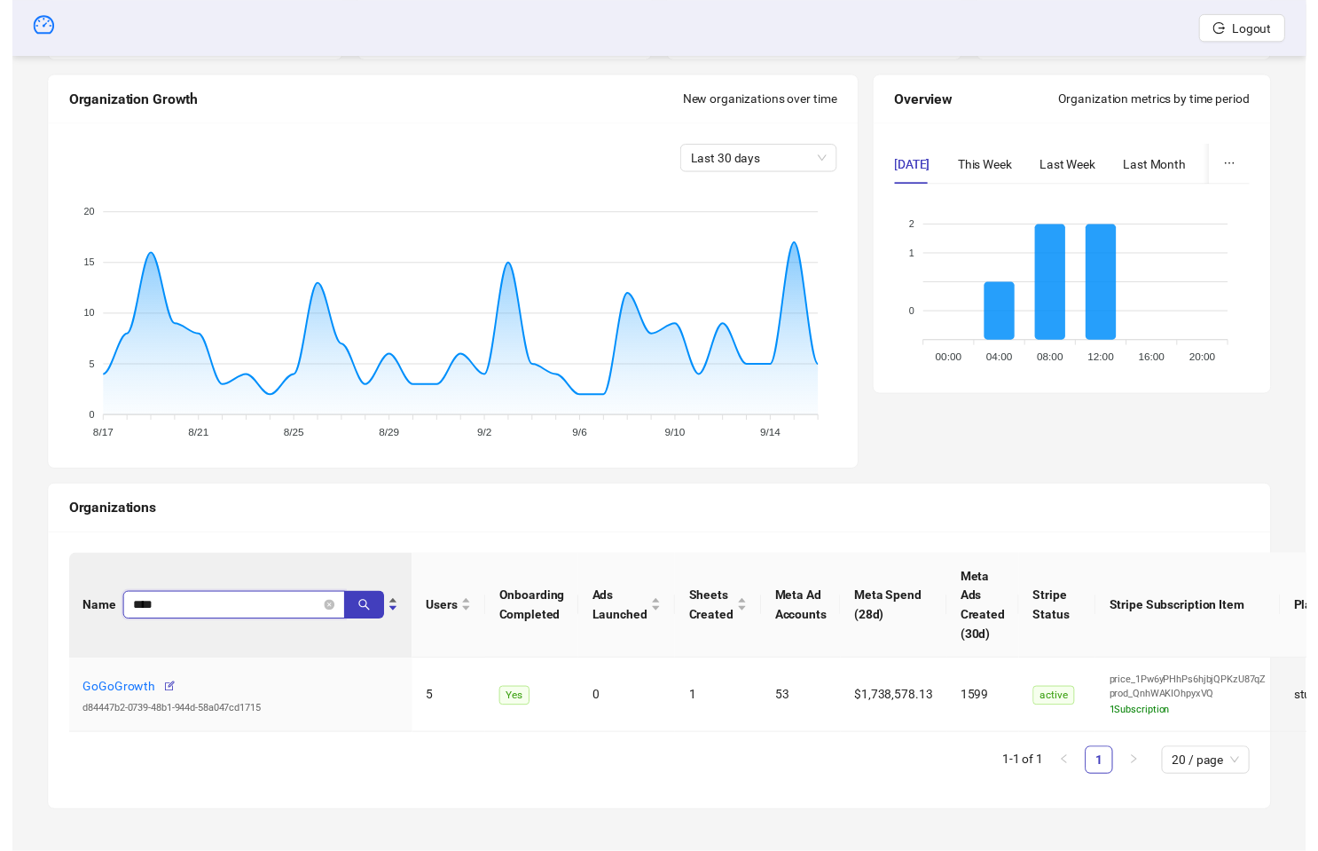
scroll to position [195, 0]
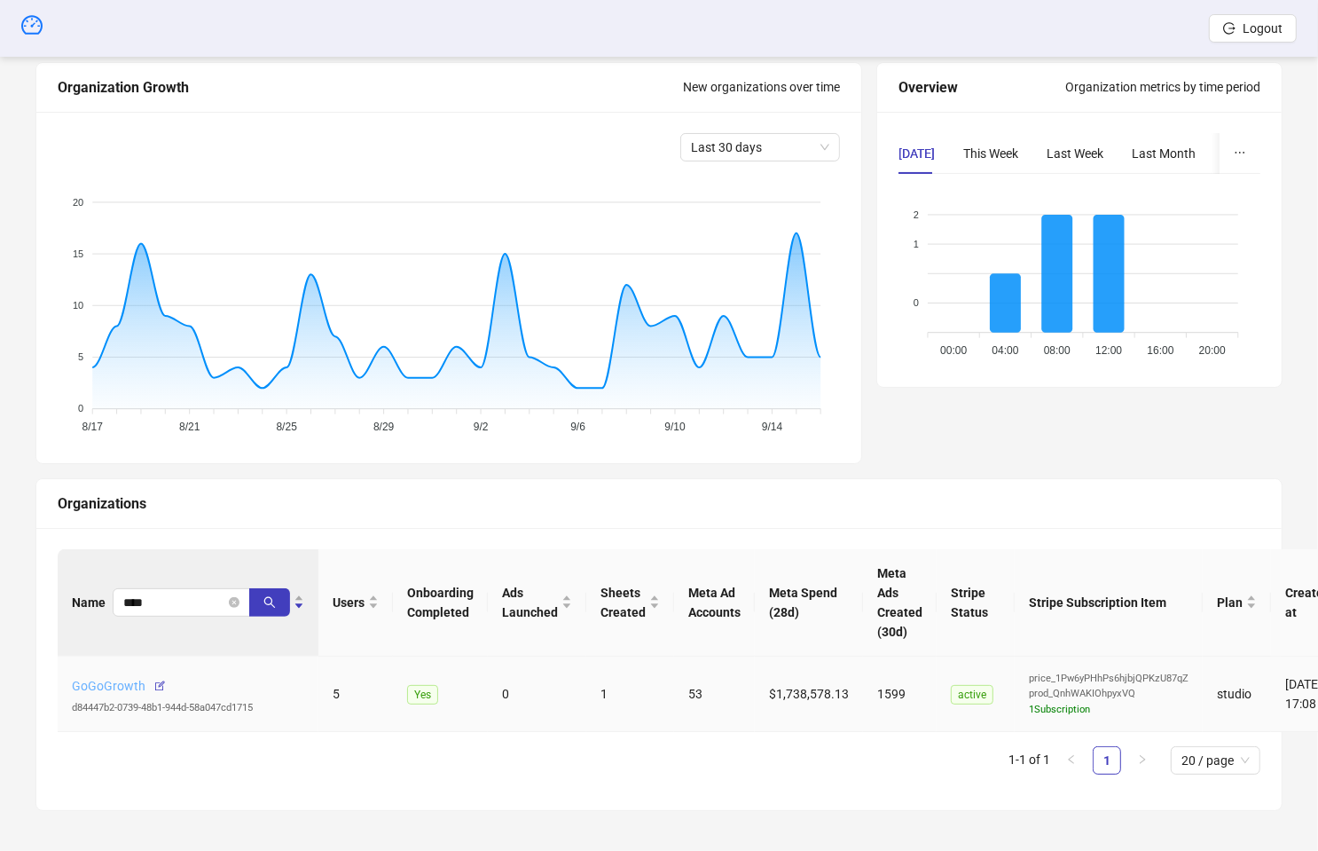
click at [113, 684] on link "GoGoGrowth" at bounding box center [109, 686] width 74 height 14
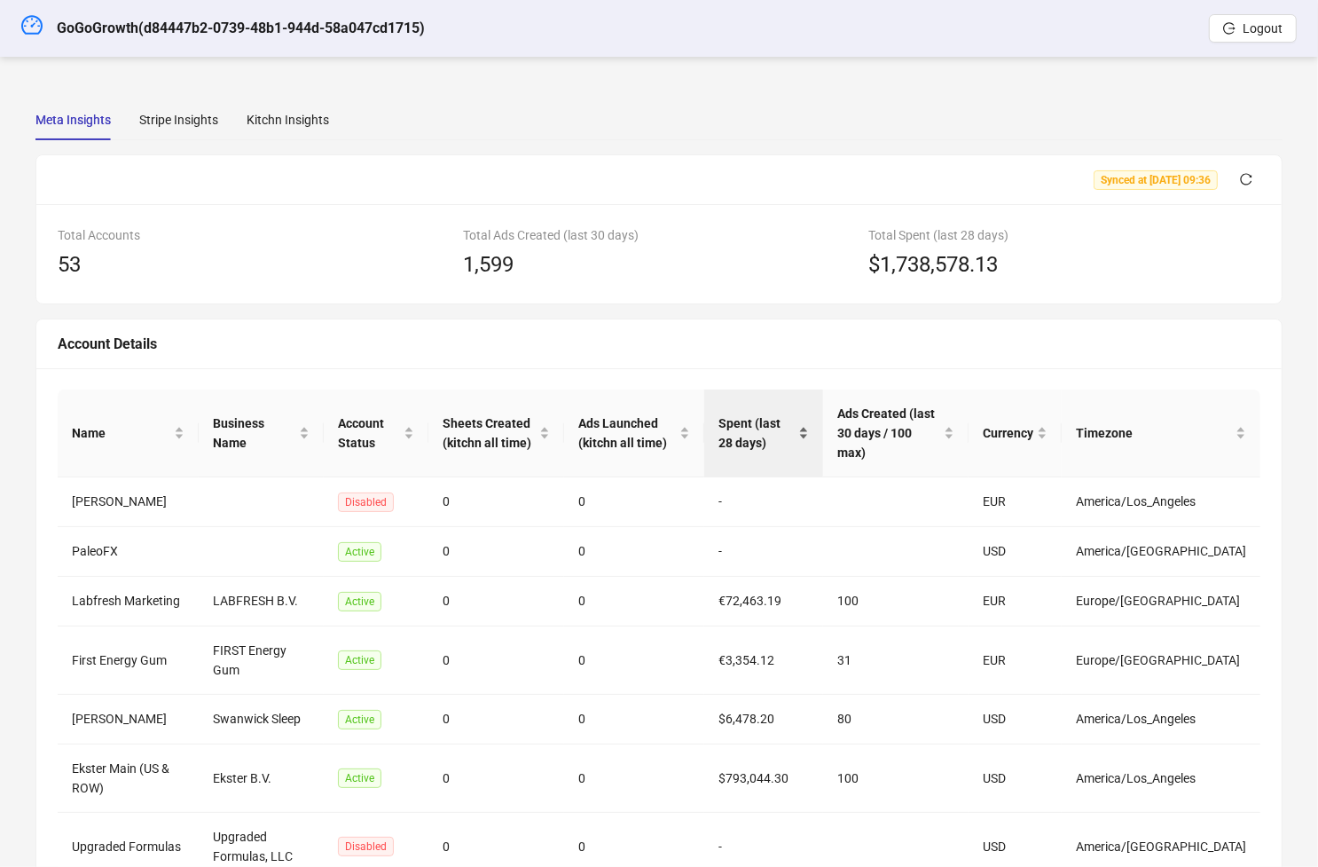
click at [787, 418] on span "Spent (last 28 days)" at bounding box center [756, 432] width 76 height 39
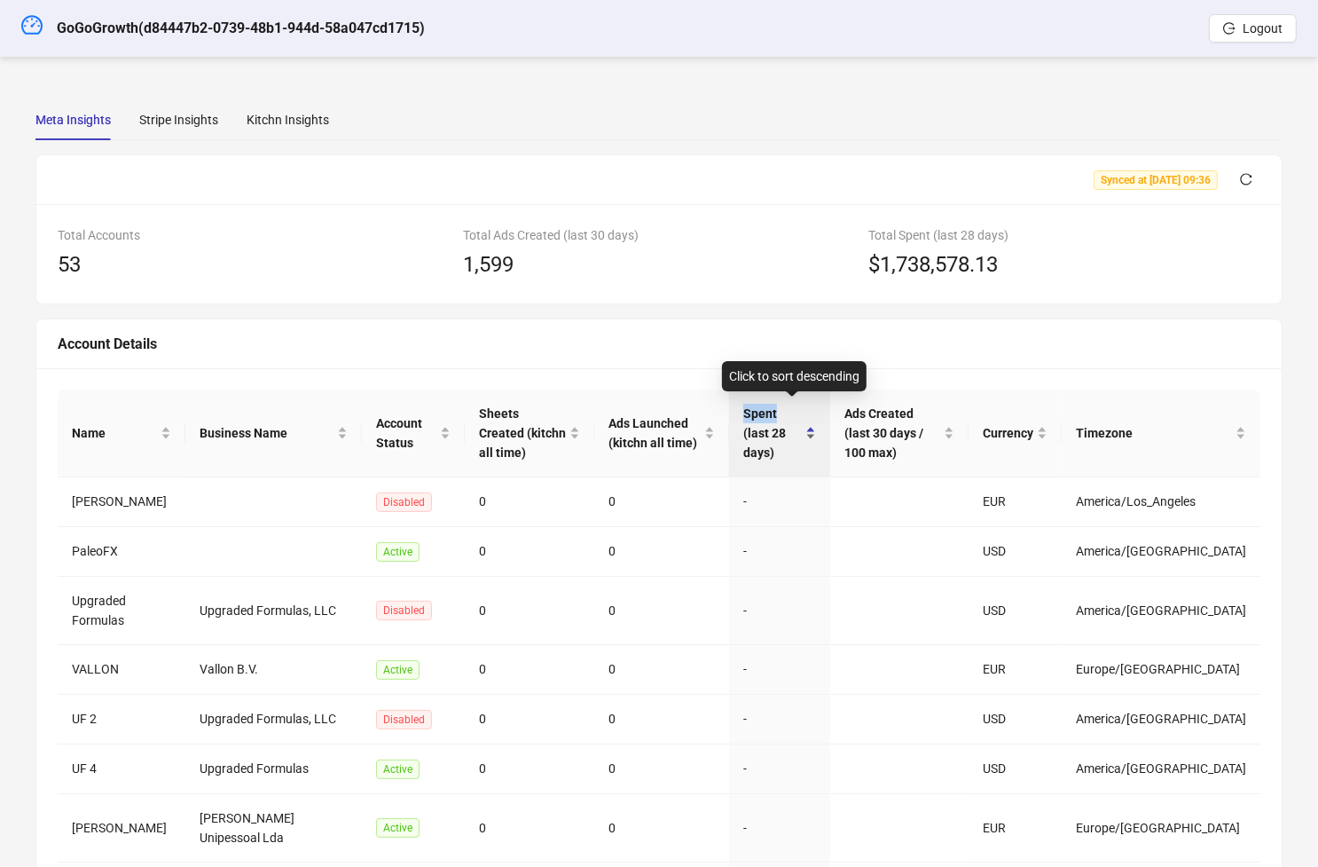
click at [788, 417] on span "Spent (last 28 days)" at bounding box center [772, 433] width 59 height 59
